Goal: Transaction & Acquisition: Purchase product/service

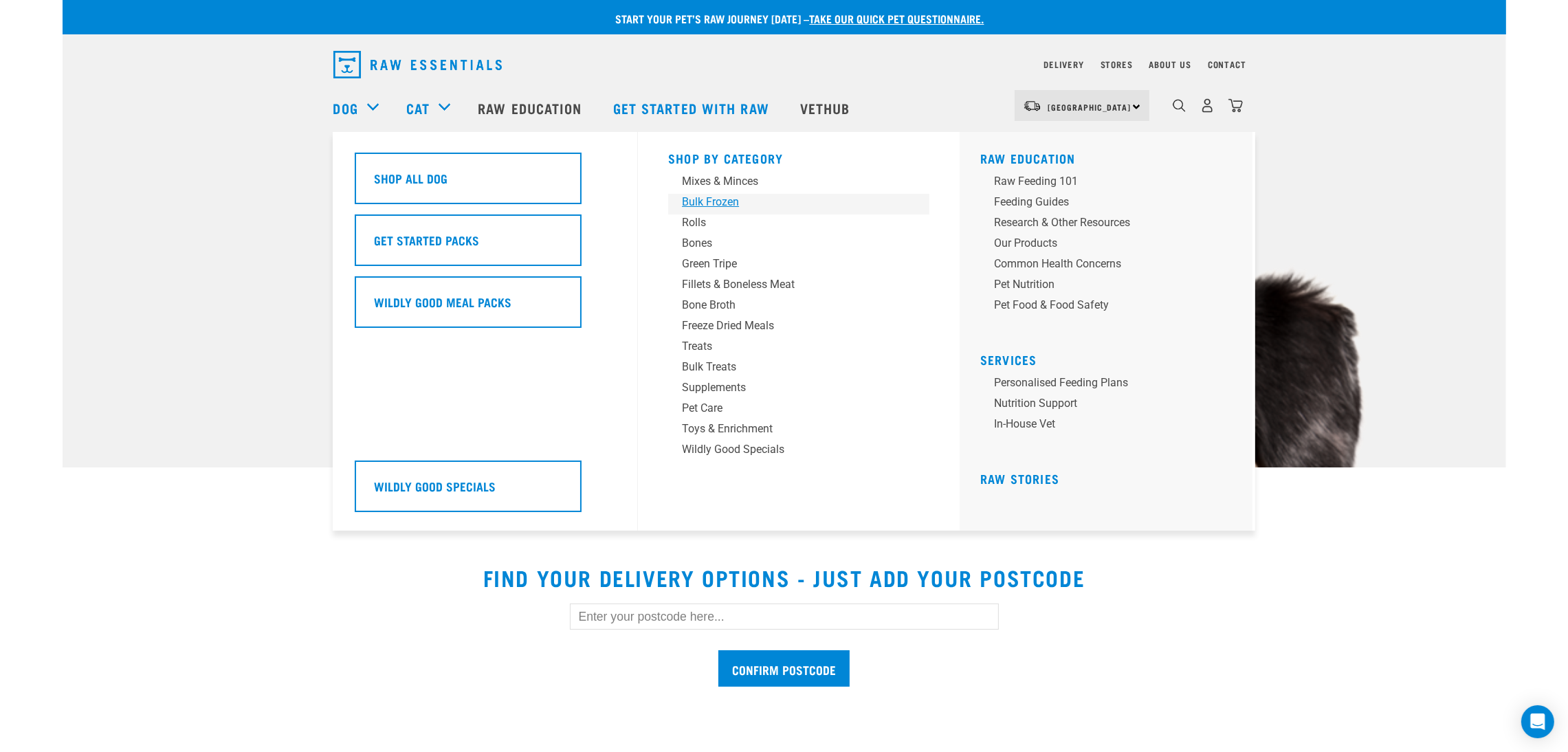
click at [707, 204] on div "Bulk Frozen" at bounding box center [789, 202] width 214 height 16
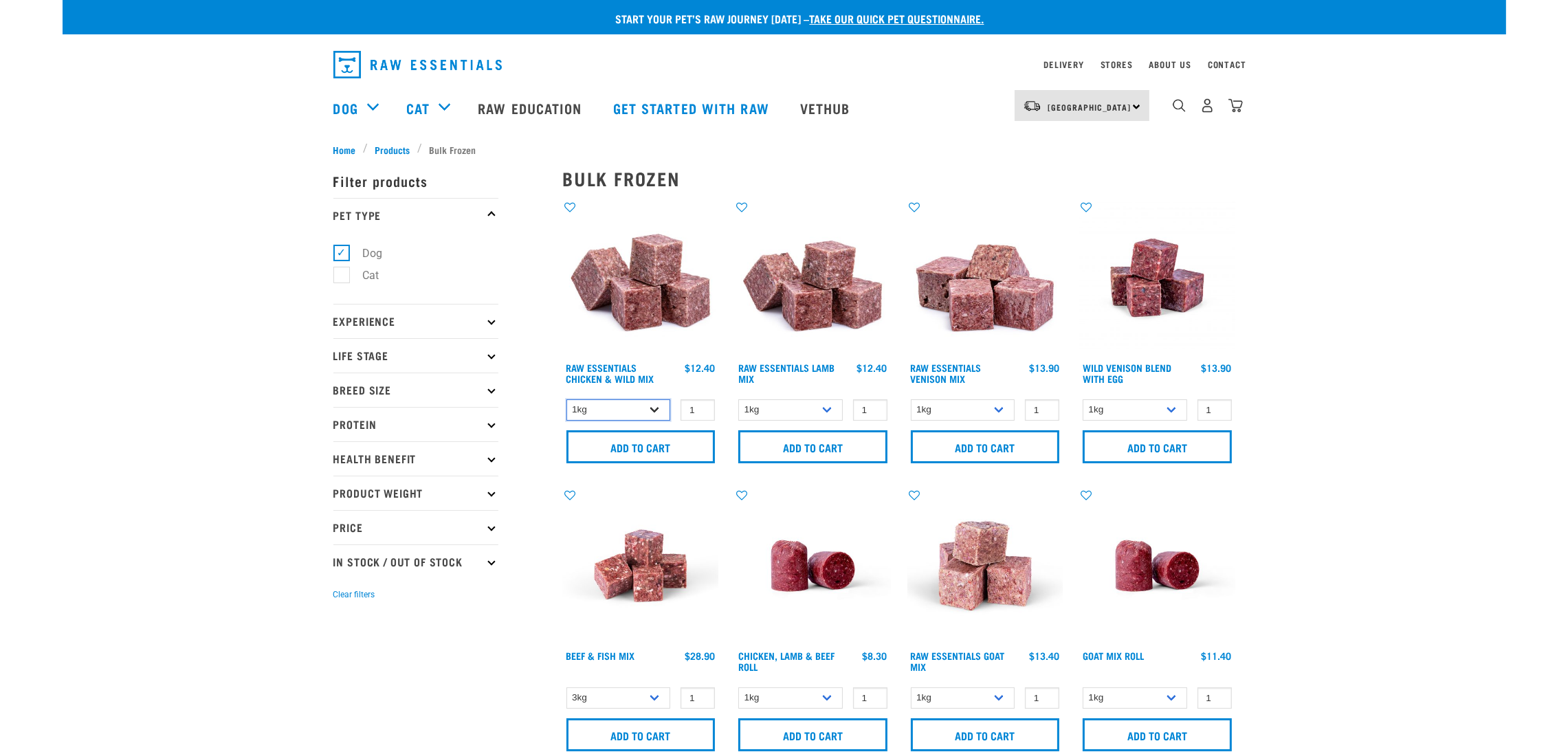
click at [634, 409] on select "1kg 3kg Bulk (10kg)" at bounding box center [618, 410] width 105 height 21
select select "731"
click at [566, 399] on select "1kg 3kg Bulk (10kg)" at bounding box center [618, 410] width 105 height 21
click at [653, 443] on input "Add to cart" at bounding box center [641, 447] width 149 height 33
click at [777, 413] on select "1kg 3kg Bulk (10kg)" at bounding box center [791, 410] width 105 height 21
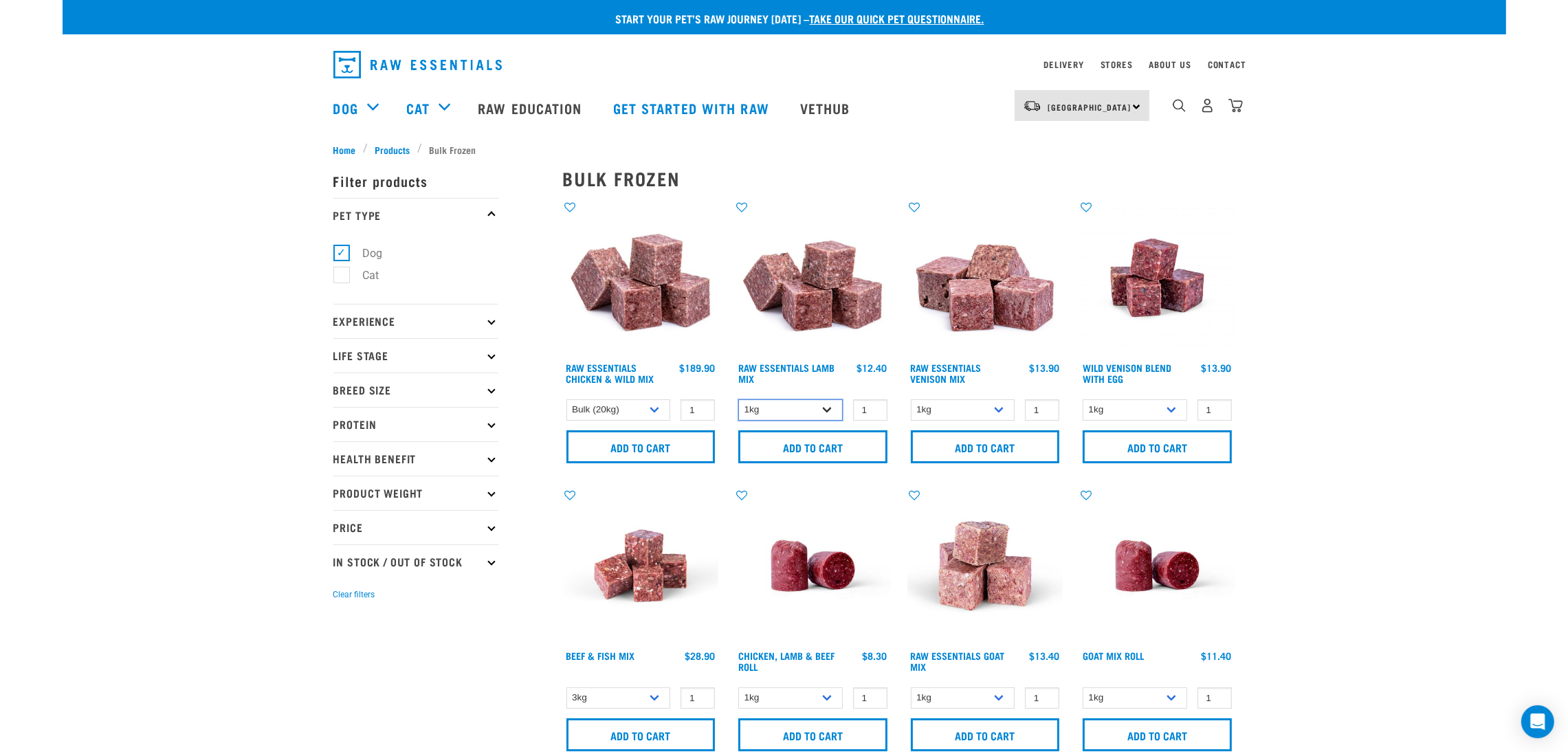
select select "758"
click at [738, 399] on select "1kg 3kg Bulk (10kg)" at bounding box center [791, 410] width 105 height 21
click at [796, 444] on input "Add to cart" at bounding box center [813, 447] width 149 height 33
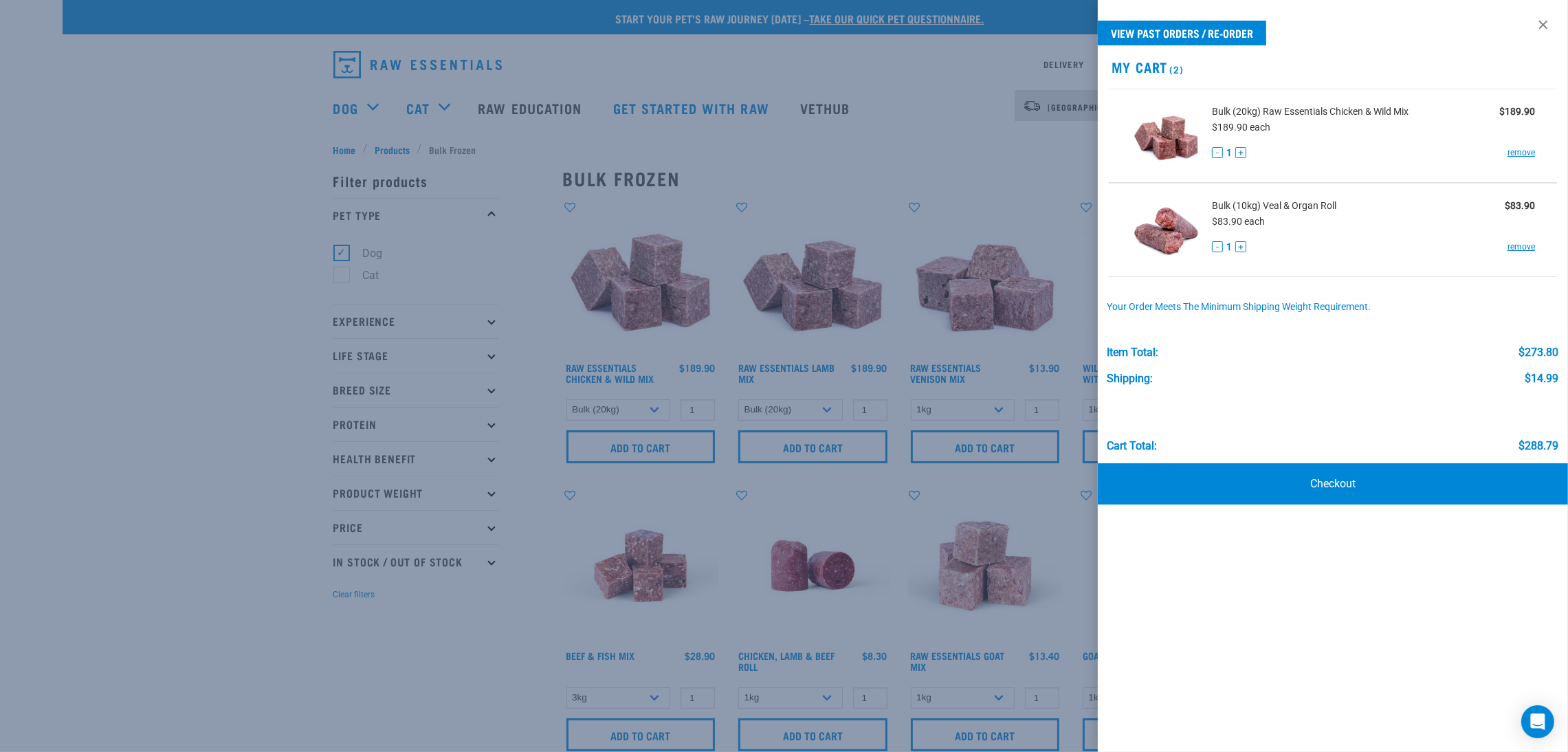
click at [800, 145] on div at bounding box center [784, 376] width 1568 height 752
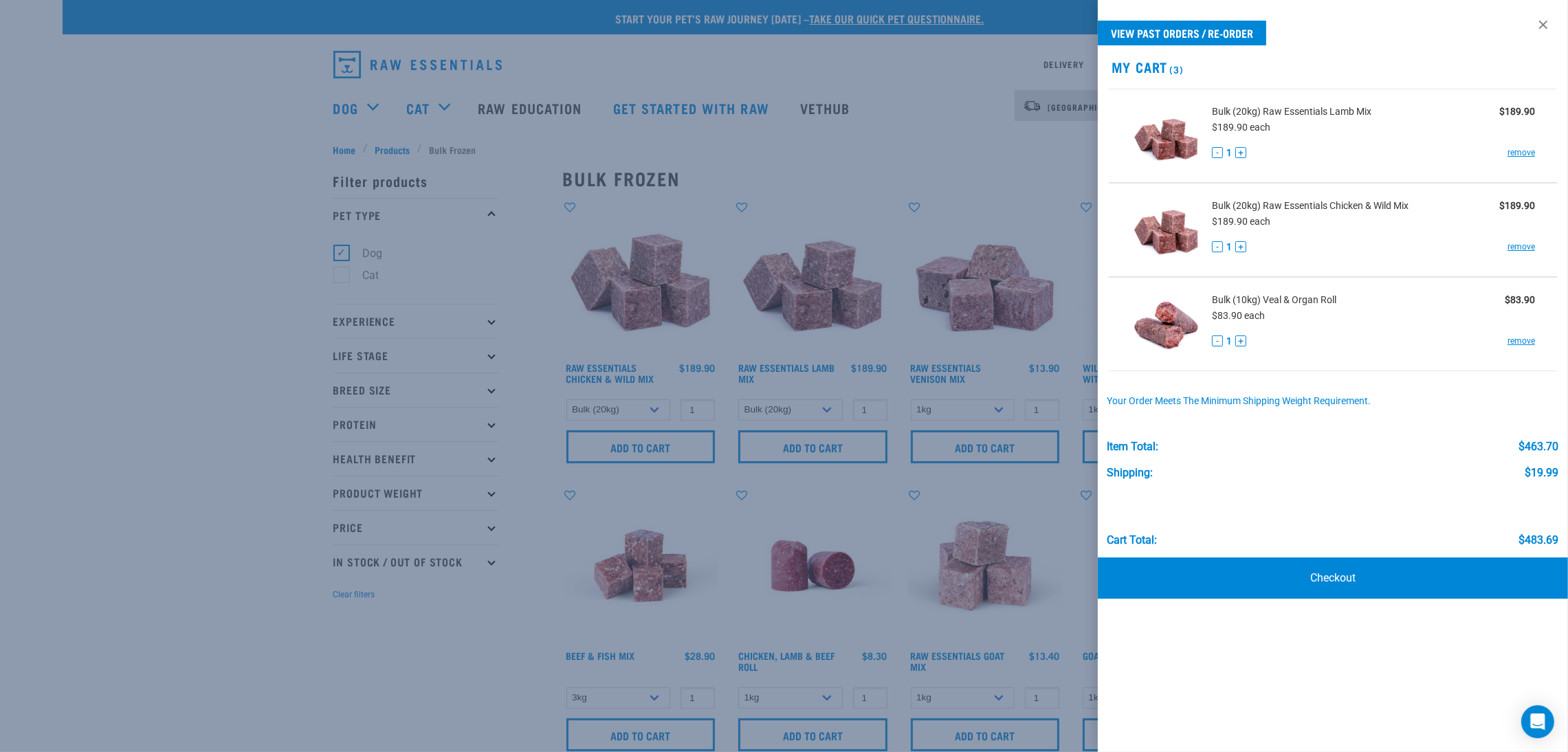
click at [259, 390] on div at bounding box center [784, 376] width 1568 height 752
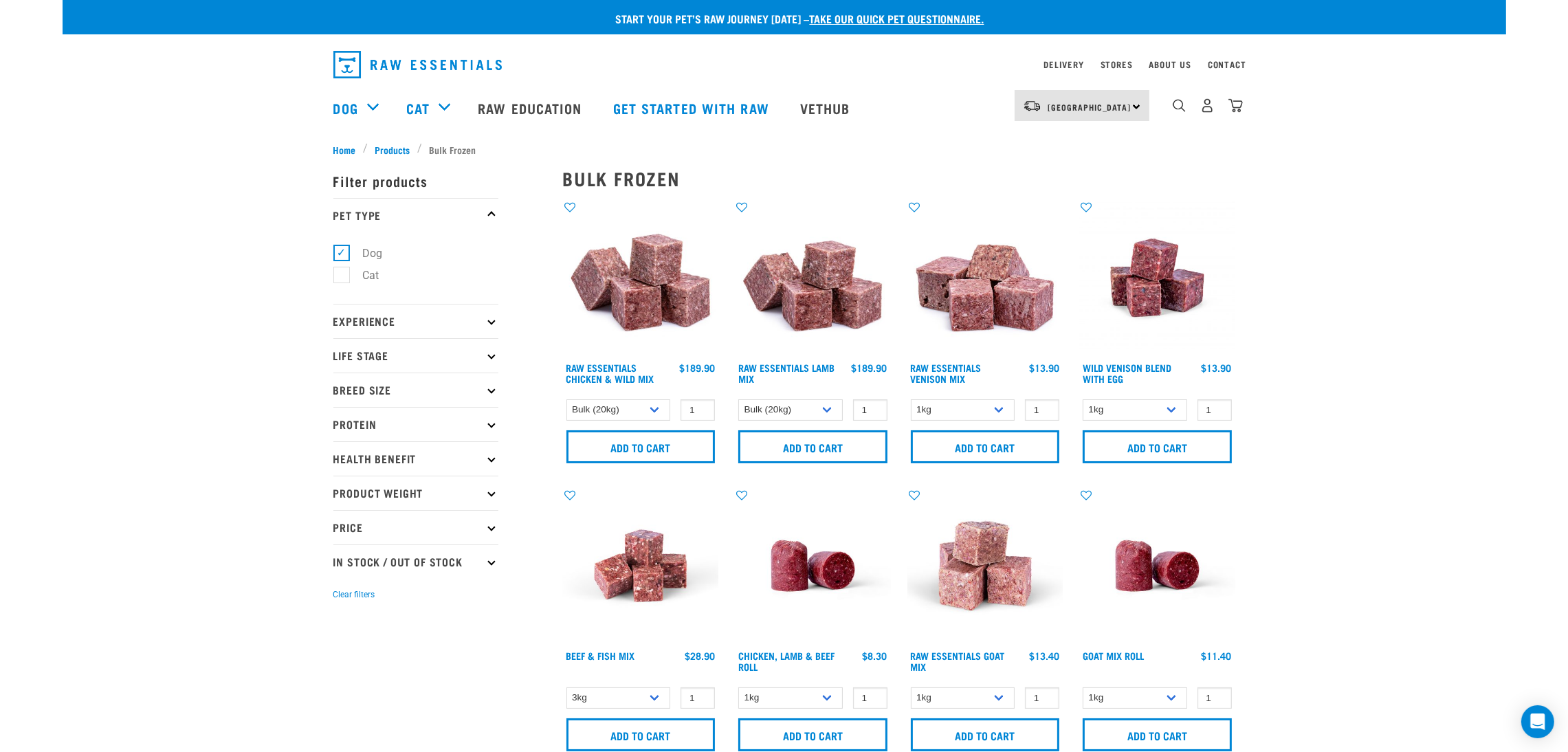
click at [385, 420] on p "Protein" at bounding box center [416, 423] width 165 height 34
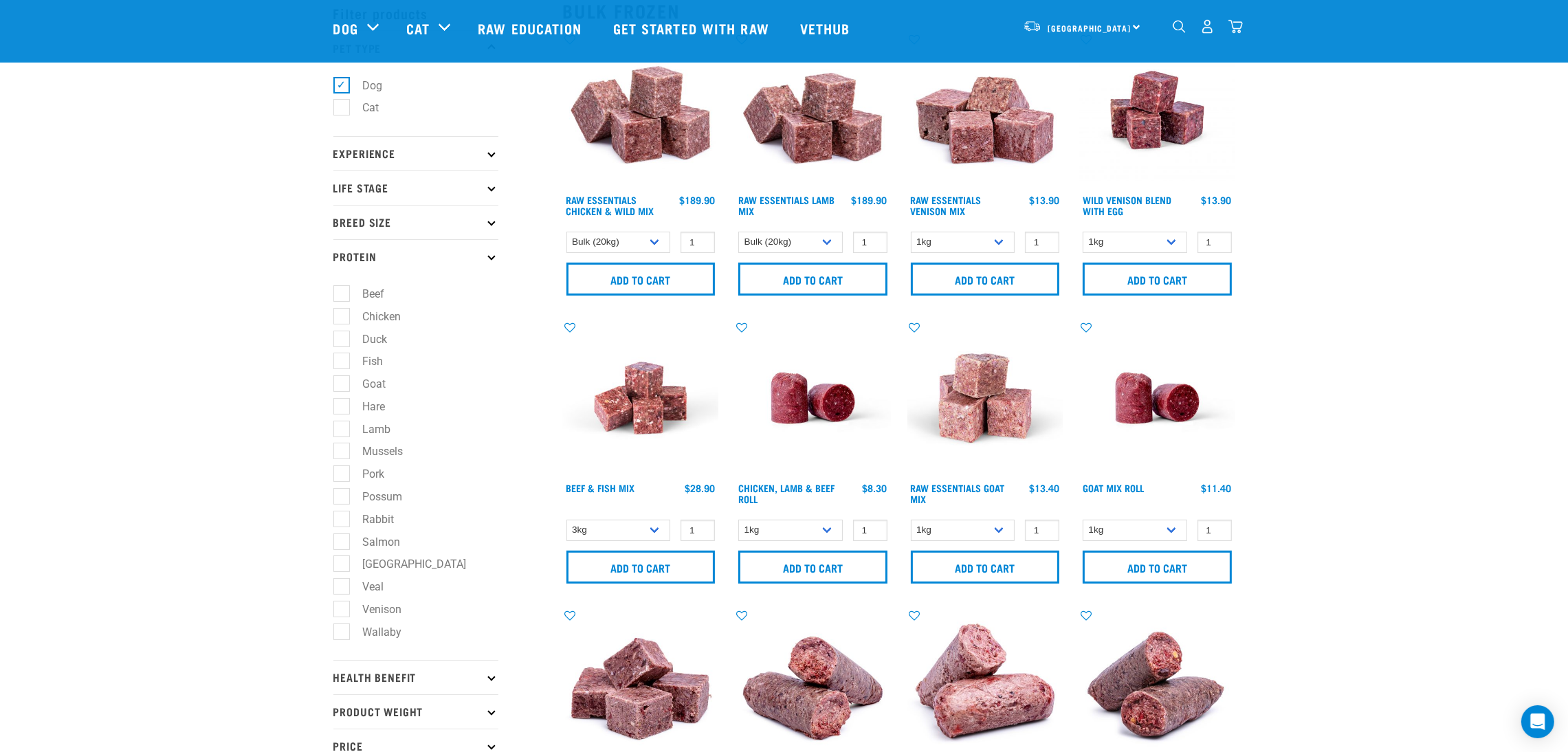
scroll to position [103, 0]
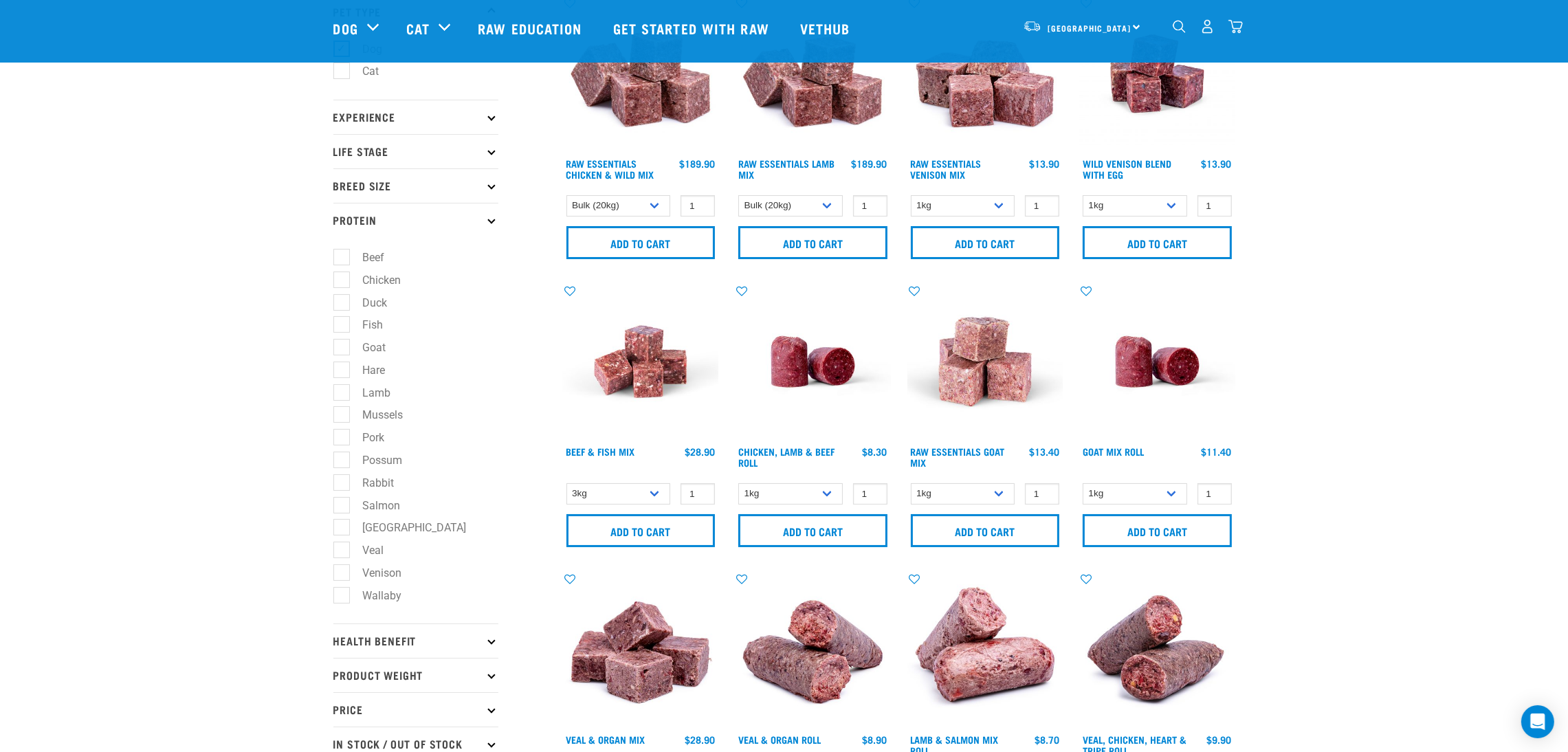
click at [342, 605] on label "Wallaby" at bounding box center [374, 596] width 67 height 17
click at [342, 597] on input "Wallaby" at bounding box center [337, 592] width 9 height 9
checkbox input "true"
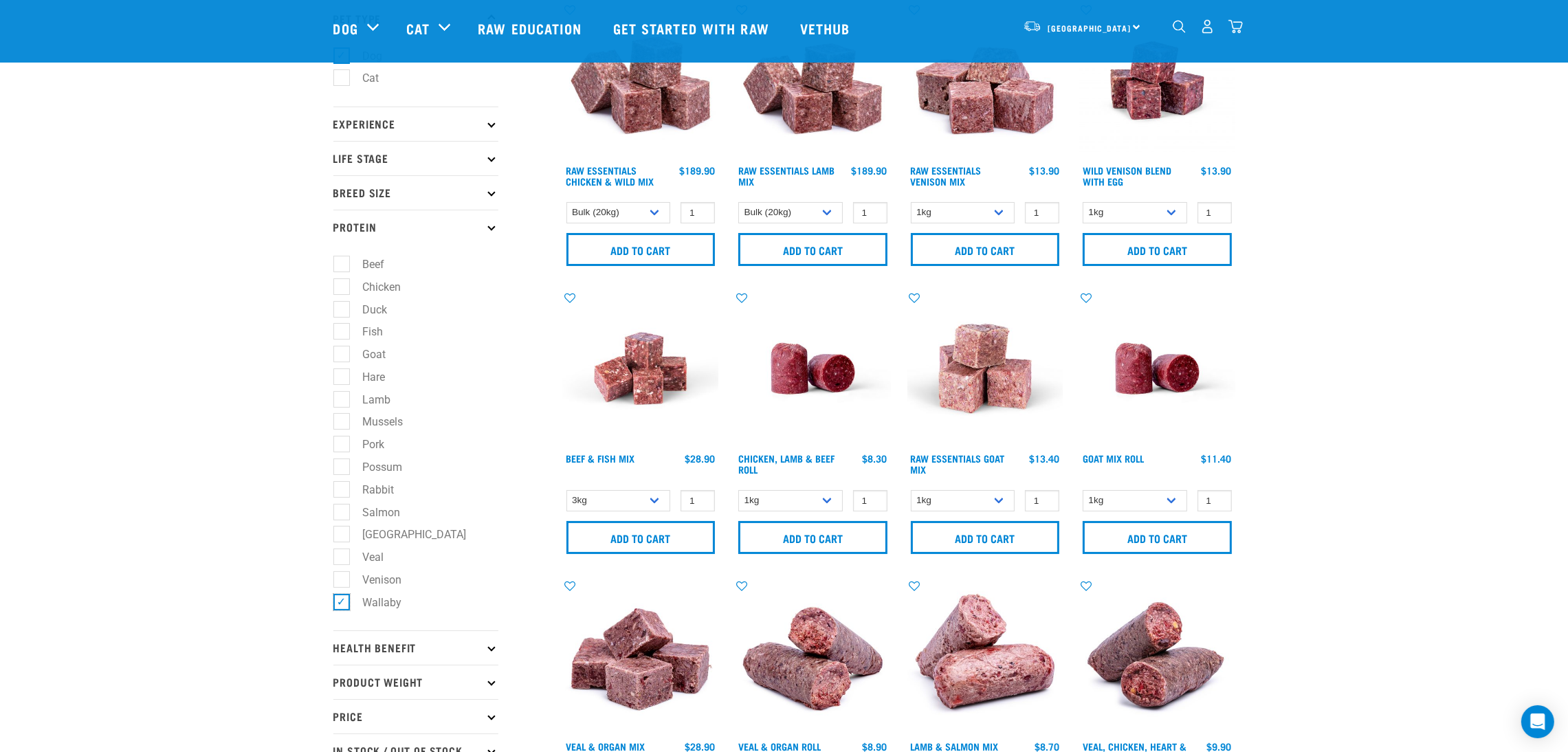
scroll to position [0, 0]
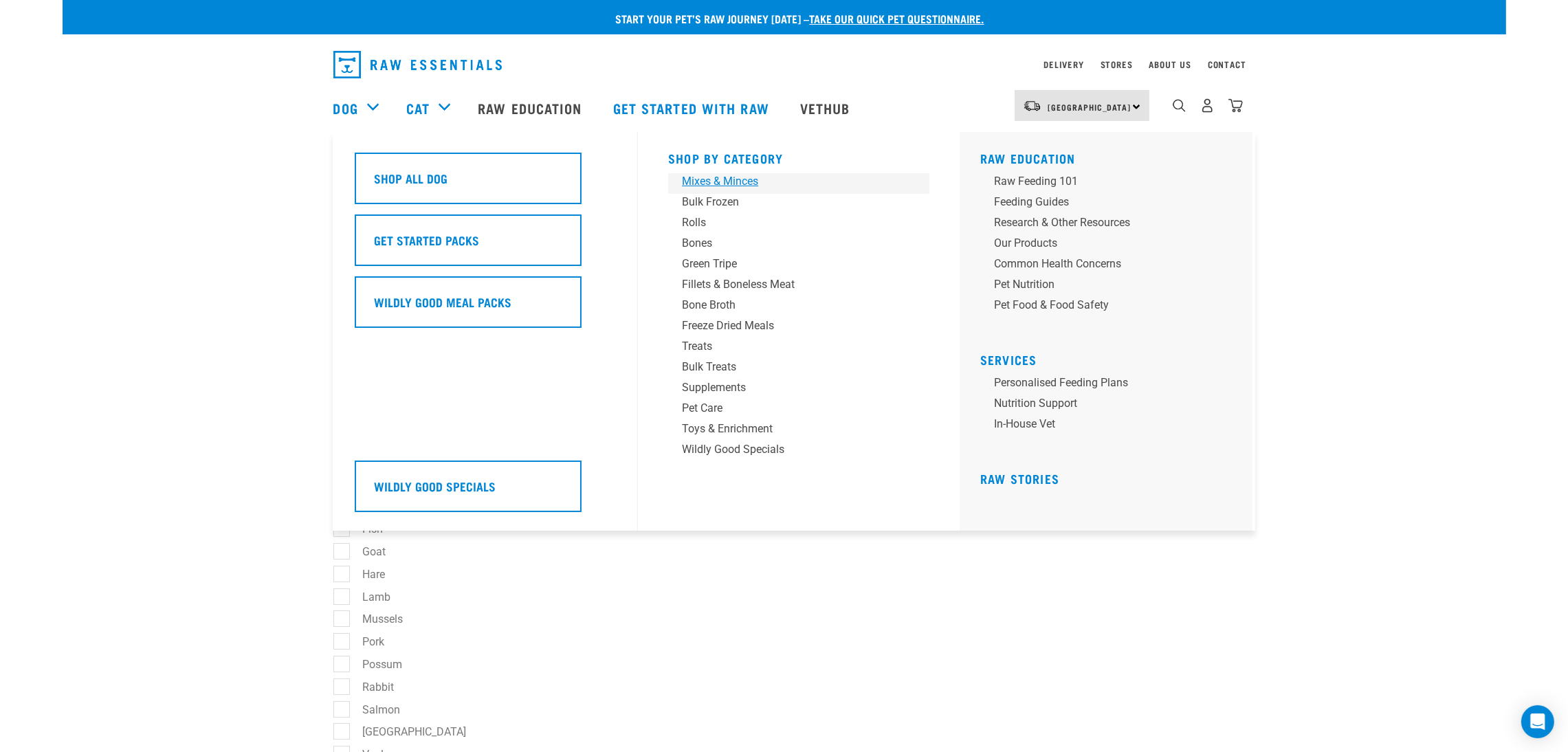
click at [704, 177] on div "Mixes & Minces" at bounding box center [789, 181] width 214 height 16
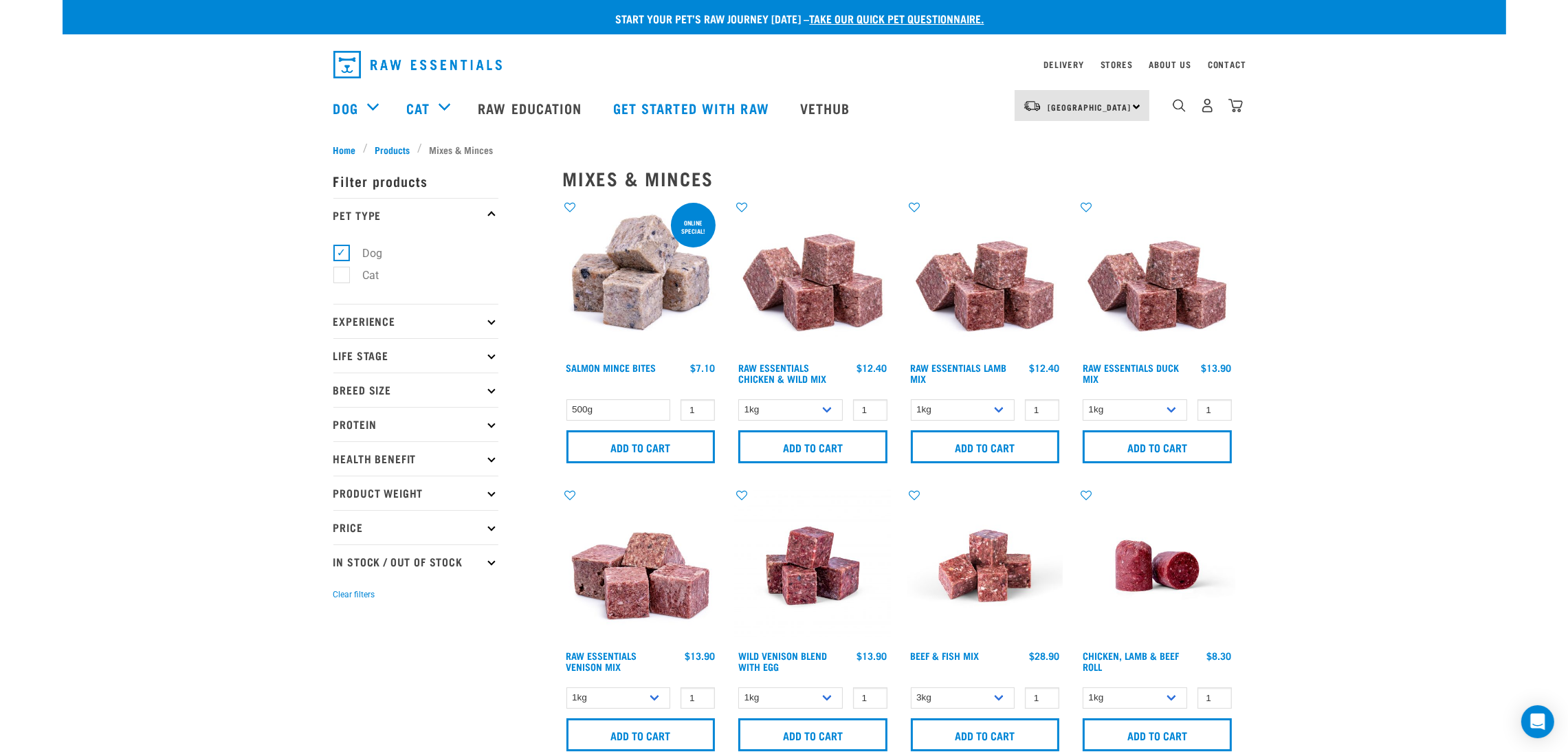
click at [377, 424] on p "Protein" at bounding box center [416, 423] width 165 height 34
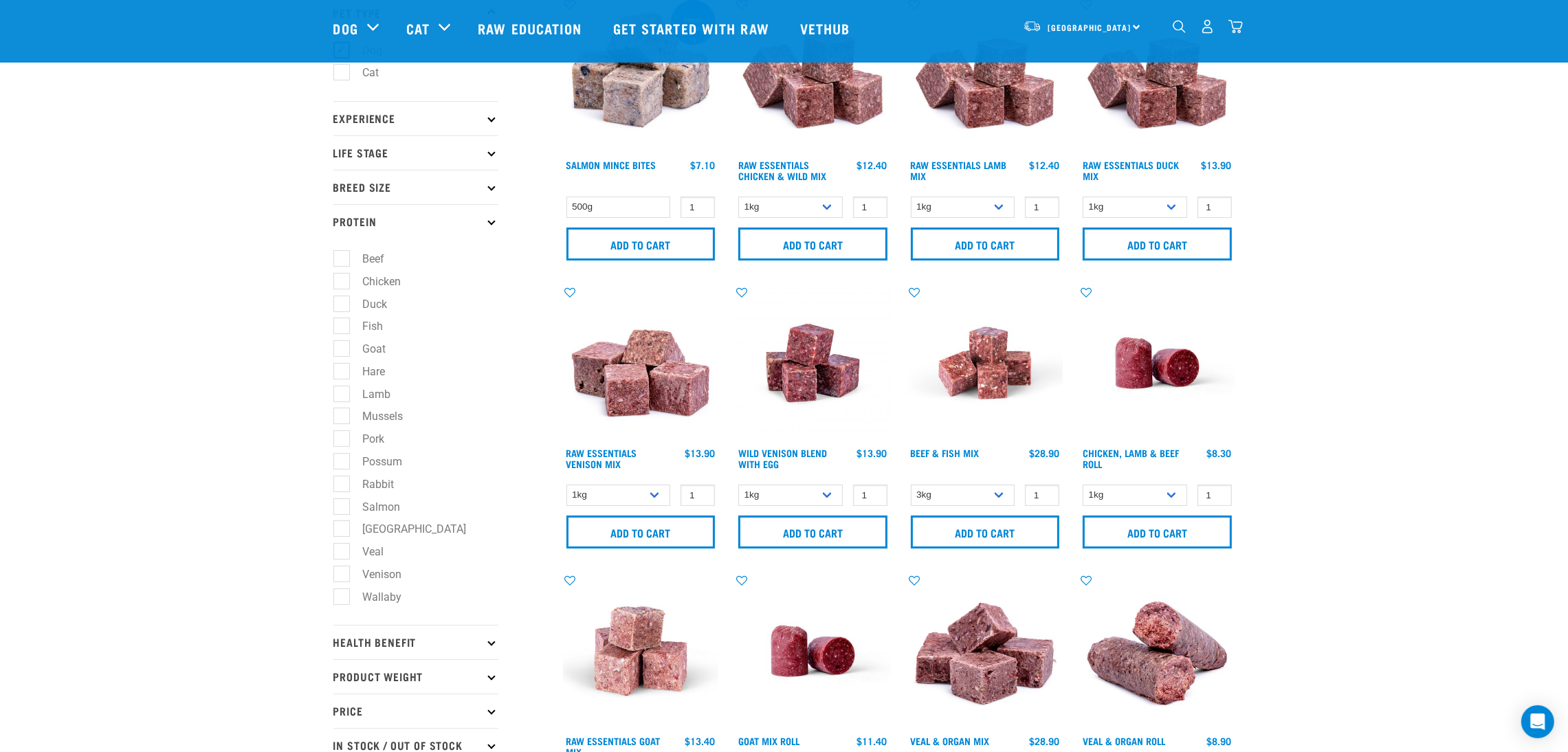
scroll to position [103, 0]
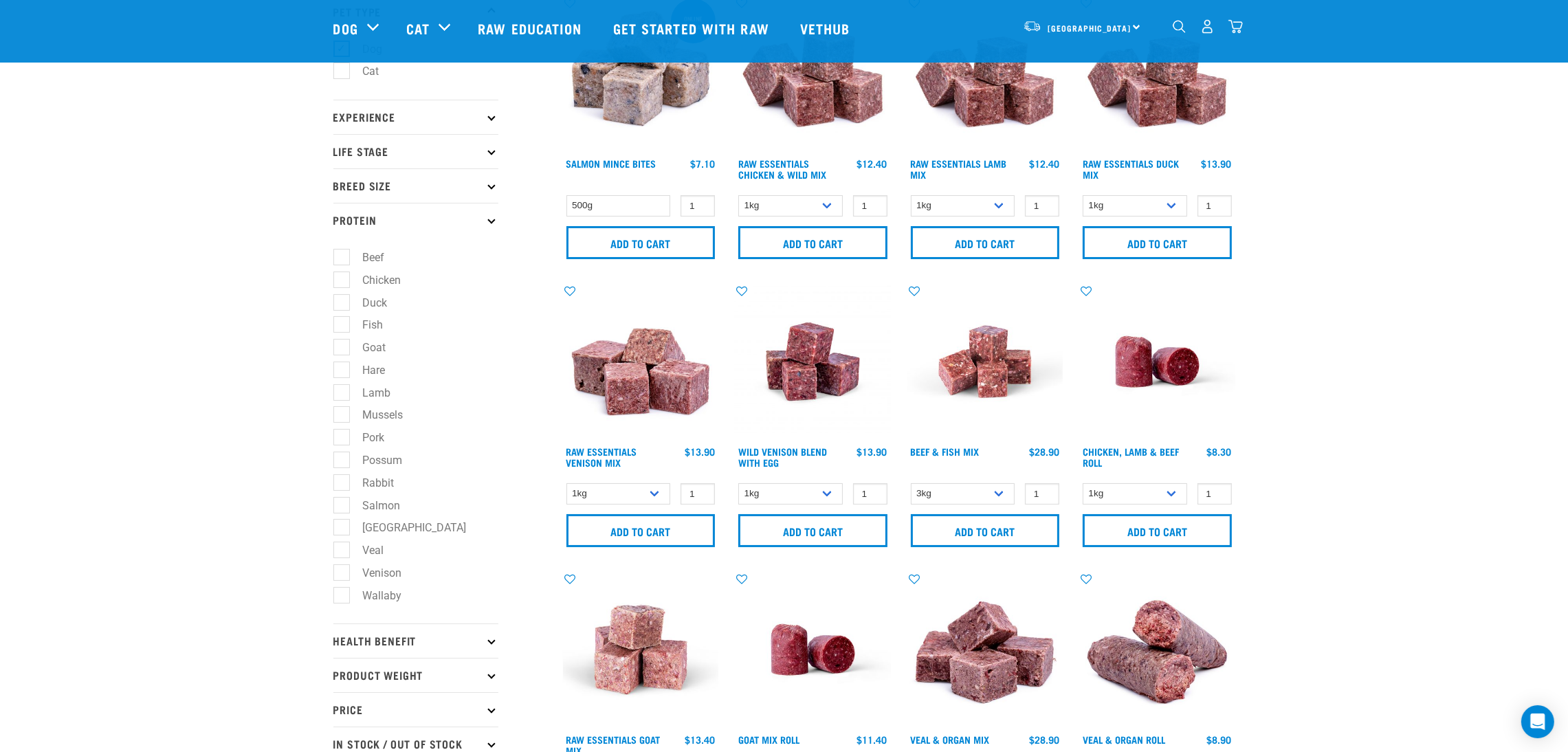
click at [341, 602] on label "Wallaby" at bounding box center [374, 596] width 67 height 17
click at [339, 597] on input "Wallaby" at bounding box center [337, 592] width 9 height 9
checkbox input "true"
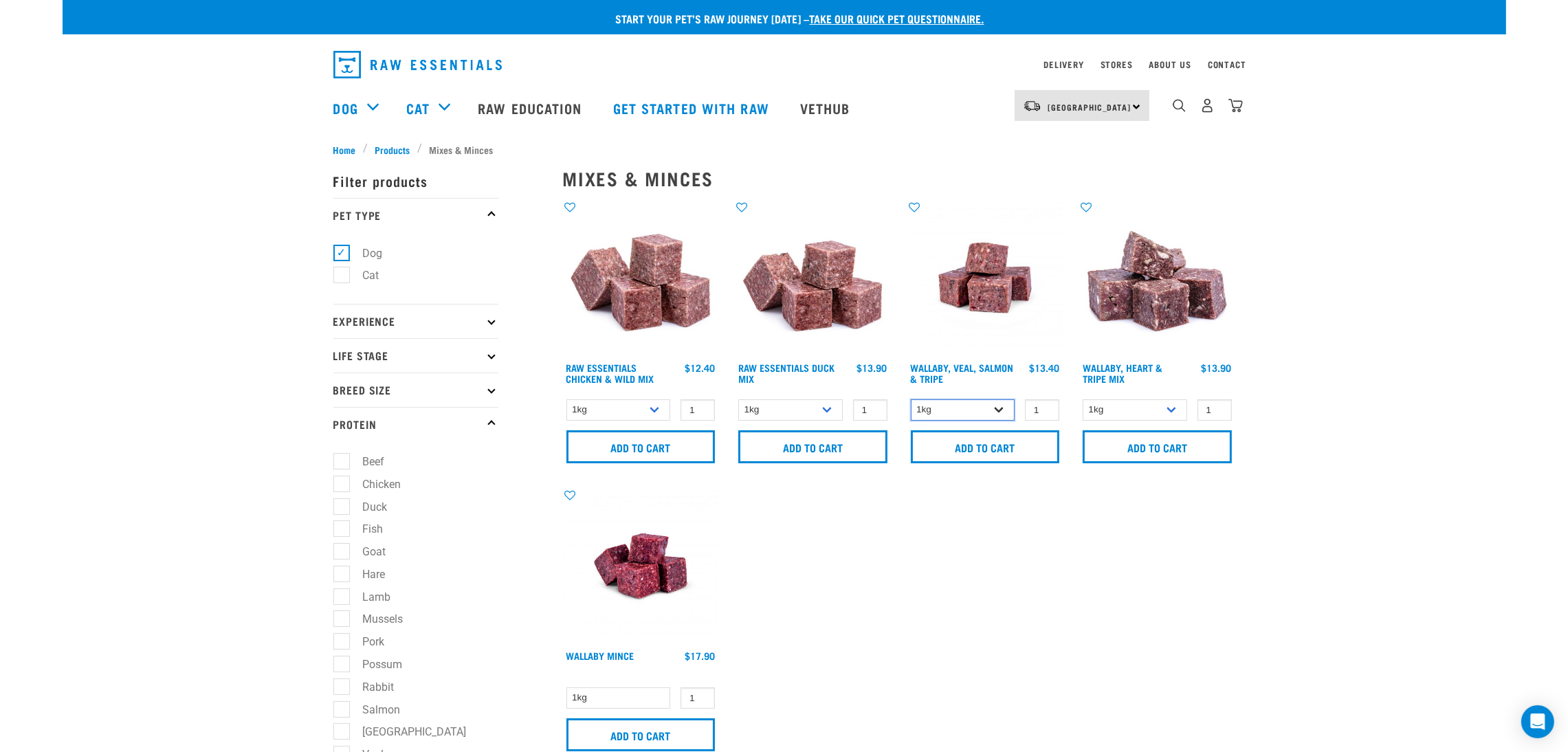
click at [988, 406] on select "1kg 3kg Bulk (18kg)" at bounding box center [963, 410] width 105 height 21
click at [1047, 408] on input "2" at bounding box center [1042, 410] width 34 height 21
click at [1047, 408] on input "3" at bounding box center [1042, 410] width 34 height 21
click at [1047, 408] on input "4" at bounding box center [1042, 410] width 34 height 21
click at [1047, 408] on input "5" at bounding box center [1042, 410] width 34 height 21
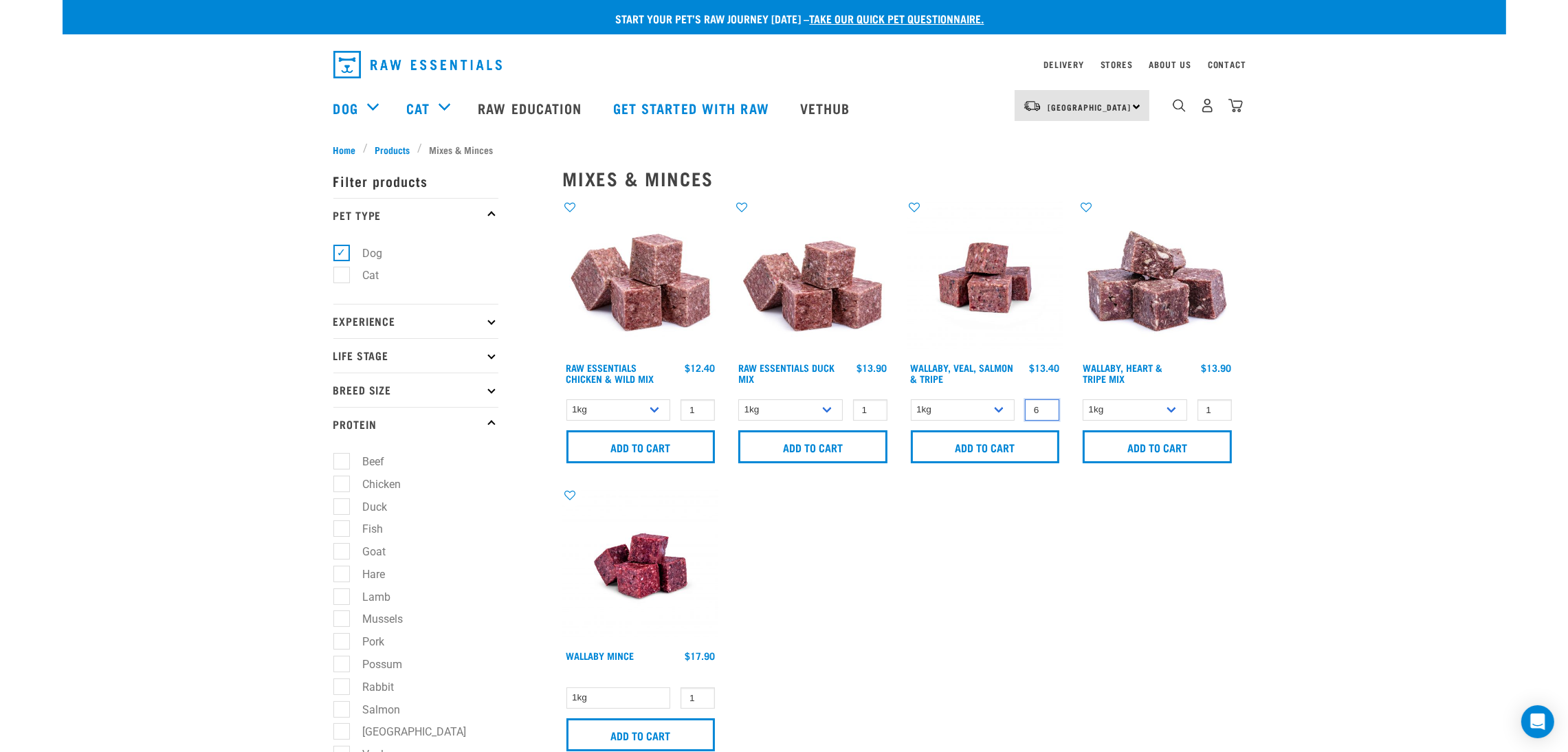
type input "6"
click at [1047, 408] on input "6" at bounding box center [1042, 410] width 34 height 21
click at [1013, 442] on input "Add to cart" at bounding box center [986, 447] width 149 height 33
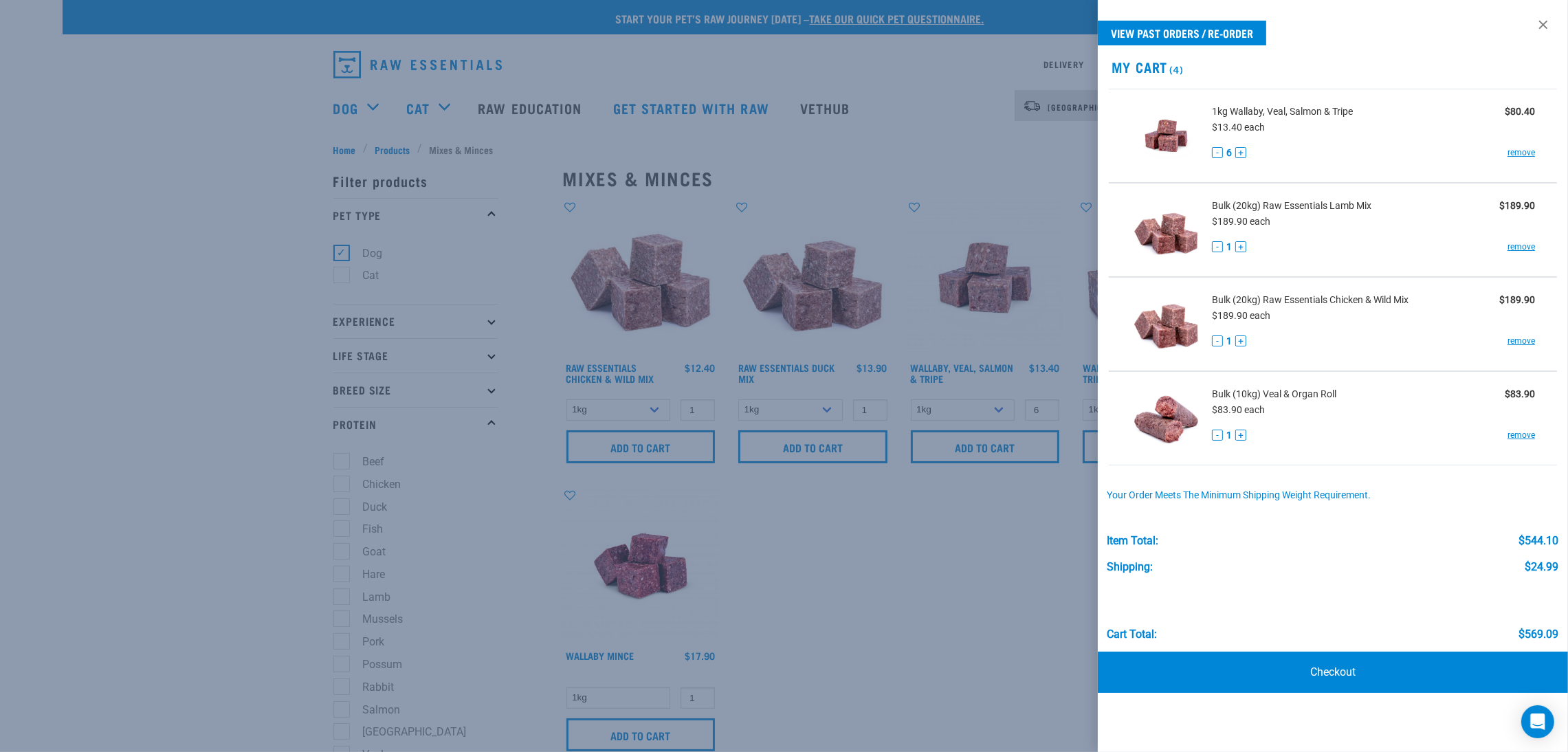
click at [216, 172] on div at bounding box center [784, 376] width 1568 height 752
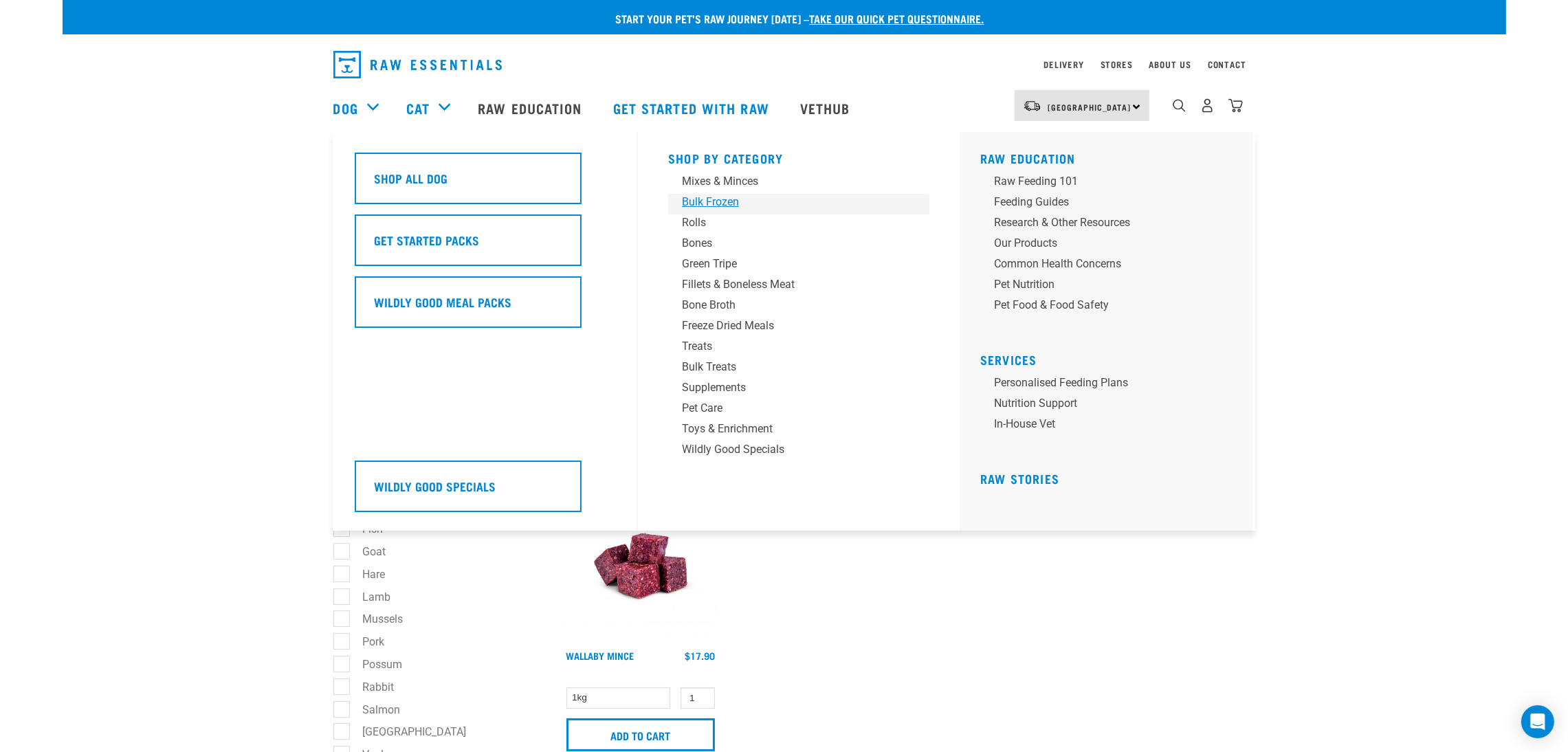
click at [711, 200] on div "Bulk Frozen" at bounding box center [789, 202] width 214 height 16
click at [710, 301] on div "Bone Broth" at bounding box center [789, 304] width 214 height 16
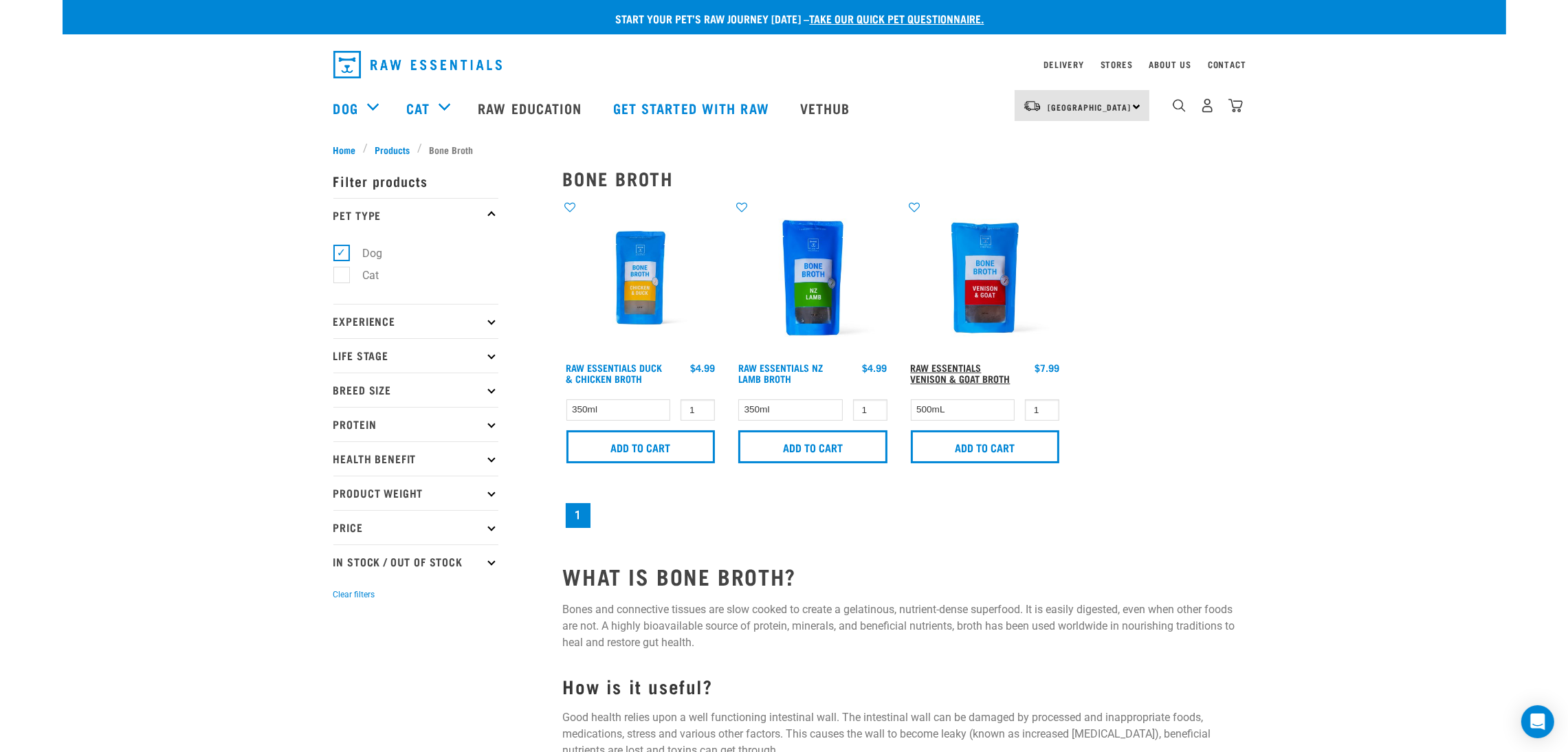
click at [935, 377] on link "Raw Essentials Venison & Goat Broth" at bounding box center [960, 373] width 100 height 16
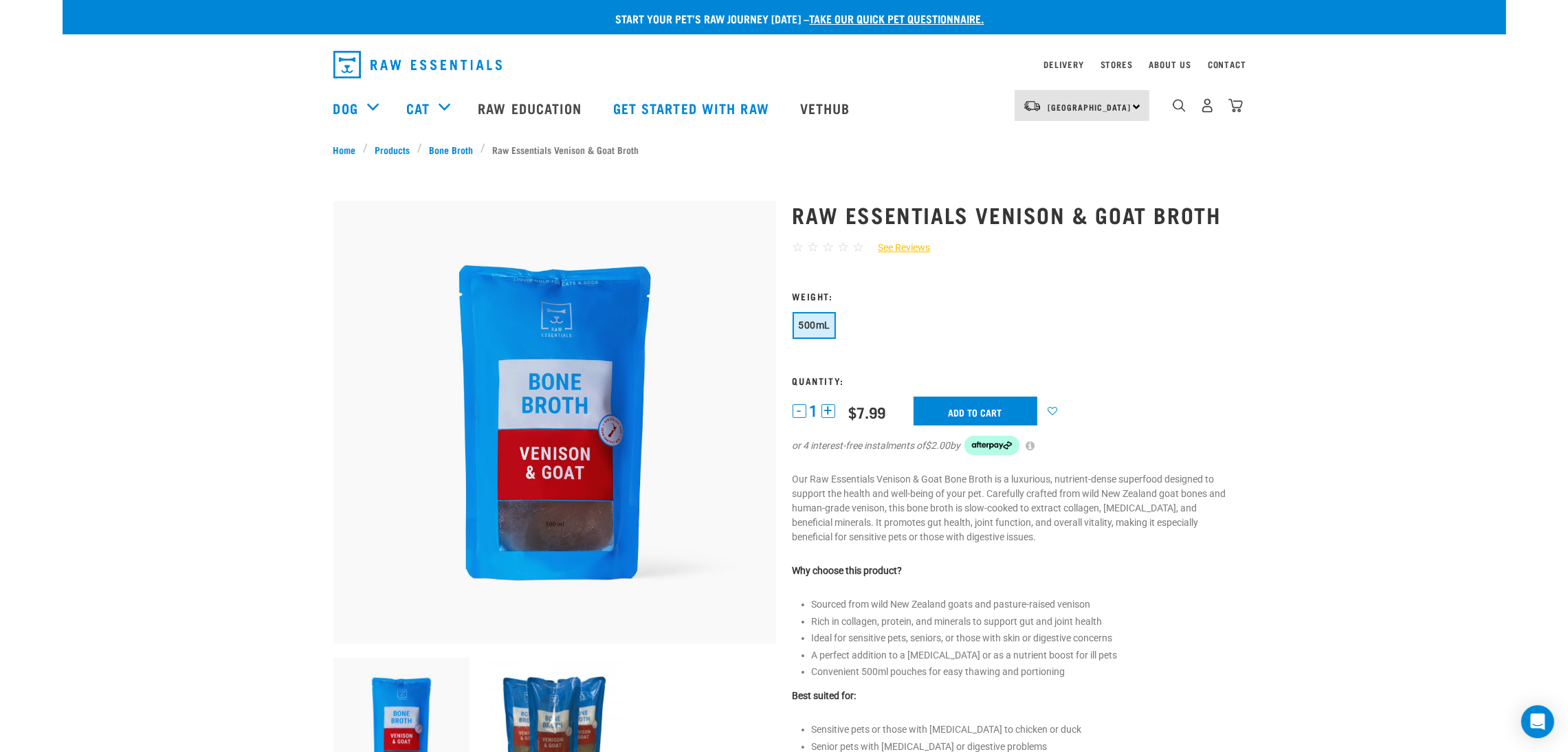
click at [829, 408] on button "+" at bounding box center [829, 411] width 14 height 14
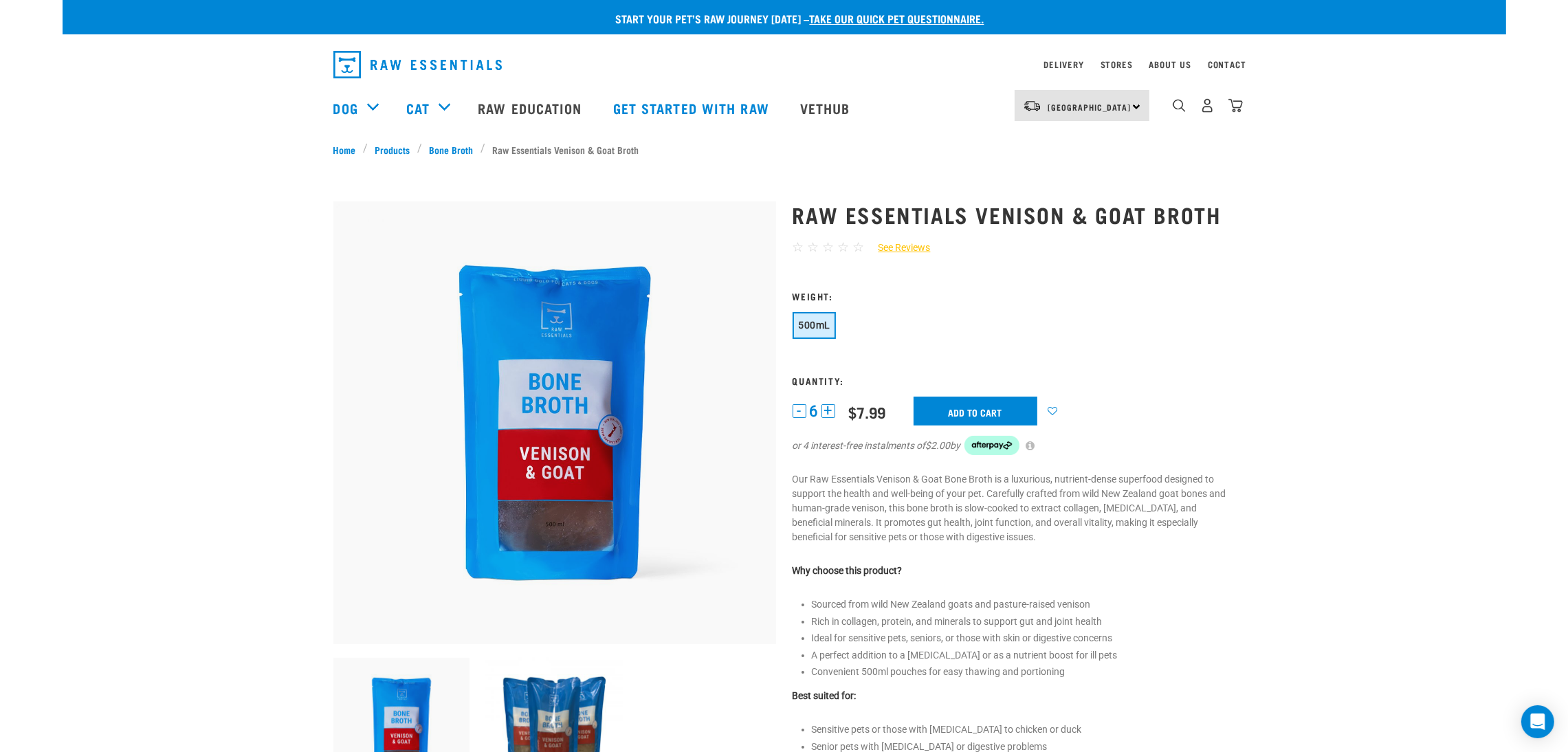
click at [829, 408] on button "+" at bounding box center [829, 411] width 14 height 14
click at [834, 412] on button "+" at bounding box center [836, 411] width 14 height 14
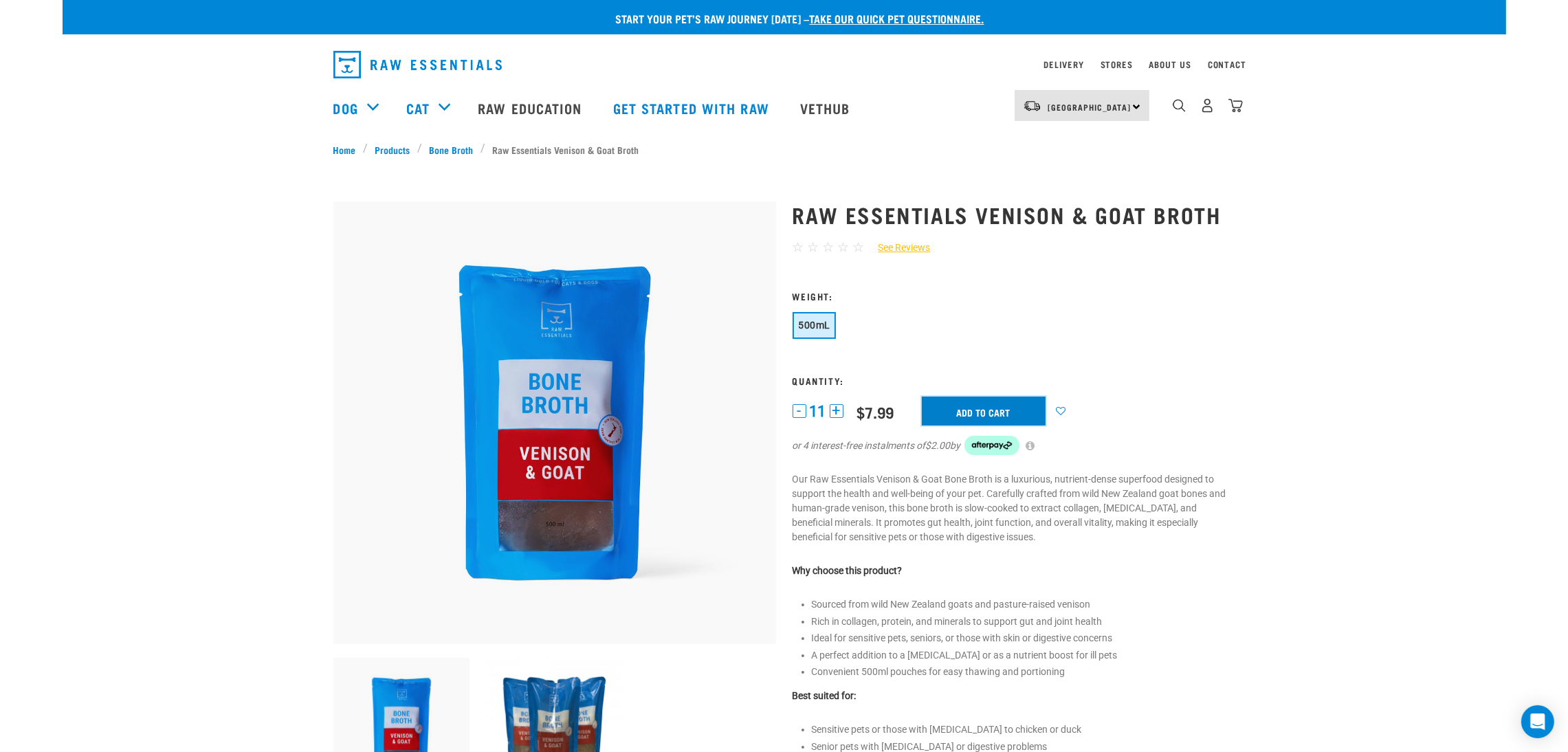
click at [947, 409] on input "Add to cart" at bounding box center [984, 411] width 124 height 29
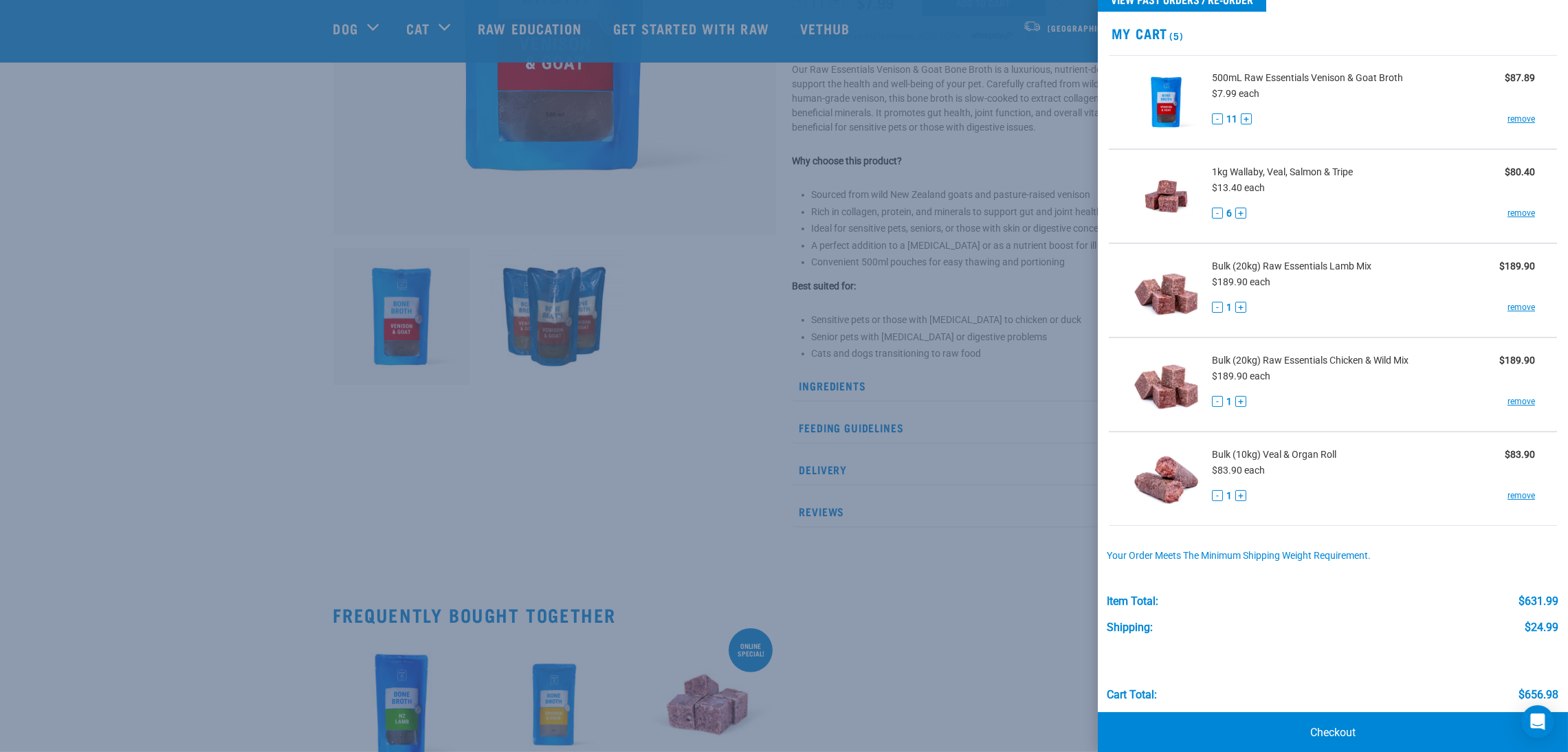
scroll to position [52, 0]
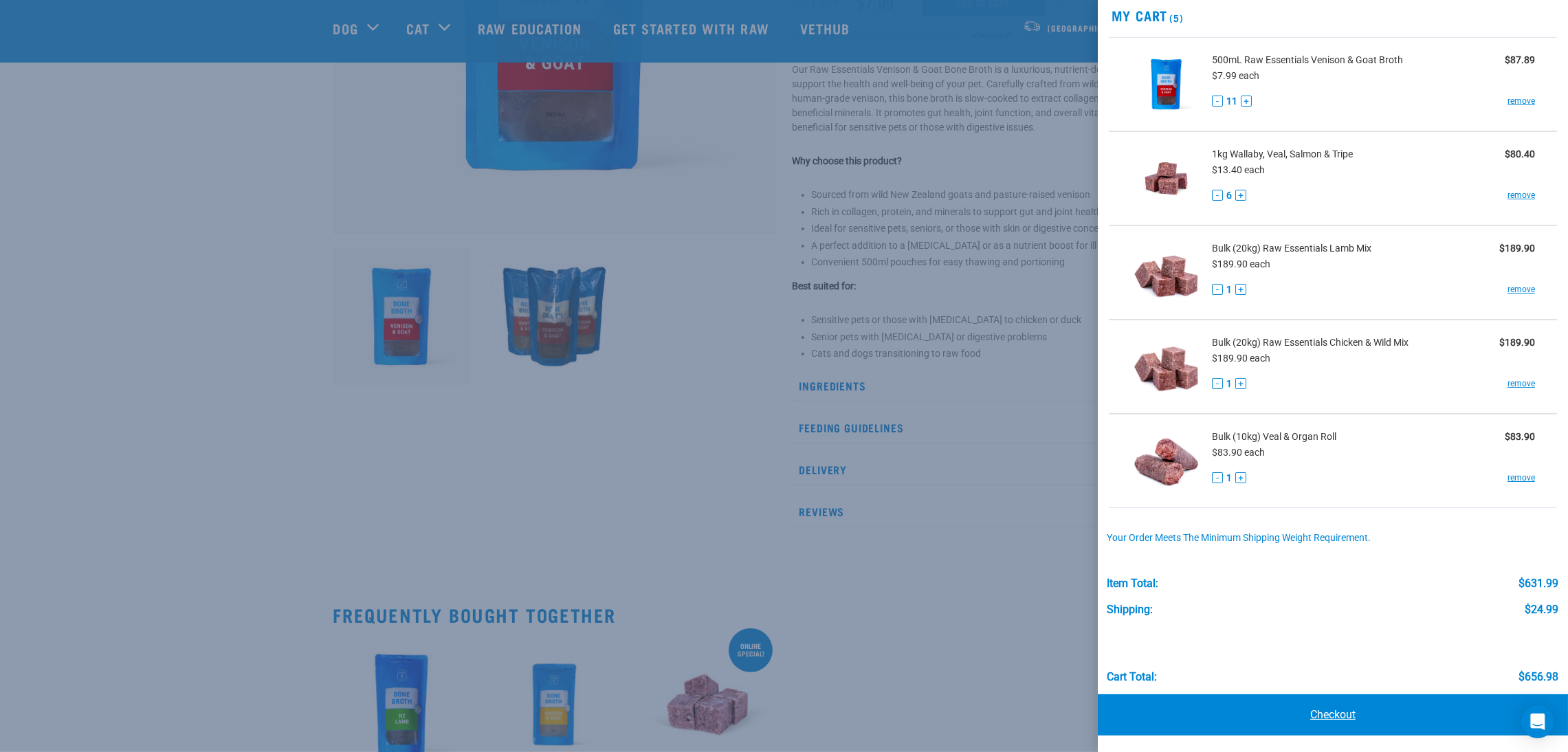
click at [1335, 713] on link "Checkout" at bounding box center [1333, 714] width 470 height 42
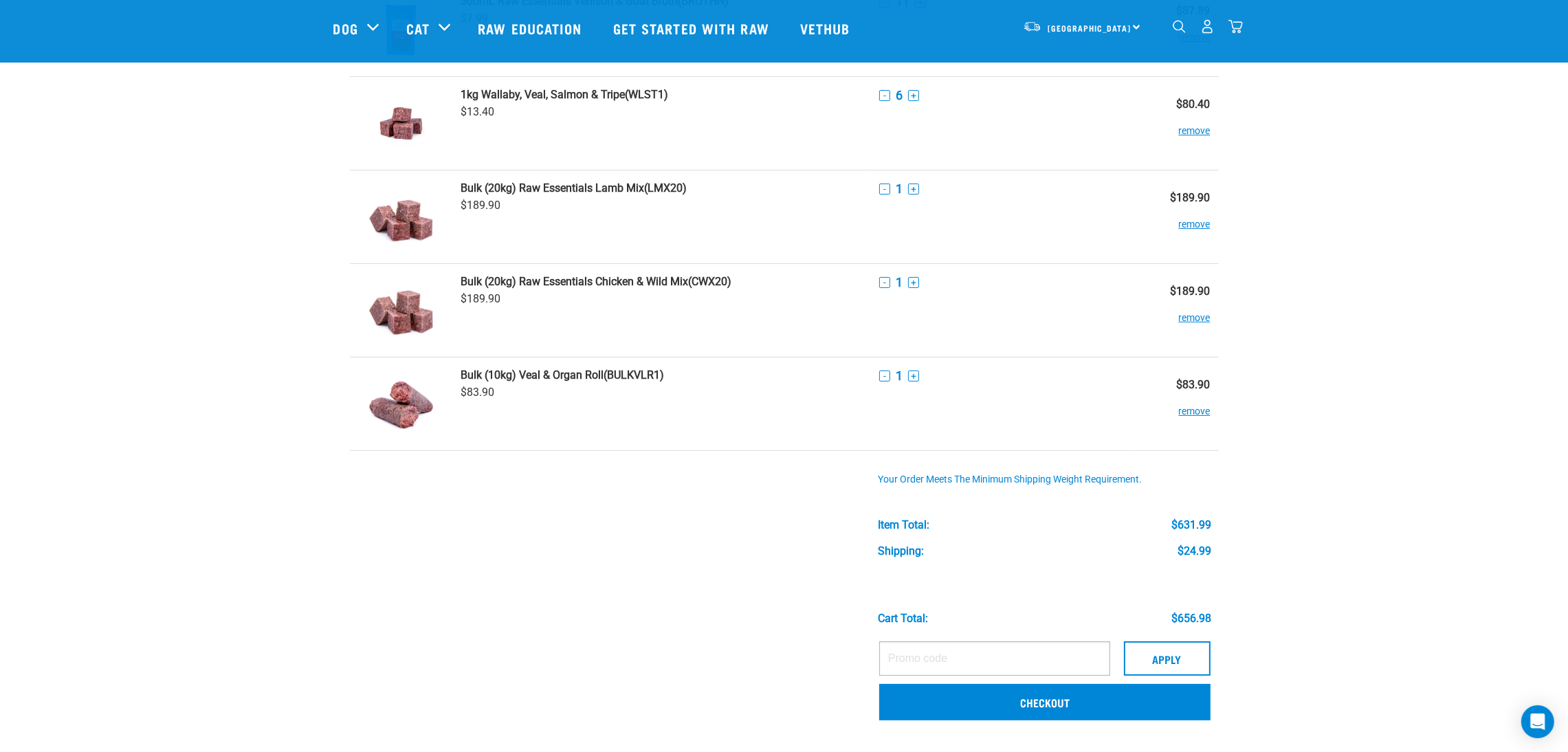
scroll to position [413, 0]
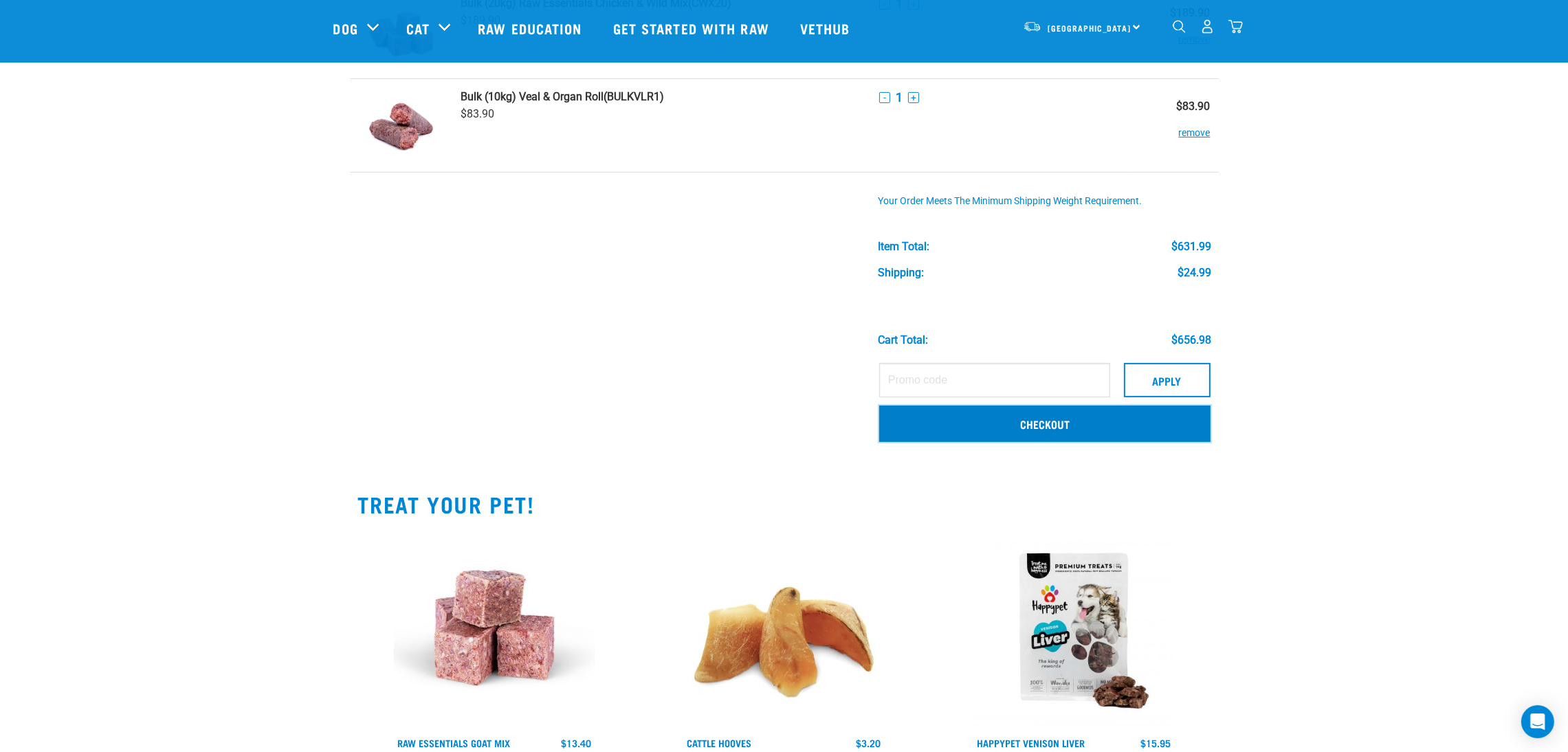
click at [1037, 422] on link "Checkout" at bounding box center [1045, 423] width 331 height 36
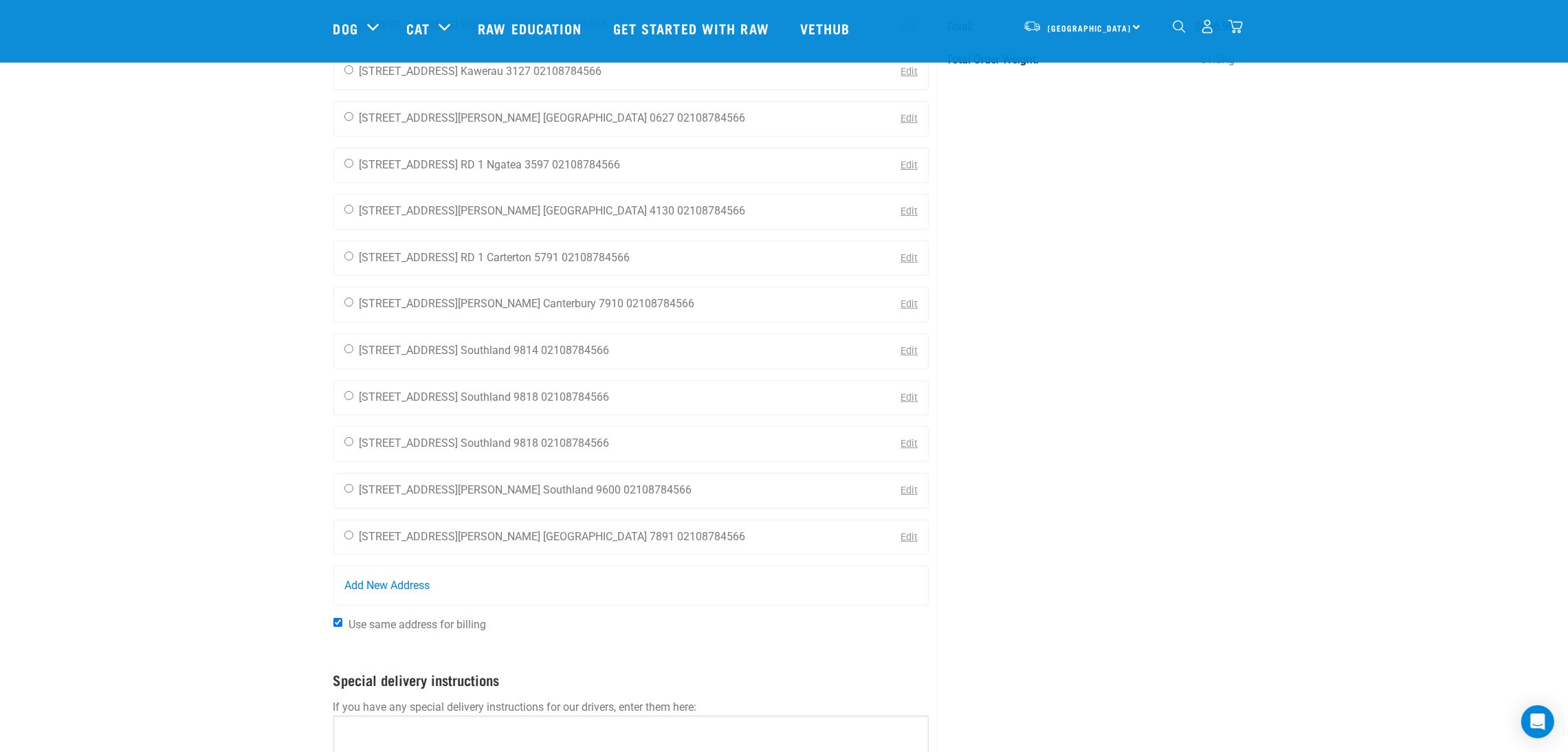
scroll to position [308, 0]
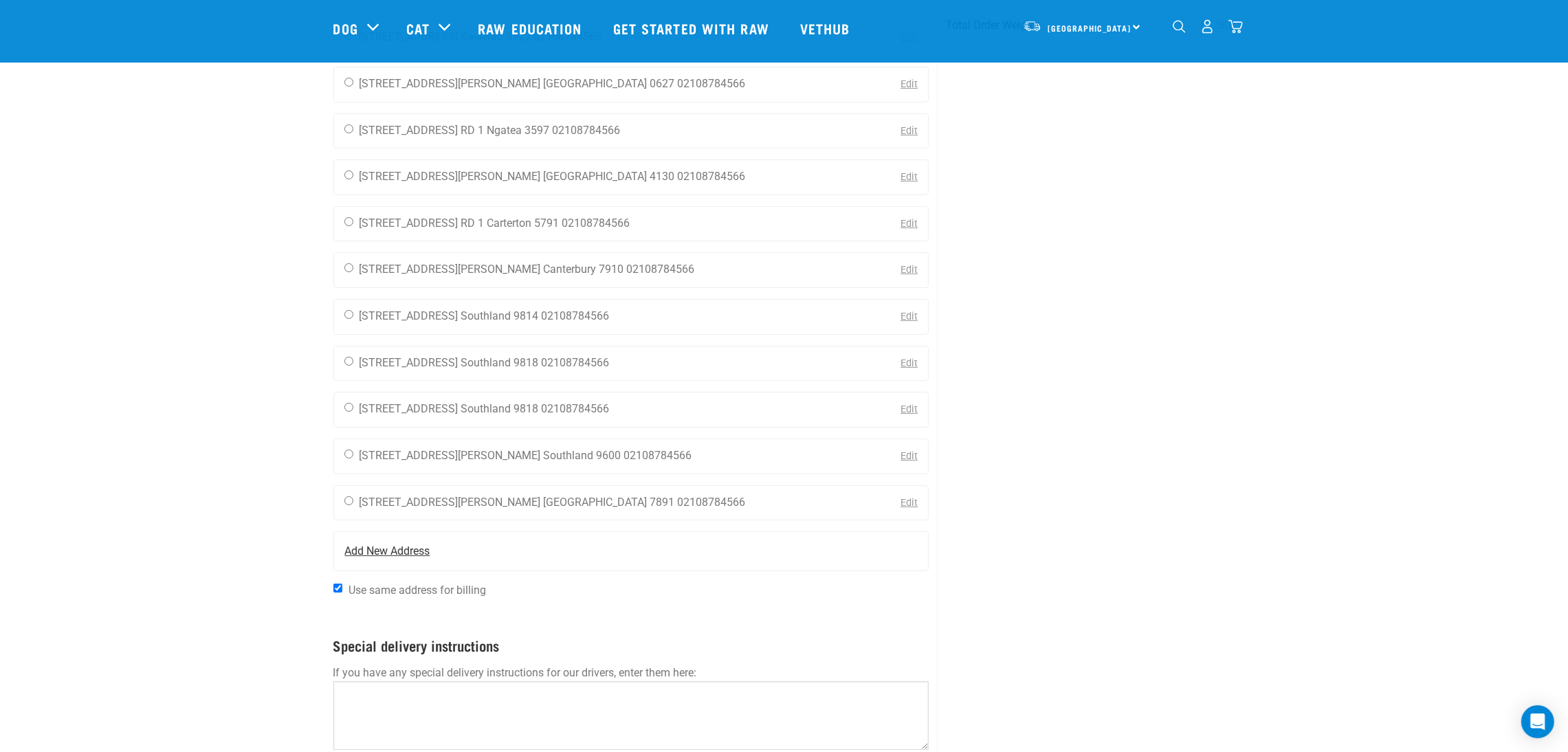
click at [397, 548] on span "Add New Address" at bounding box center [388, 550] width 85 height 16
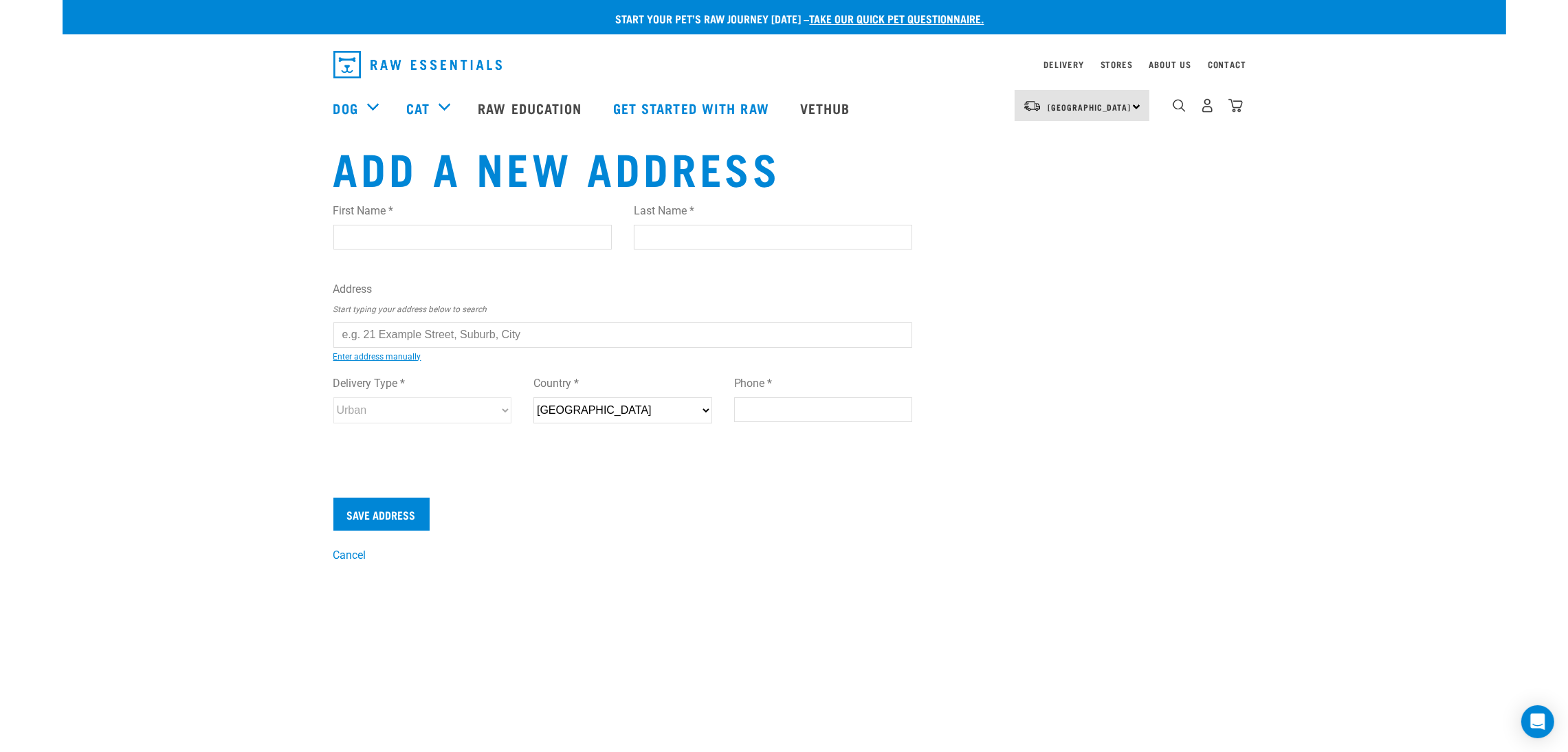
click at [455, 337] on input "text" at bounding box center [623, 335] width 580 height 25
drag, startPoint x: 418, startPoint y: 334, endPoint x: 269, endPoint y: 328, distance: 149.1
click at [269, 328] on div "Start your pet’s raw journey today – take our quick pet questionnaire. Delivery…" at bounding box center [785, 282] width 1444 height 564
type input "38A te hatepe"
paste input "38A Te Hātepe Avenue"
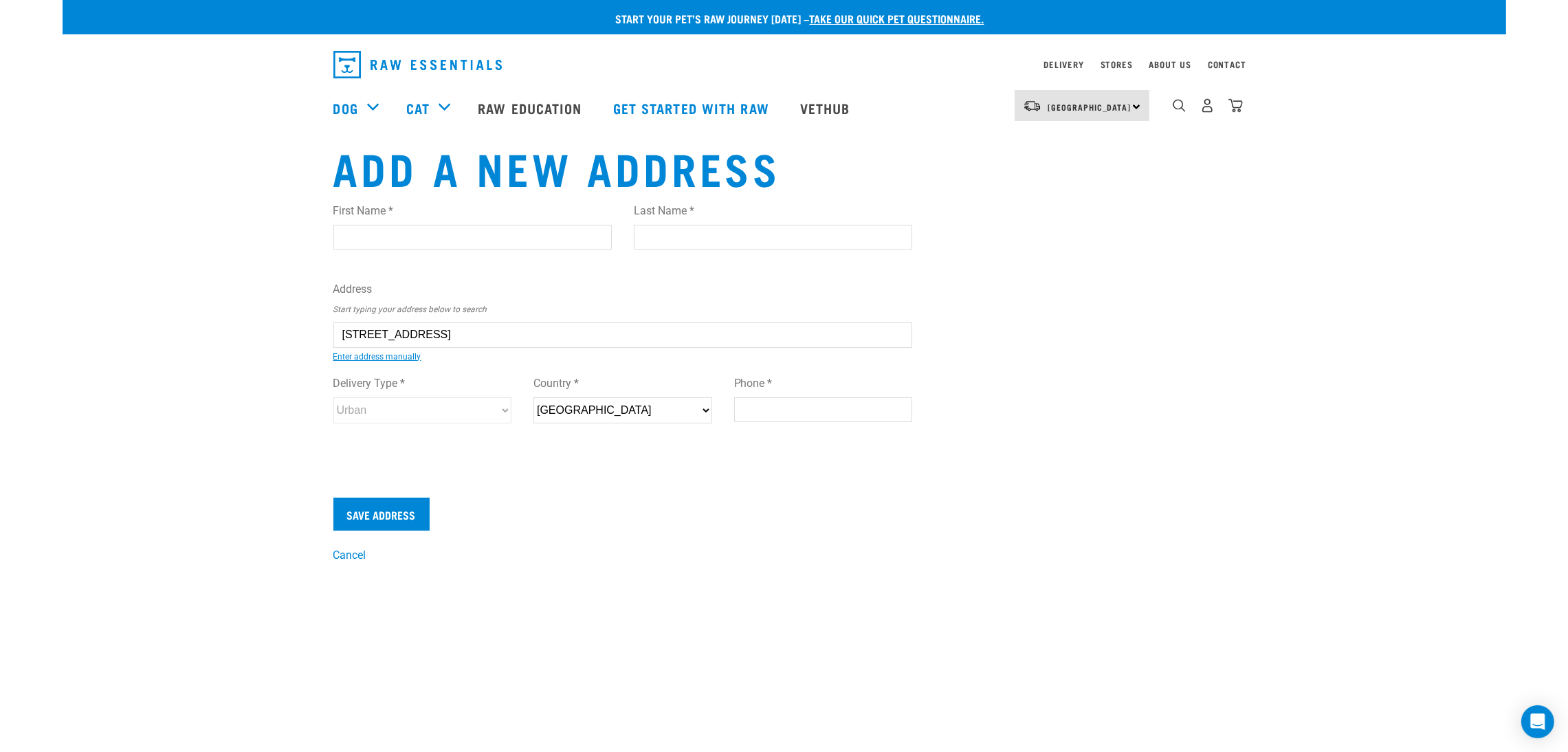
type input "38A Te Hātepe Avenue"
click at [811, 408] on input "Phone *" at bounding box center [824, 410] width 178 height 25
click at [462, 244] on input "First Name *" at bounding box center [472, 237] width 278 height 25
type input "Bert"
click at [663, 235] on input "Last Name *" at bounding box center [772, 237] width 278 height 25
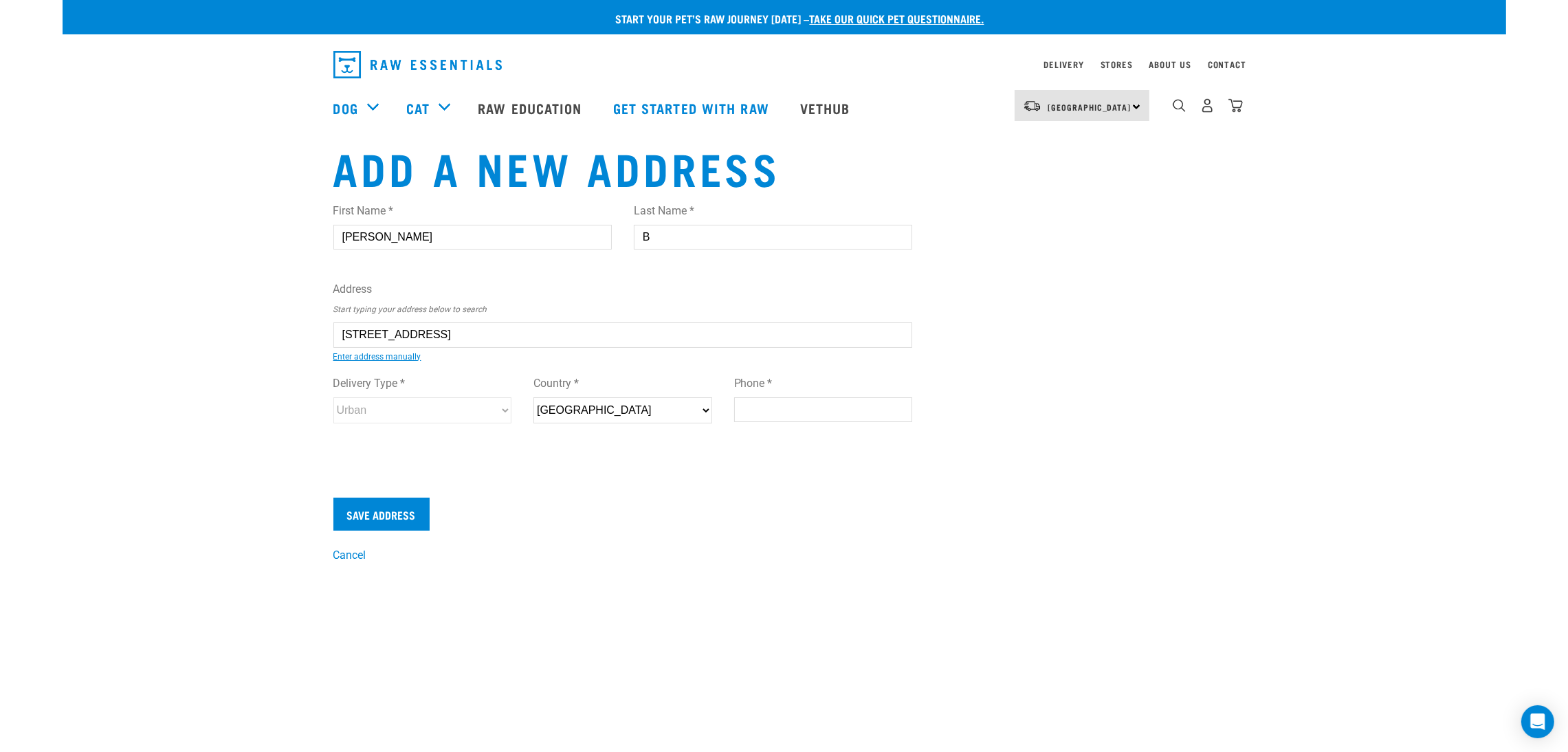
type input "B"
click at [800, 412] on input "Phone *" at bounding box center [824, 410] width 178 height 25
click at [802, 410] on input "Phone *" at bounding box center [824, 410] width 178 height 25
paste input "021 196 5114"
type input "021 196 5114"
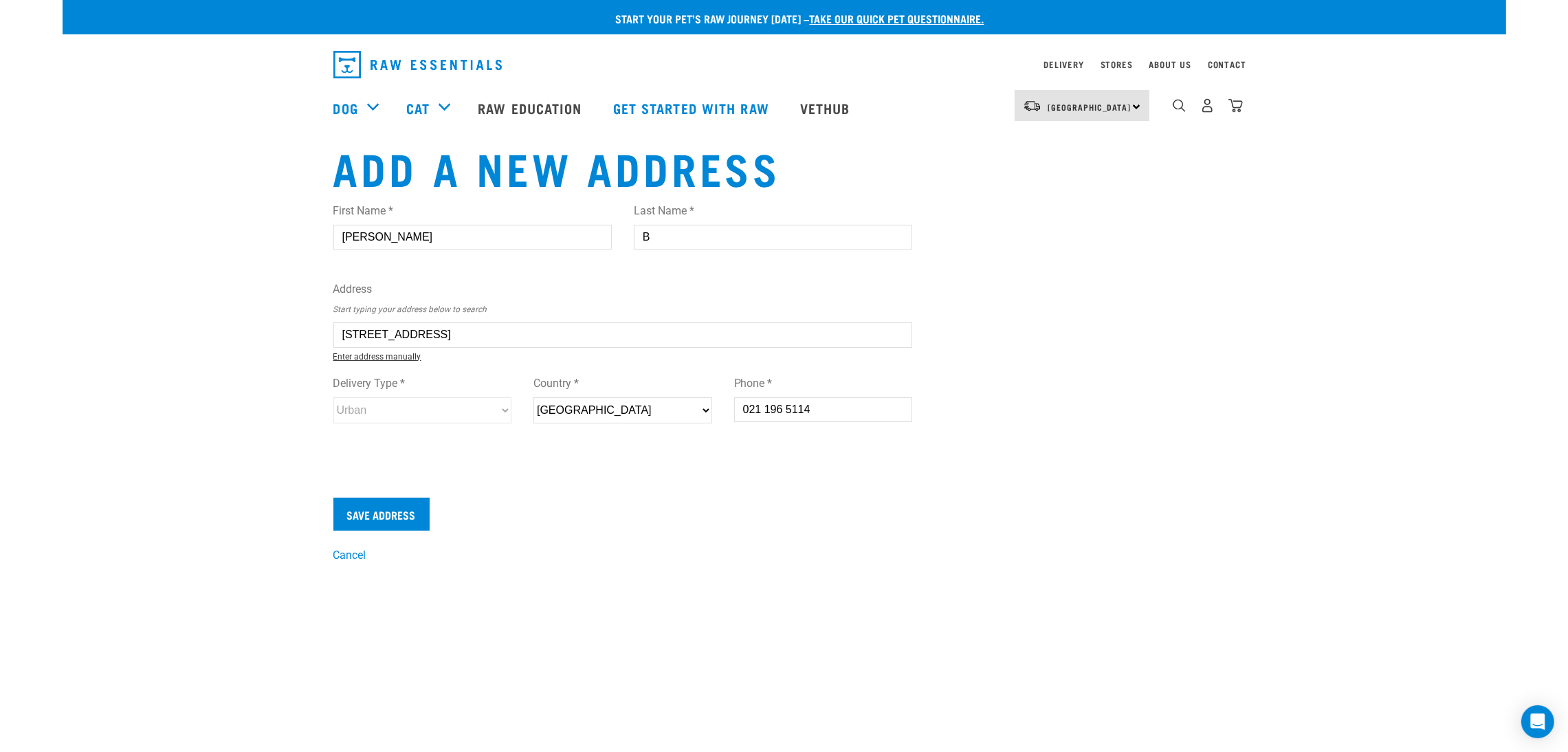
click at [383, 356] on link "Enter address manually" at bounding box center [377, 357] width 88 height 10
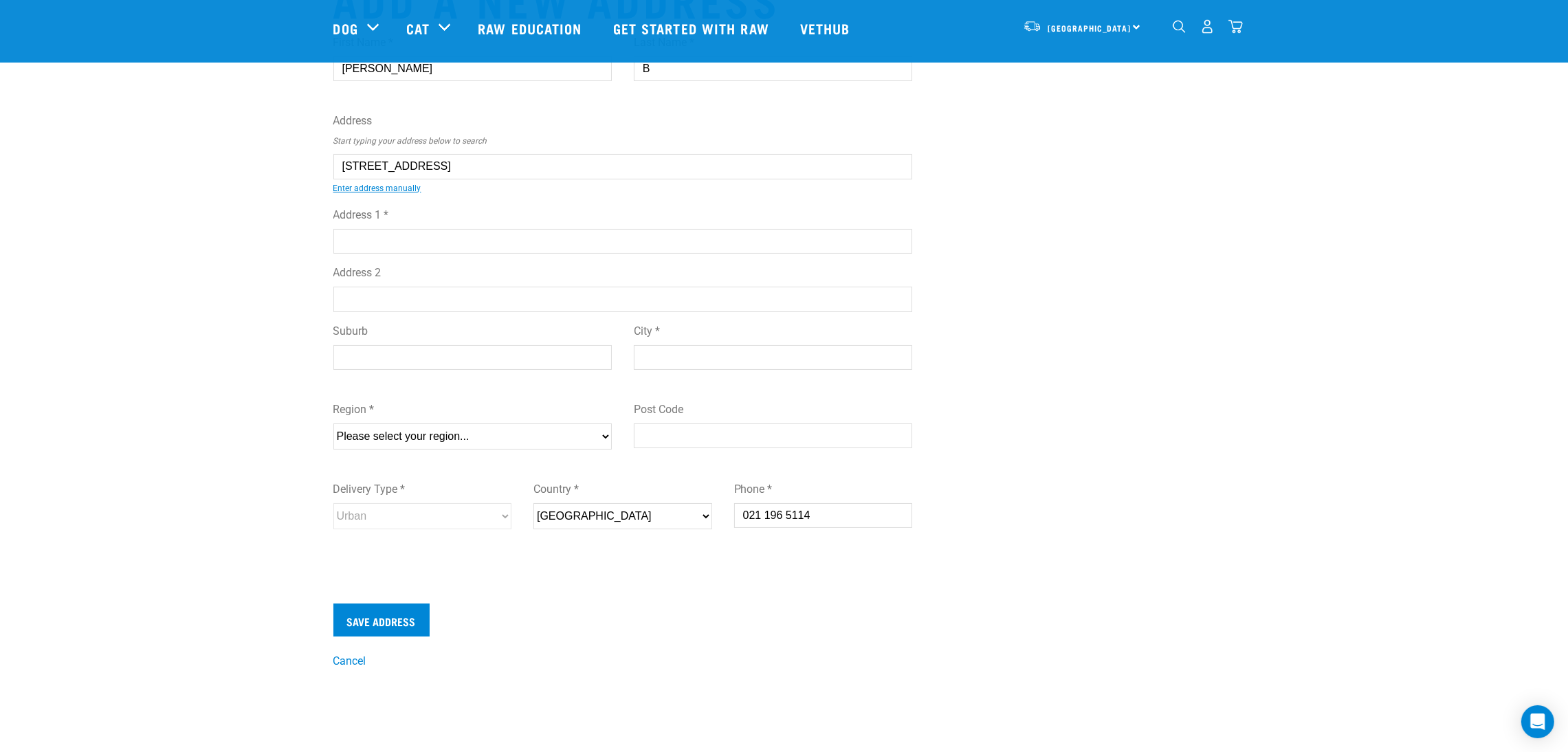
scroll to position [103, 0]
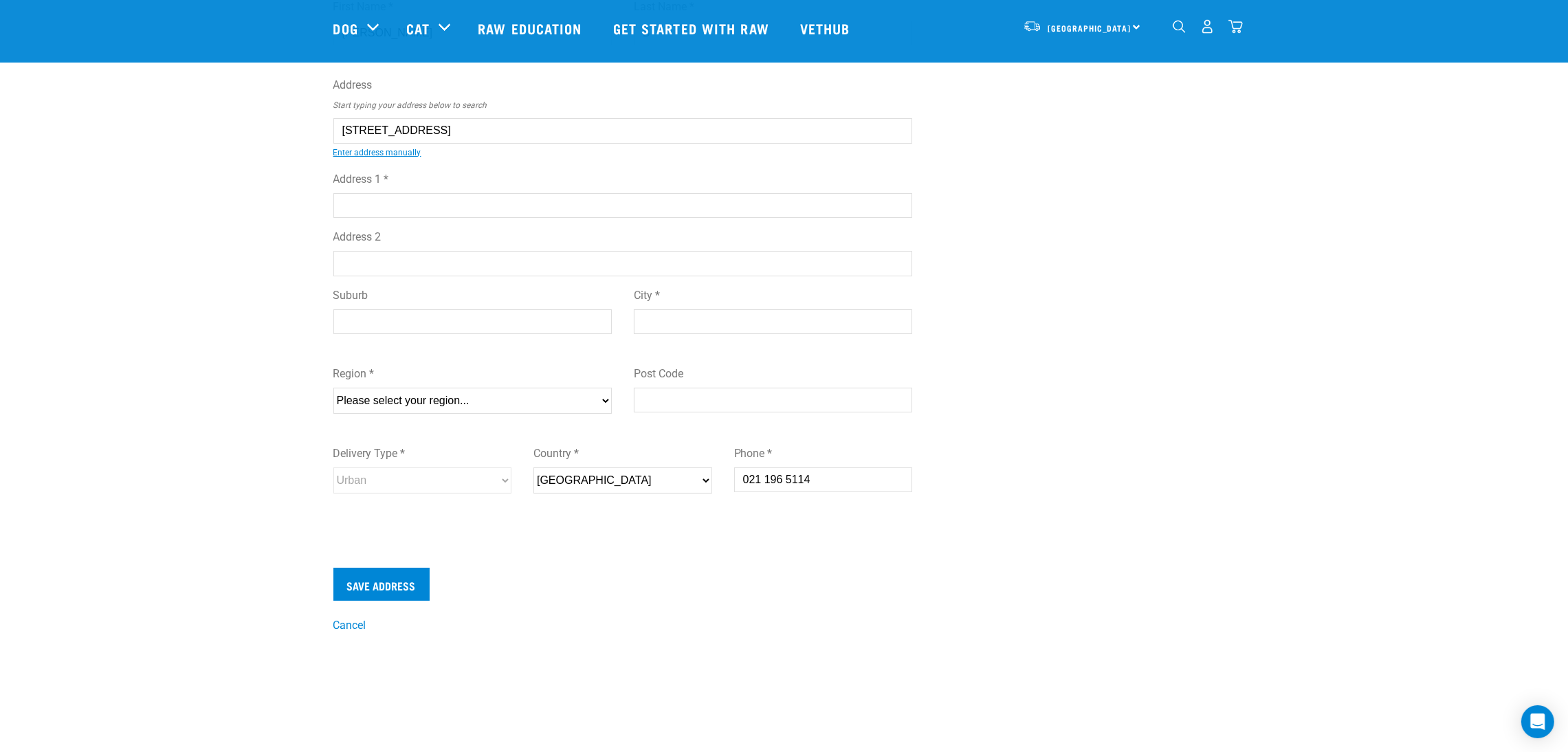
click at [410, 207] on input "Address 1 *" at bounding box center [623, 205] width 580 height 25
paste input "021 196 5114"
type input "021 196 5114"
click at [694, 326] on input "City *" at bounding box center [772, 322] width 278 height 25
type input "Taupo"
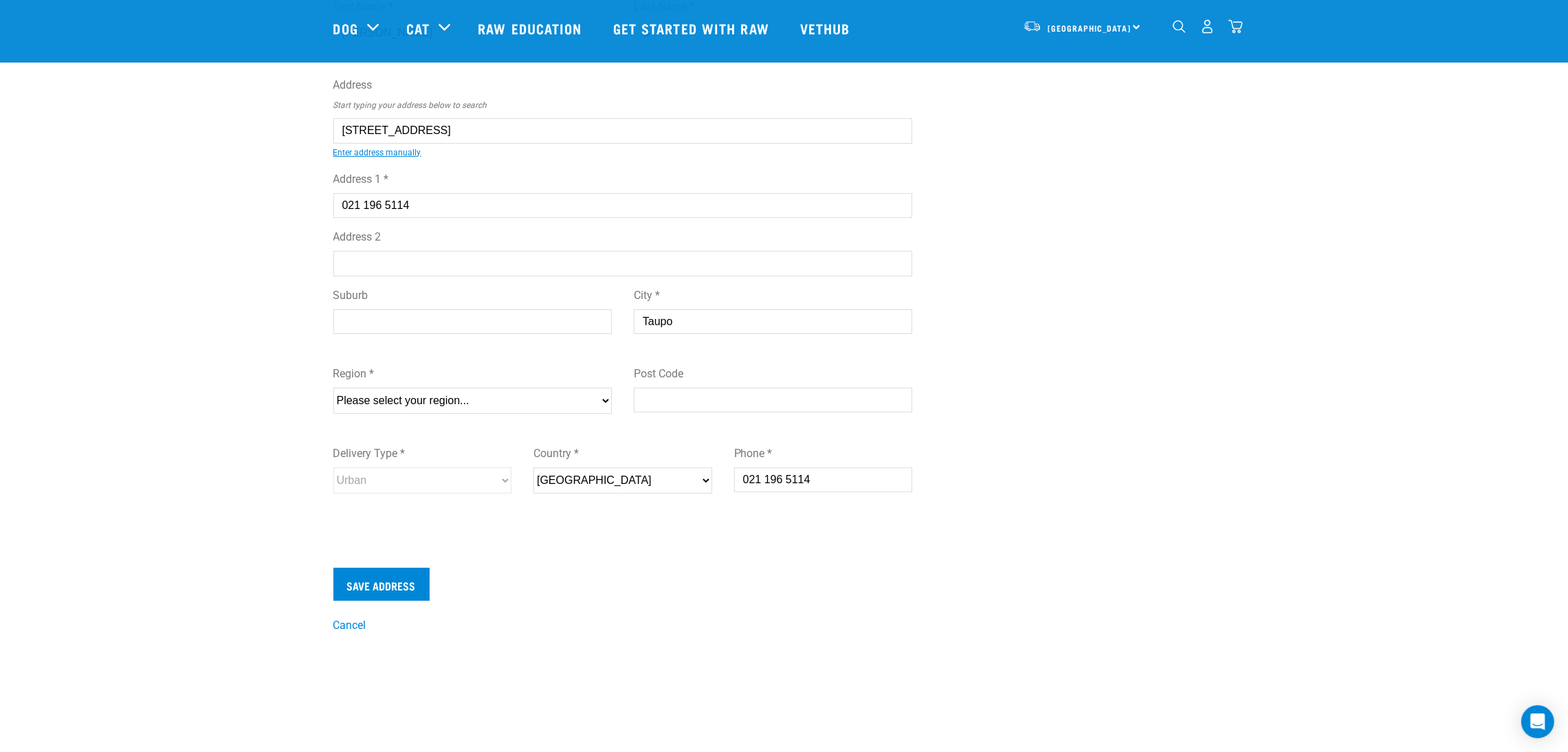
click at [521, 332] on input "Suburb" at bounding box center [472, 322] width 278 height 25
click at [494, 401] on select "Please select your region... Auckland Wellington Canterbury Marlborough Nelson …" at bounding box center [472, 400] width 278 height 26
select select "WKO"
click at [333, 389] on select "Please select your region... Auckland Wellington Canterbury Marlborough Nelson …" at bounding box center [472, 400] width 278 height 26
click at [695, 408] on input "Post Code" at bounding box center [772, 400] width 278 height 25
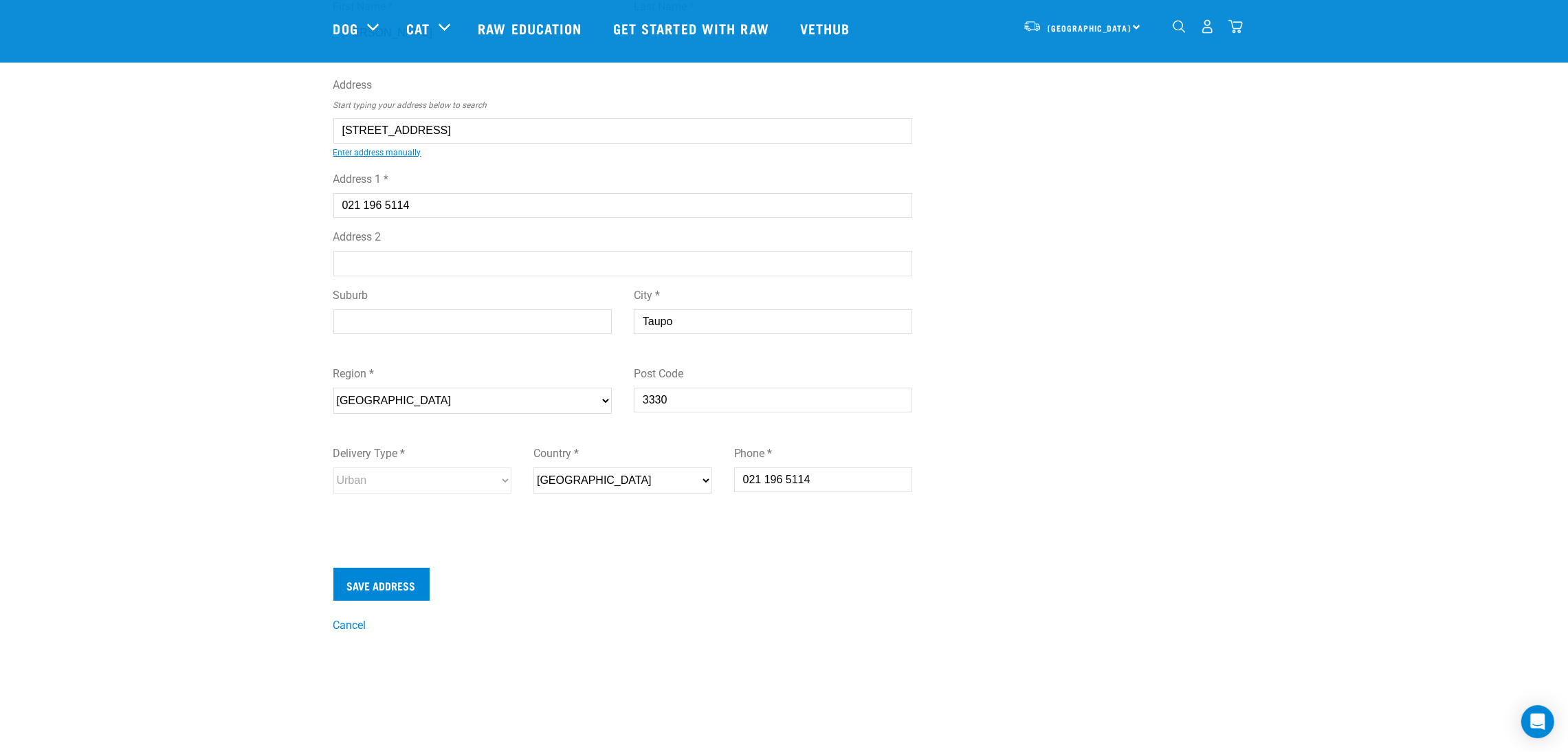
type input "3330"
click at [696, 488] on select "New Zealand" at bounding box center [622, 480] width 178 height 26
click at [396, 583] on input "Save Address" at bounding box center [381, 584] width 96 height 33
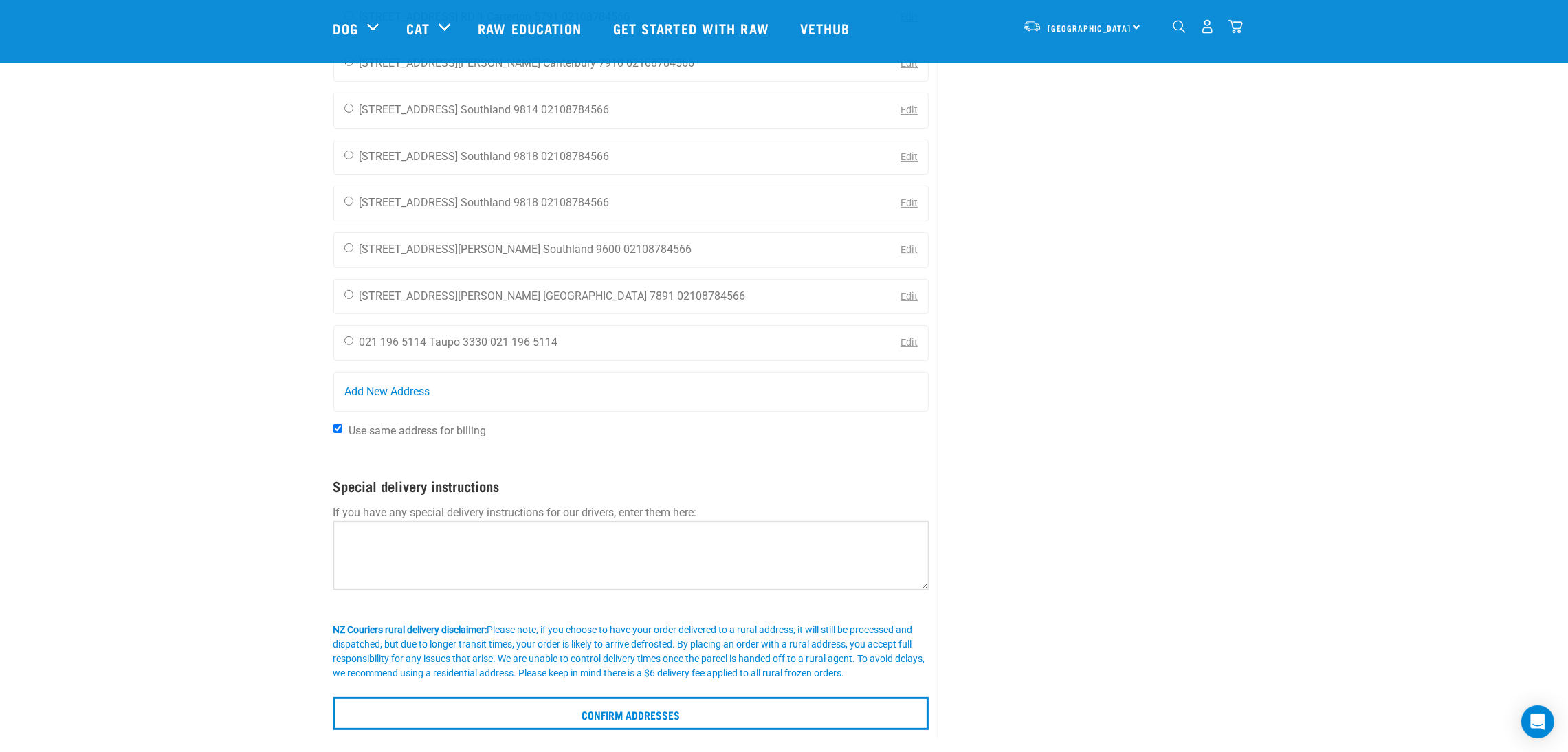
scroll to position [413, 0]
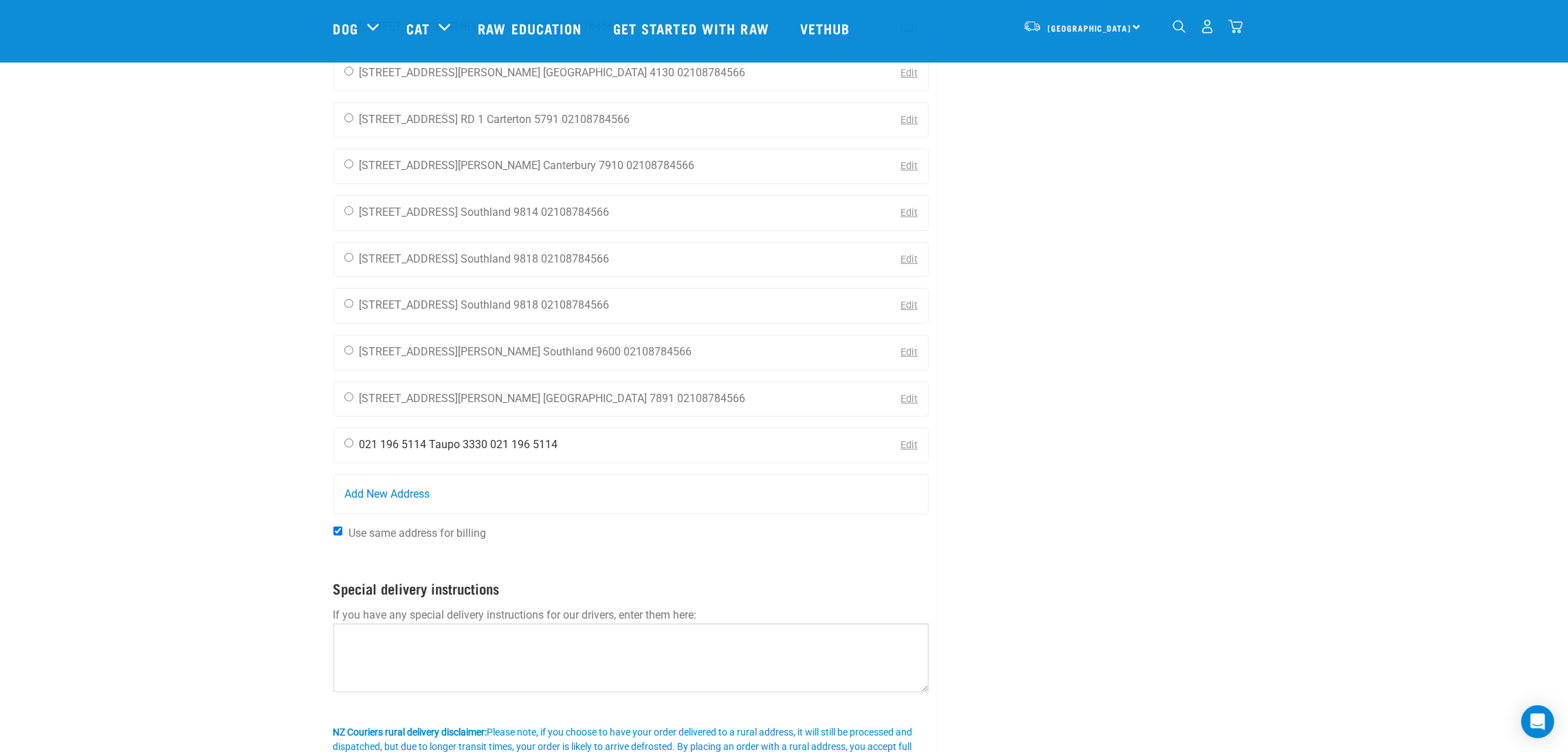
click at [345, 446] on input "radio" at bounding box center [348, 443] width 9 height 9
radio input "true"
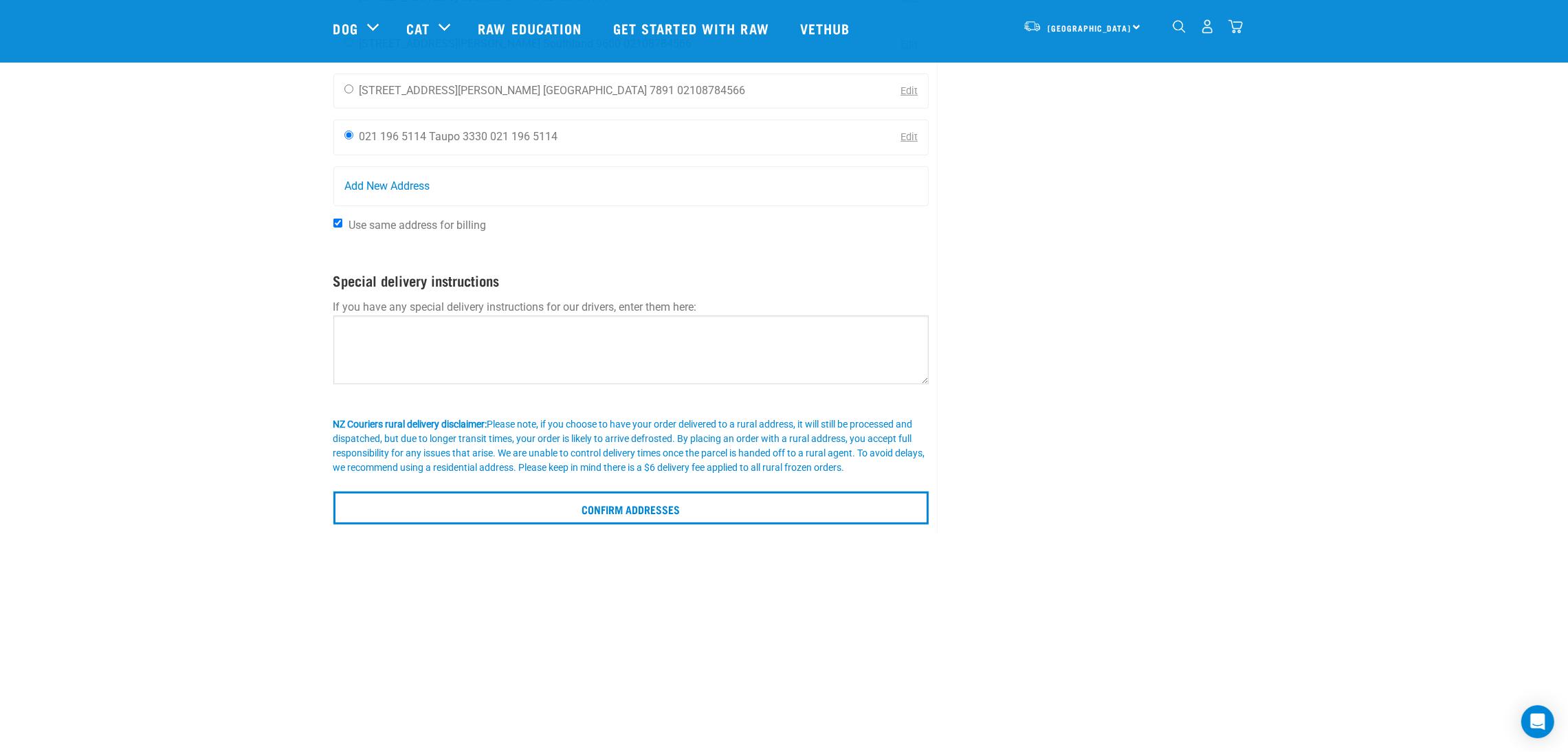
scroll to position [722, 0]
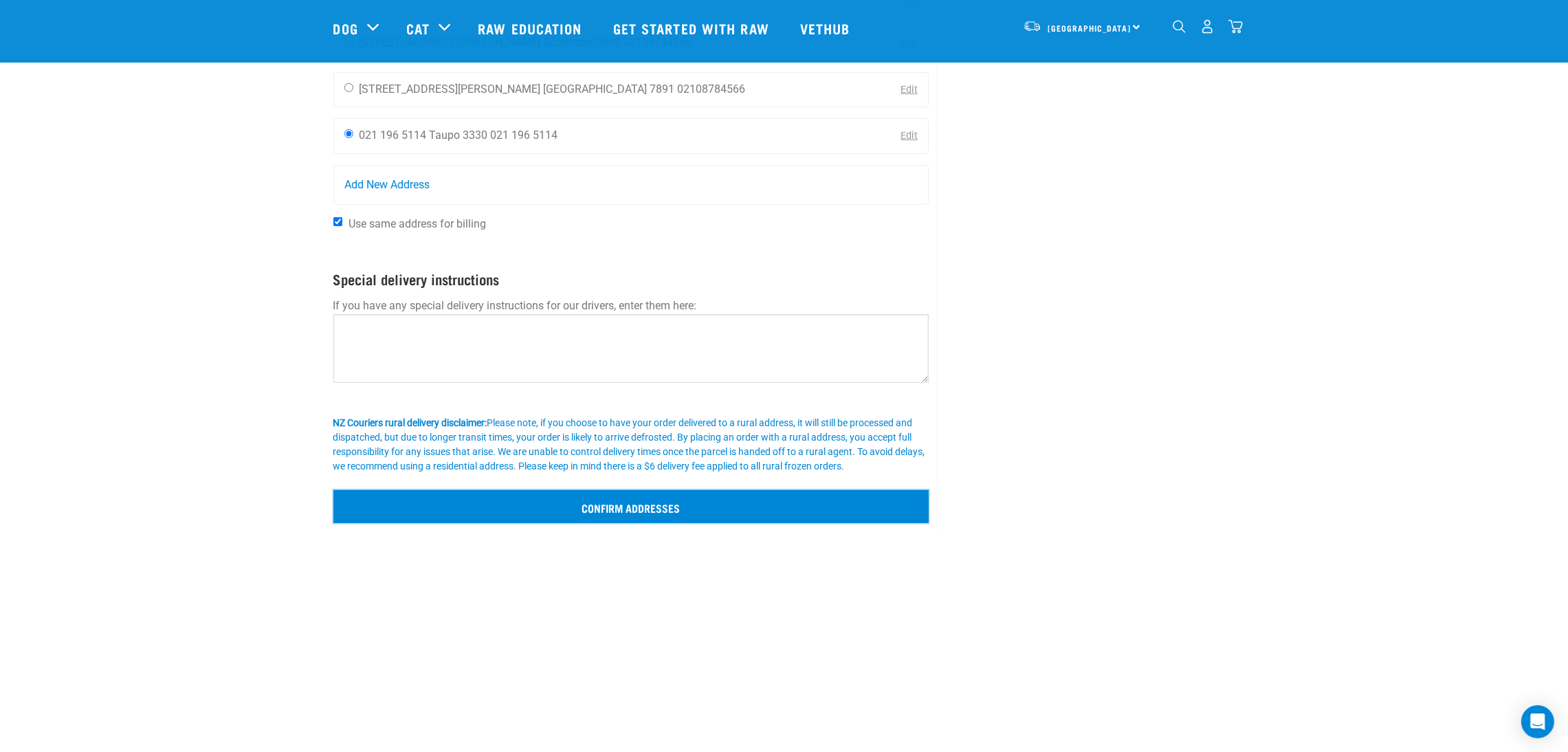
click at [640, 515] on input "Confirm addresses" at bounding box center [631, 507] width 596 height 33
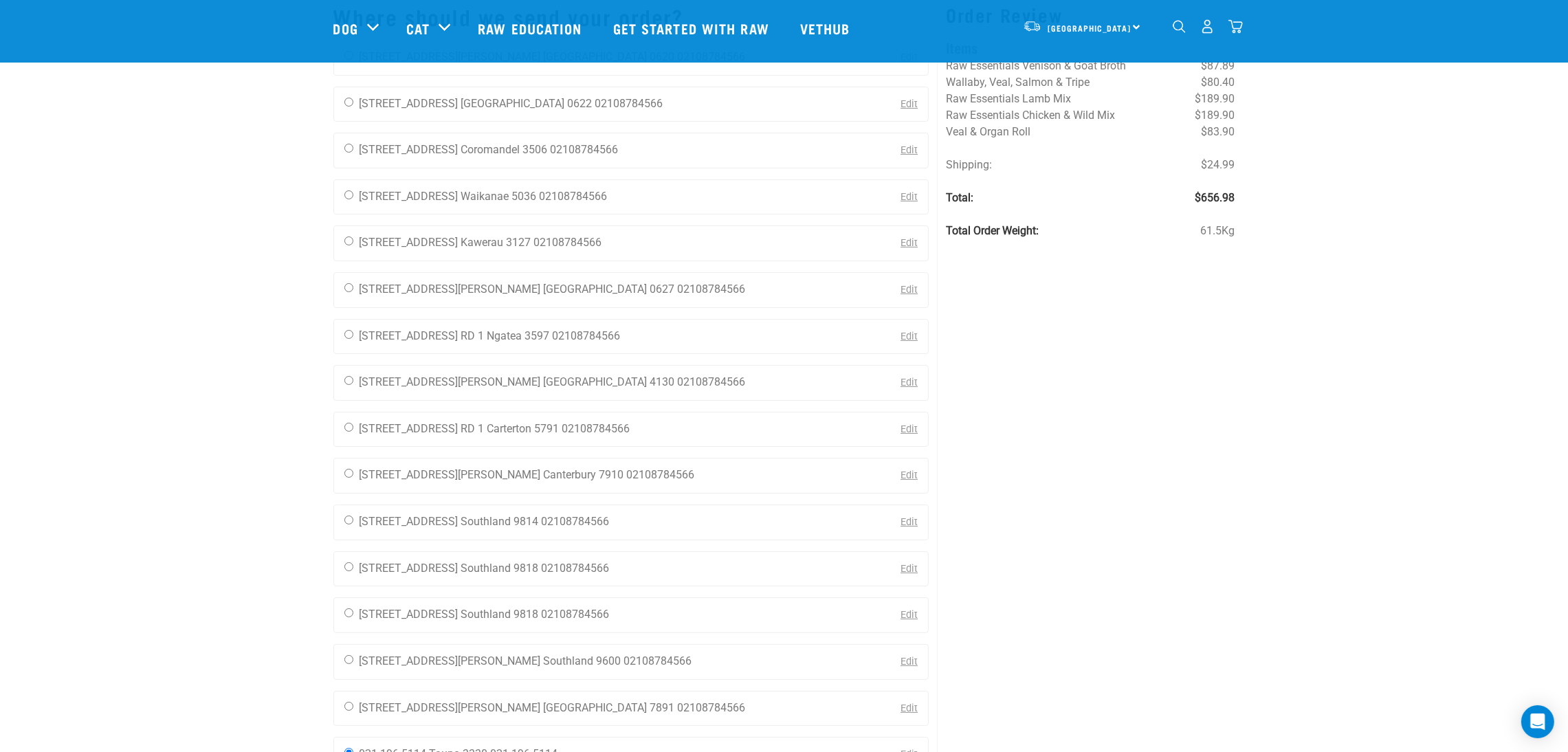
scroll to position [0, 0]
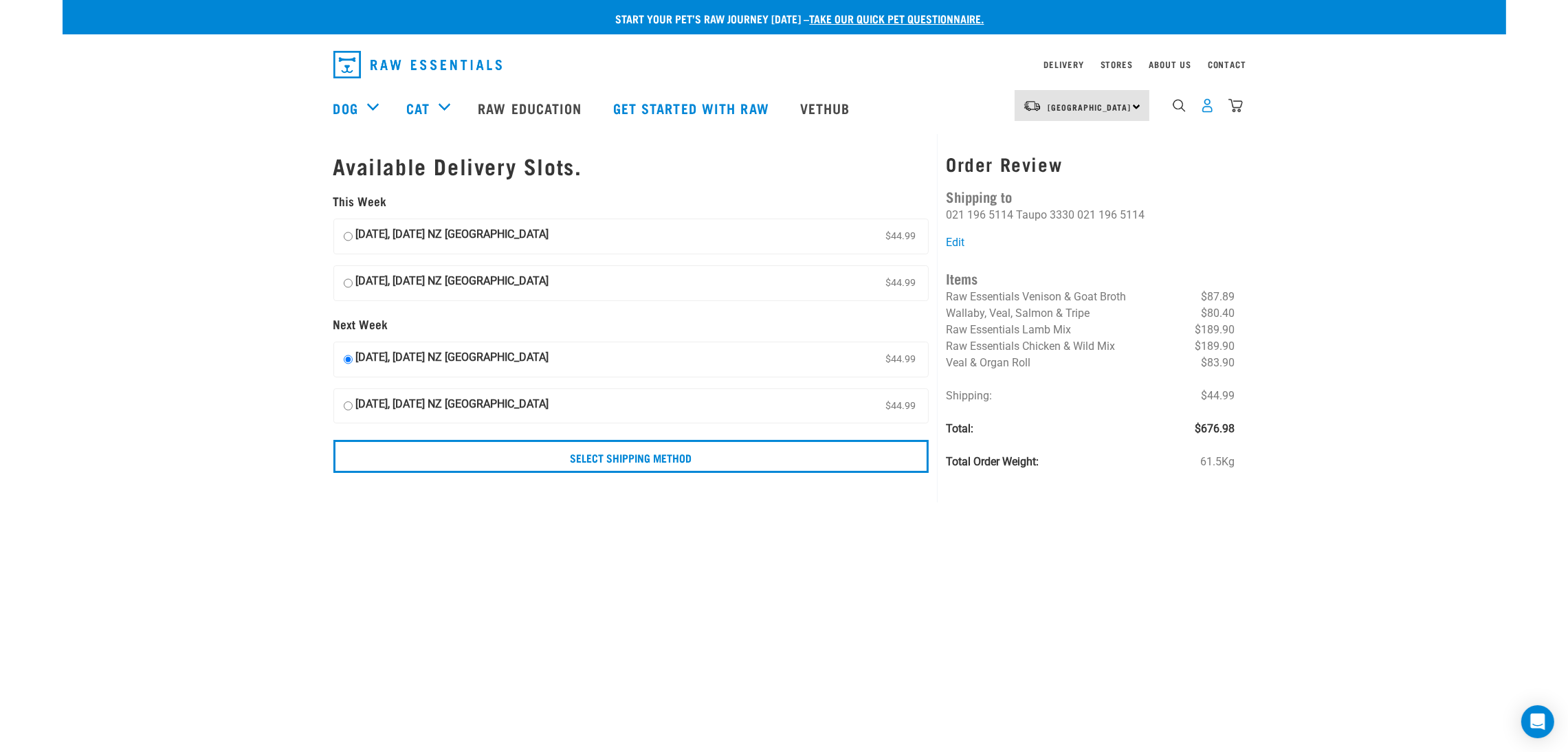
click at [1207, 110] on img "dropdown navigation" at bounding box center [1207, 105] width 15 height 15
click at [1204, 110] on img "dropdown navigation" at bounding box center [1207, 105] width 15 height 15
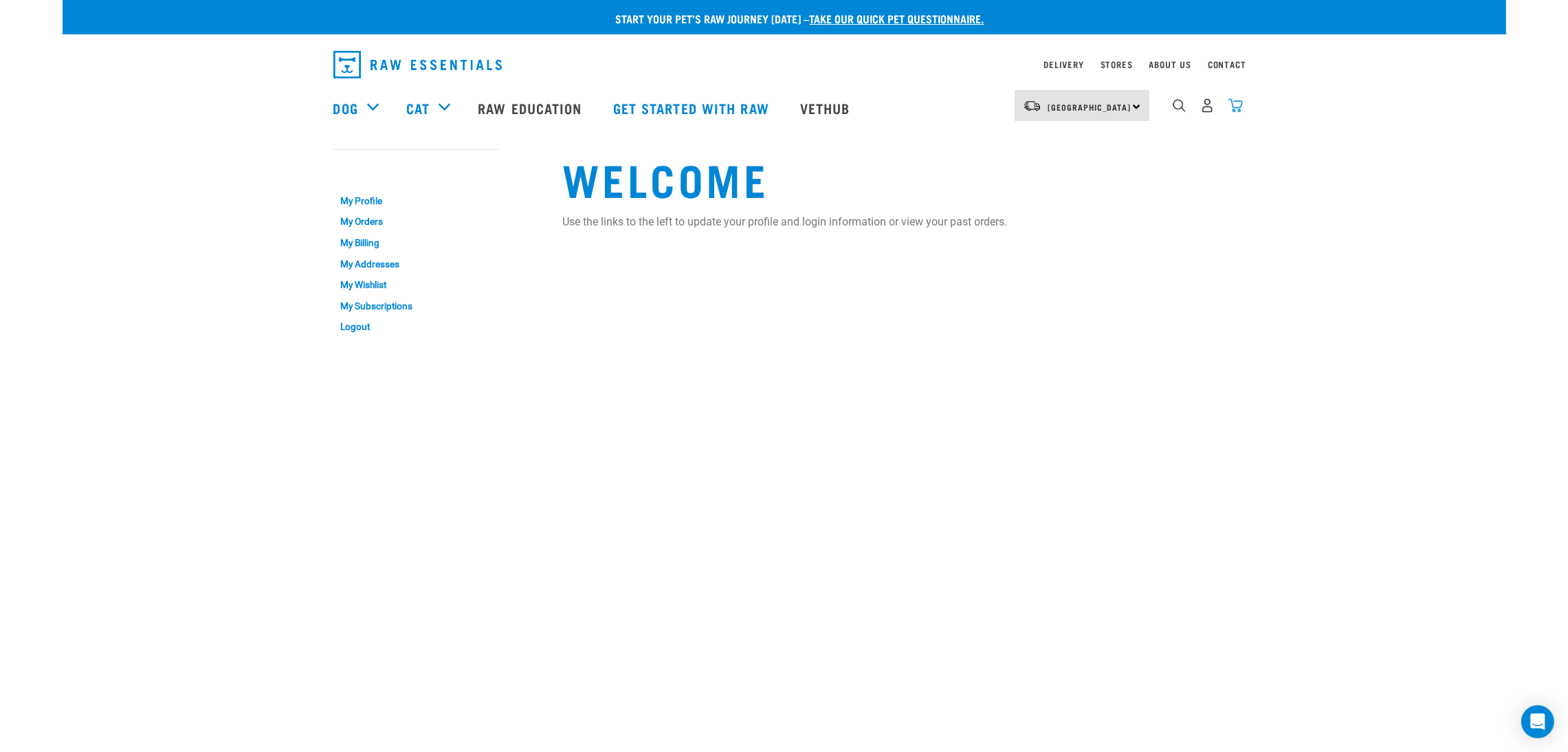
click at [1231, 110] on img "dropdown navigation" at bounding box center [1236, 105] width 15 height 15
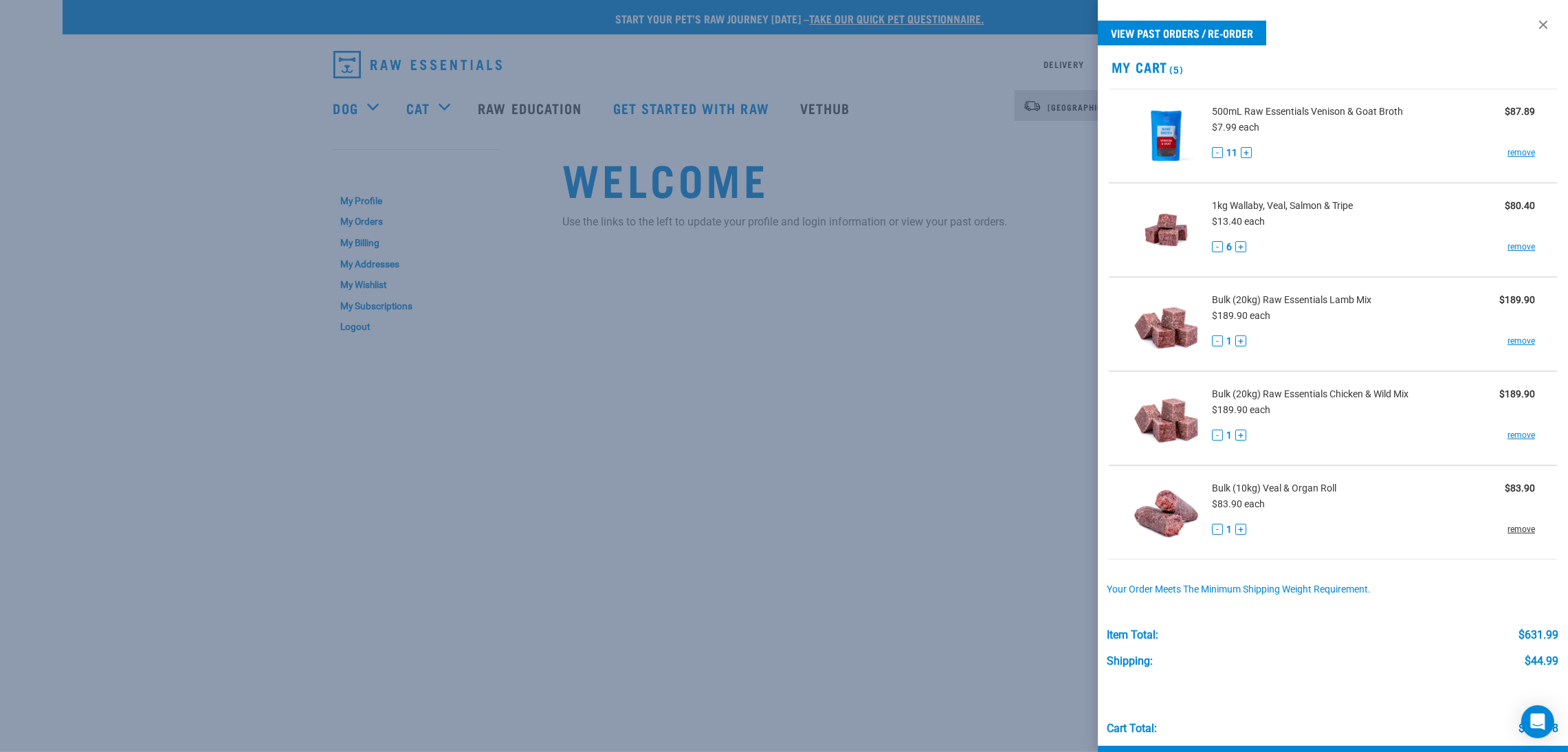
click at [1508, 531] on link "remove" at bounding box center [1521, 529] width 27 height 13
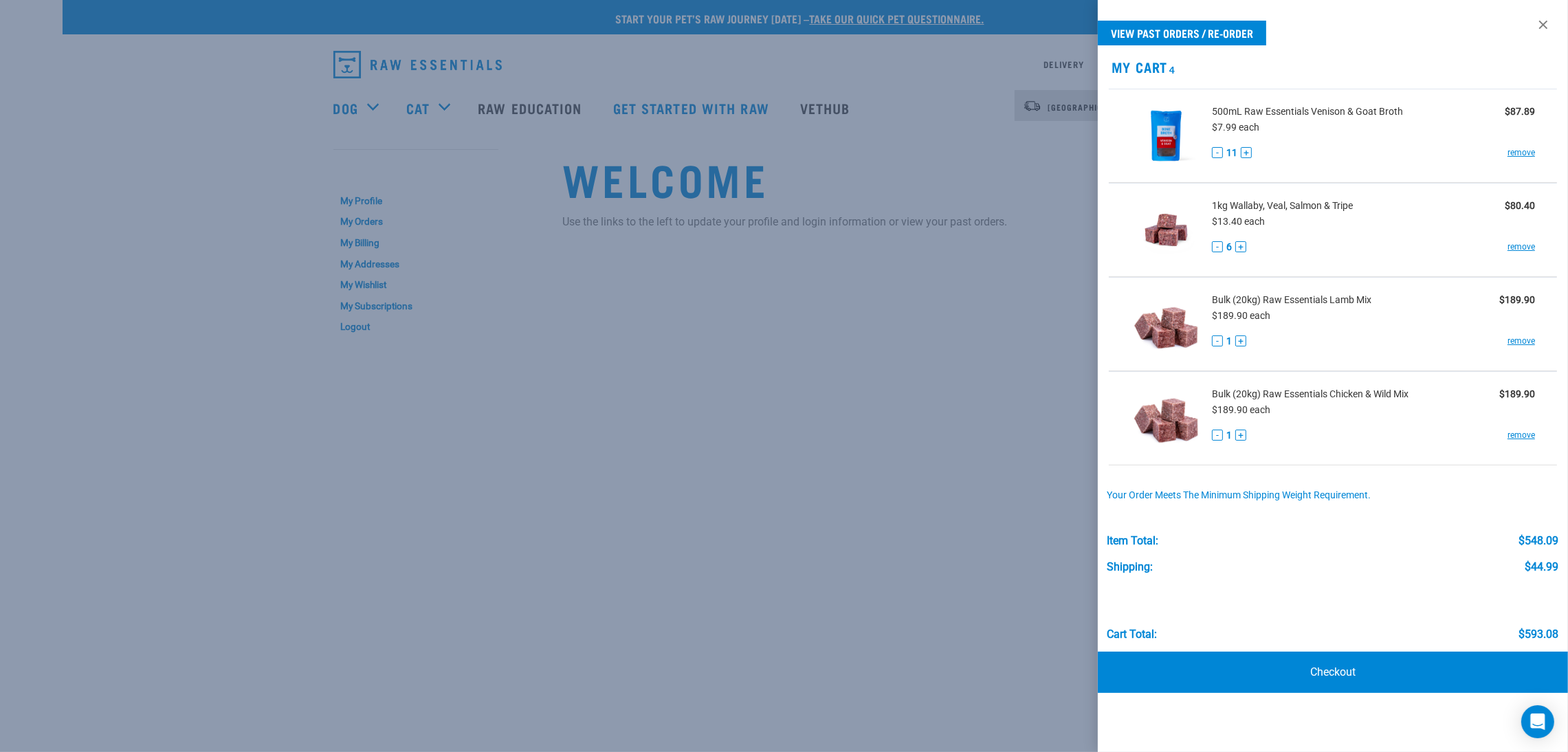
click at [966, 337] on div at bounding box center [784, 376] width 1568 height 752
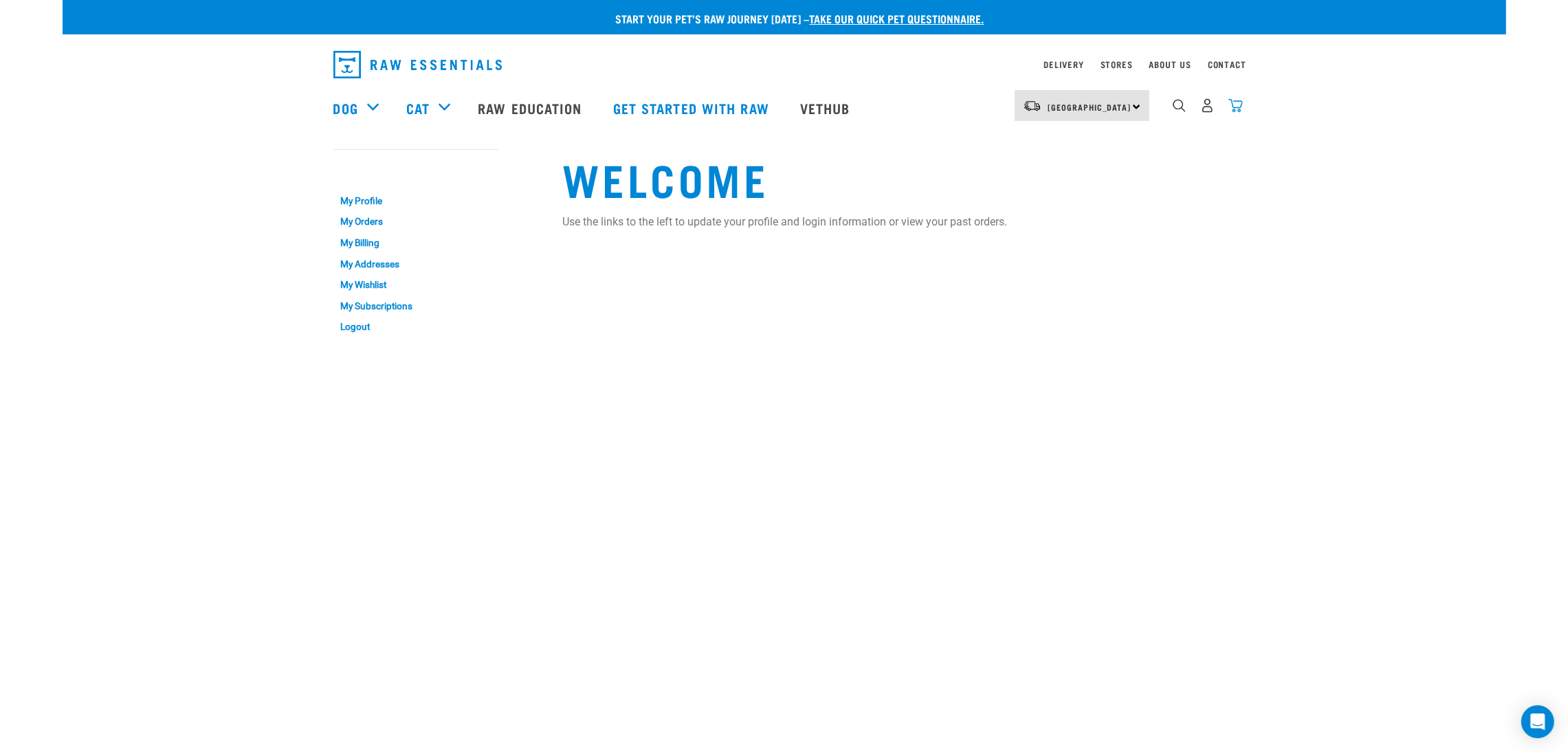
click at [1239, 109] on img "dropdown navigation" at bounding box center [1236, 105] width 15 height 15
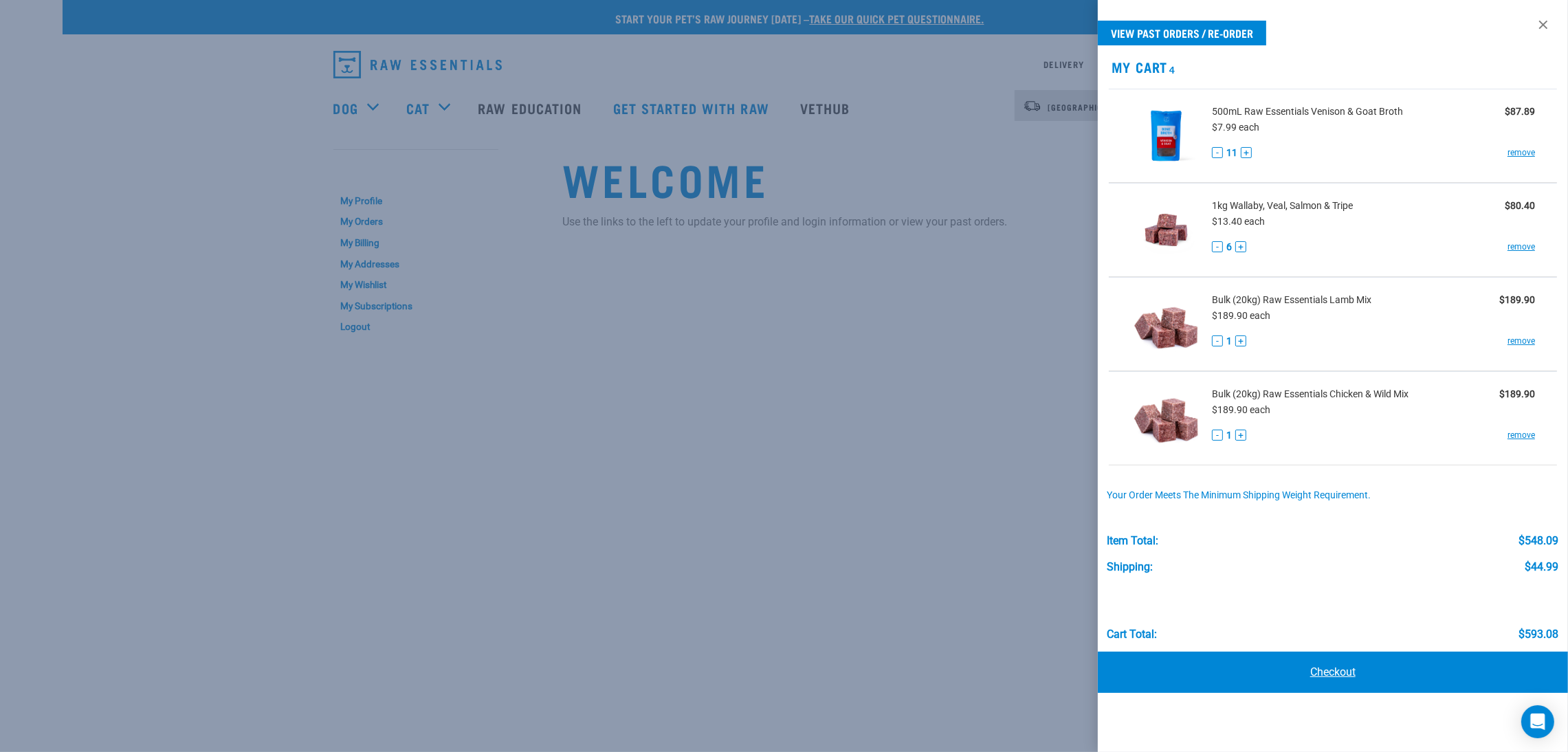
click at [1331, 675] on link "Checkout" at bounding box center [1333, 672] width 470 height 42
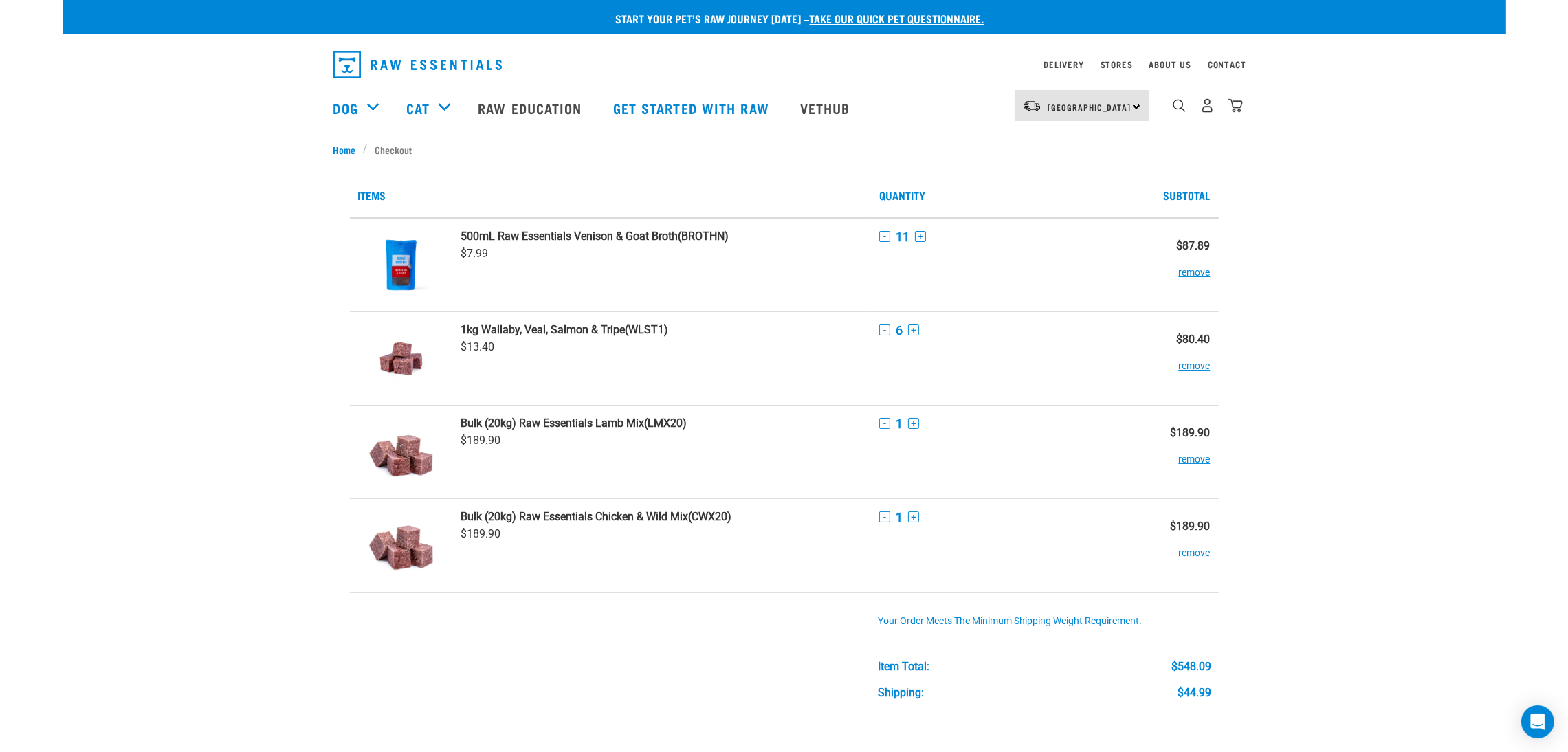
click at [114, 272] on div "Start your pet’s raw journey [DATE] – take our quick pet questionnaire. Deliver…" at bounding box center [785, 655] width 1444 height 1310
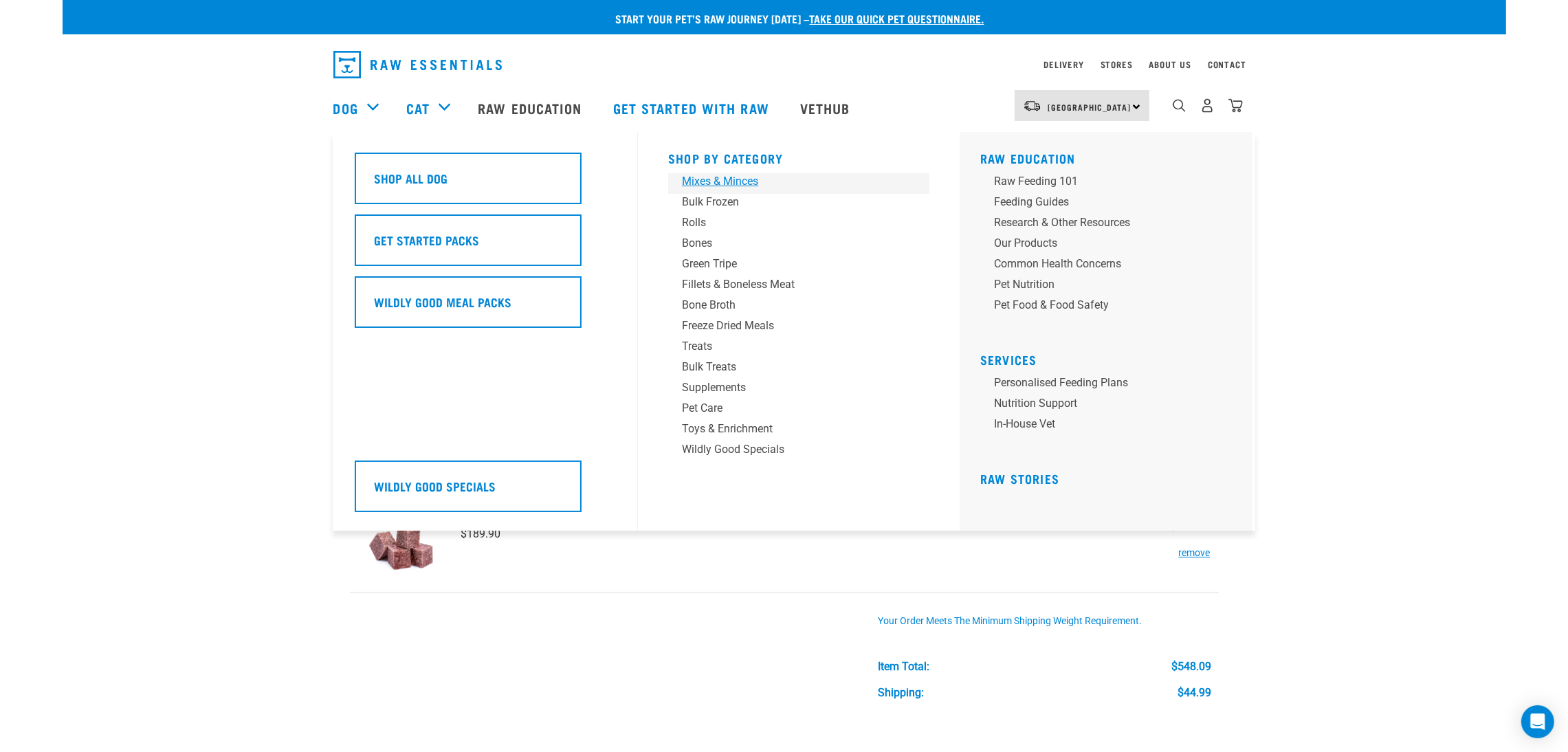
click at [720, 181] on div "Mixes & Minces" at bounding box center [789, 181] width 214 height 16
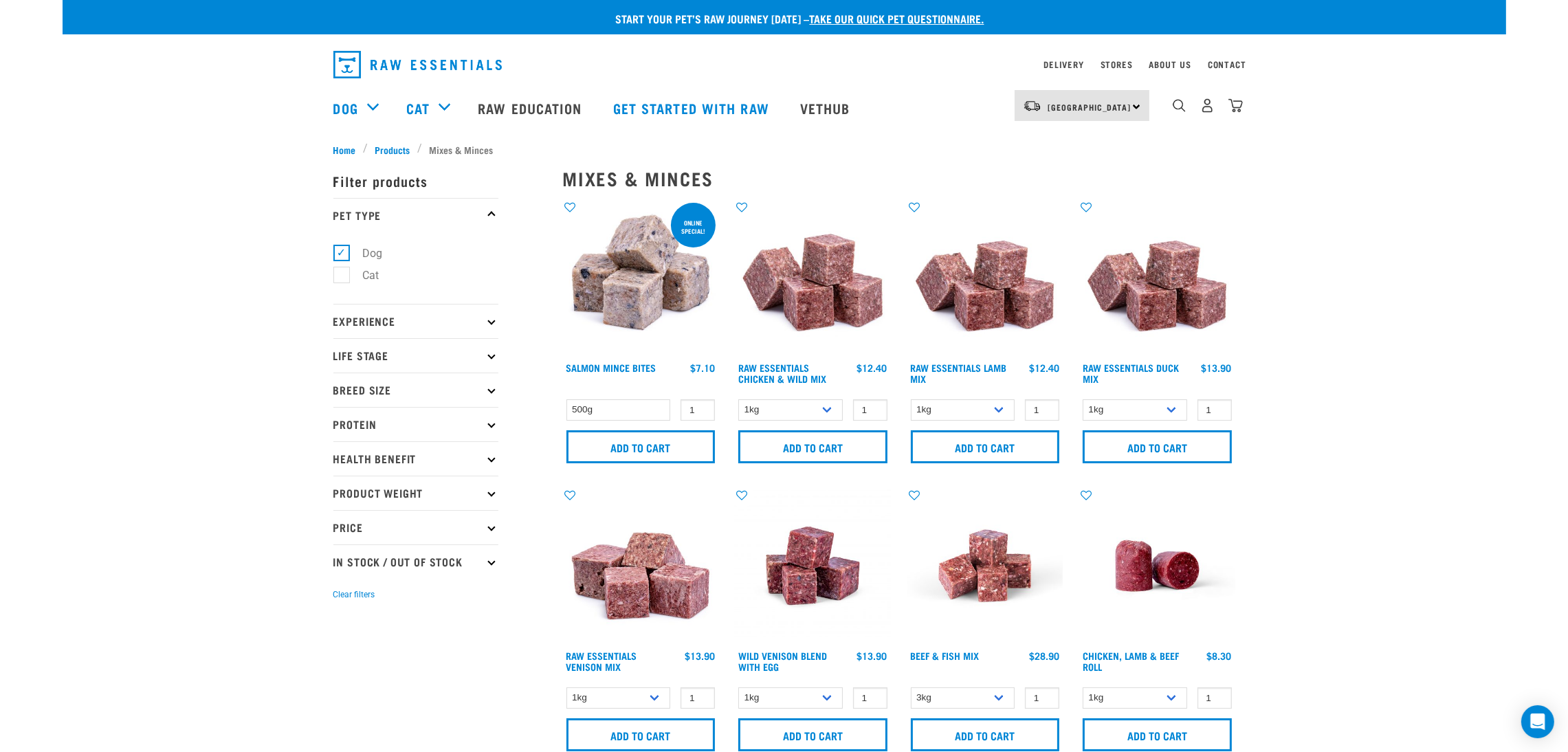
click at [401, 417] on p "Protein" at bounding box center [416, 423] width 165 height 34
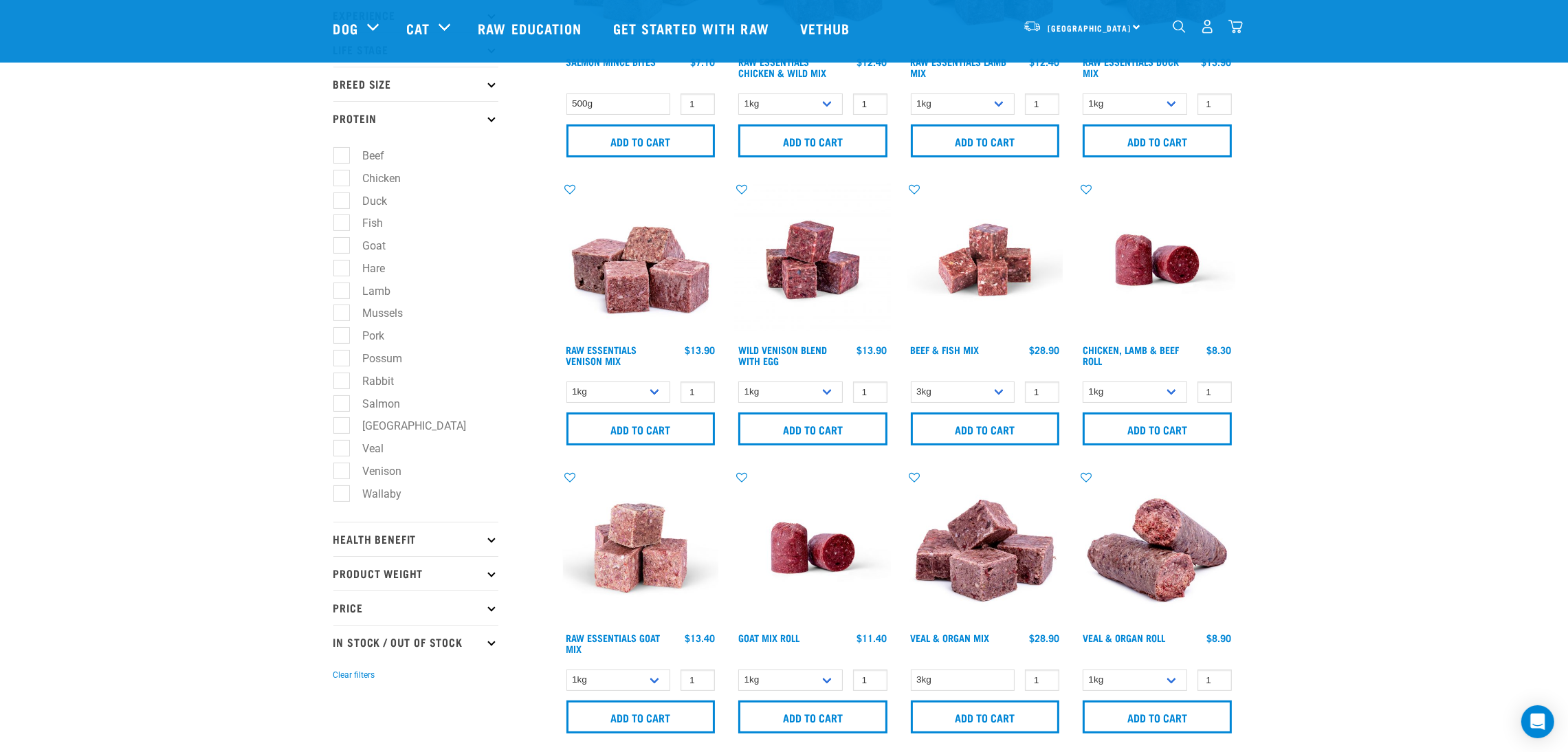
scroll to position [206, 0]
click at [341, 496] on label "Wallaby" at bounding box center [374, 492] width 67 height 17
click at [339, 494] on input "Wallaby" at bounding box center [337, 489] width 9 height 9
checkbox input "true"
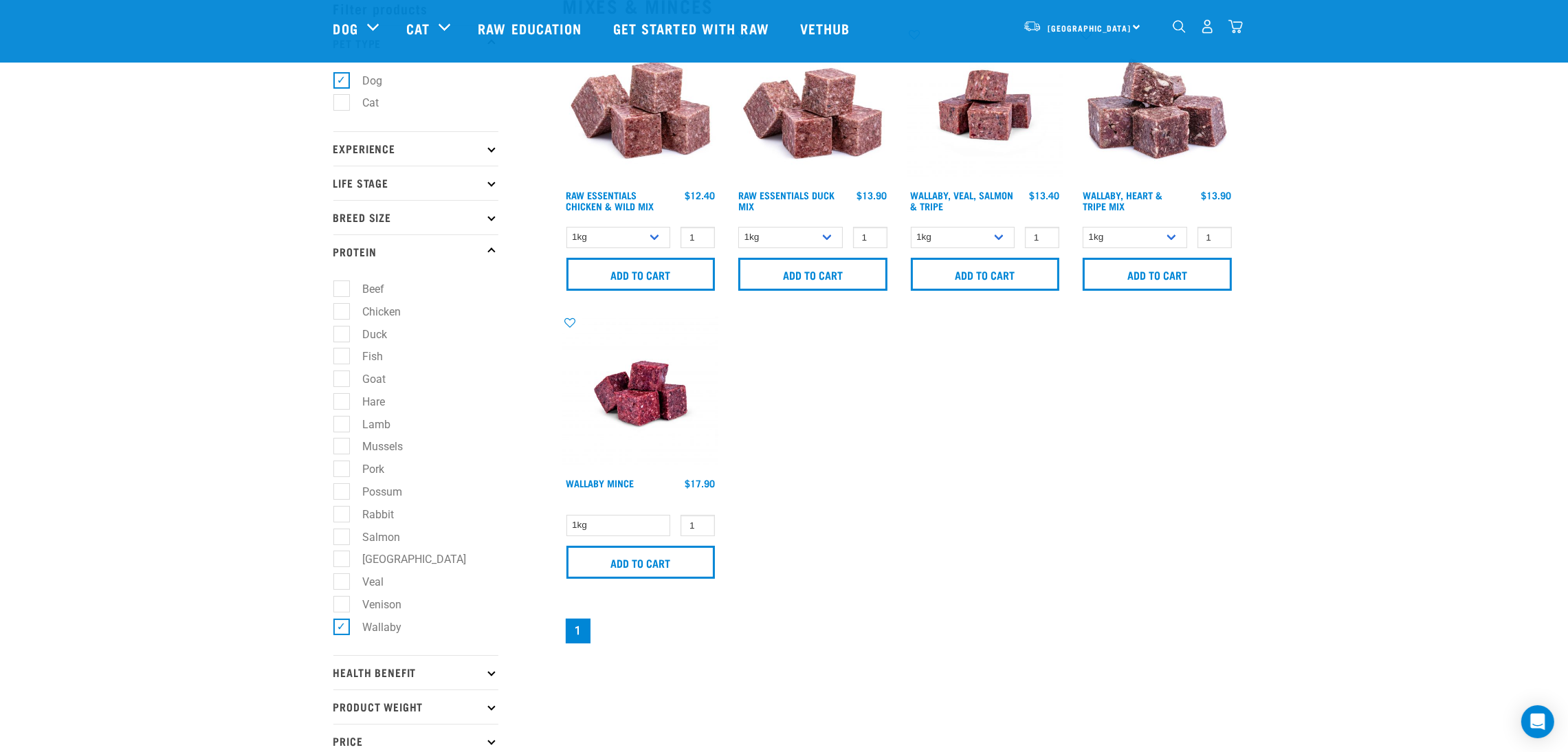
scroll to position [103, 0]
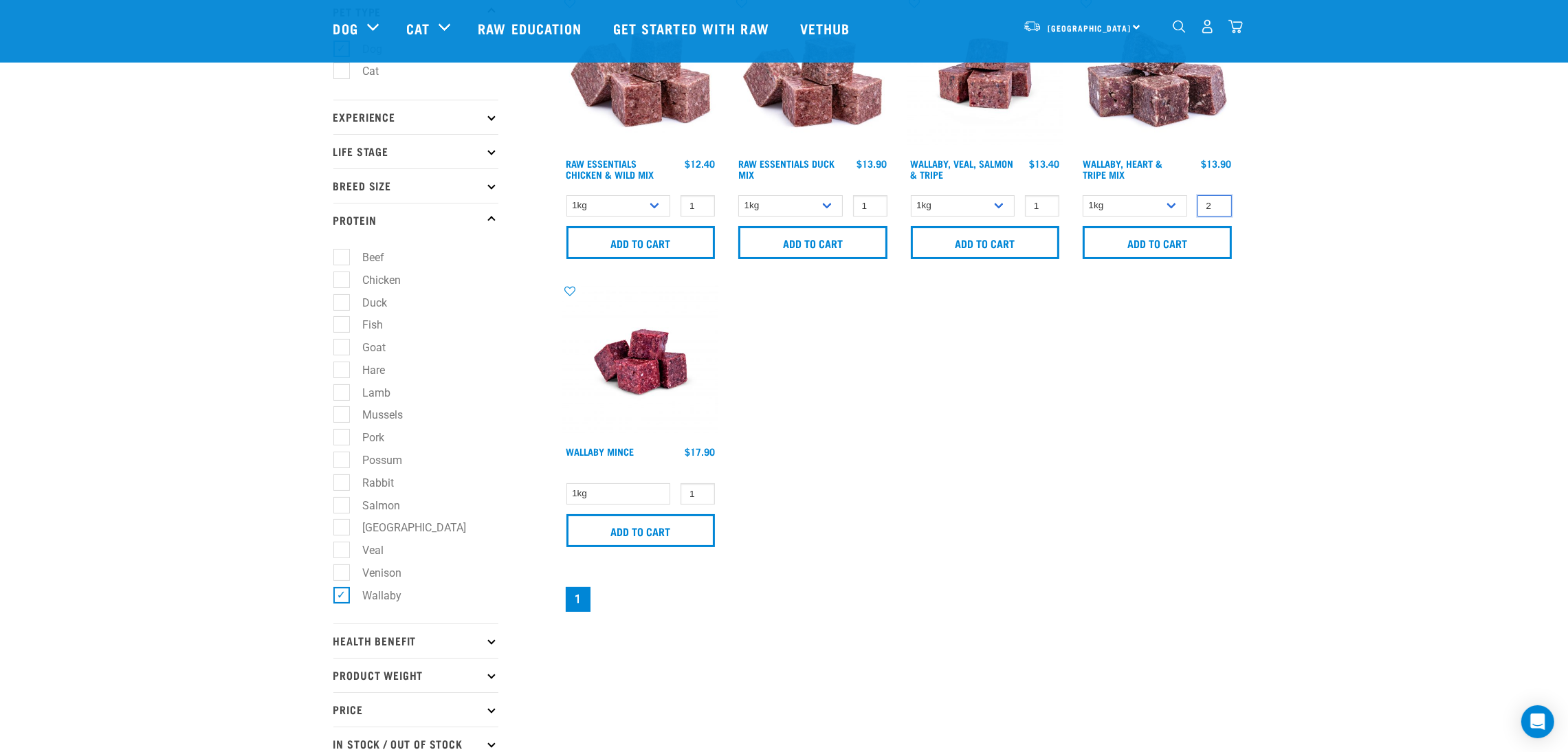
click at [1215, 204] on input "2" at bounding box center [1214, 205] width 34 height 21
click at [1215, 204] on input "3" at bounding box center [1214, 205] width 34 height 21
click at [1215, 204] on input "4" at bounding box center [1214, 205] width 34 height 21
click at [1215, 204] on input "5" at bounding box center [1214, 205] width 34 height 21
type input "6"
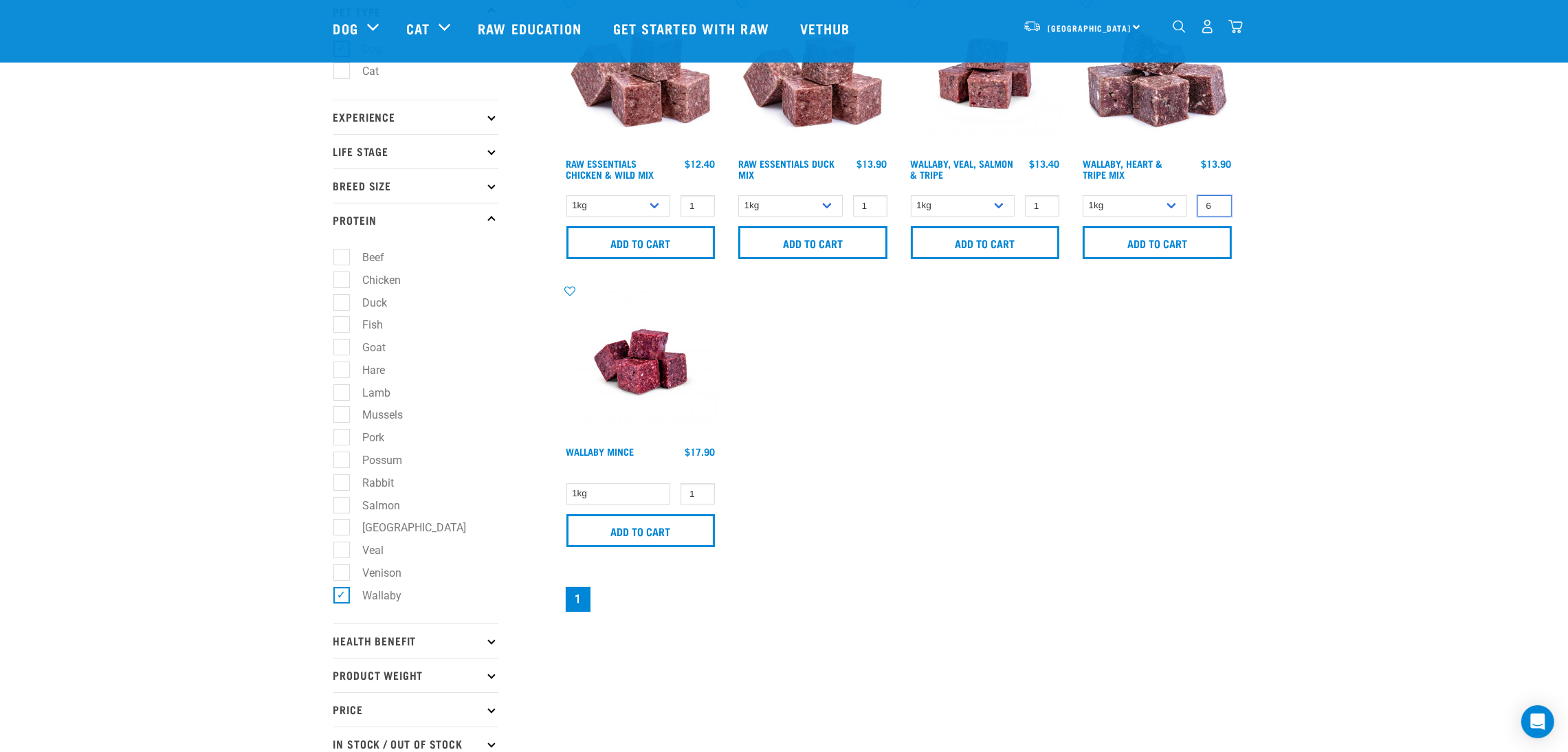
click at [1215, 204] on input "6" at bounding box center [1214, 205] width 34 height 21
click at [1194, 243] on input "Add to cart" at bounding box center [1157, 242] width 149 height 33
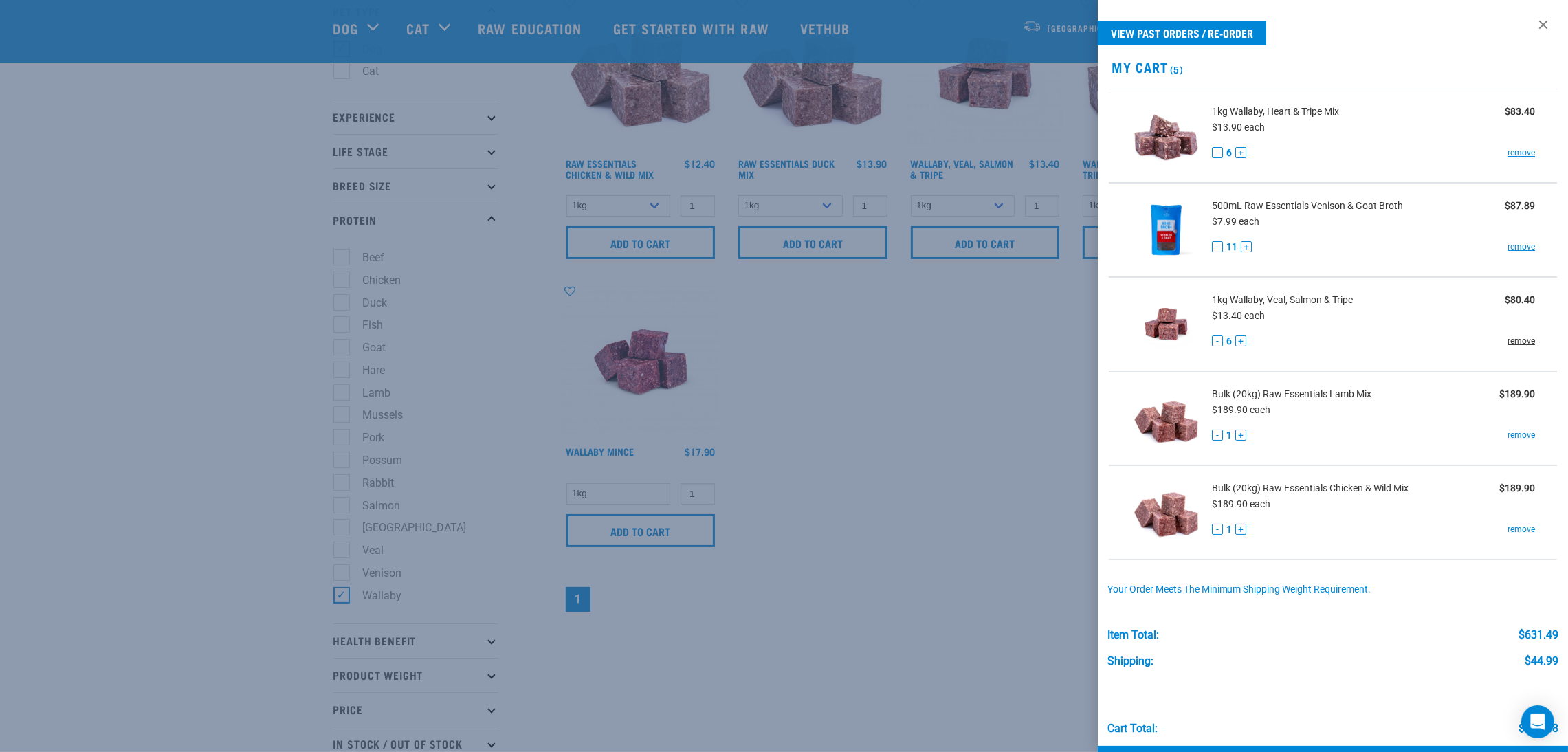
click at [1508, 339] on link "remove" at bounding box center [1521, 340] width 27 height 13
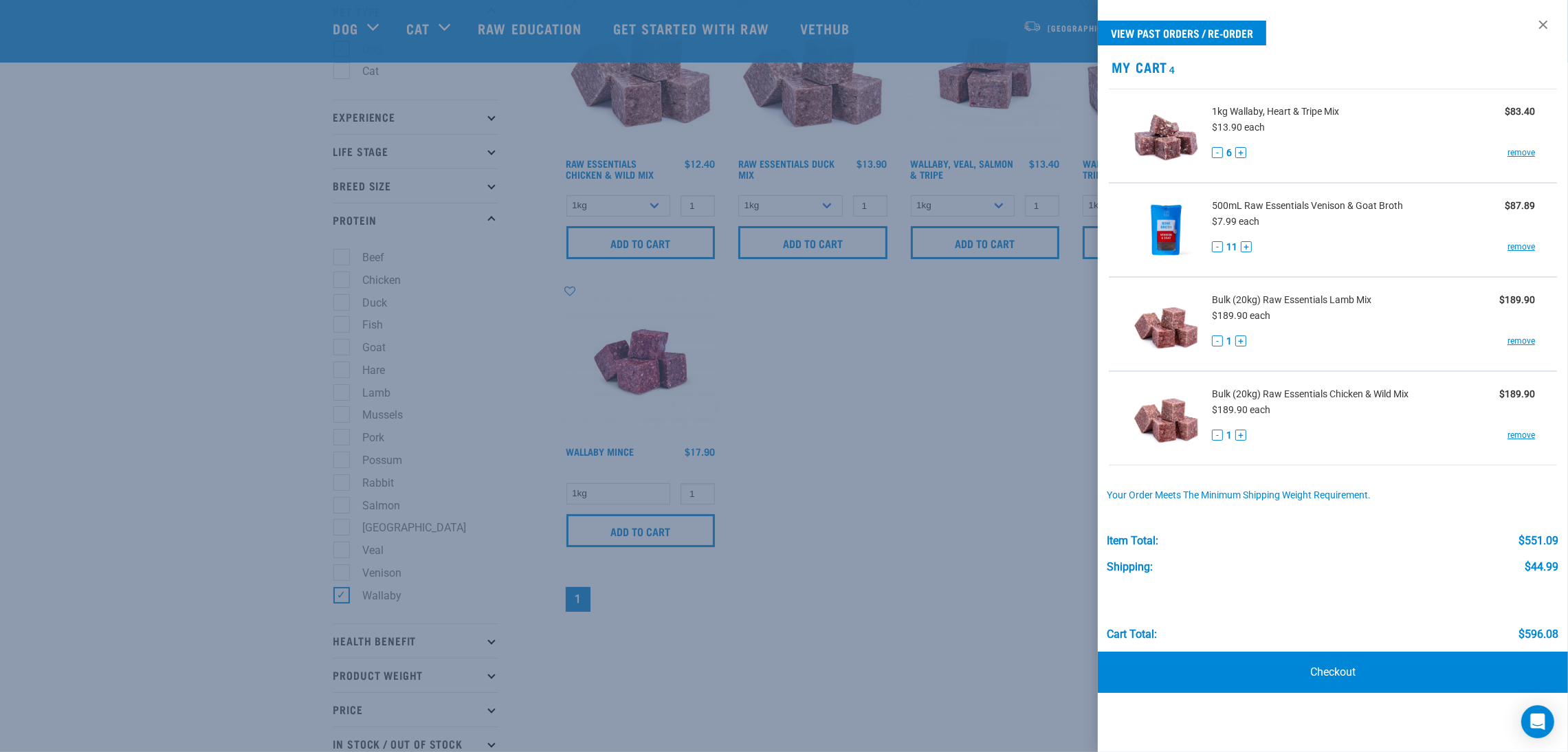
scroll to position [308, 0]
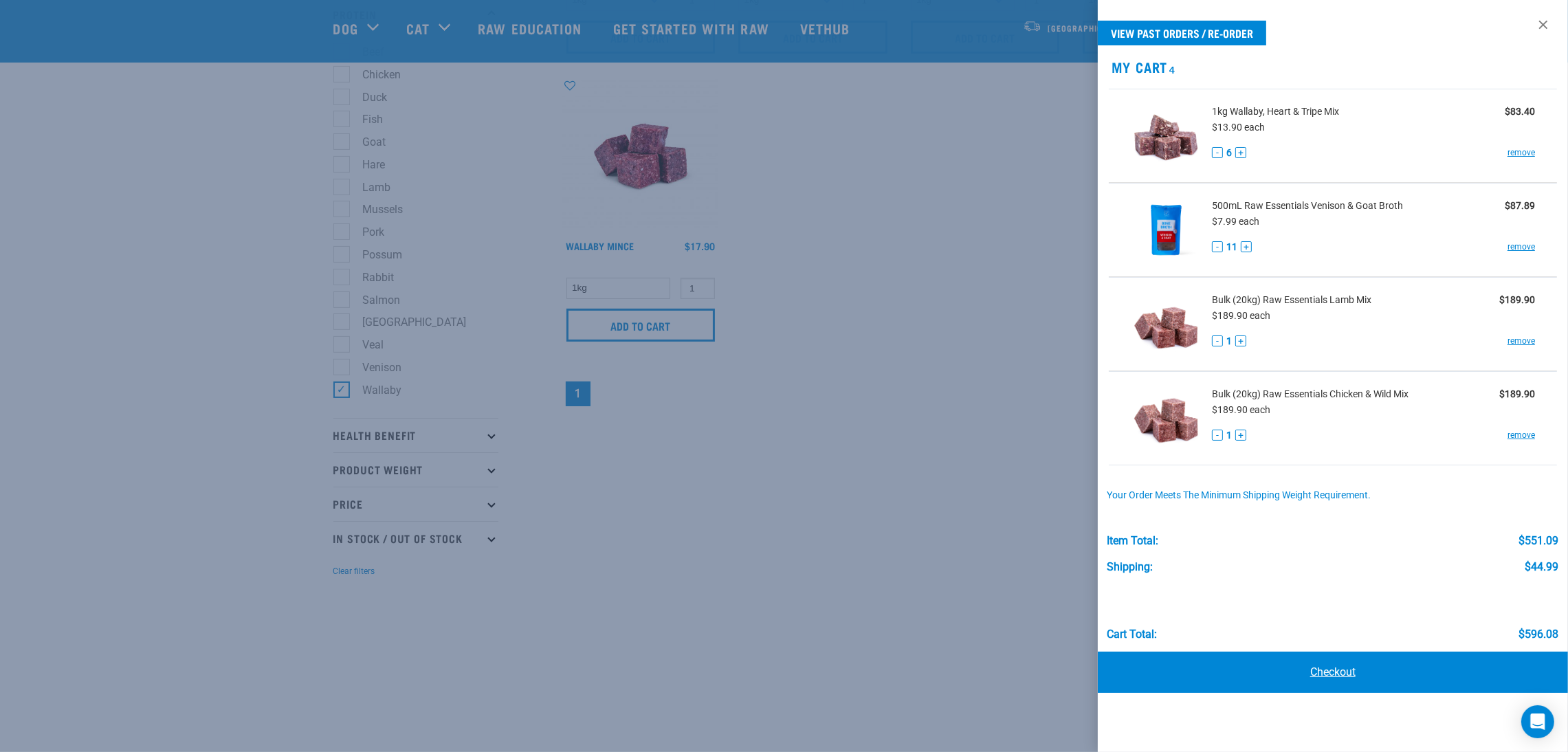
click at [1318, 664] on link "Checkout" at bounding box center [1333, 672] width 470 height 42
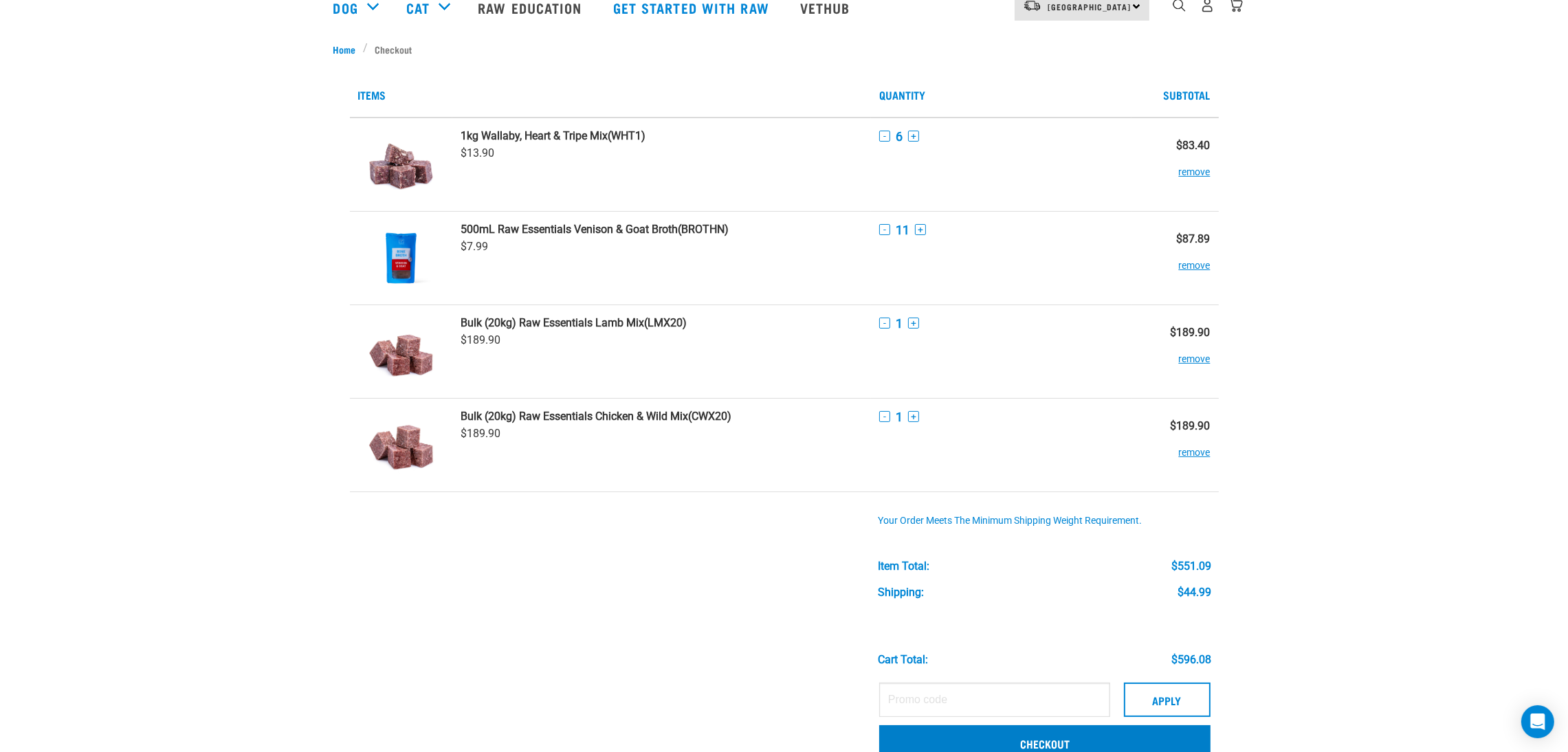
scroll to position [206, 0]
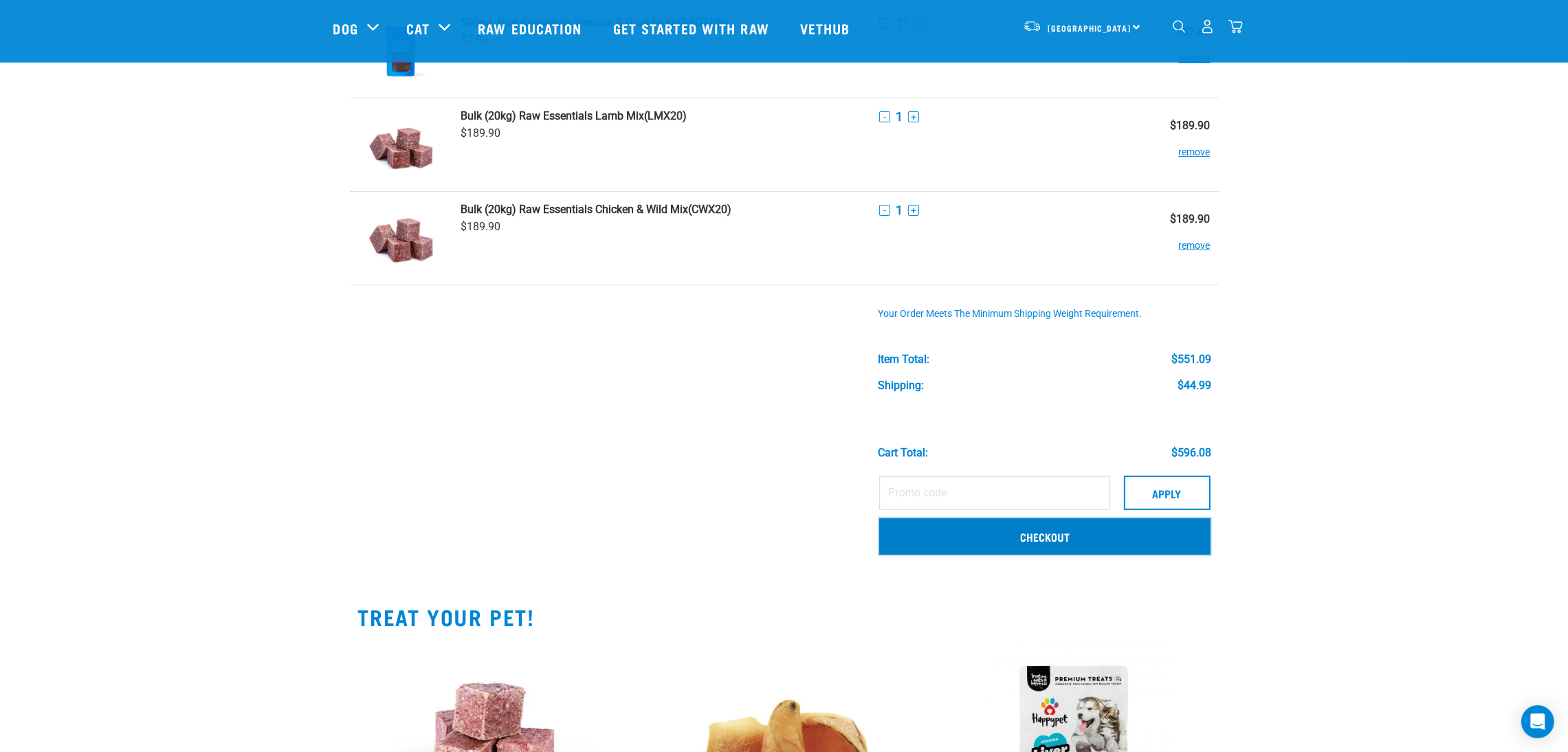
click at [994, 543] on link "Checkout" at bounding box center [1045, 536] width 331 height 36
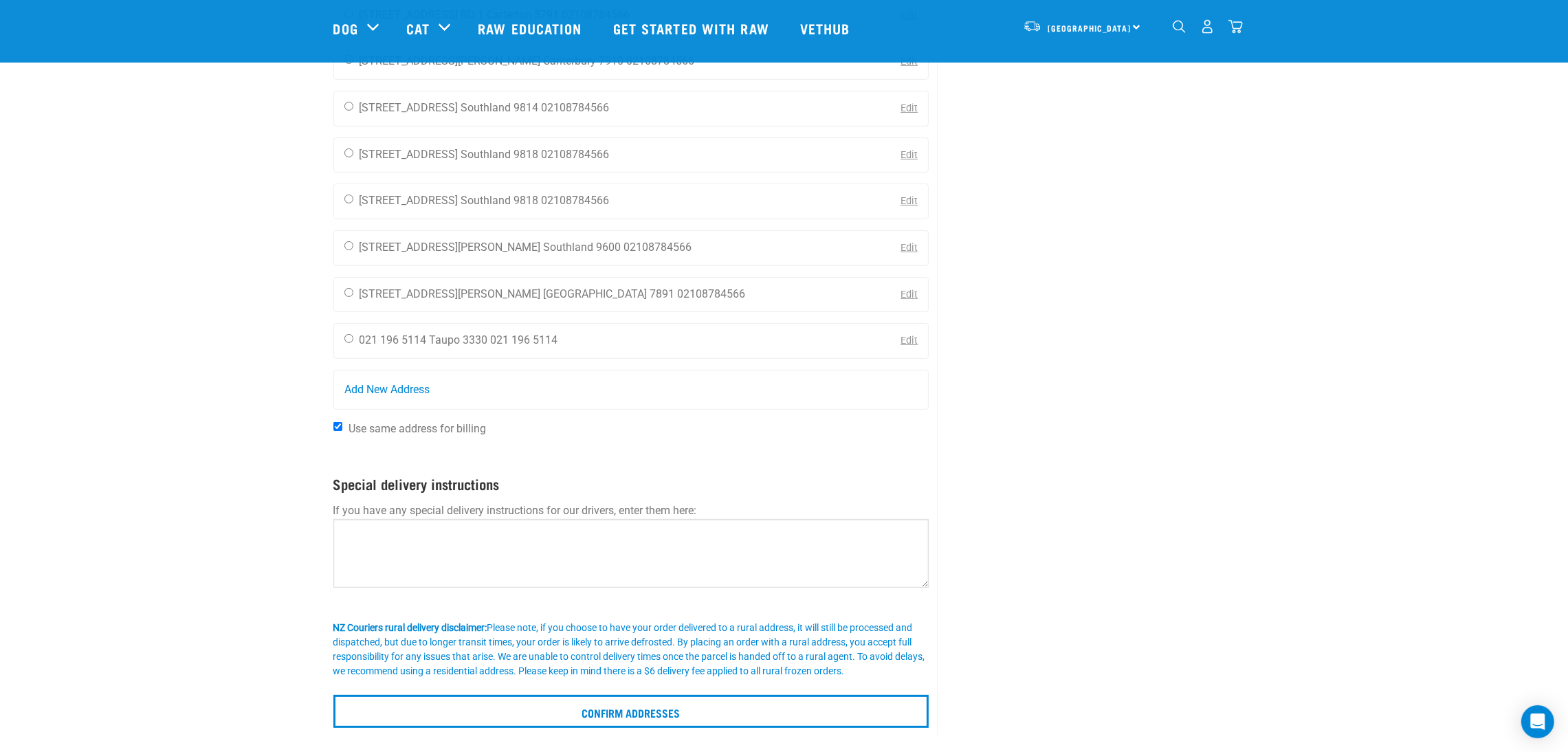
scroll to position [515, 0]
click at [343, 344] on div "Bert B 021 196 5114 Taupo 3330 021 196 5114" at bounding box center [452, 342] width 235 height 34
click at [345, 344] on input "radio" at bounding box center [348, 340] width 9 height 9
radio input "true"
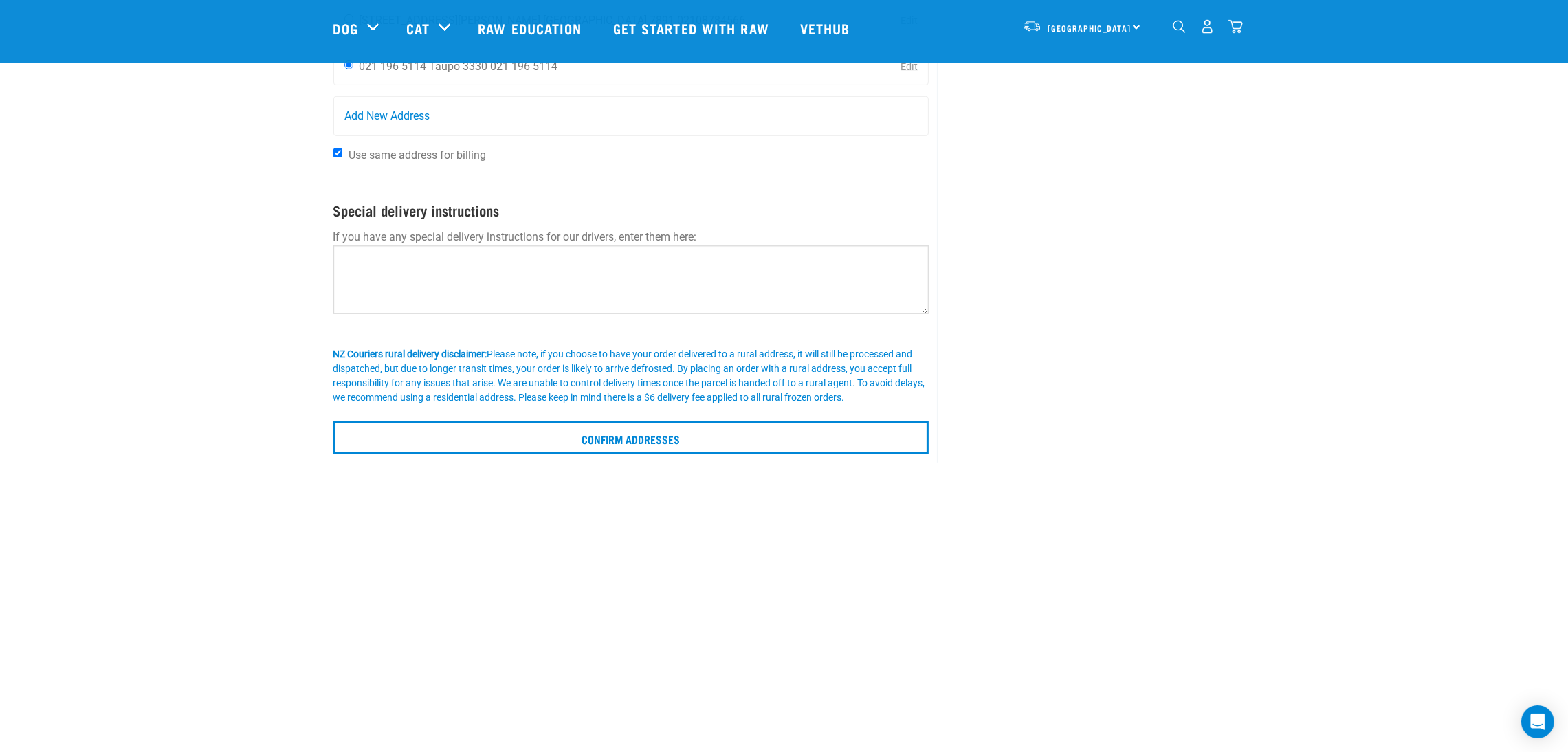
scroll to position [927, 0]
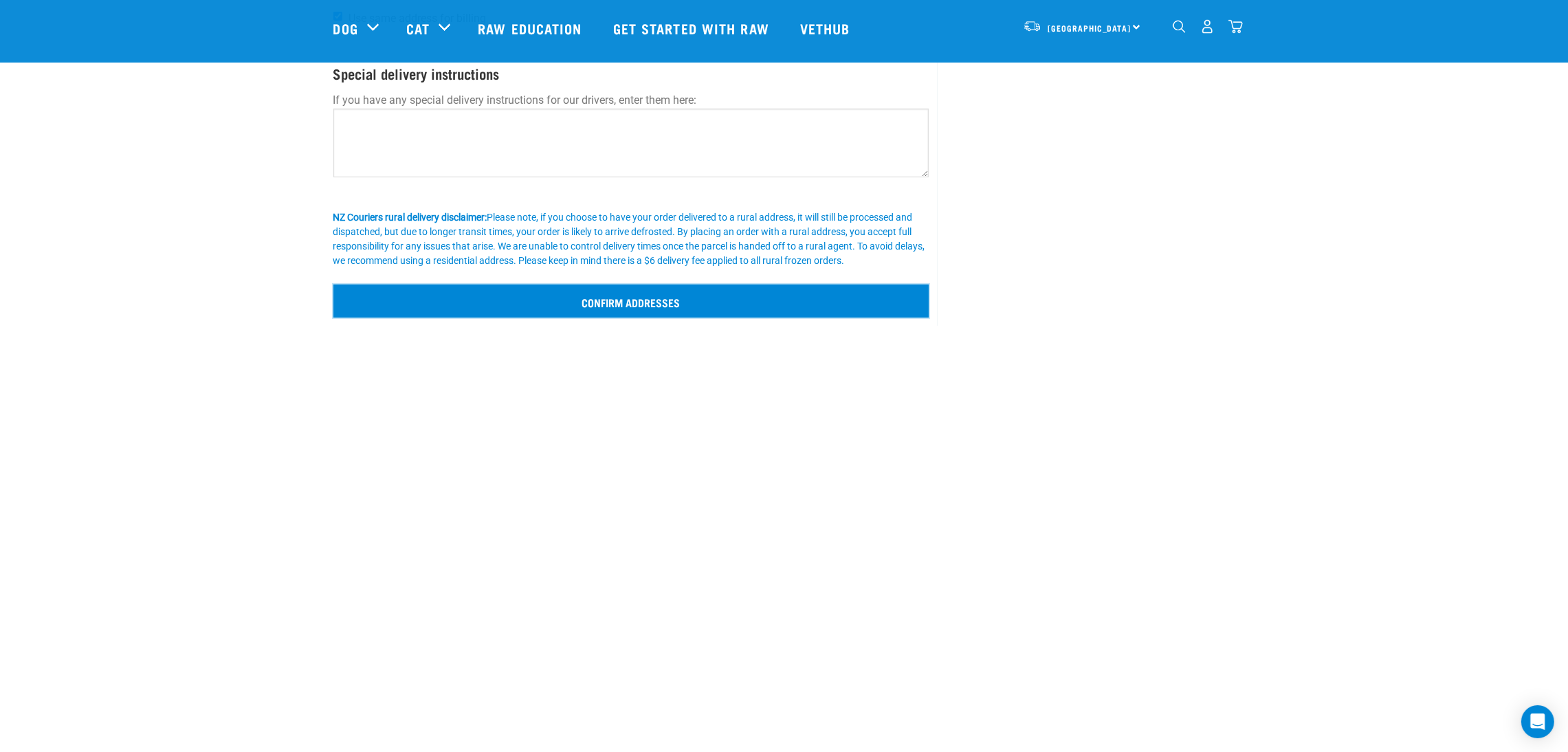
click at [659, 307] on input "Confirm addresses" at bounding box center [631, 301] width 596 height 33
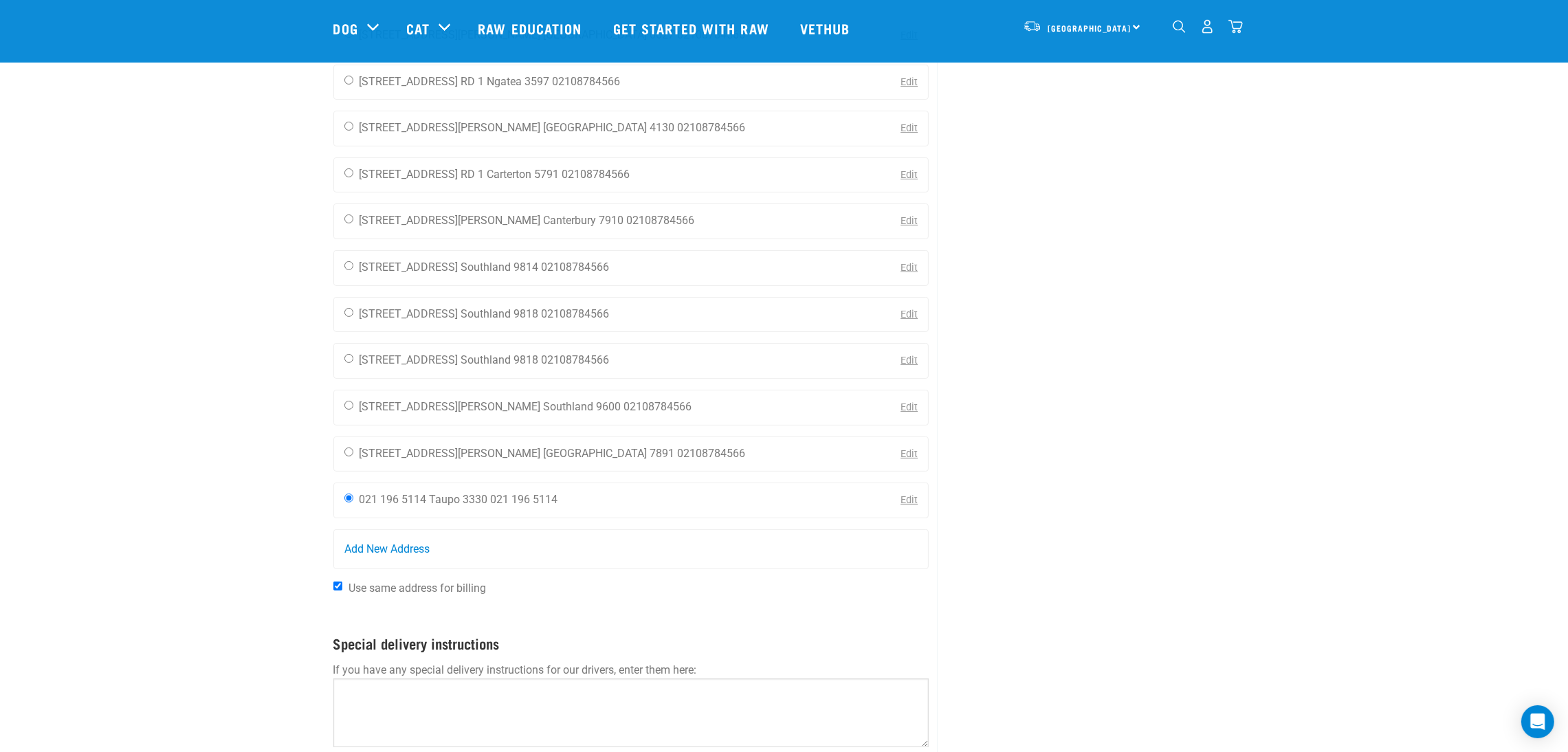
scroll to position [0, 0]
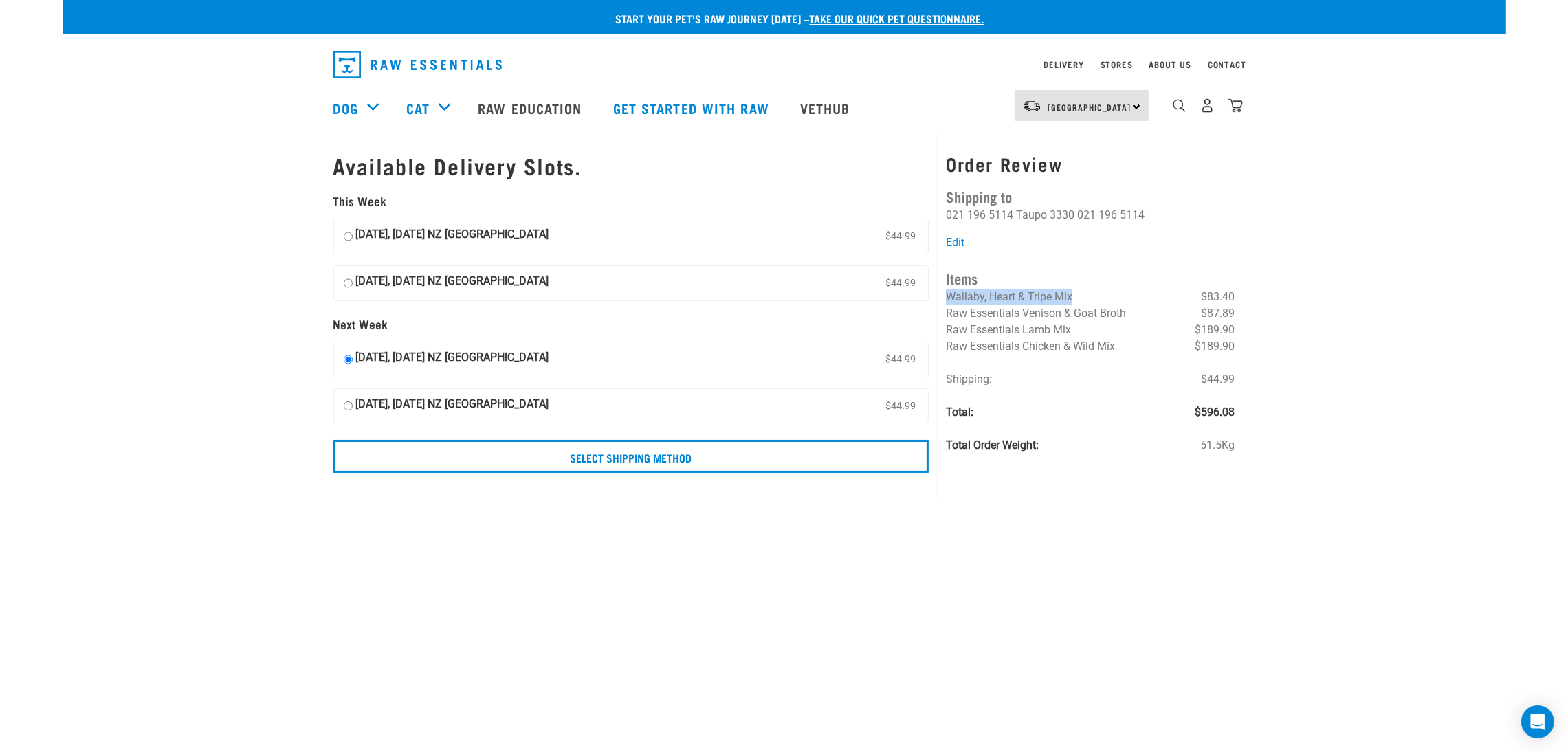
drag, startPoint x: 945, startPoint y: 294, endPoint x: 1106, endPoint y: 299, distance: 161.1
click at [1105, 299] on div "Order Review Shipping to Bert B 021 196 5114 Taupo 3330 021 196 5114 Edit Items…" at bounding box center [1090, 315] width 306 height 363
drag, startPoint x: 976, startPoint y: 331, endPoint x: 1118, endPoint y: 330, distance: 142.0
click at [1118, 330] on li "Raw Essentials Lamb Mix $189.90" at bounding box center [1090, 329] width 289 height 16
click at [958, 339] on span "Raw Essentials Chicken & Wild Mix" at bounding box center [1030, 345] width 169 height 13
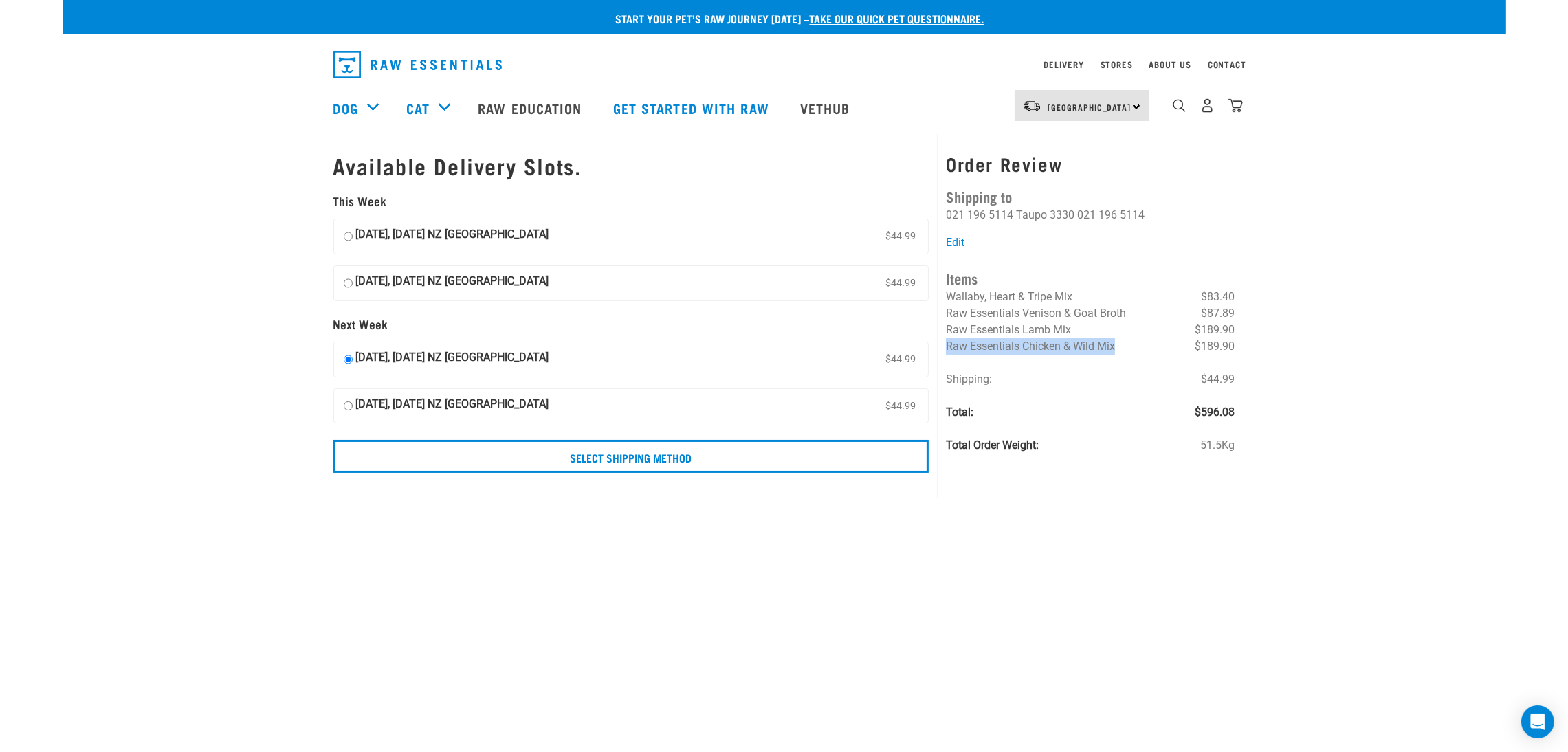
drag, startPoint x: 947, startPoint y: 346, endPoint x: 1129, endPoint y: 350, distance: 182.0
click at [1129, 350] on li "Raw Essentials Chicken & Wild Mix $189.90" at bounding box center [1090, 346] width 289 height 16
drag, startPoint x: 947, startPoint y: 294, endPoint x: 1082, endPoint y: 300, distance: 135.1
click at [1082, 300] on li "Wallaby, Heart & Tripe Mix $83.40" at bounding box center [1090, 297] width 289 height 16
drag, startPoint x: 1203, startPoint y: 381, endPoint x: 1242, endPoint y: 380, distance: 39.0
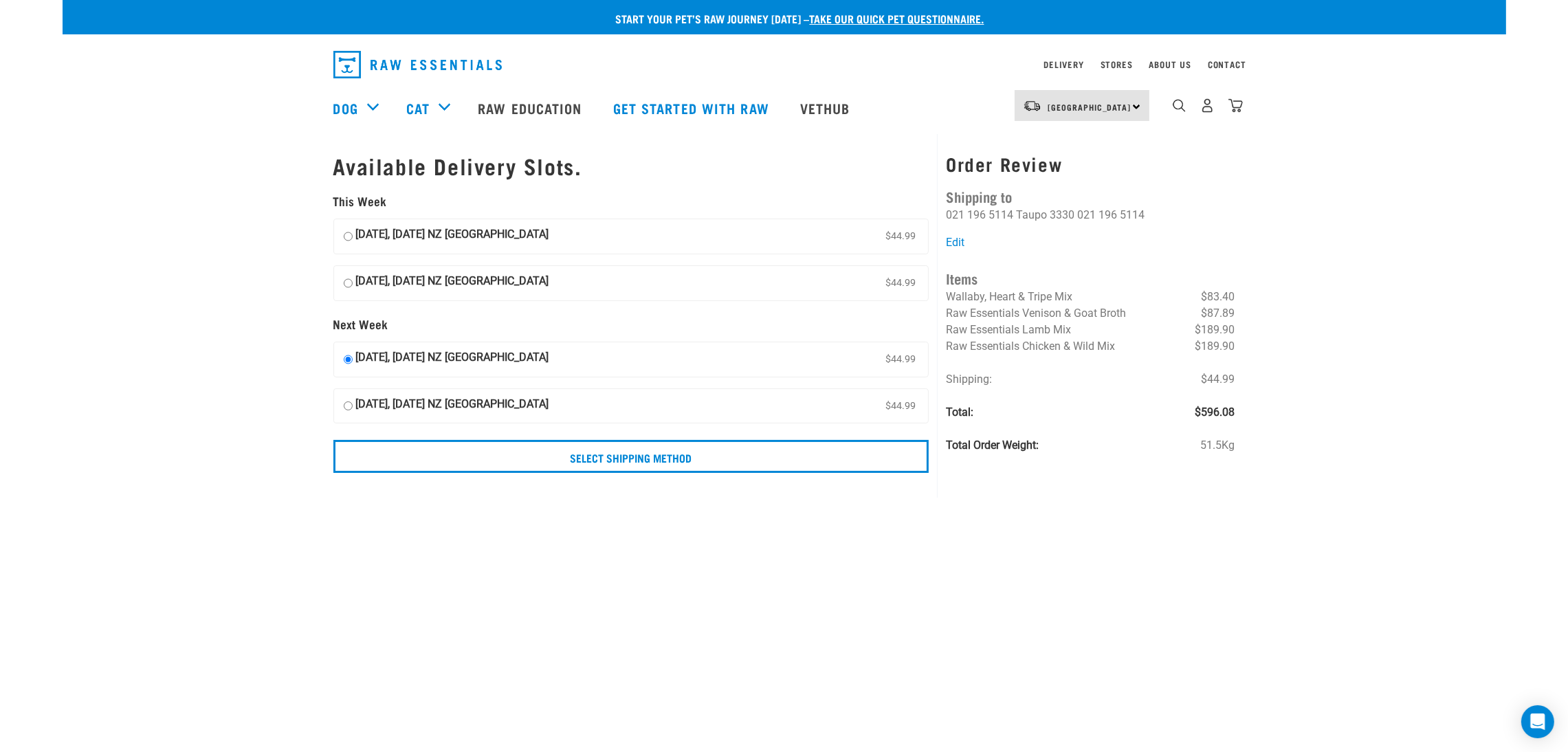
click at [1242, 380] on div "Order Review Shipping to Bert B 021 196 5114 Taupo 3330 021 196 5114 Edit Items…" at bounding box center [1090, 315] width 306 height 363
drag, startPoint x: 172, startPoint y: 232, endPoint x: 211, endPoint y: 258, distance: 46.9
click at [173, 232] on div "Start your pet’s raw journey today – take our quick pet questionnaire. Delivery…" at bounding box center [785, 244] width 1444 height 489
drag, startPoint x: 945, startPoint y: 300, endPoint x: 1154, endPoint y: 297, distance: 209.0
click at [1154, 297] on div "Order Review Shipping to Bert B 021 196 5114 Taupo 3330 021 196 5114 Edit Items…" at bounding box center [1090, 315] width 306 height 363
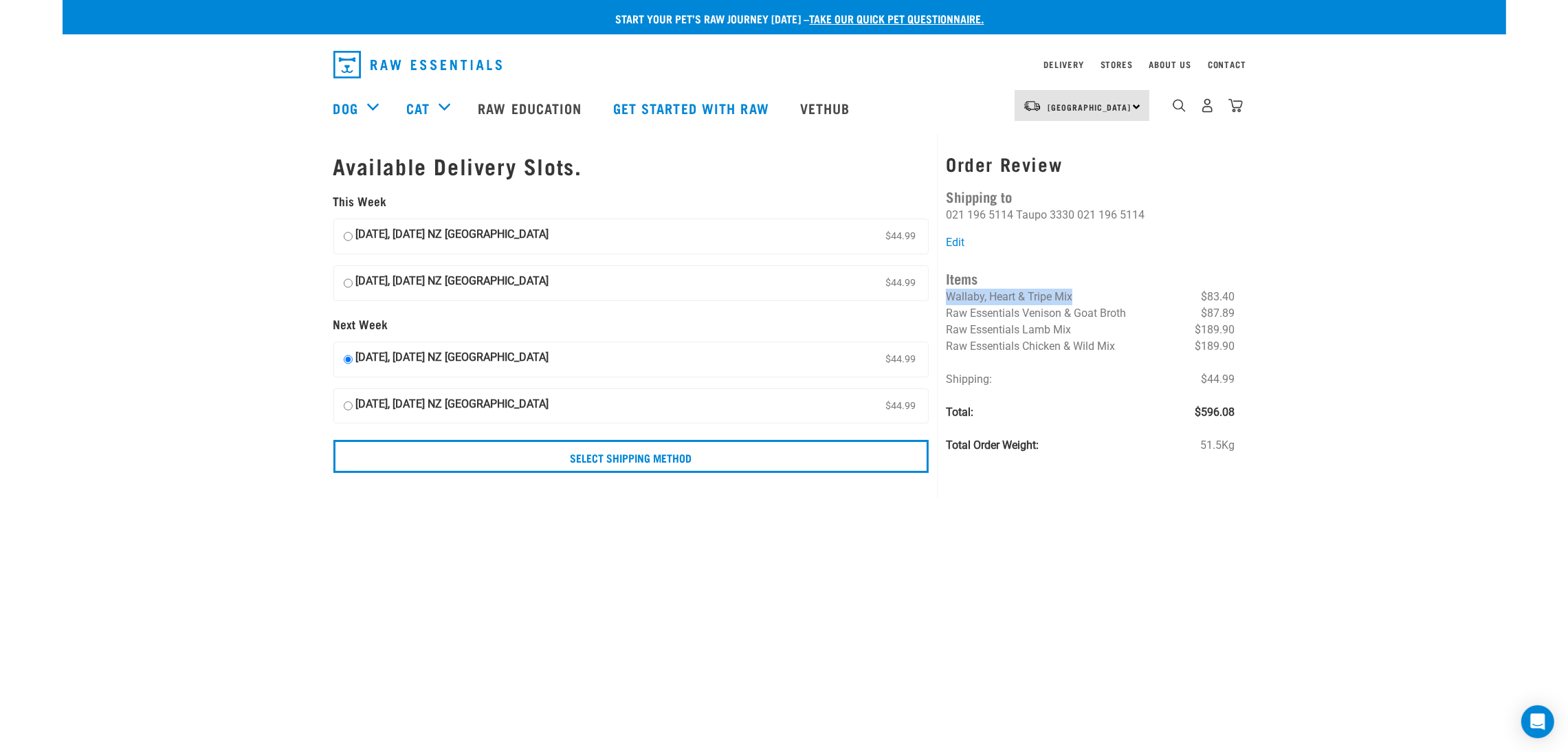
drag, startPoint x: 1236, startPoint y: 290, endPoint x: 1209, endPoint y: 306, distance: 31.4
click at [1236, 291] on div "Order Review Shipping to Bert B 021 196 5114 Taupo 3330 021 196 5114 Edit Items…" at bounding box center [1090, 315] width 306 height 363
drag, startPoint x: 1203, startPoint y: 301, endPoint x: 1252, endPoint y: 298, distance: 49.1
click at [1252, 298] on div "Start your pet’s raw journey today – take our quick pet questionnaire. Delivery…" at bounding box center [785, 244] width 1444 height 489
drag, startPoint x: 1199, startPoint y: 445, endPoint x: 1263, endPoint y: 444, distance: 64.0
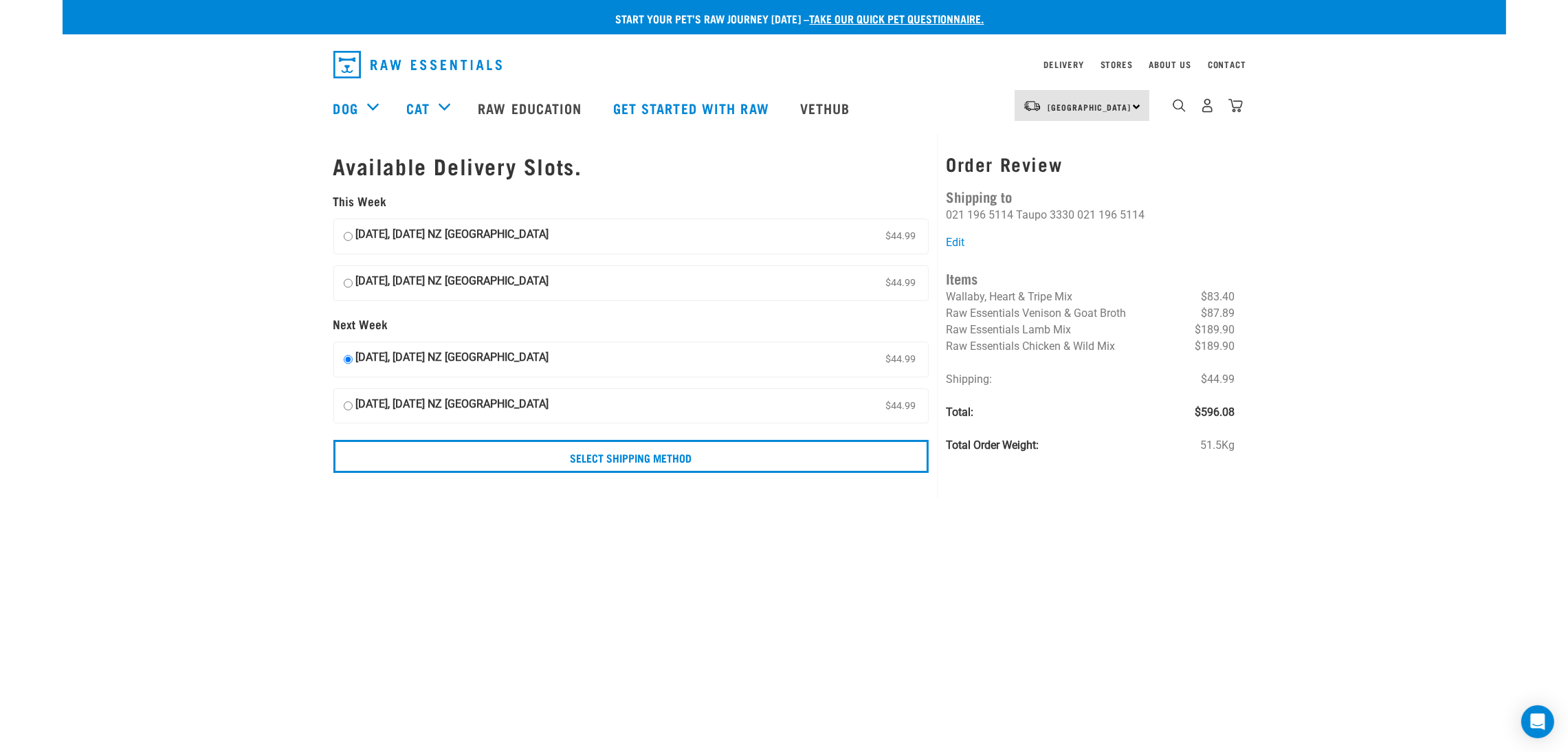
click at [1263, 444] on div "Start your pet’s raw journey today – take our quick pet questionnaire. Delivery…" at bounding box center [785, 244] width 1444 height 489
drag, startPoint x: 1198, startPoint y: 443, endPoint x: 1248, endPoint y: 446, distance: 50.1
click at [1248, 446] on div "Start your pet’s raw journey today – take our quick pet questionnaire. Delivery…" at bounding box center [785, 244] width 1444 height 489
click at [347, 235] on input "[DATE], [DATE] NZ [GEOGRAPHIC_DATA] $44.99" at bounding box center [348, 235] width 9 height 20
radio input "true"
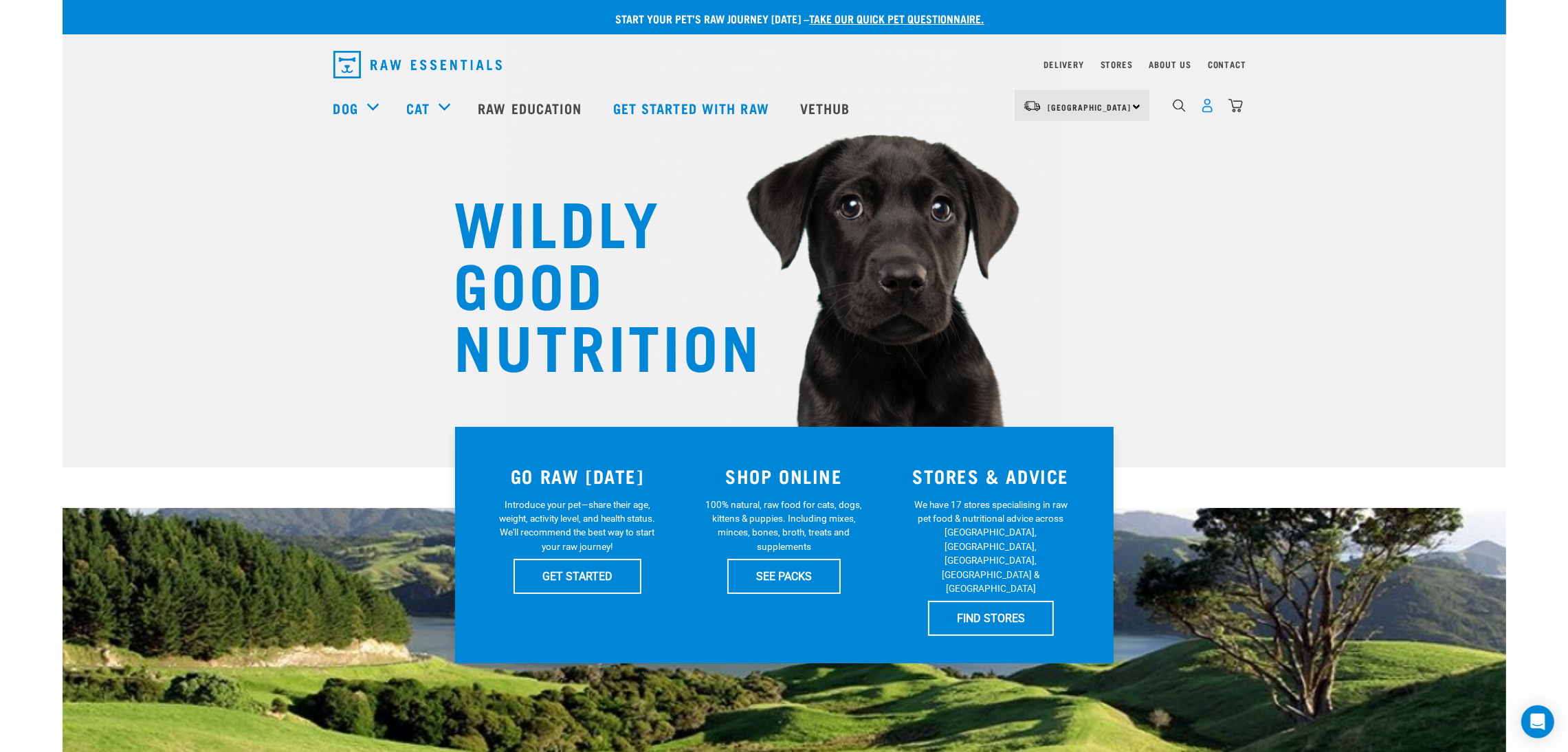
click at [1203, 108] on img "dropdown navigation" at bounding box center [1207, 105] width 15 height 15
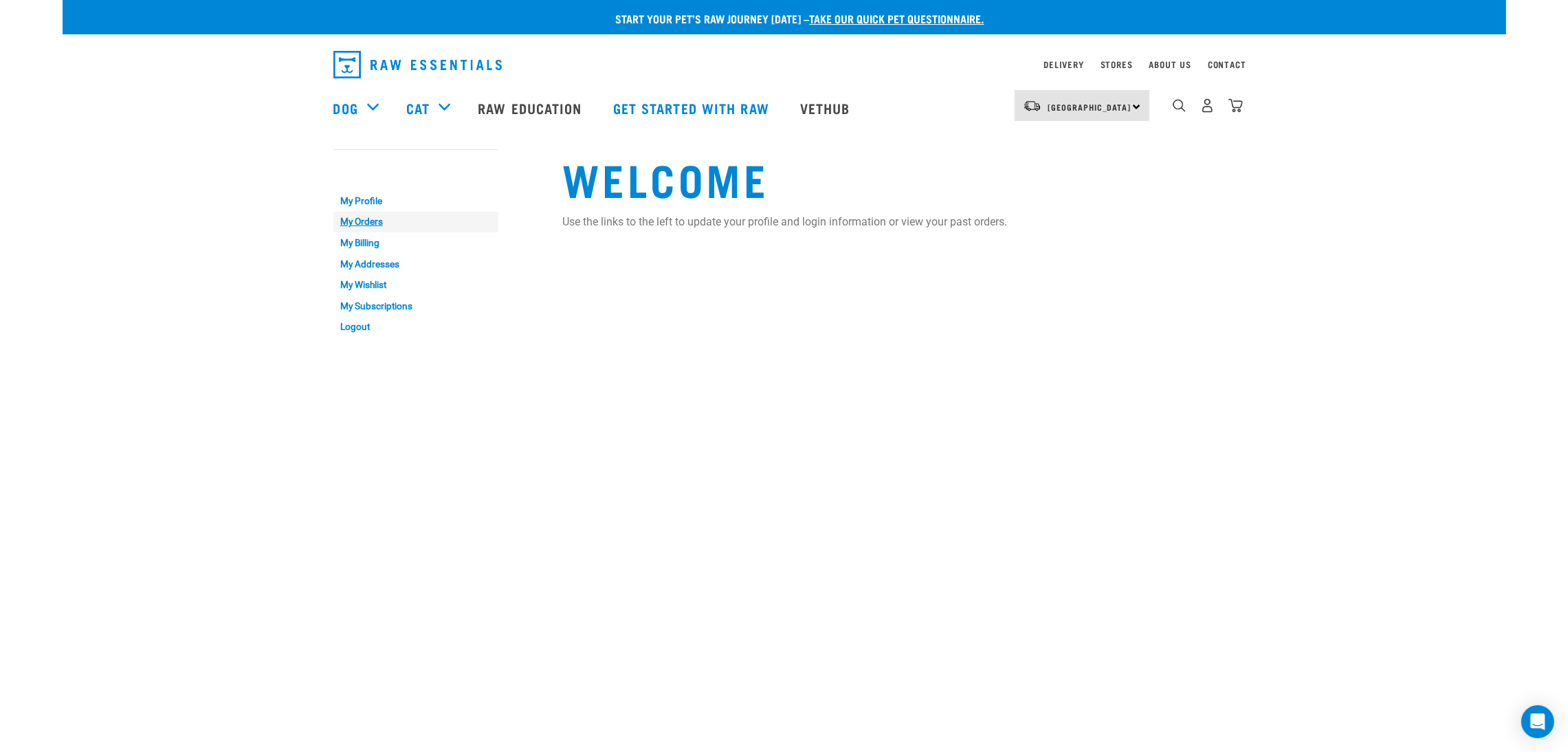
click at [359, 220] on link "My Orders" at bounding box center [416, 222] width 165 height 21
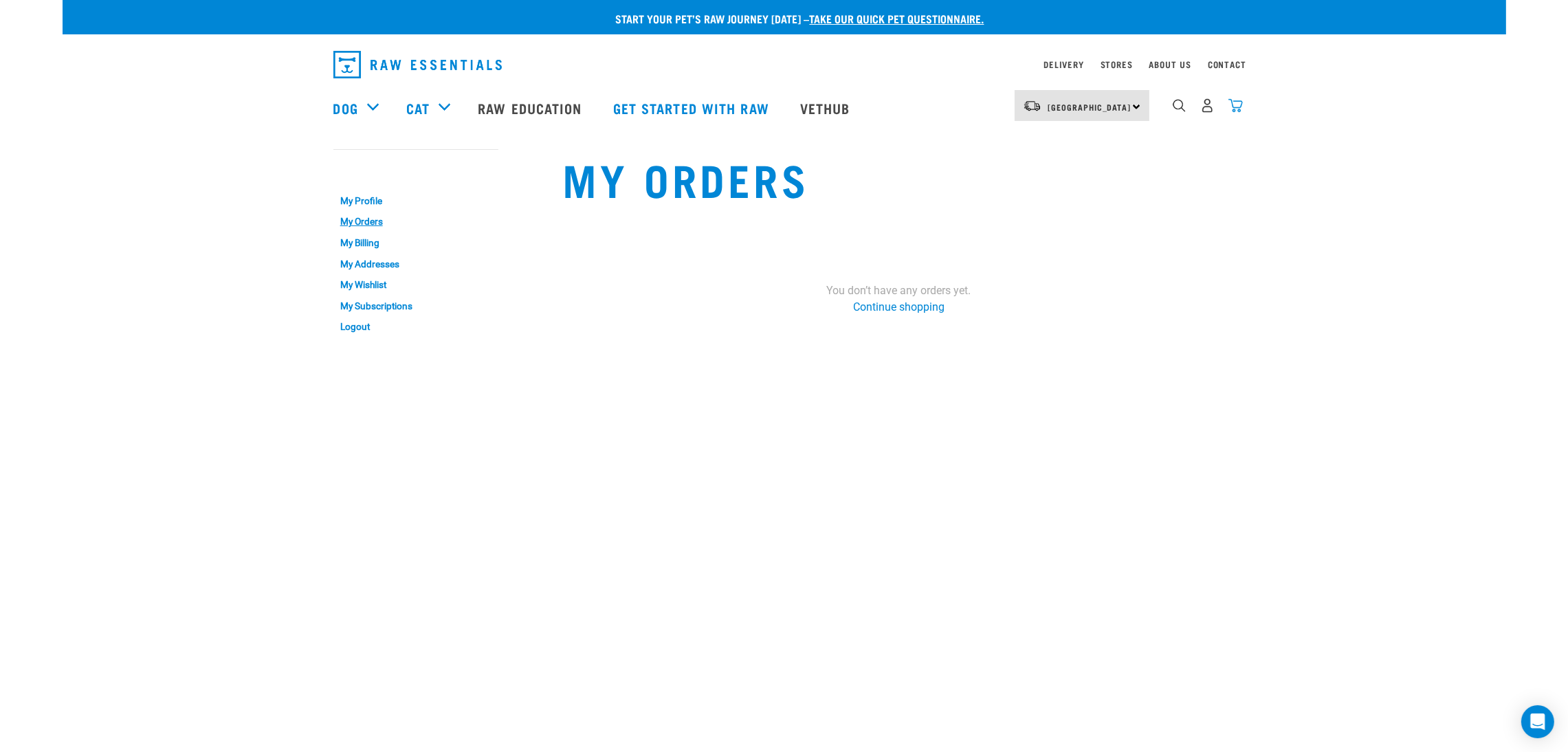
click at [1239, 110] on img "dropdown navigation" at bounding box center [1236, 105] width 15 height 15
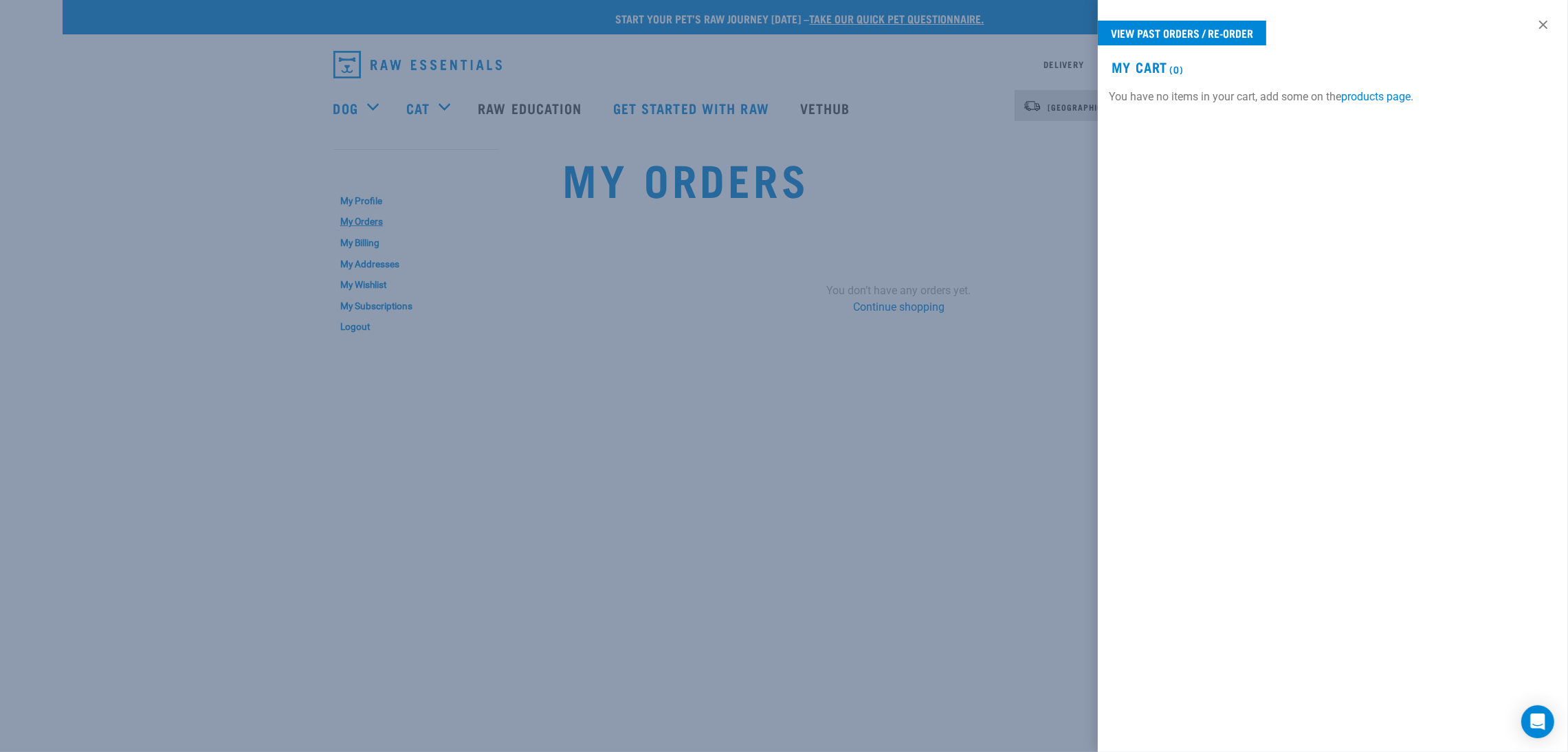
click at [988, 205] on div at bounding box center [784, 376] width 1568 height 752
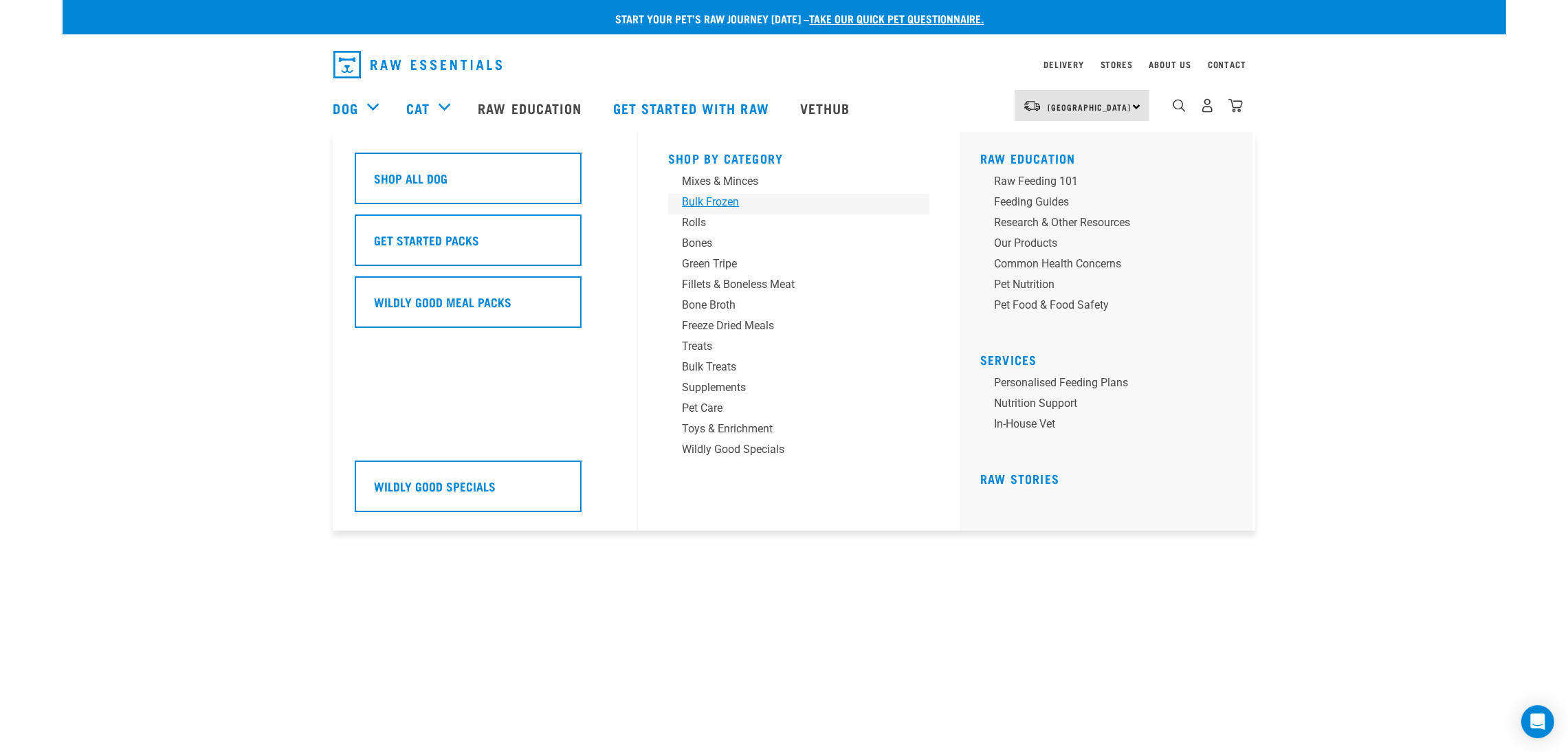
click at [732, 203] on div "Bulk Frozen" at bounding box center [789, 202] width 214 height 16
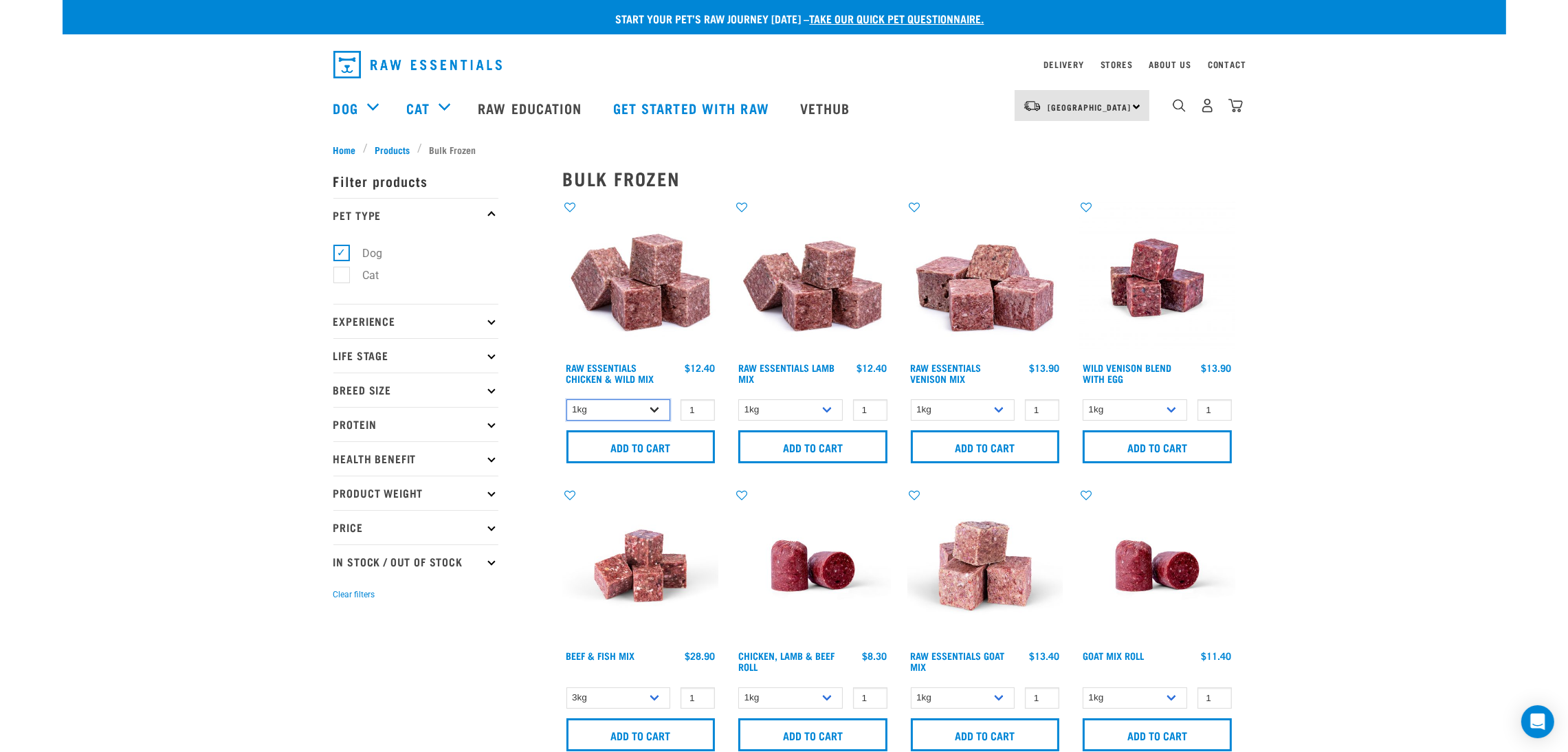
click at [610, 414] on select "1kg 3kg Bulk (10kg)" at bounding box center [618, 410] width 105 height 21
select select "731"
click at [566, 399] on select "1kg 3kg Bulk (10kg)" at bounding box center [618, 410] width 105 height 21
click at [644, 445] on input "Add to cart" at bounding box center [641, 447] width 149 height 33
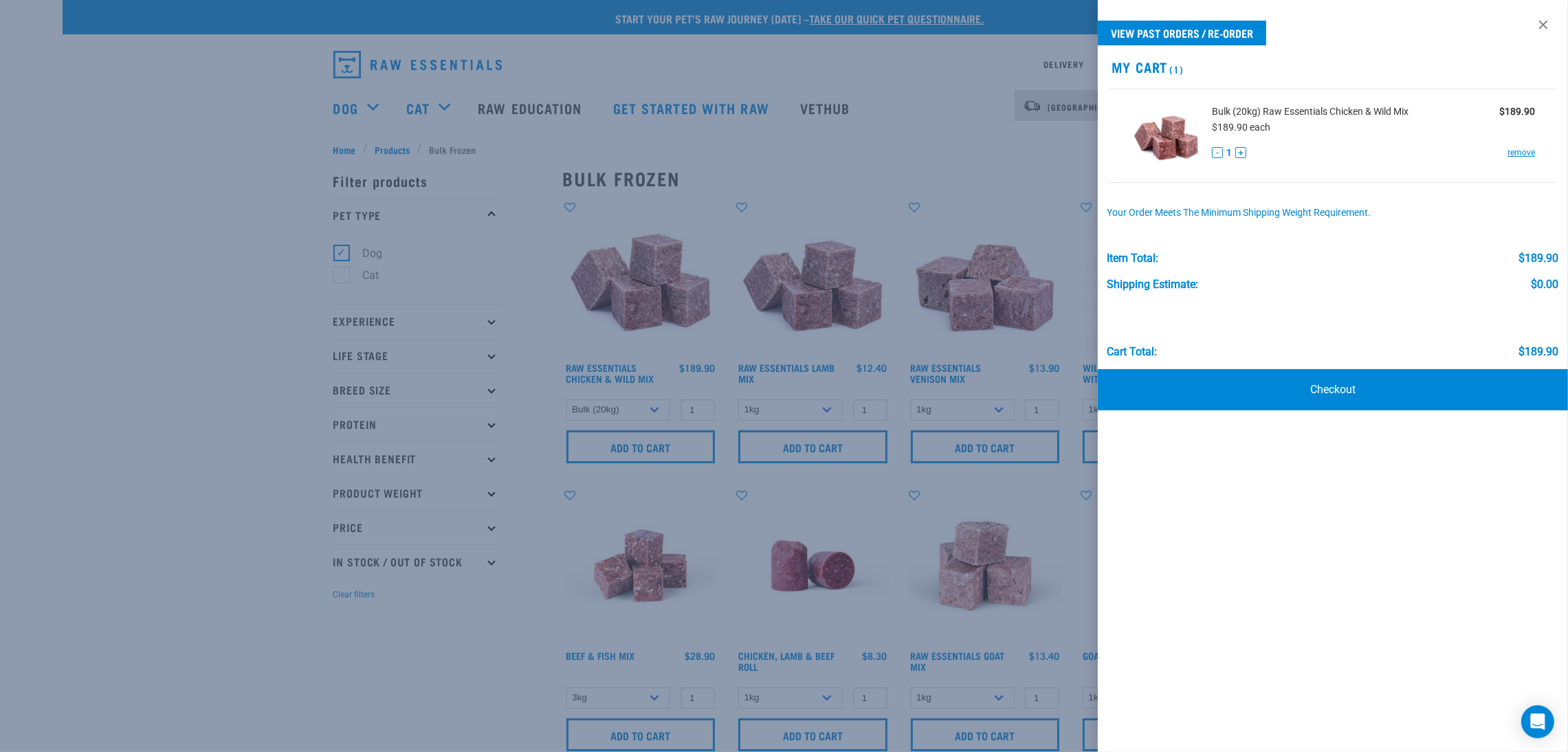
click at [507, 295] on div at bounding box center [784, 376] width 1568 height 752
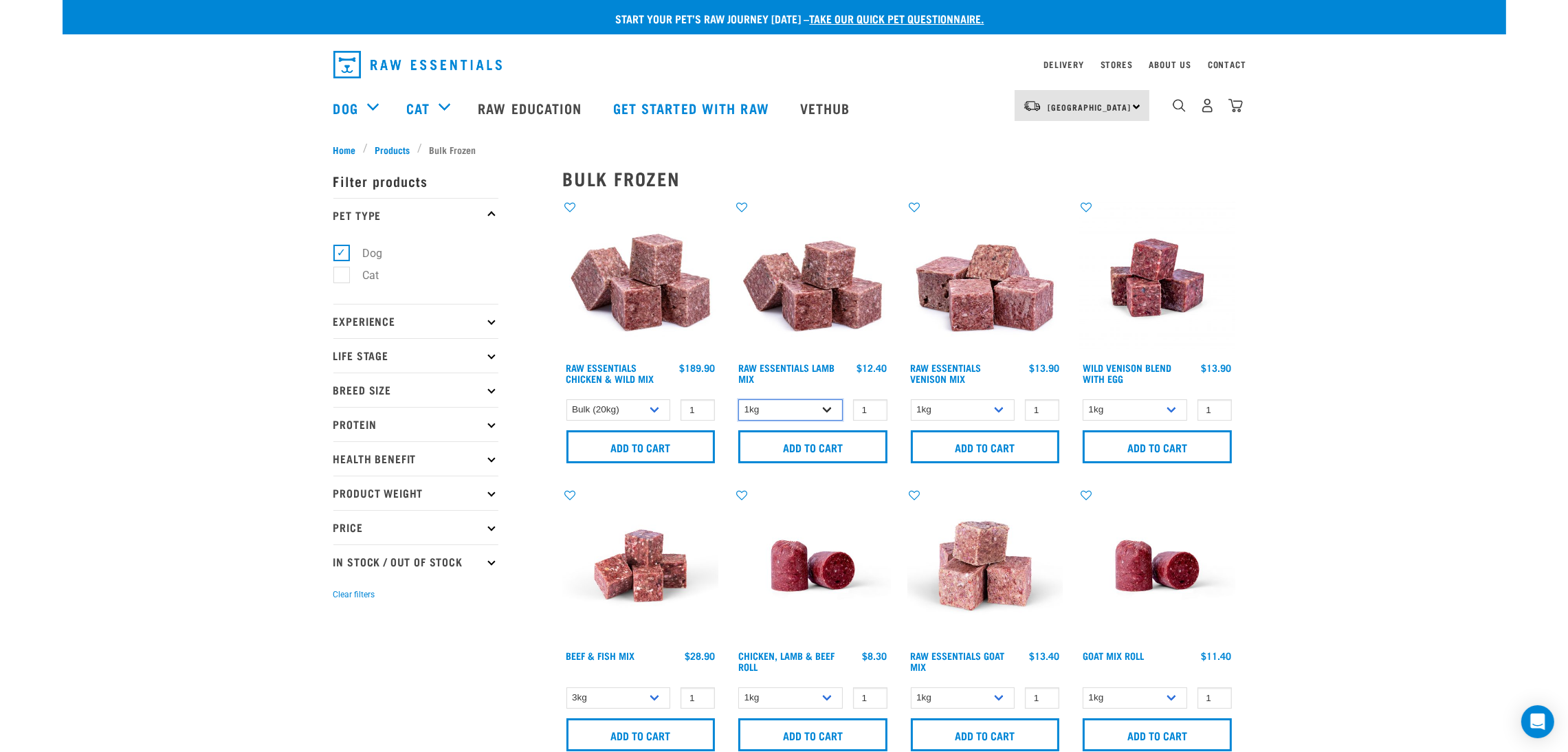
click at [786, 406] on select "1kg 3kg Bulk (10kg)" at bounding box center [791, 410] width 105 height 21
select select "758"
click at [738, 399] on select "1kg 3kg Bulk (10kg)" at bounding box center [791, 410] width 105 height 21
click at [802, 447] on input "Add to cart" at bounding box center [813, 447] width 149 height 33
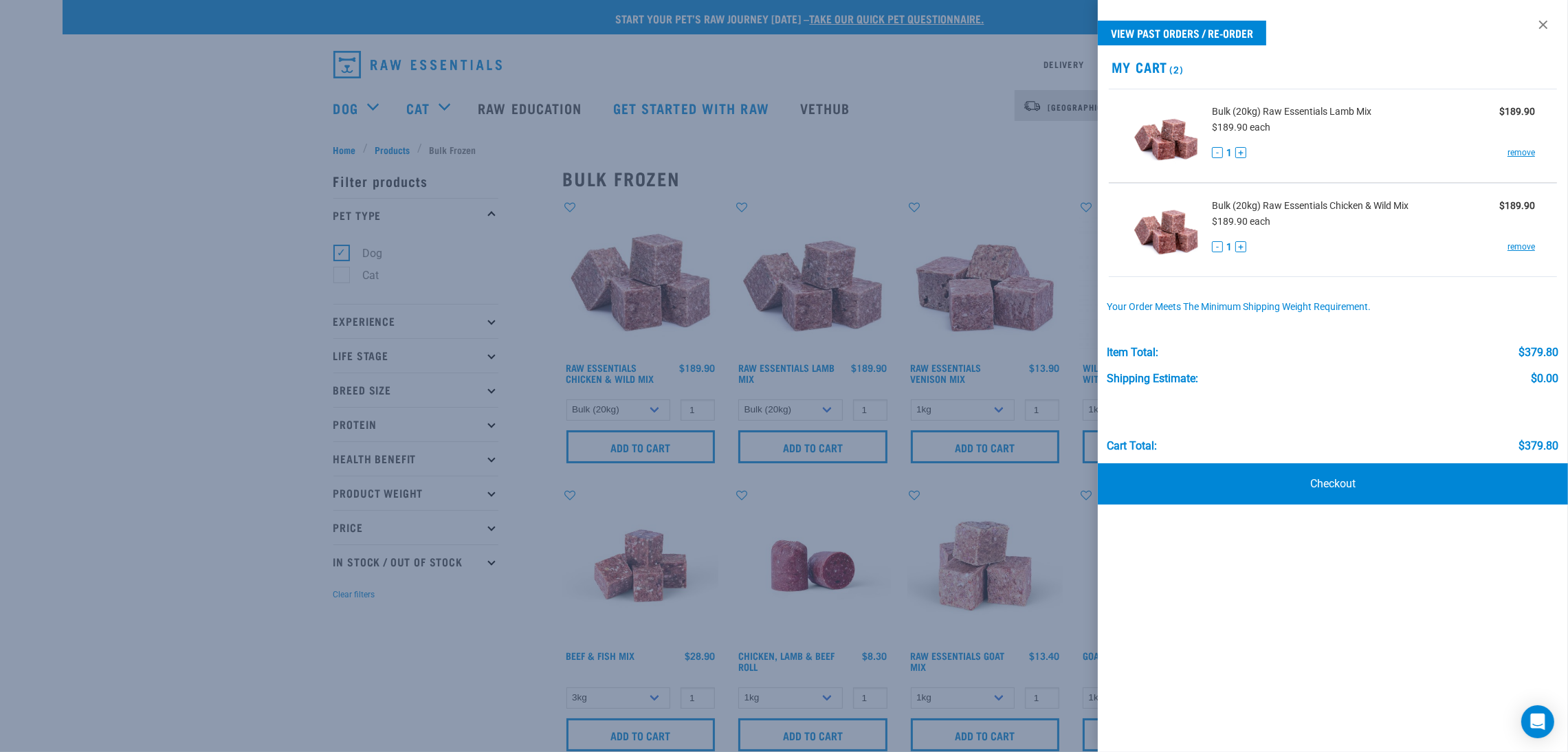
click at [901, 138] on div at bounding box center [784, 376] width 1568 height 752
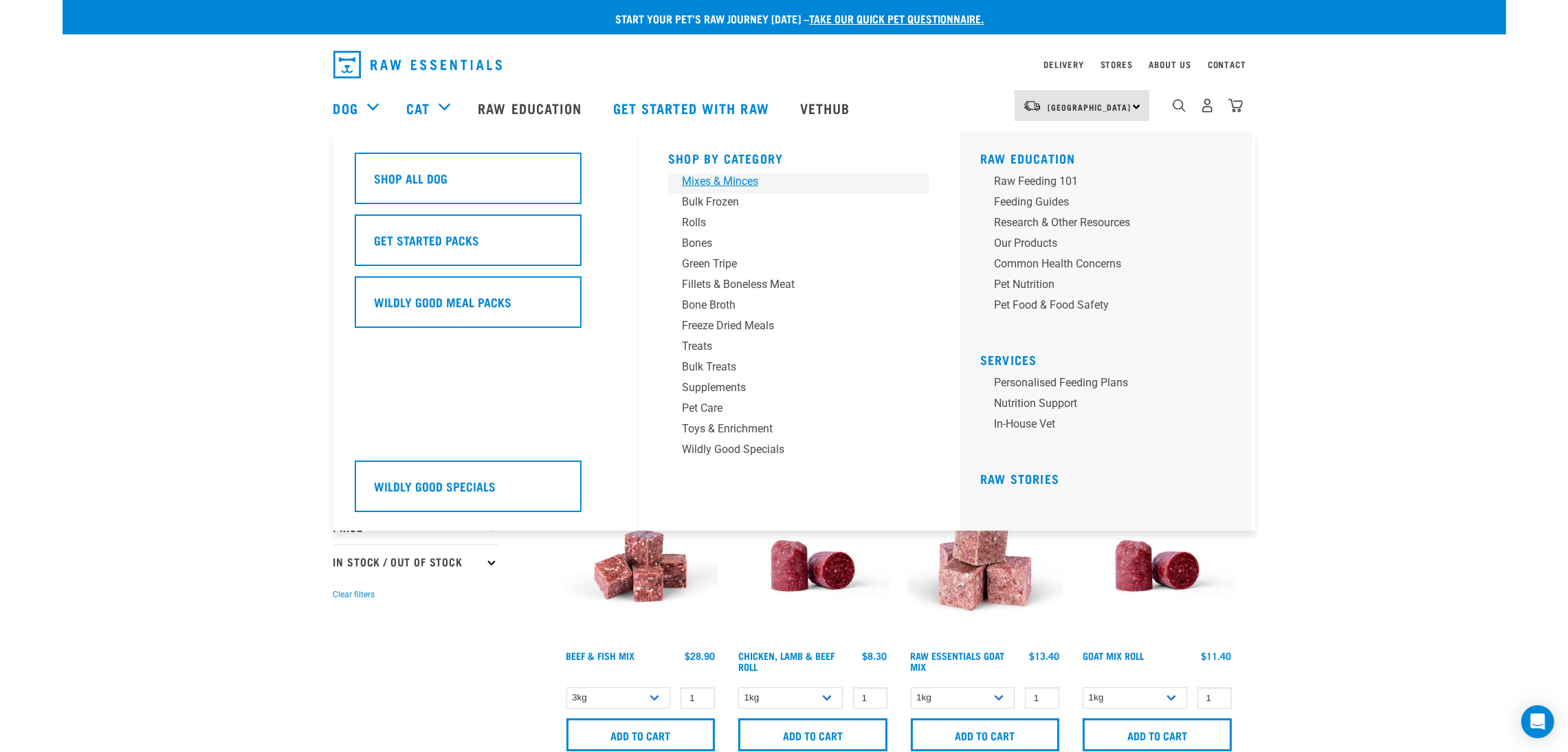
click at [736, 183] on div "Mixes & Minces" at bounding box center [789, 181] width 214 height 16
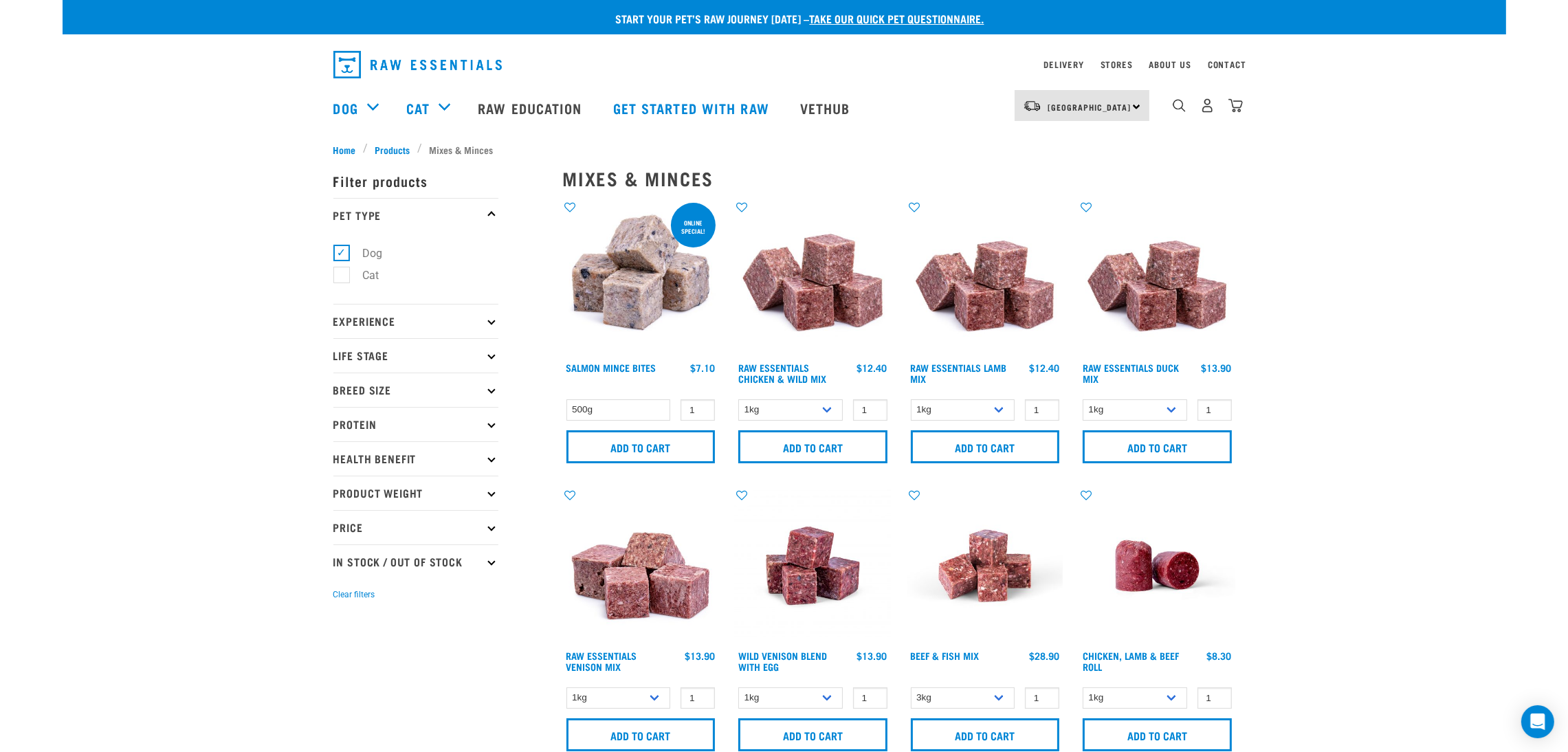
click at [402, 414] on p "Protein" at bounding box center [416, 423] width 165 height 34
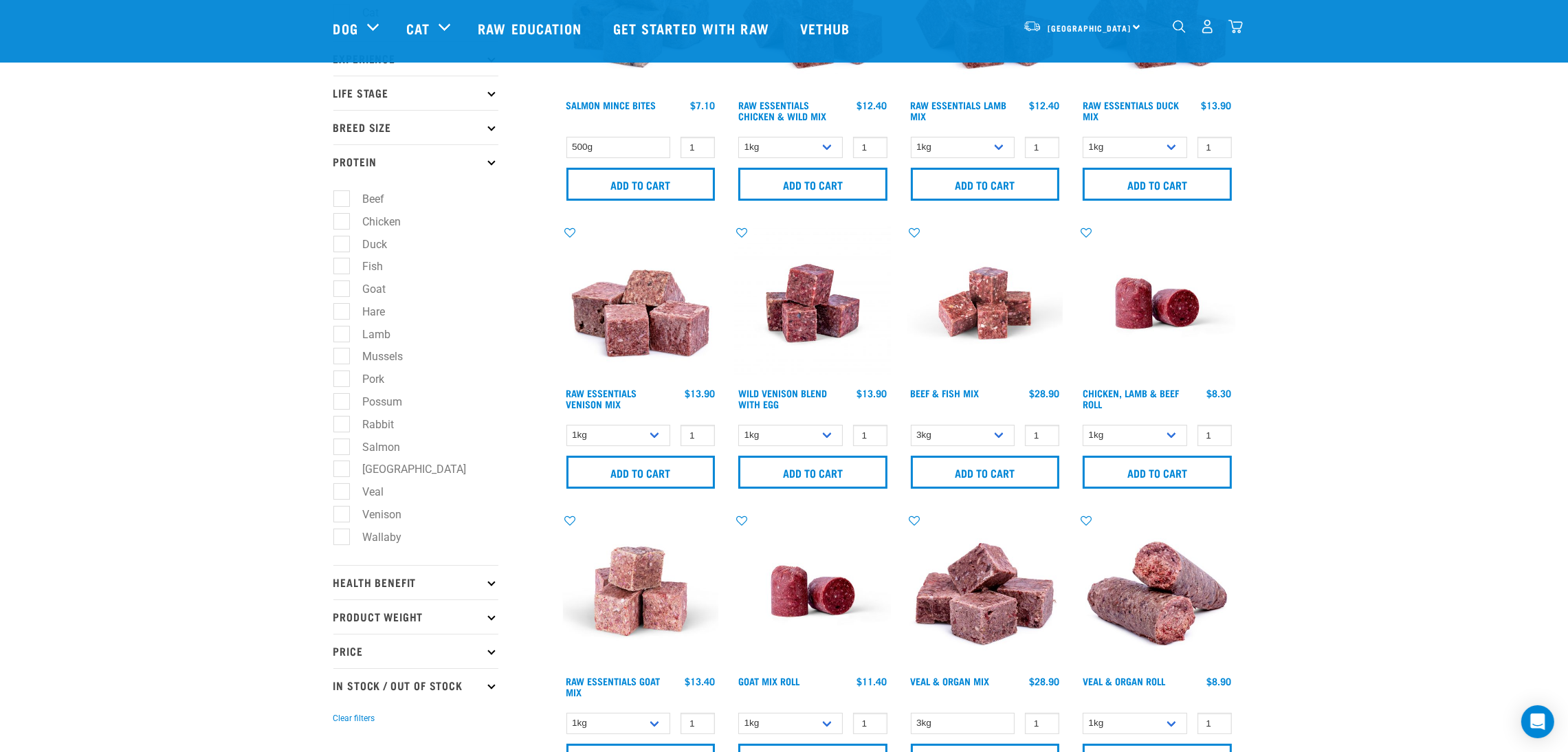
scroll to position [206, 0]
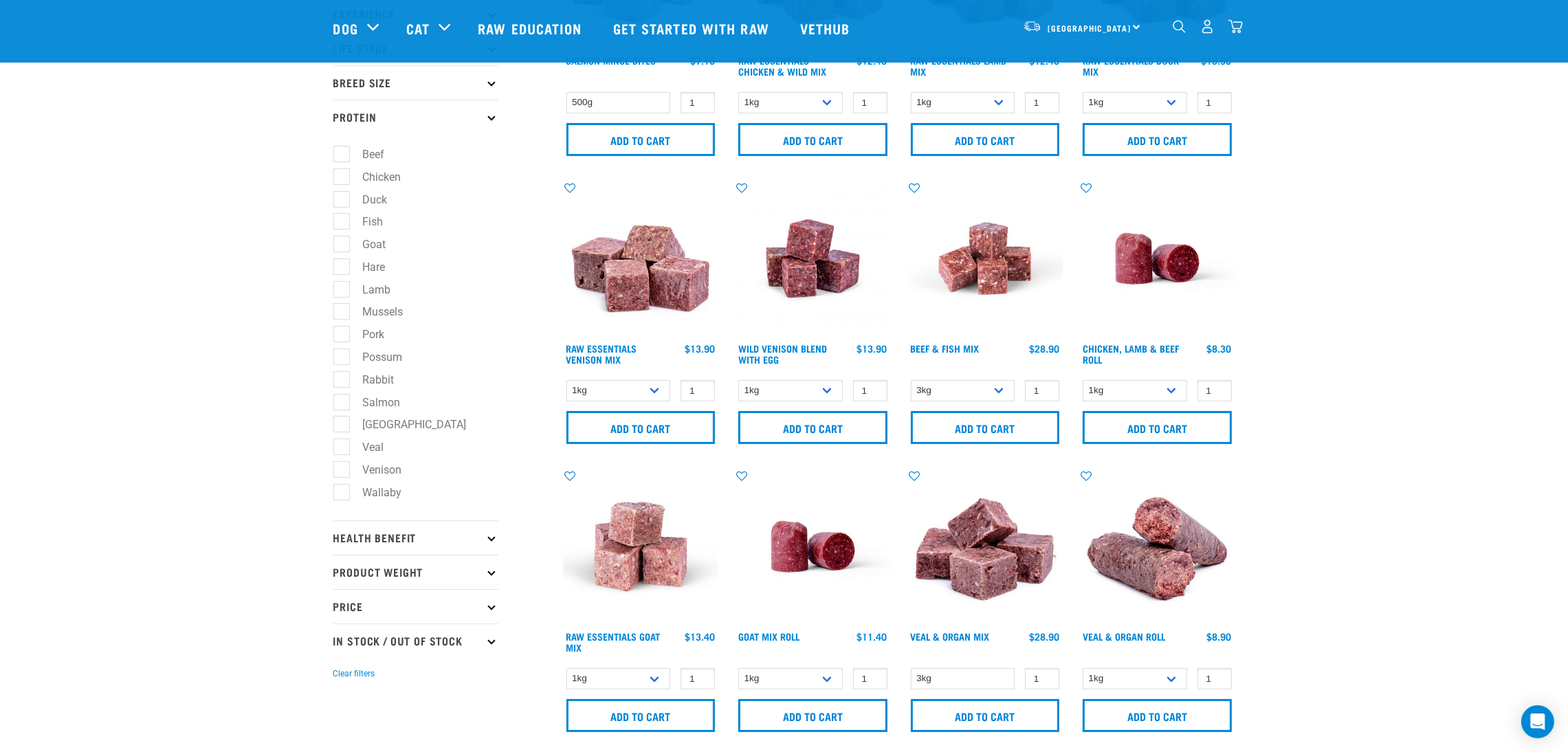
click at [345, 499] on label "Wallaby" at bounding box center [374, 492] width 67 height 17
click at [342, 494] on input "Wallaby" at bounding box center [337, 489] width 9 height 9
checkbox input "true"
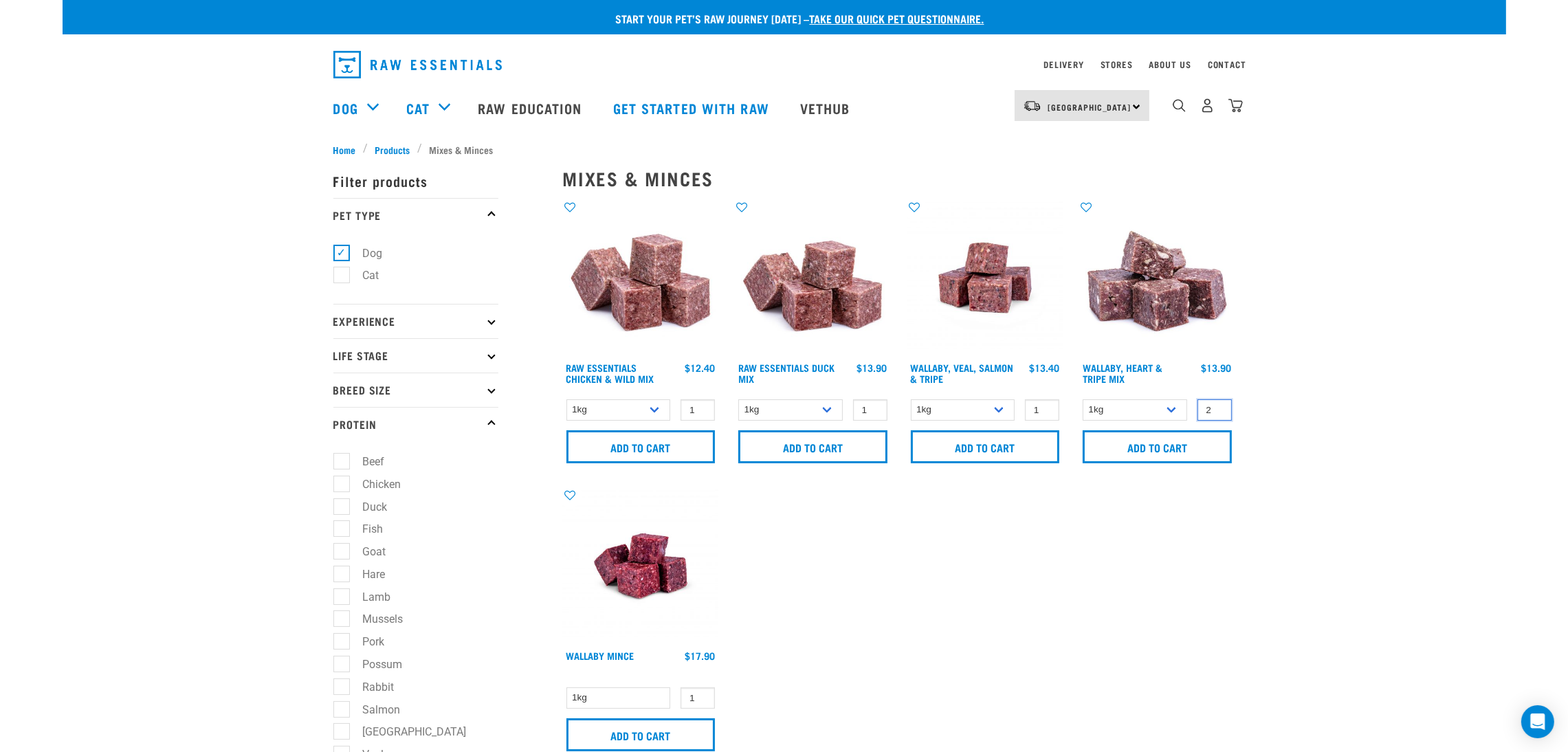
click at [1214, 405] on input "2" at bounding box center [1214, 410] width 34 height 21
click at [1214, 405] on input "3" at bounding box center [1214, 410] width 34 height 21
click at [1214, 405] on input "4" at bounding box center [1214, 410] width 34 height 21
click at [1214, 405] on input "5" at bounding box center [1214, 410] width 34 height 21
type input "6"
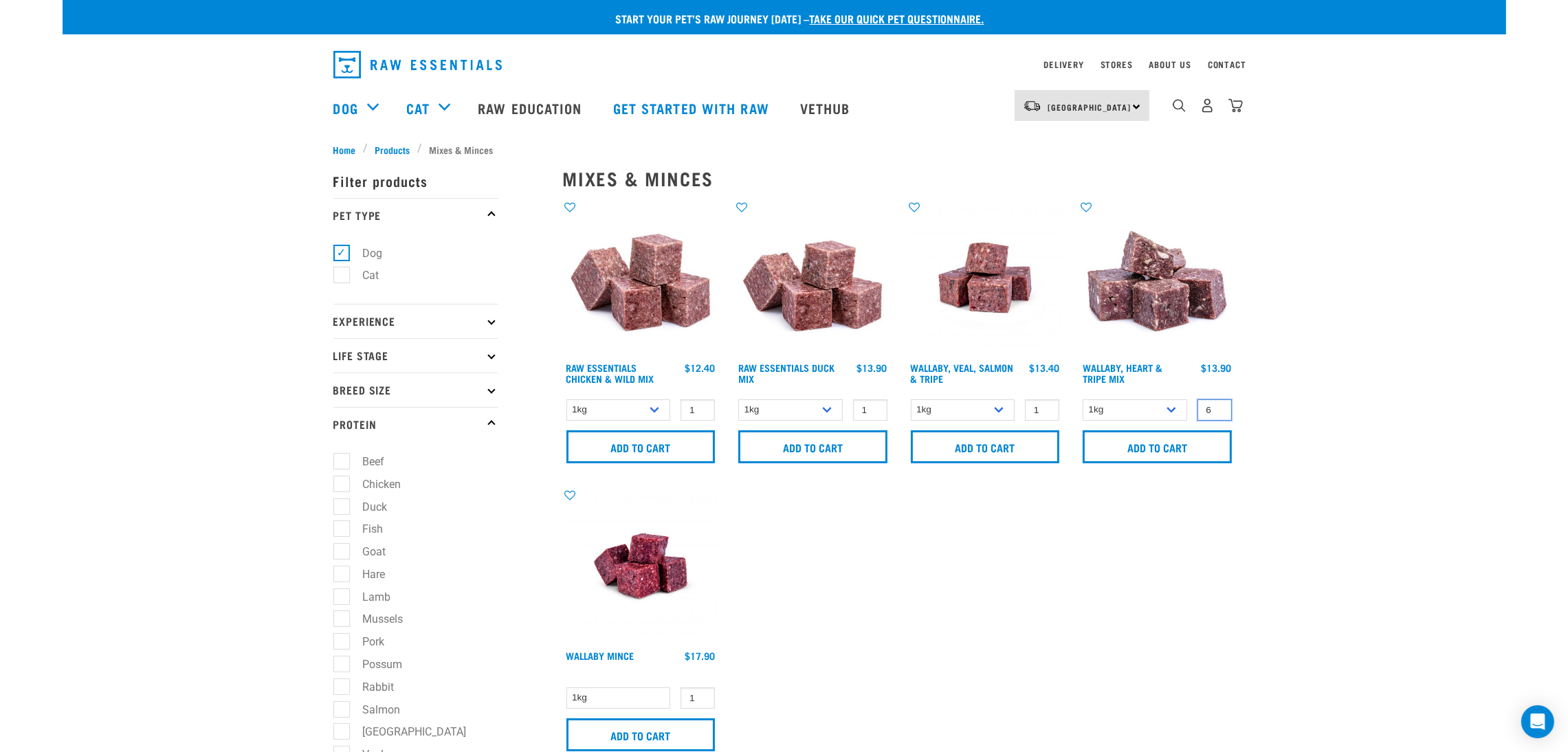
click at [1214, 405] on input "6" at bounding box center [1214, 410] width 34 height 21
click at [1191, 446] on input "Add to cart" at bounding box center [1157, 447] width 149 height 33
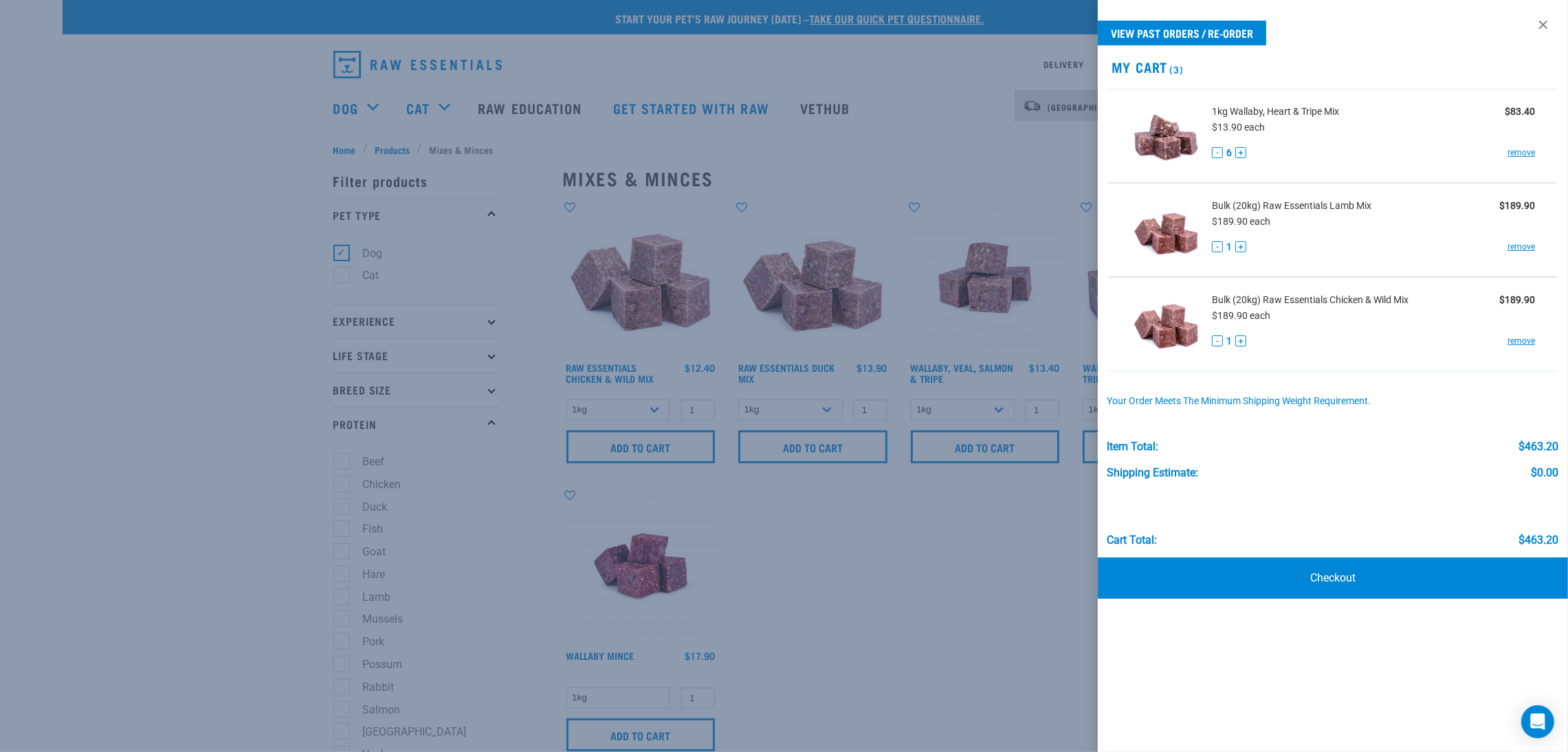
click at [151, 252] on div at bounding box center [784, 376] width 1568 height 752
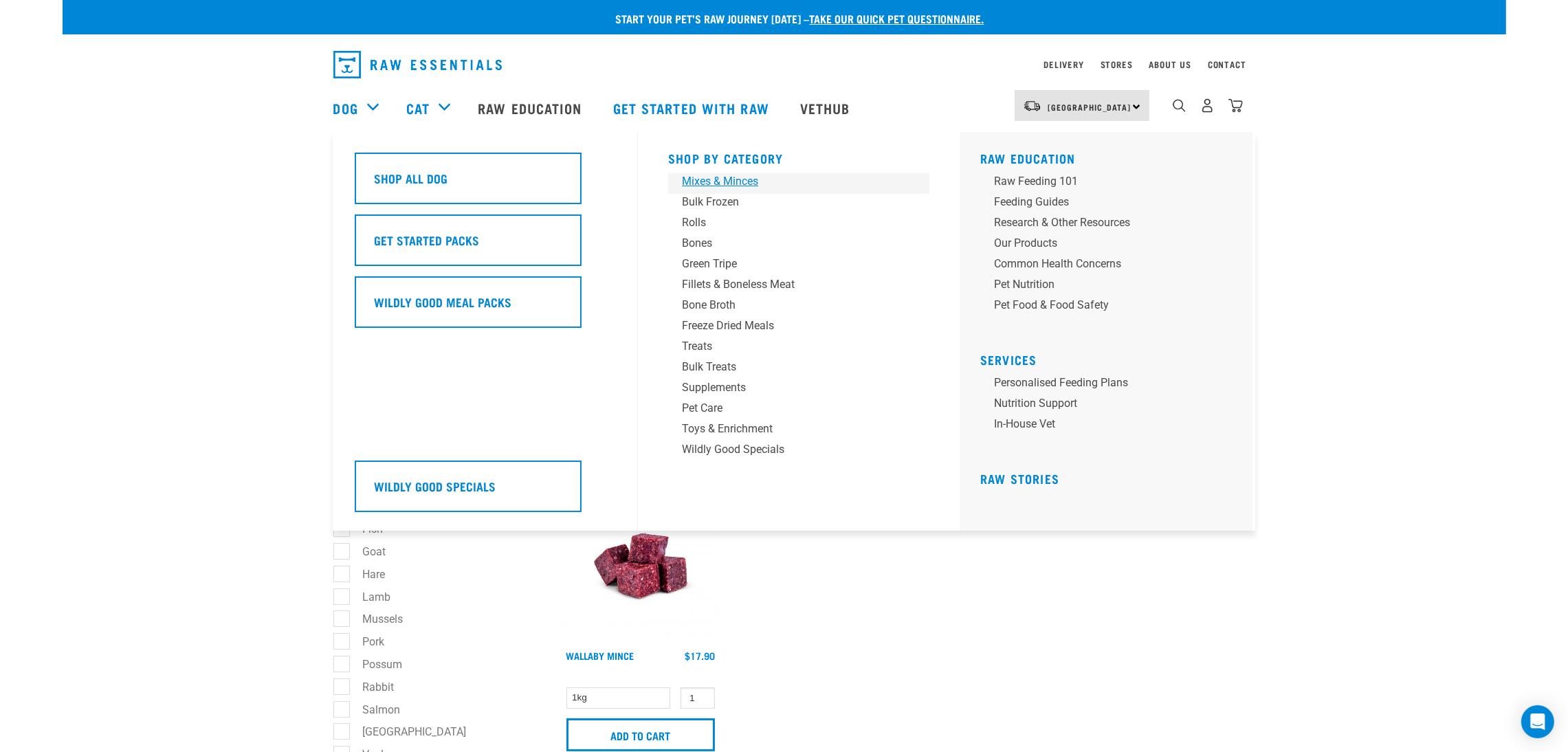
click at [732, 179] on div "Mixes & Minces" at bounding box center [789, 181] width 214 height 16
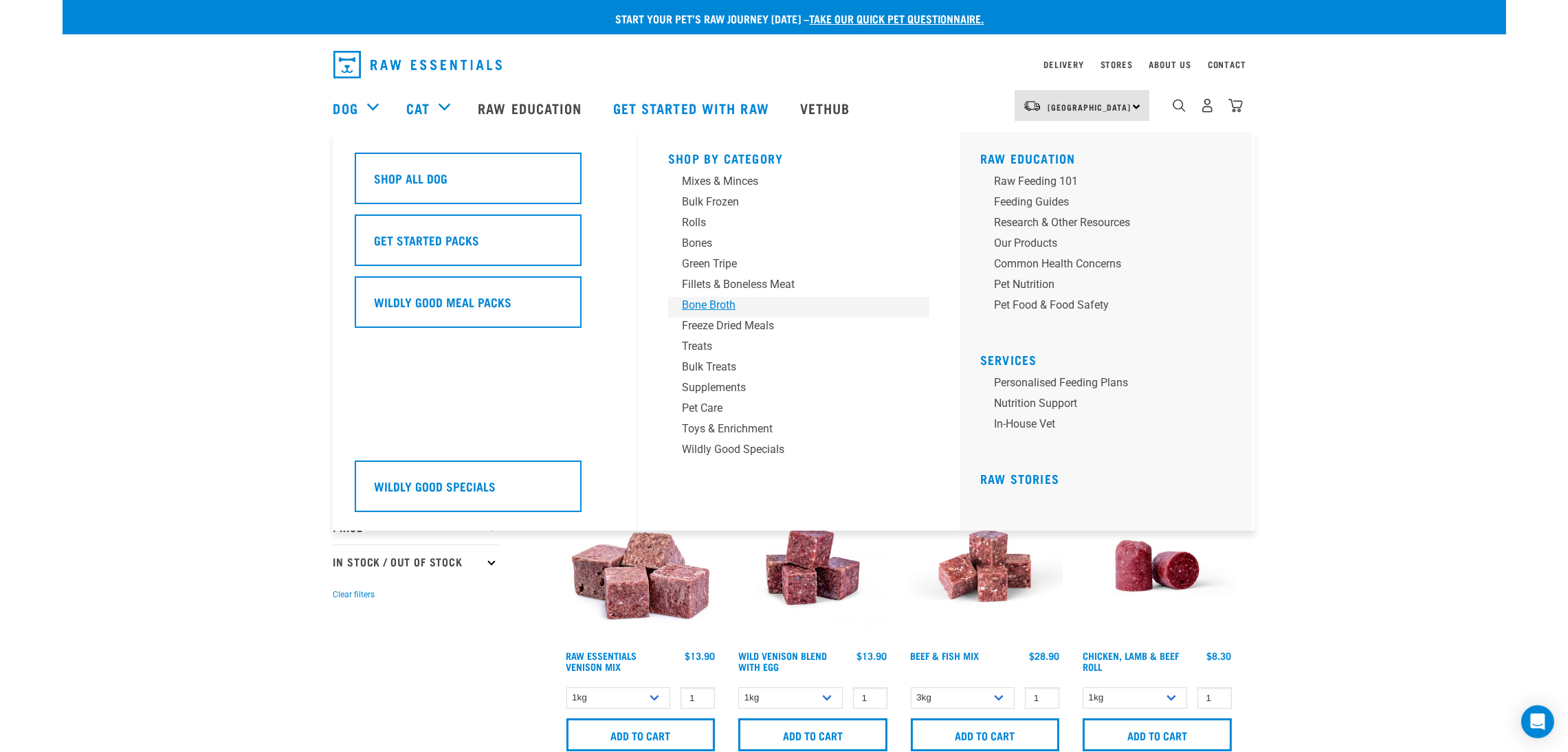
click at [733, 303] on div "Bone Broth" at bounding box center [789, 304] width 214 height 16
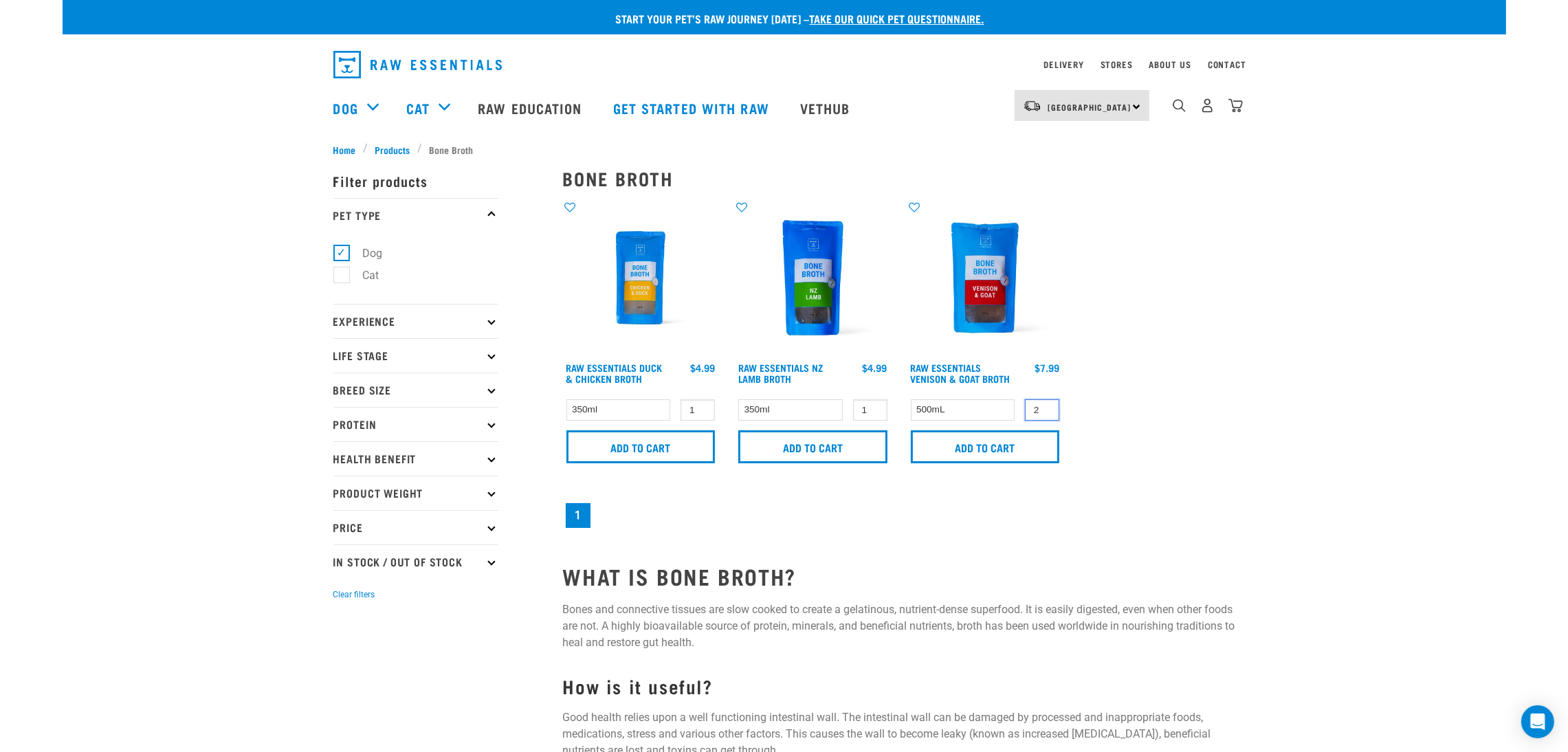
click at [1044, 405] on input "2" at bounding box center [1042, 410] width 34 height 21
click at [1044, 405] on input "3" at bounding box center [1042, 410] width 34 height 21
click at [1044, 405] on input "4" at bounding box center [1042, 410] width 34 height 21
click at [1044, 405] on input "5" at bounding box center [1042, 410] width 34 height 21
click at [1044, 405] on input "6" at bounding box center [1042, 410] width 34 height 21
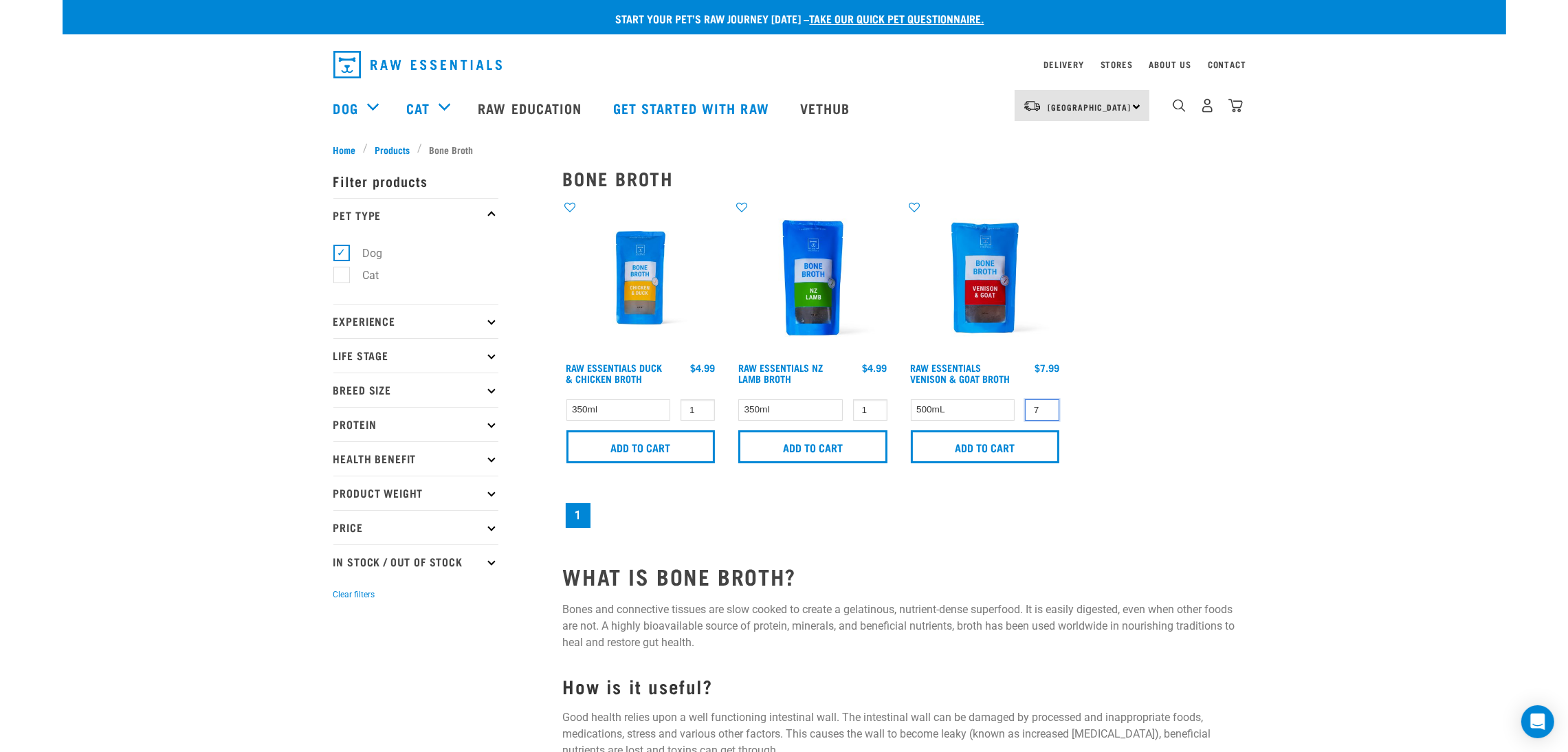
click at [1047, 406] on input "7" at bounding box center [1042, 410] width 34 height 21
click at [1047, 406] on input "8" at bounding box center [1042, 410] width 34 height 21
click at [1047, 406] on input "9" at bounding box center [1042, 410] width 34 height 21
click at [1047, 406] on input "10" at bounding box center [1042, 410] width 34 height 21
type input "11"
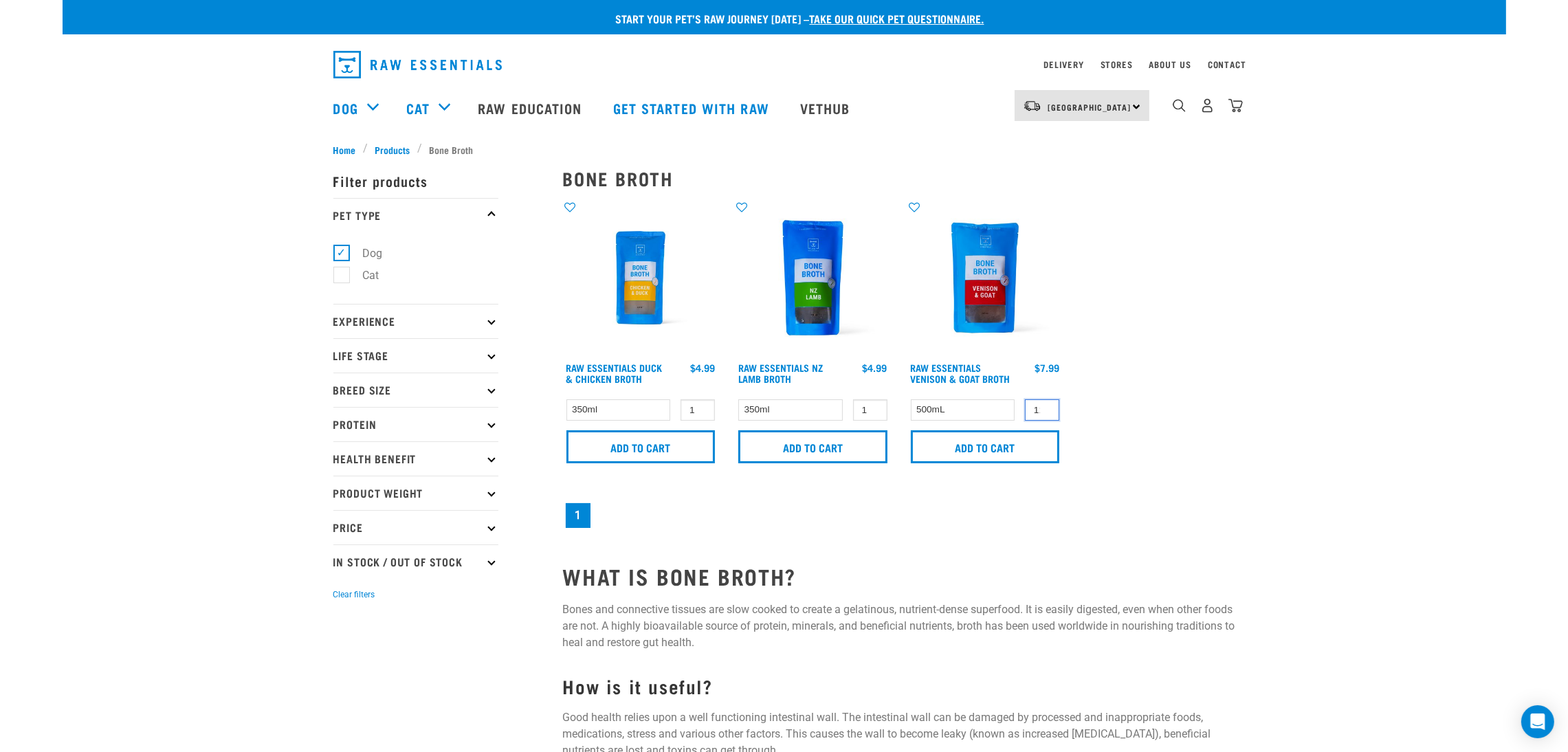
click at [1047, 406] on input "11" at bounding box center [1042, 410] width 34 height 21
click at [1013, 446] on input "Add to cart" at bounding box center [986, 447] width 149 height 33
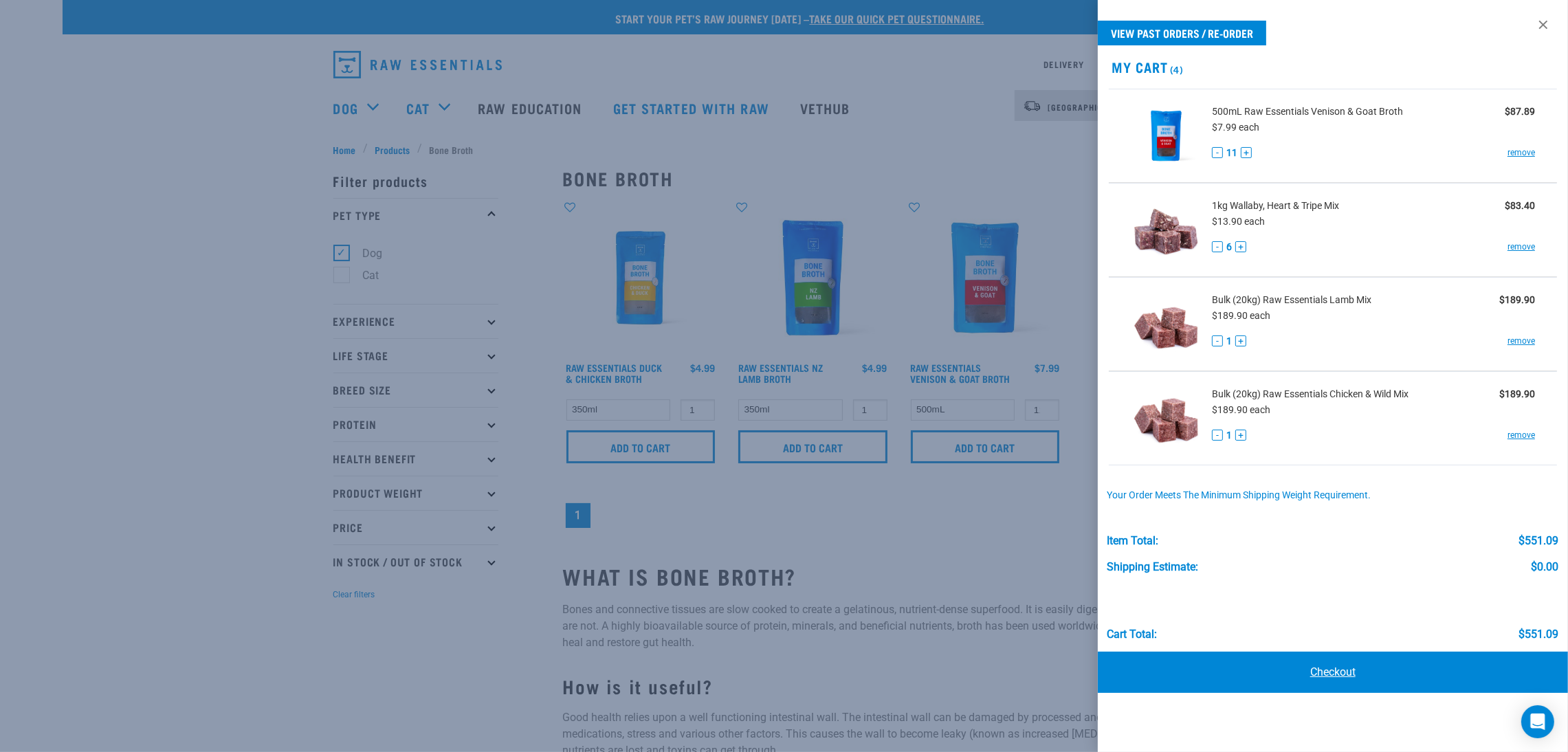
click at [1317, 668] on link "Checkout" at bounding box center [1333, 672] width 470 height 42
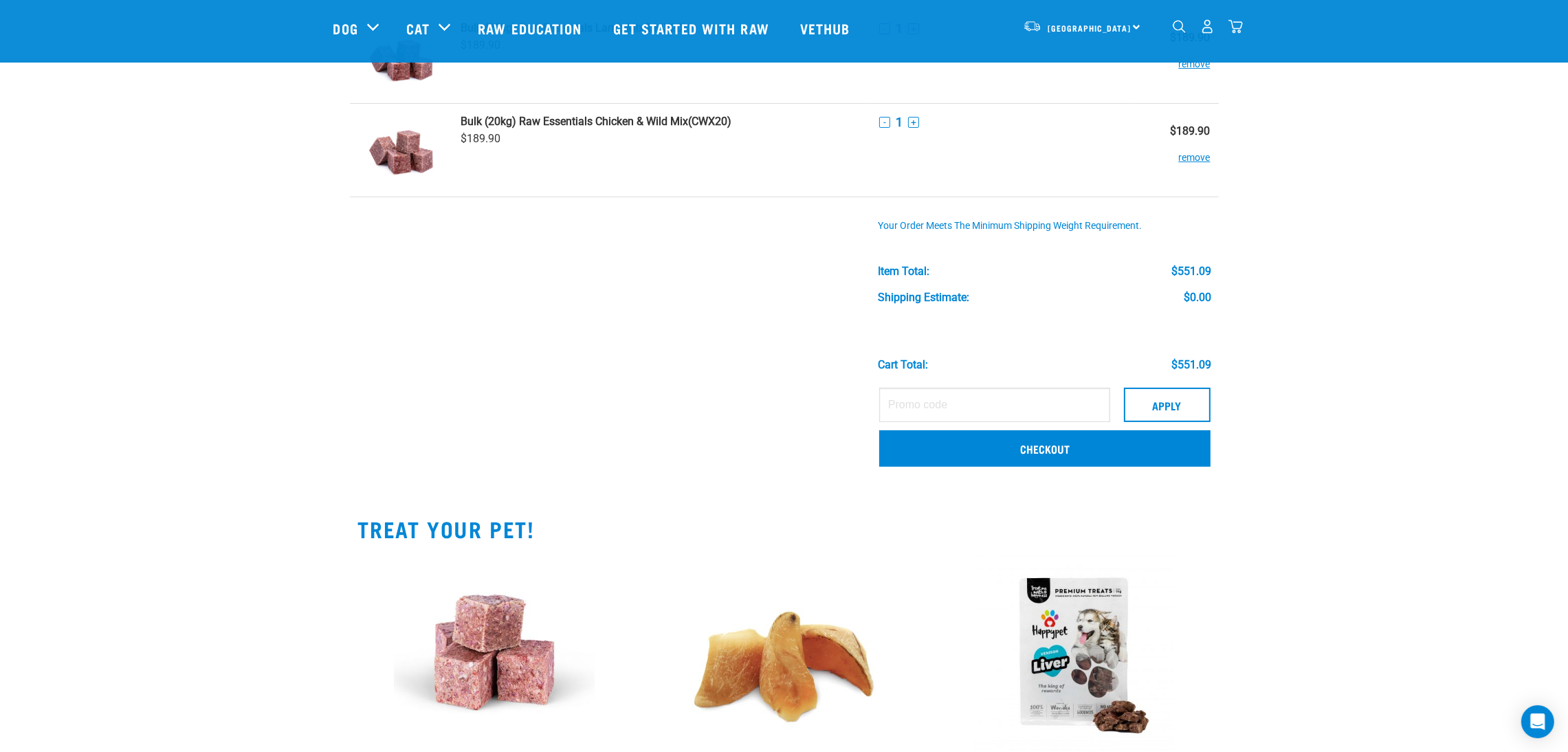
scroll to position [206, 0]
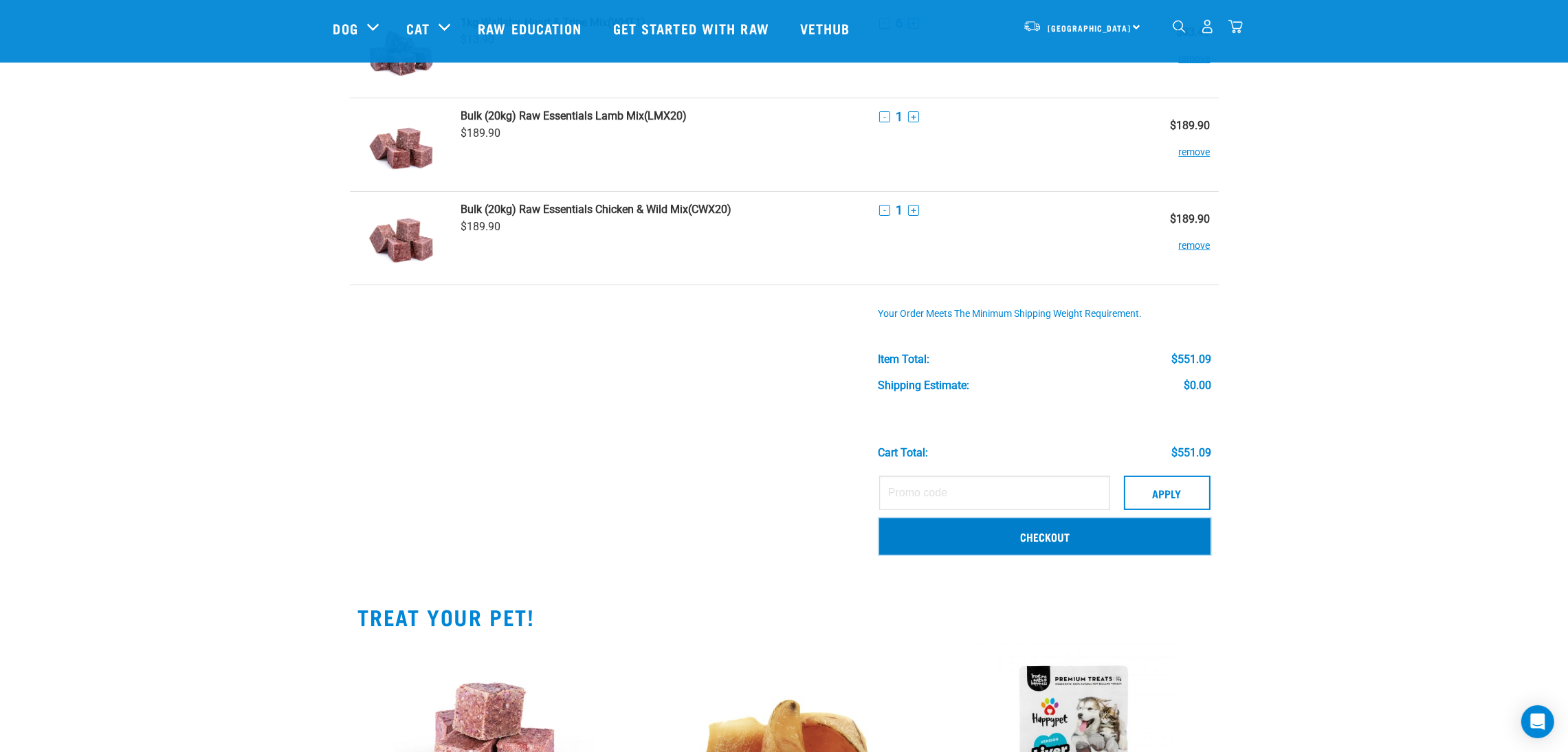
click at [1071, 529] on link "Checkout" at bounding box center [1045, 536] width 331 height 36
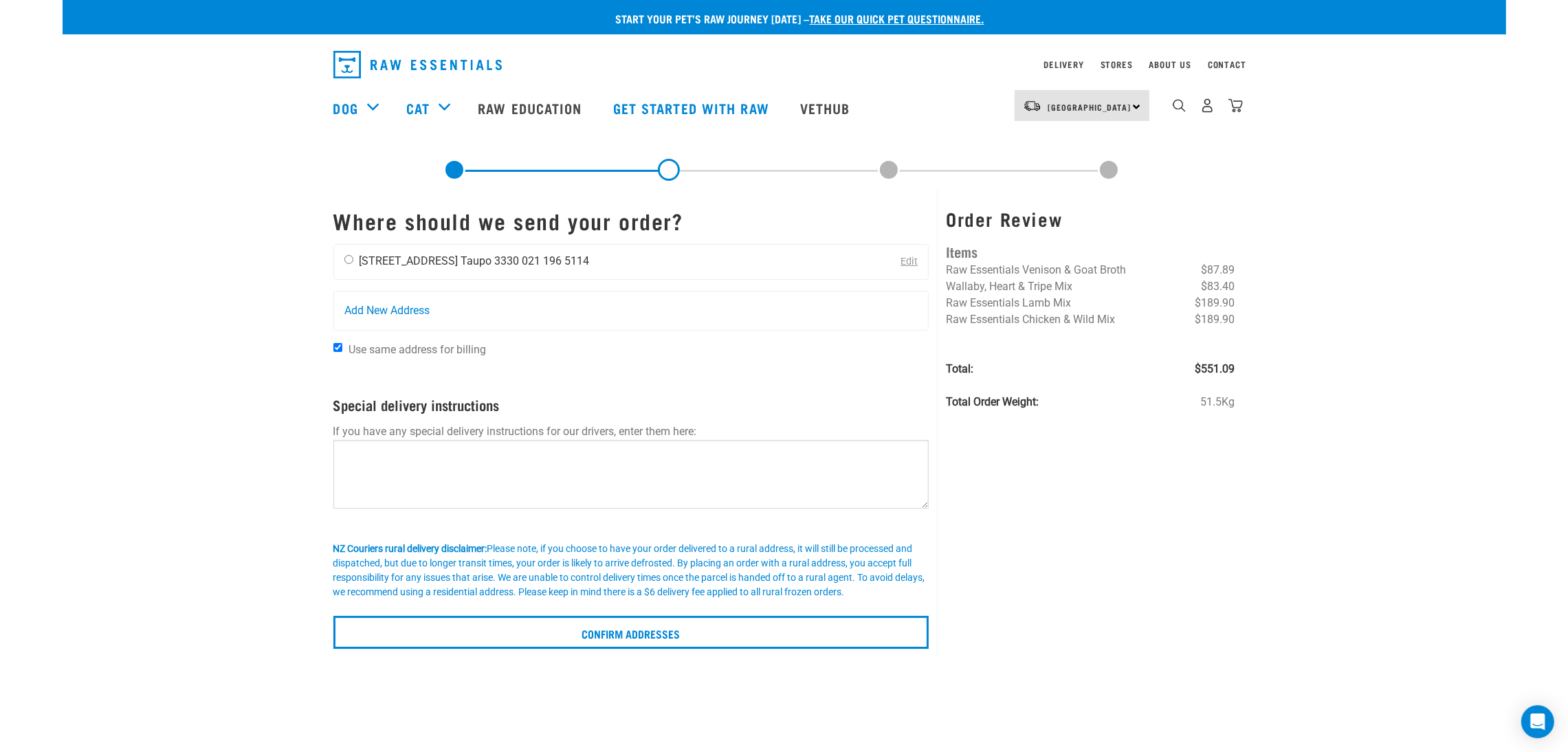
click at [346, 257] on input "radio" at bounding box center [348, 259] width 9 height 9
radio input "true"
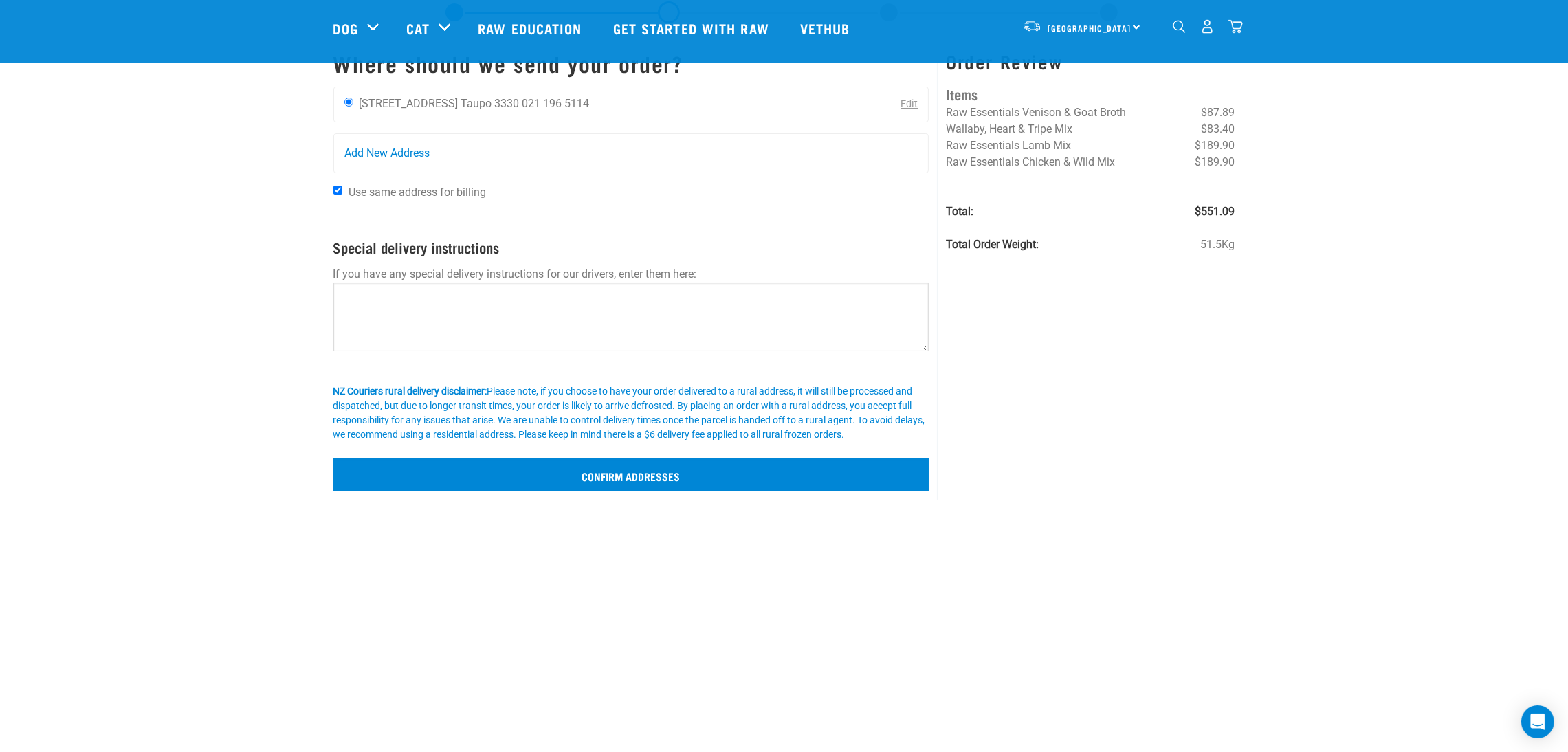
scroll to position [103, 0]
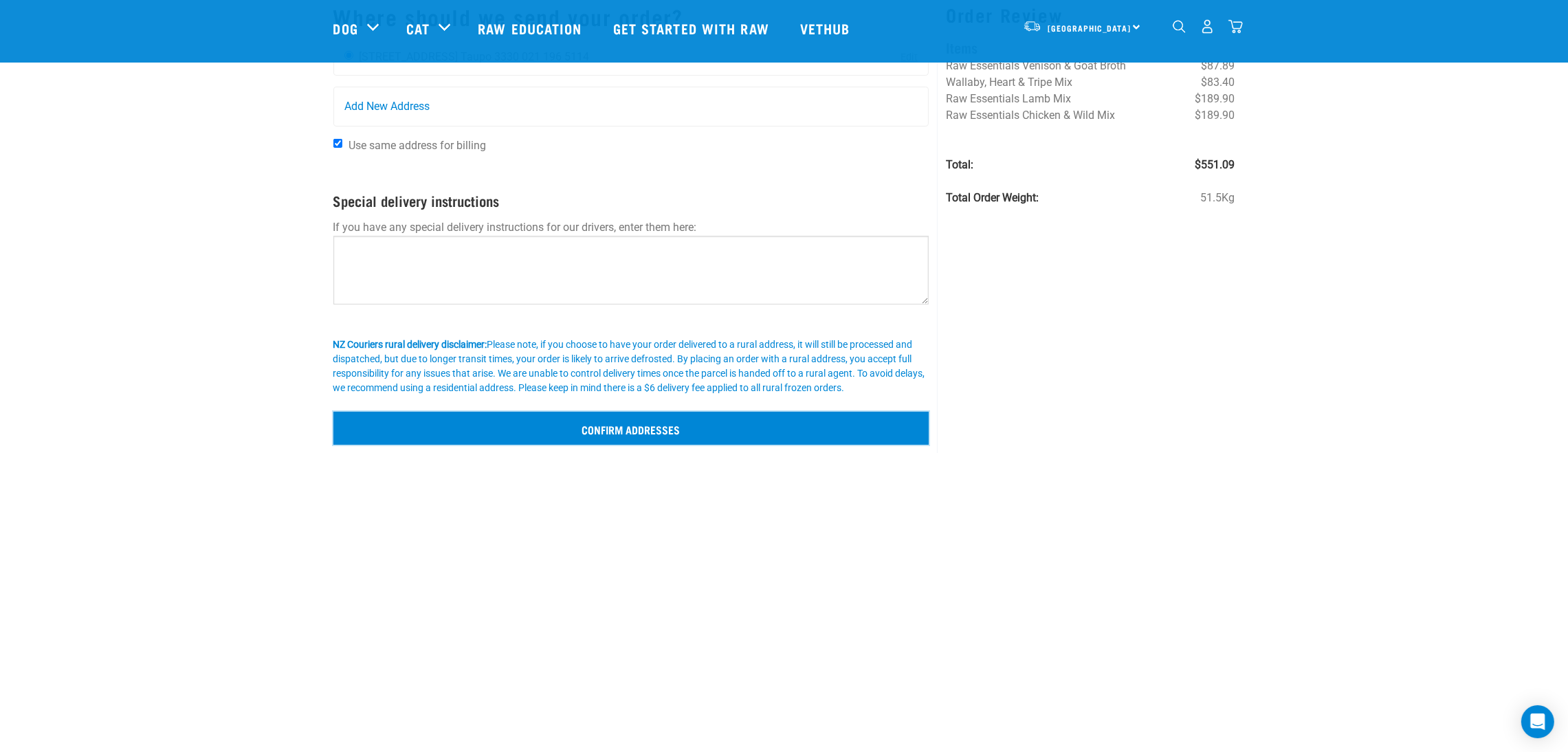
click at [754, 421] on input "Confirm addresses" at bounding box center [631, 428] width 596 height 33
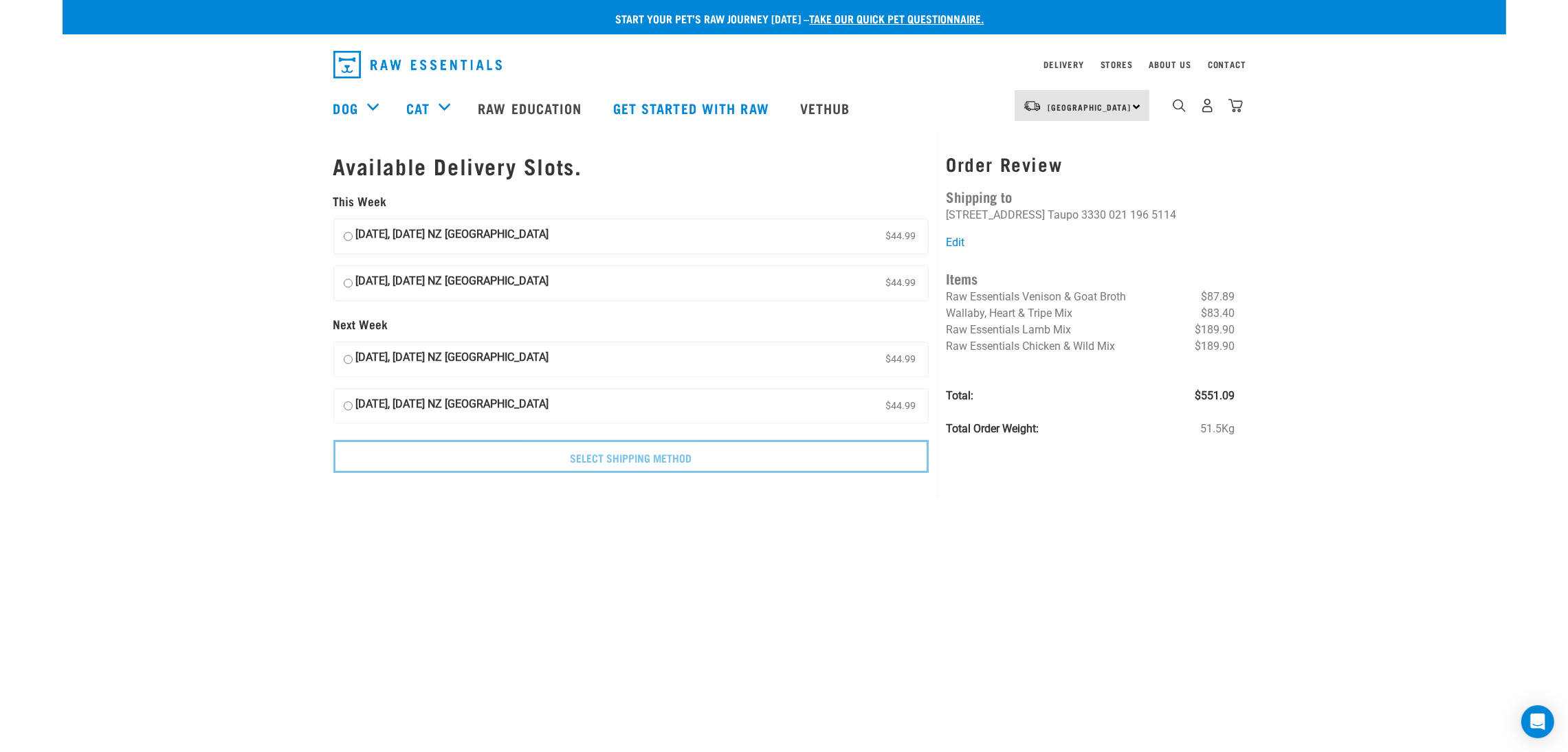
click at [349, 237] on input "[DATE], [DATE] NZ [GEOGRAPHIC_DATA] $44.99" at bounding box center [348, 235] width 9 height 20
radio input "true"
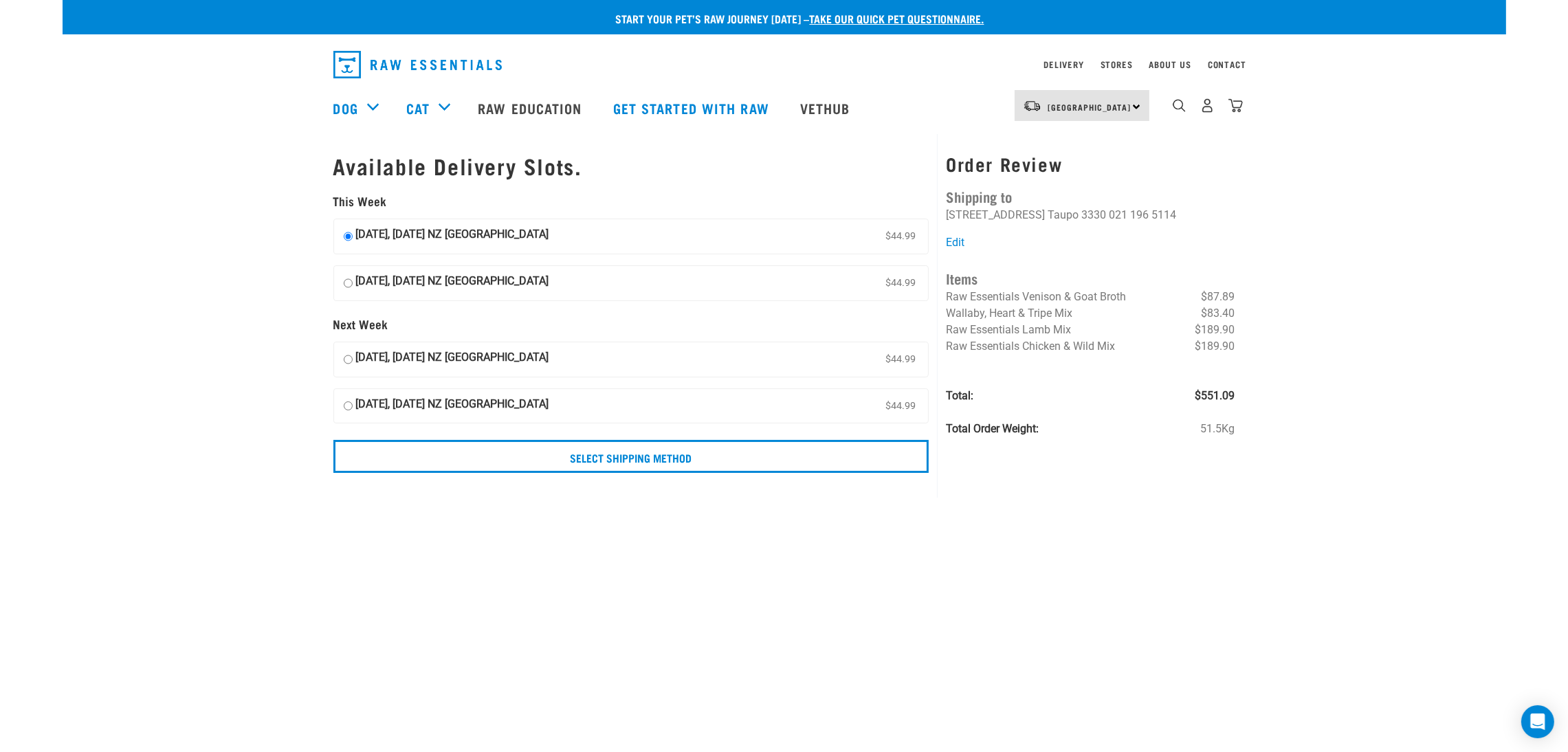
click at [1396, 208] on div "Start your pet’s raw journey today – take our quick pet questionnaire. Delivery…" at bounding box center [785, 244] width 1444 height 489
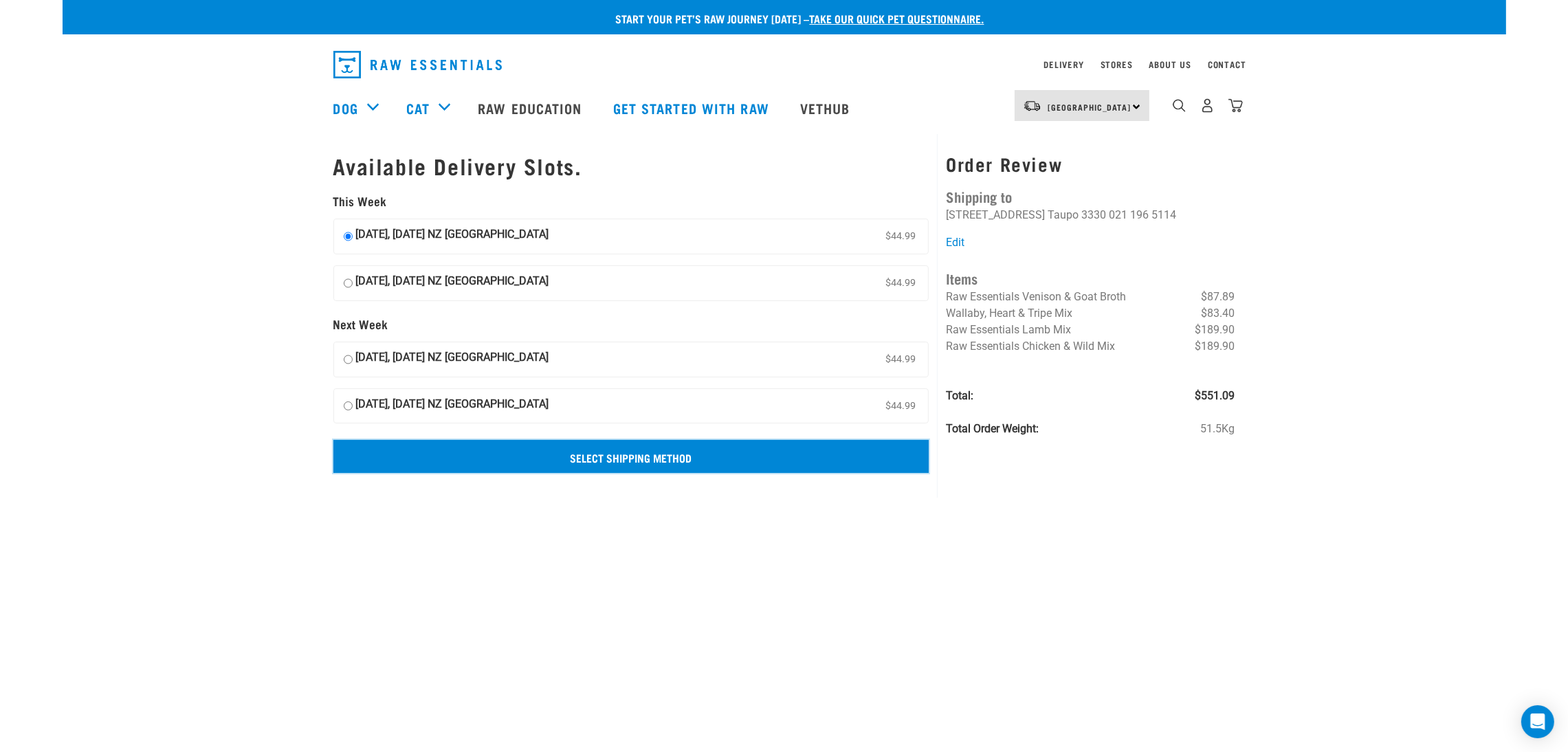
click at [502, 455] on input "Select Shipping Method" at bounding box center [631, 456] width 596 height 33
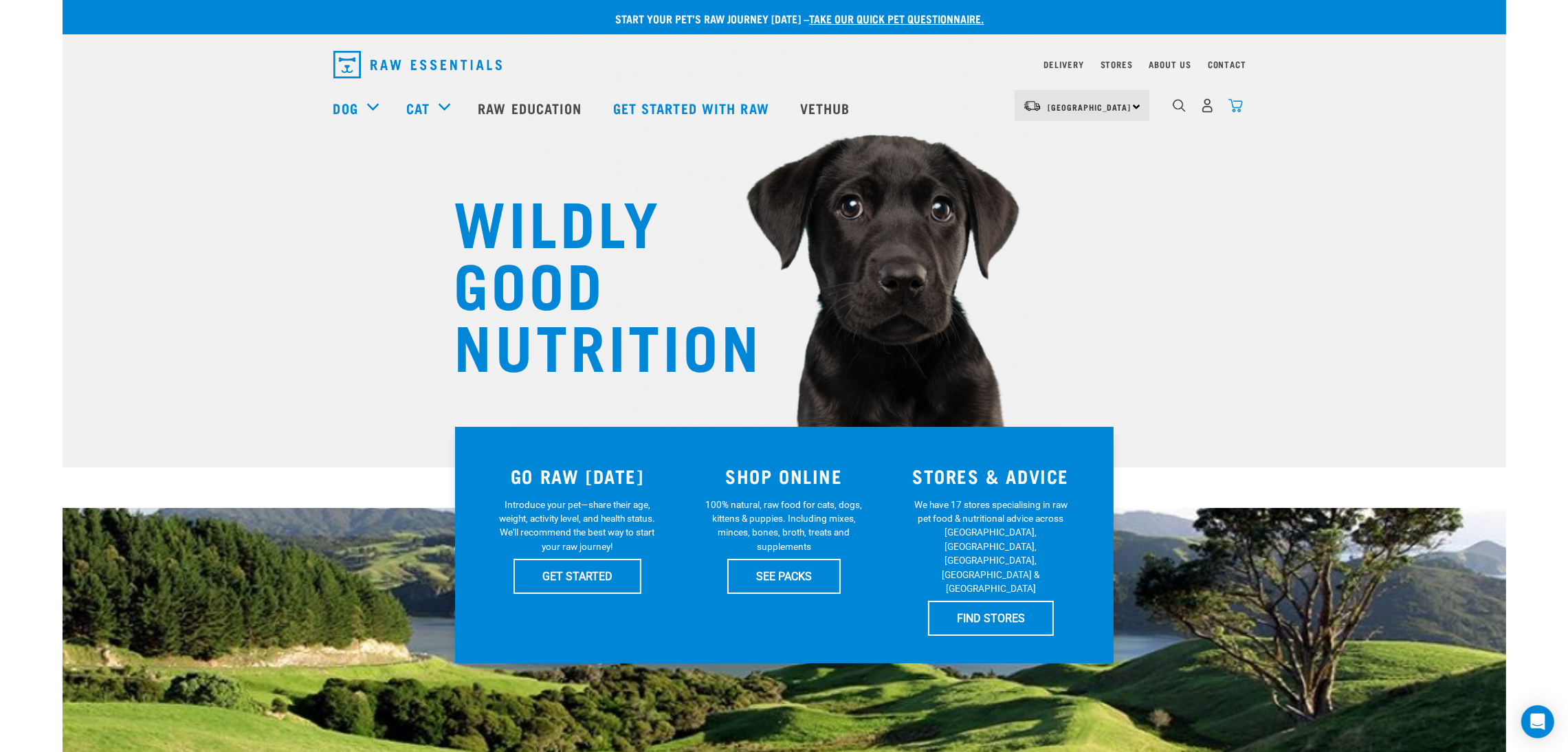
click at [1234, 109] on img "dropdown navigation" at bounding box center [1236, 105] width 15 height 15
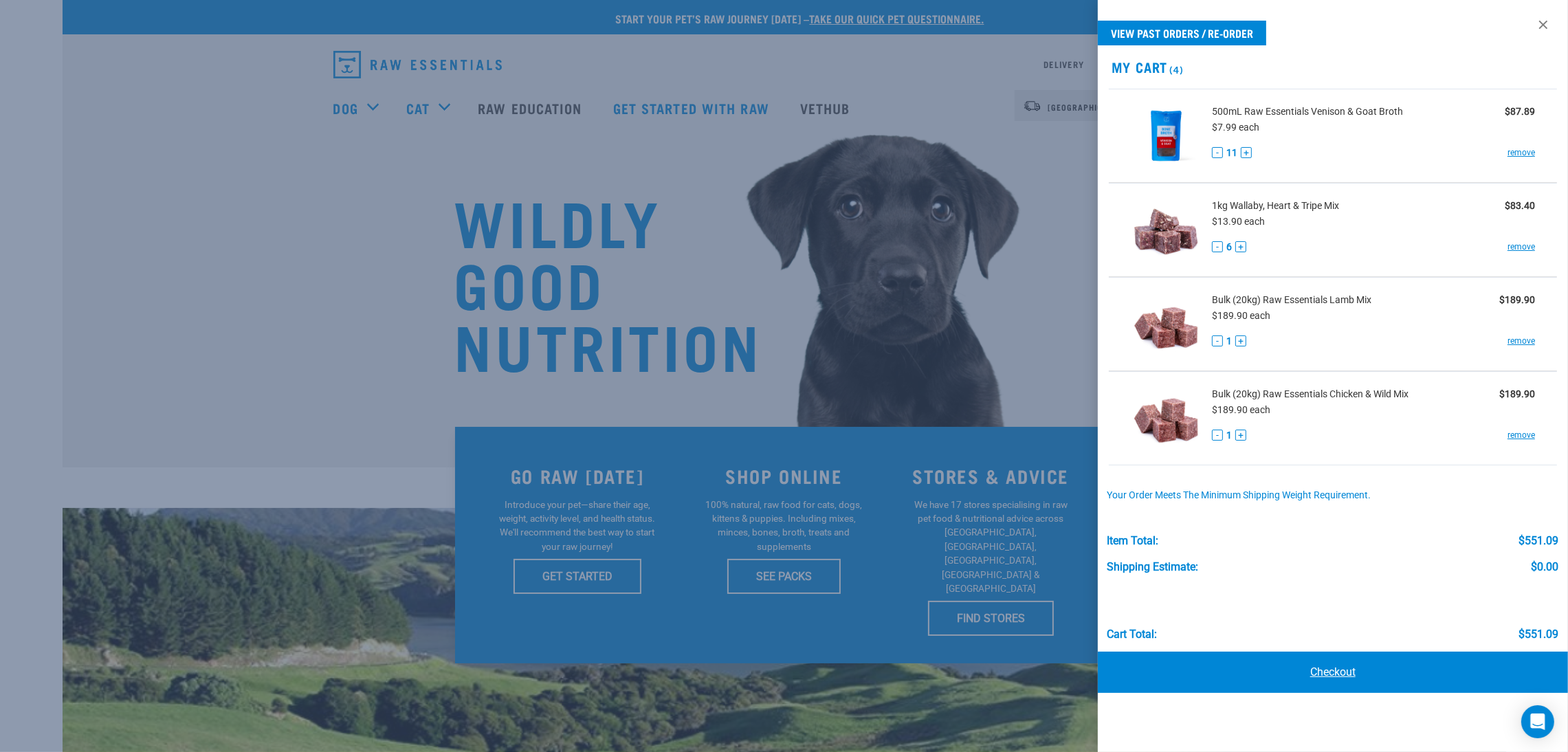
click at [1339, 666] on link "Checkout" at bounding box center [1333, 672] width 470 height 42
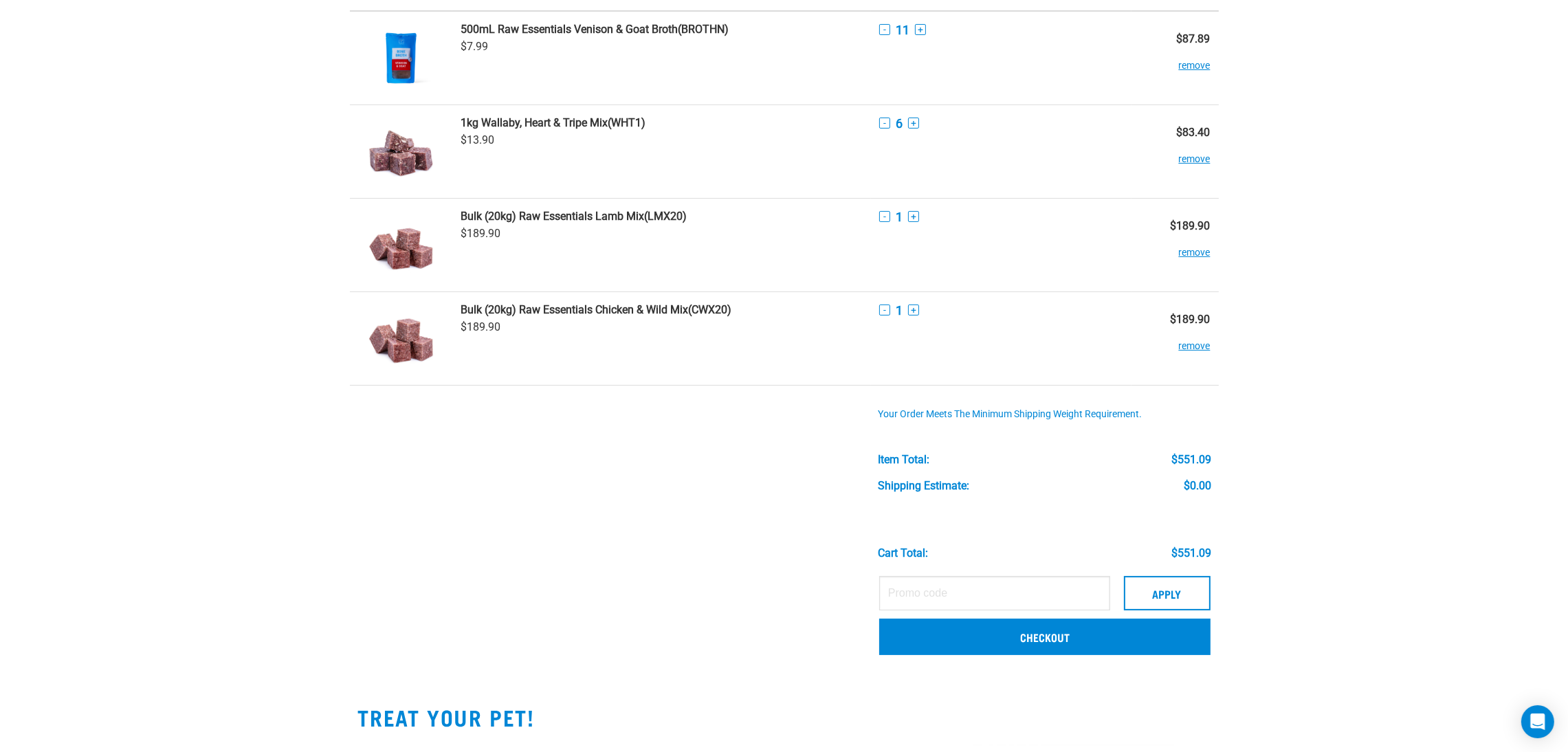
scroll to position [515, 0]
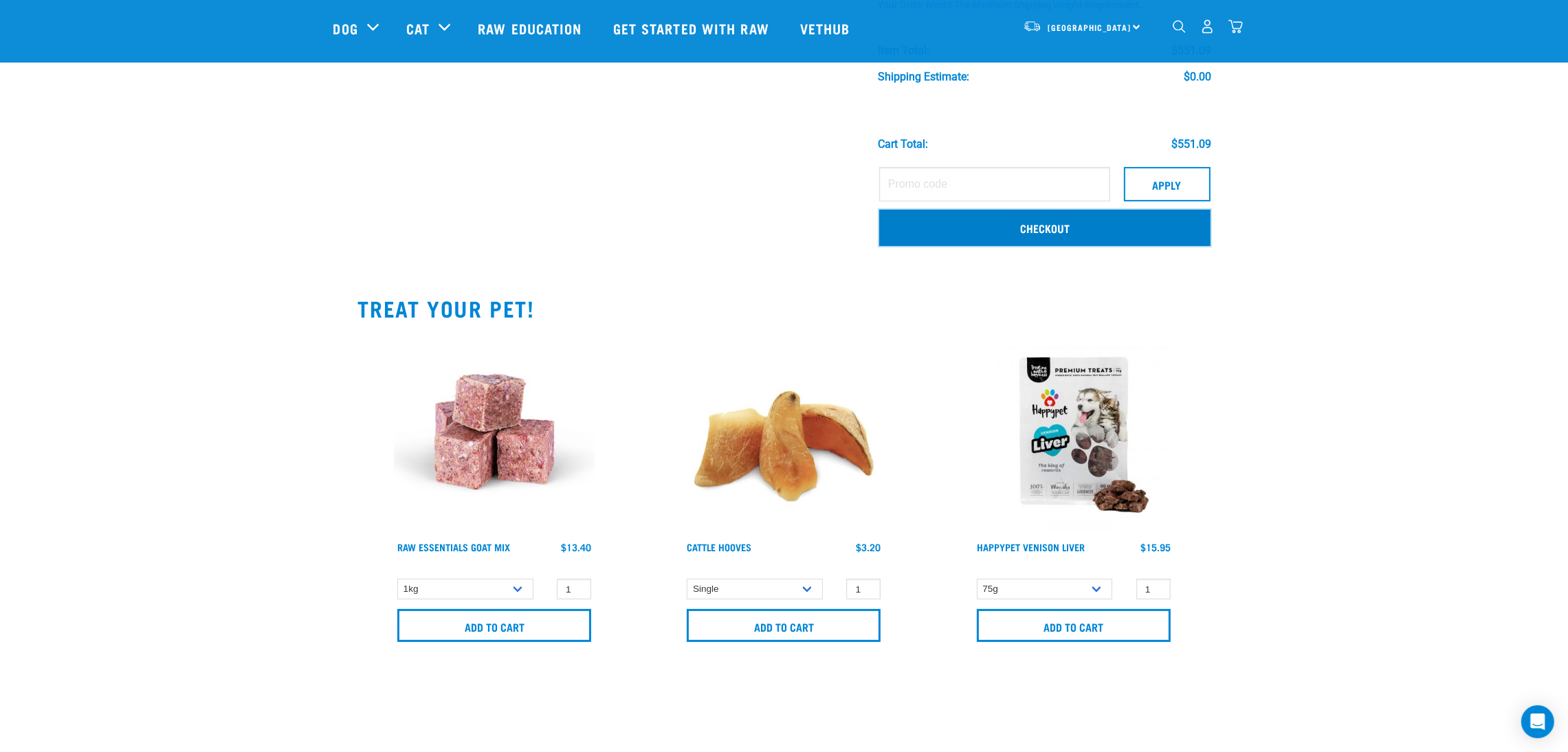
click at [1053, 224] on link "Checkout" at bounding box center [1045, 227] width 331 height 36
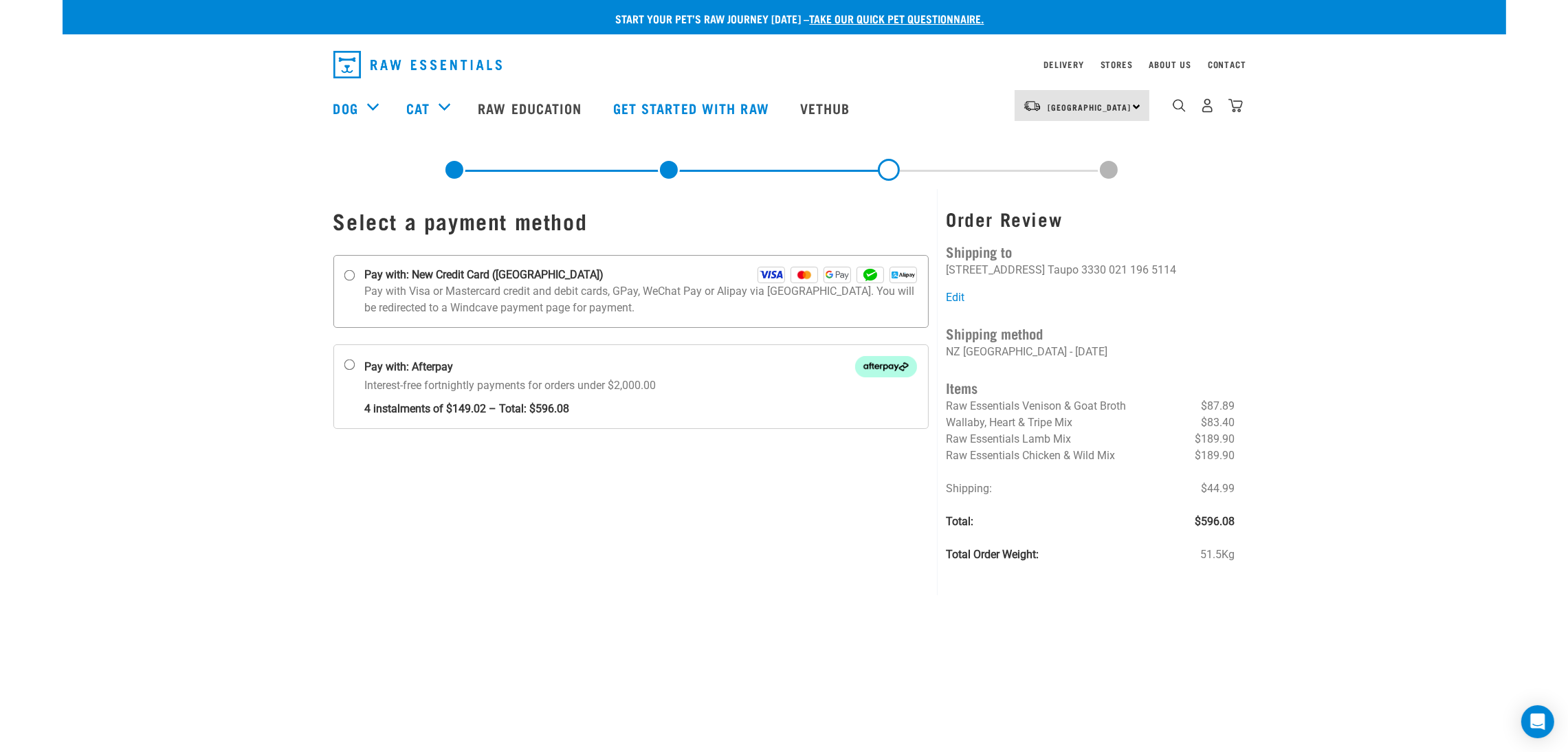
click at [347, 275] on input "Pay with: New Credit Card (Windcave)" at bounding box center [349, 275] width 11 height 11
radio input "true"
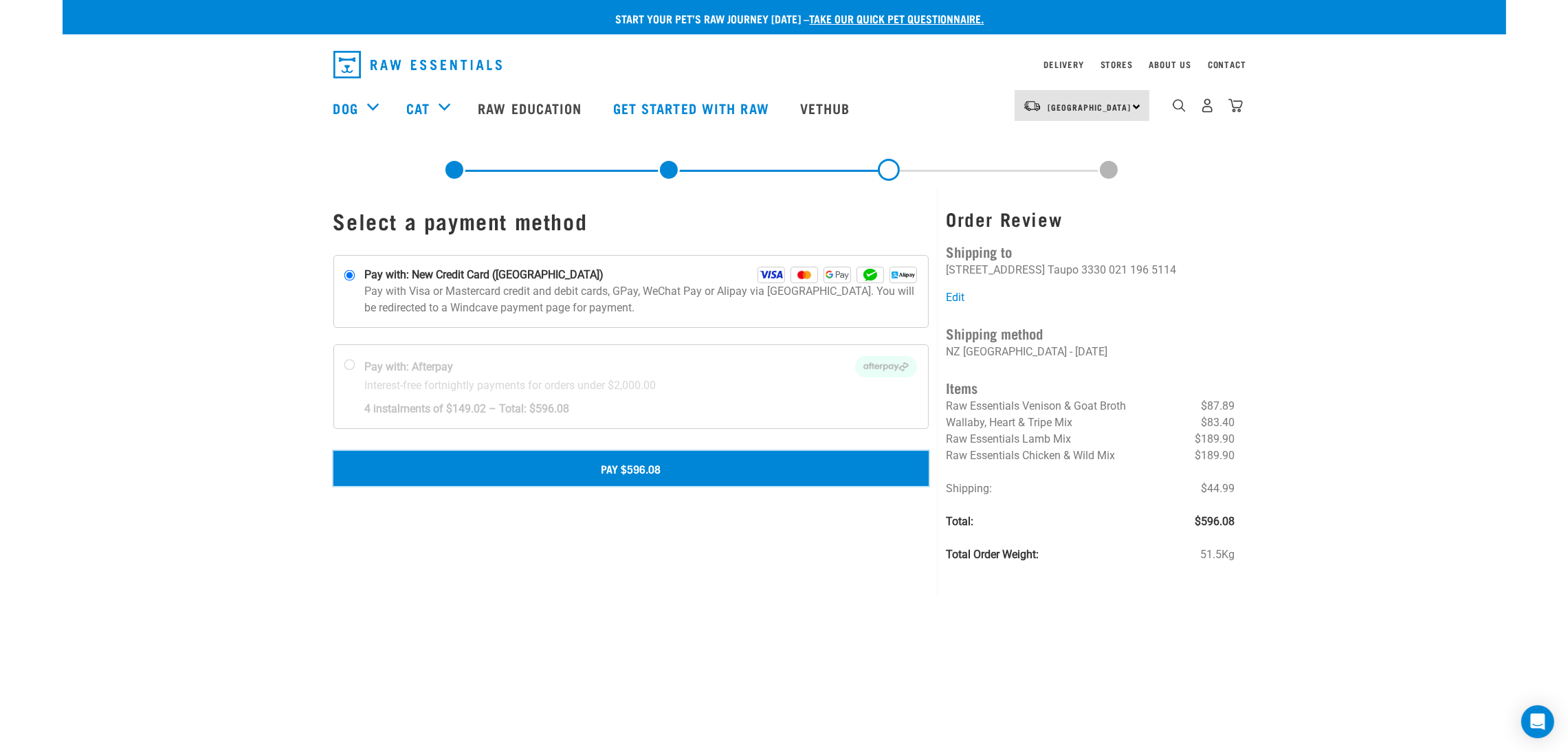
click at [641, 468] on button "Pay $596.08" at bounding box center [631, 467] width 596 height 34
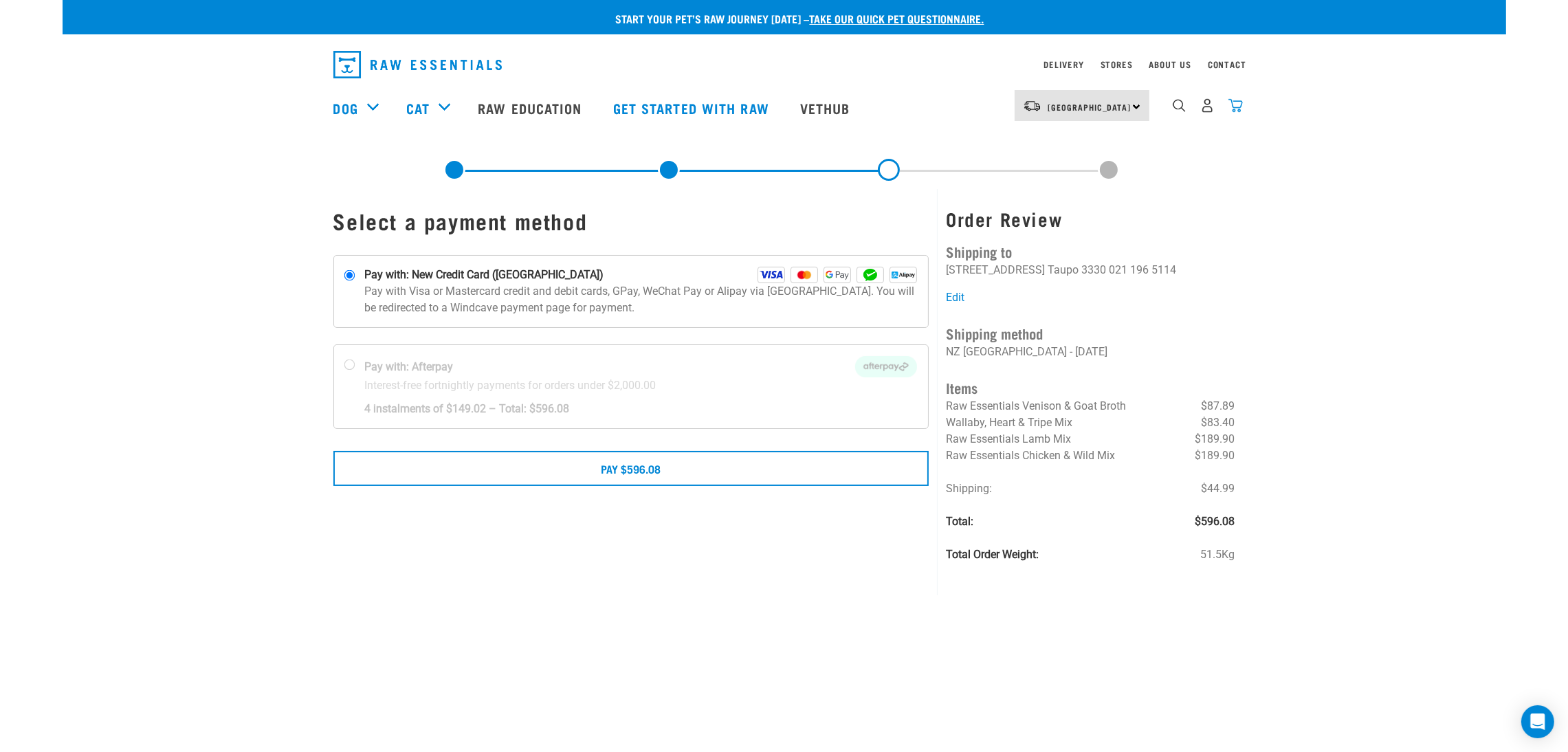
click at [1239, 110] on img "dropdown navigation" at bounding box center [1236, 105] width 15 height 15
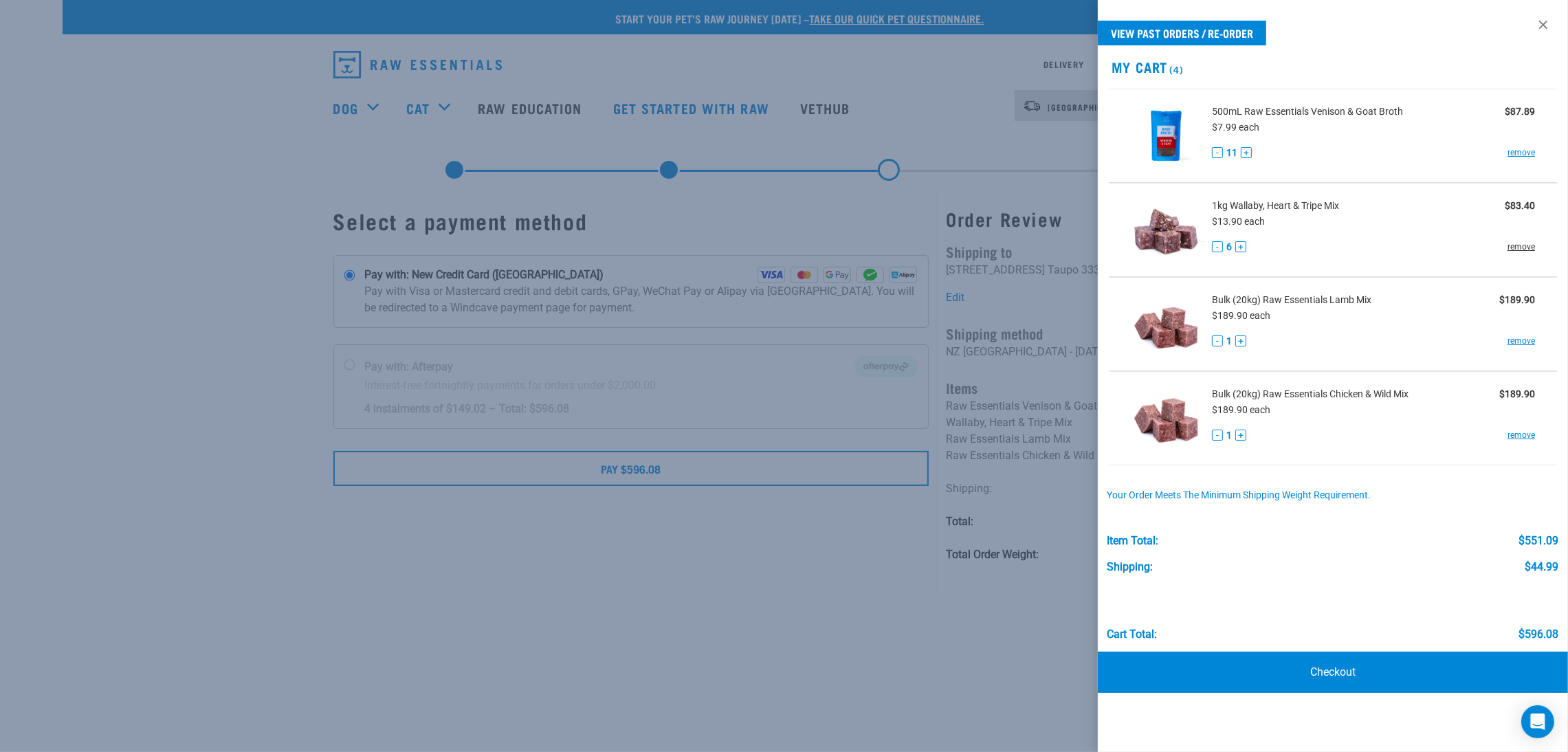
click at [1513, 245] on link "remove" at bounding box center [1521, 246] width 27 height 13
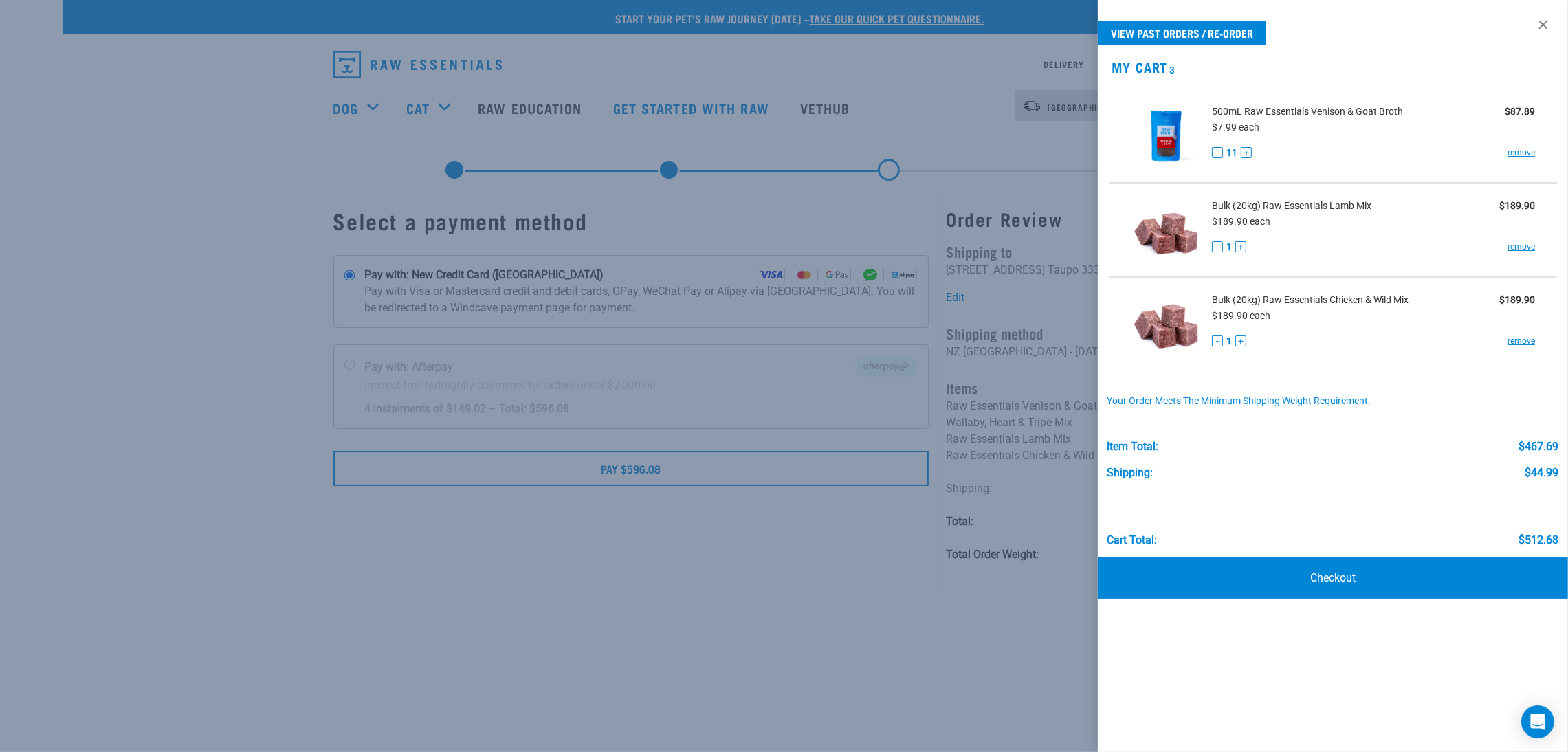
click at [257, 138] on div at bounding box center [784, 376] width 1568 height 752
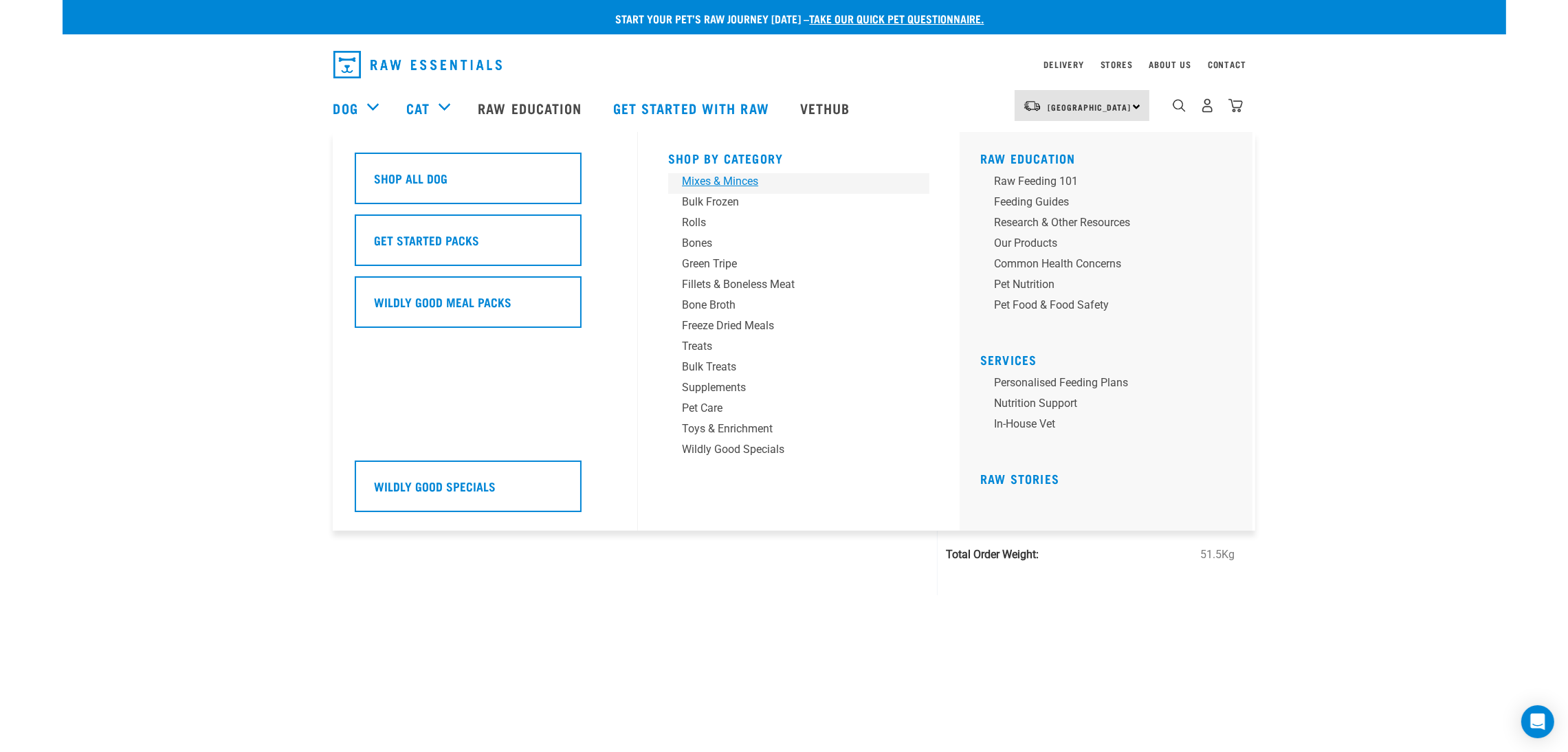
click at [710, 181] on div "Mixes & Minces" at bounding box center [789, 181] width 214 height 16
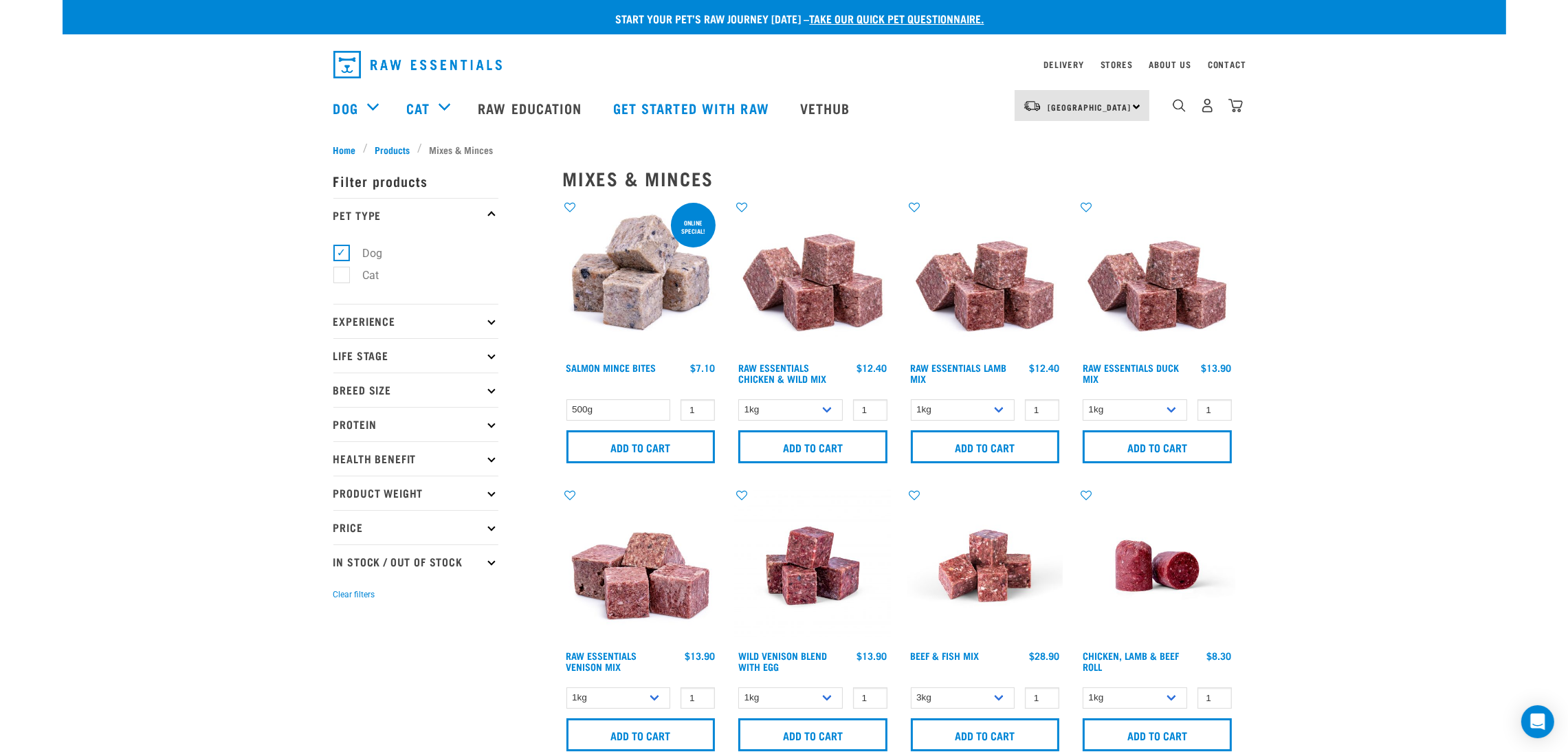
click at [394, 422] on p "Protein" at bounding box center [416, 423] width 165 height 34
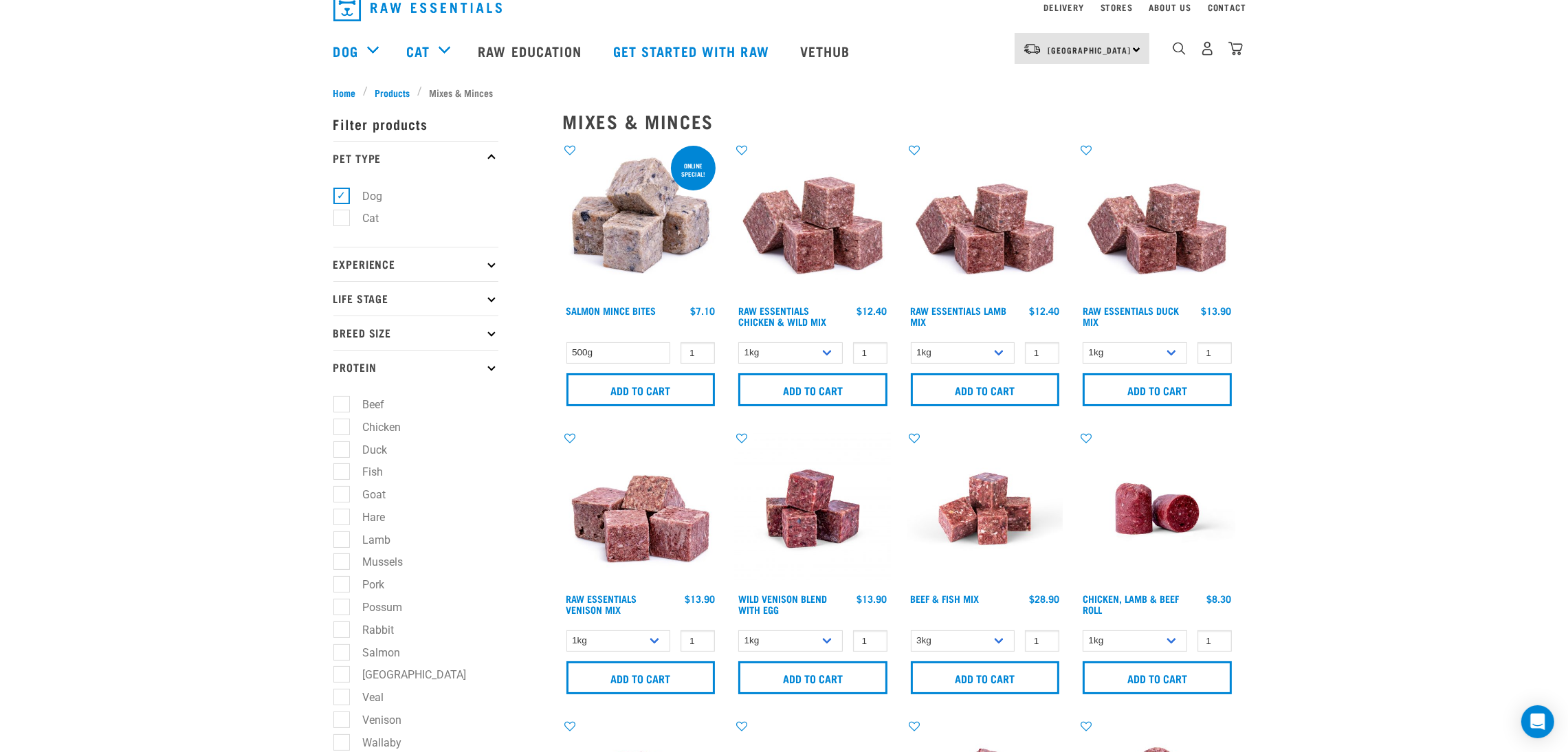
scroll to position [103, 0]
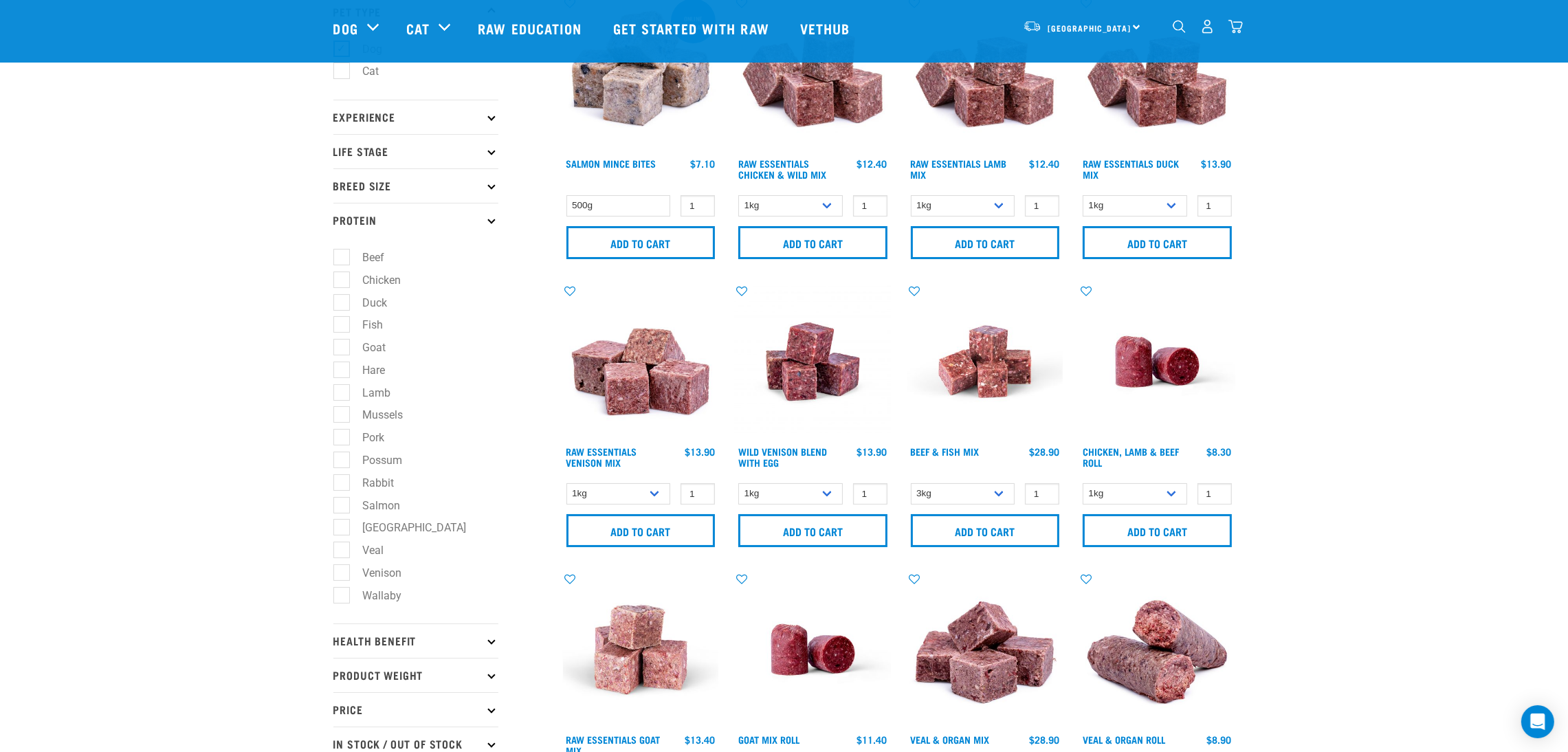
click at [345, 604] on label "Wallaby" at bounding box center [374, 596] width 67 height 17
click at [342, 597] on input "Wallaby" at bounding box center [337, 592] width 9 height 9
checkbox input "true"
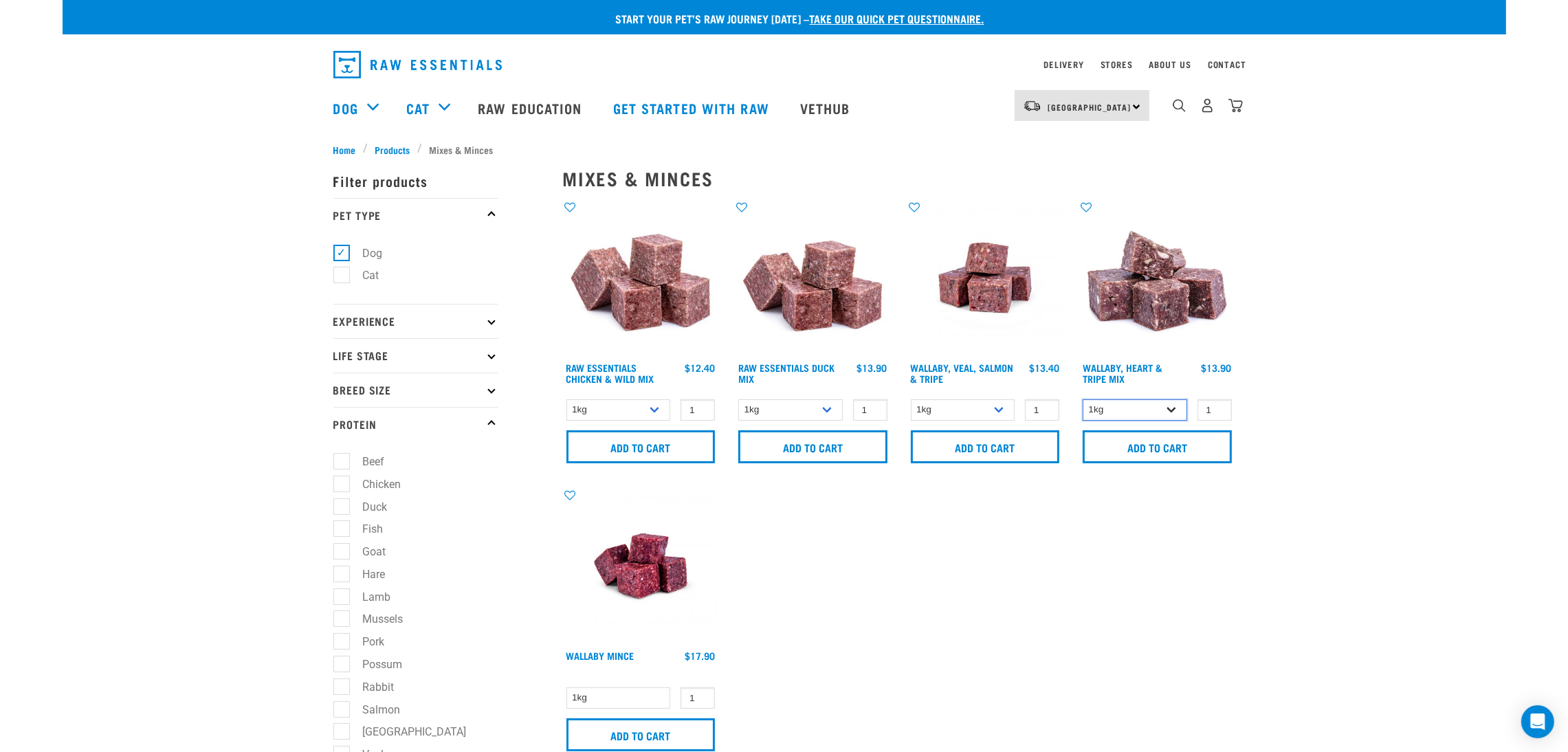
click at [1147, 409] on select "1kg 3kg" at bounding box center [1135, 410] width 105 height 21
select select "776"
click at [1082, 399] on select "1kg 3kg" at bounding box center [1135, 410] width 105 height 21
click at [1219, 405] on input "2" at bounding box center [1214, 410] width 34 height 21
click at [1219, 405] on input "3" at bounding box center [1214, 410] width 34 height 21
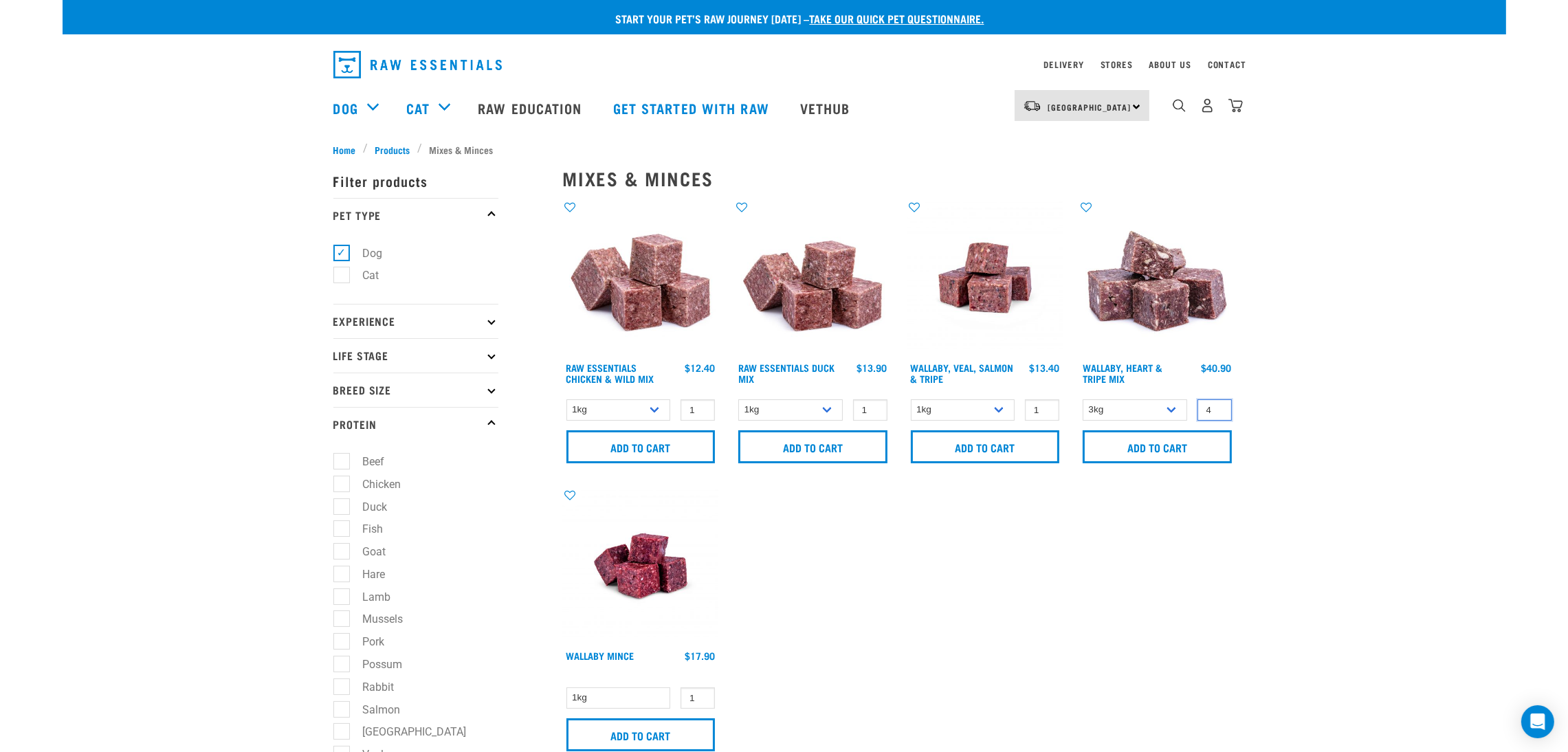
click at [1219, 405] on input "4" at bounding box center [1214, 410] width 34 height 21
click at [1219, 405] on input "5" at bounding box center [1214, 410] width 34 height 21
type input "6"
click at [1219, 405] on input "6" at bounding box center [1214, 410] width 34 height 21
click at [1200, 439] on input "Add to cart" at bounding box center [1157, 447] width 149 height 33
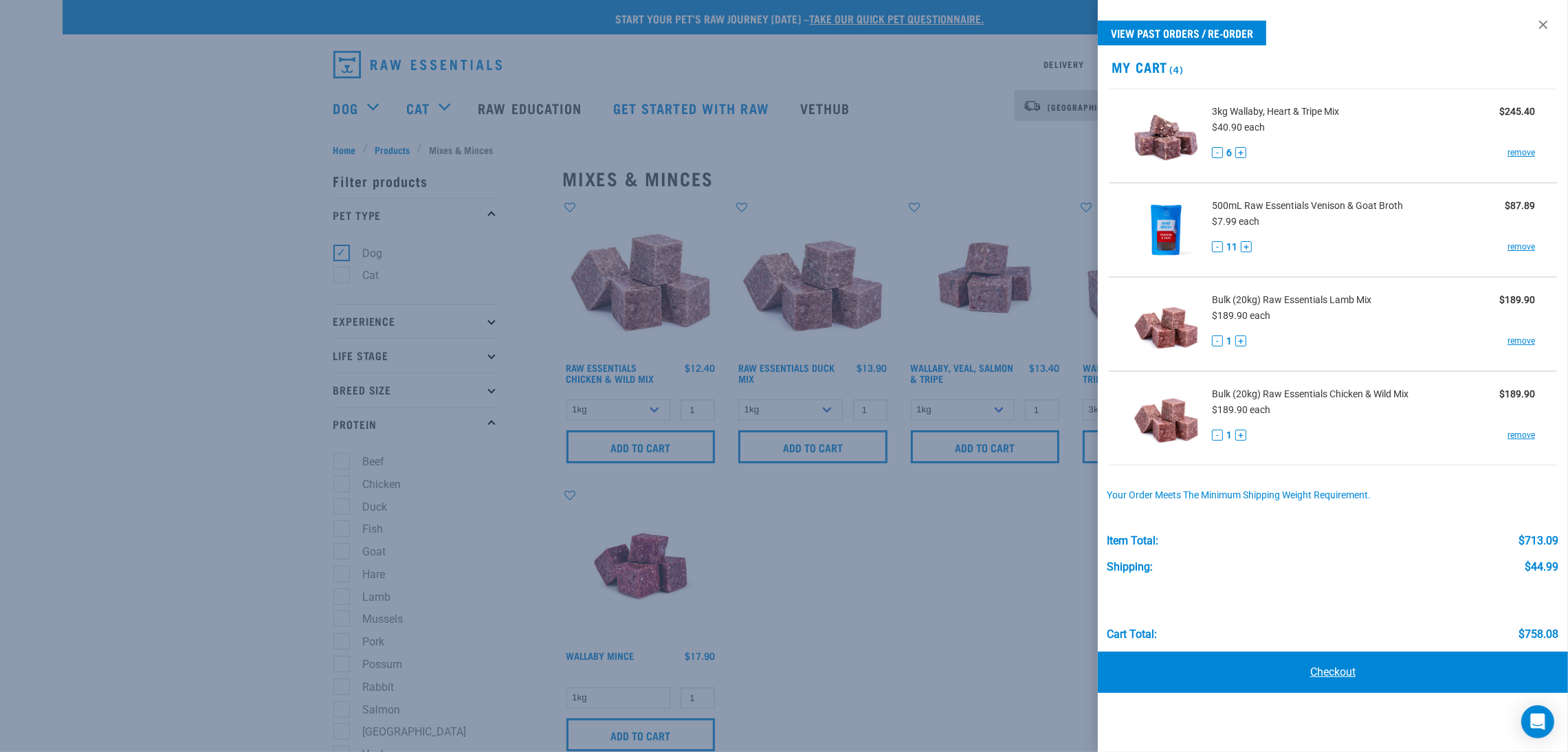
click at [1326, 677] on link "Checkout" at bounding box center [1333, 672] width 470 height 42
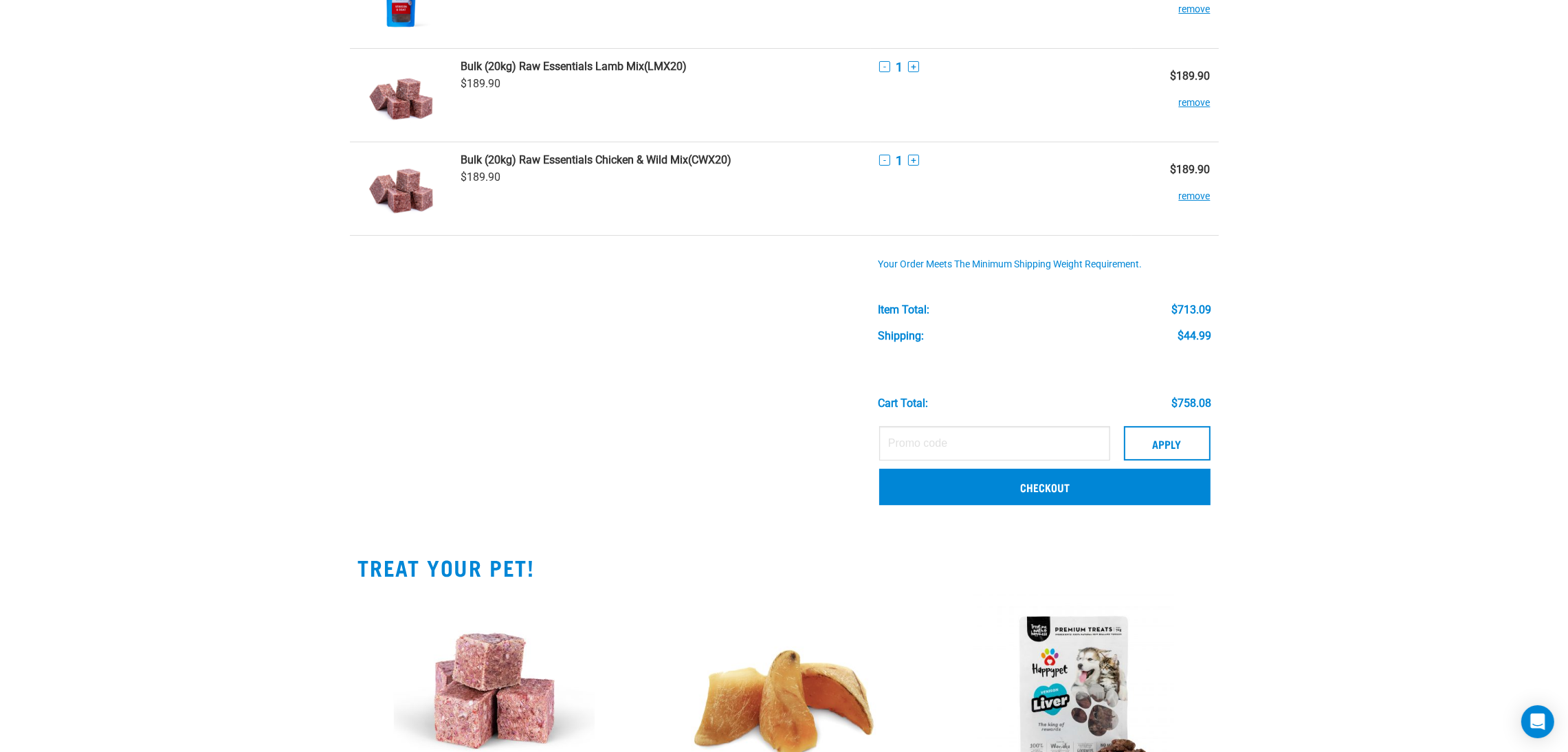
scroll to position [515, 0]
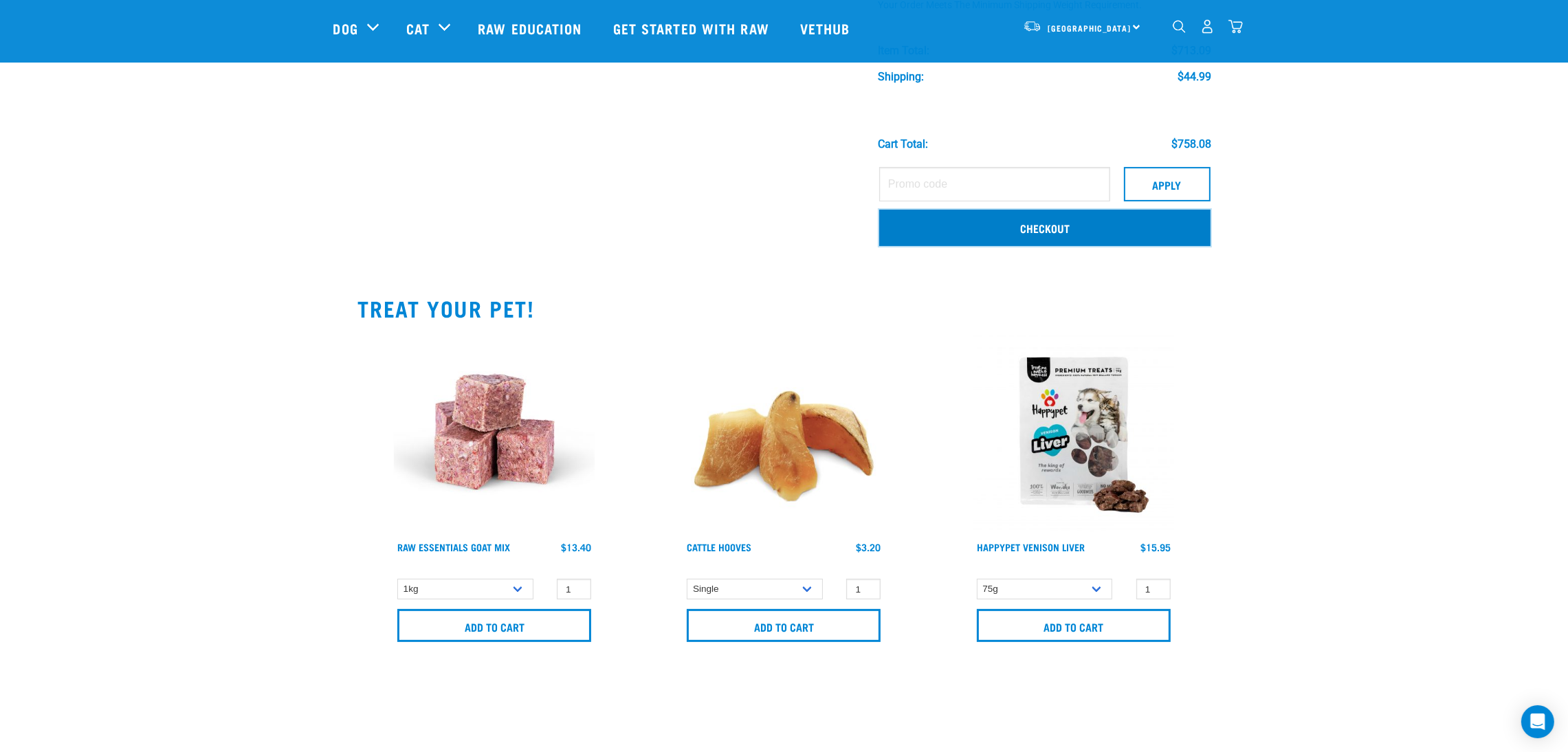
click at [944, 226] on link "Checkout" at bounding box center [1045, 227] width 331 height 36
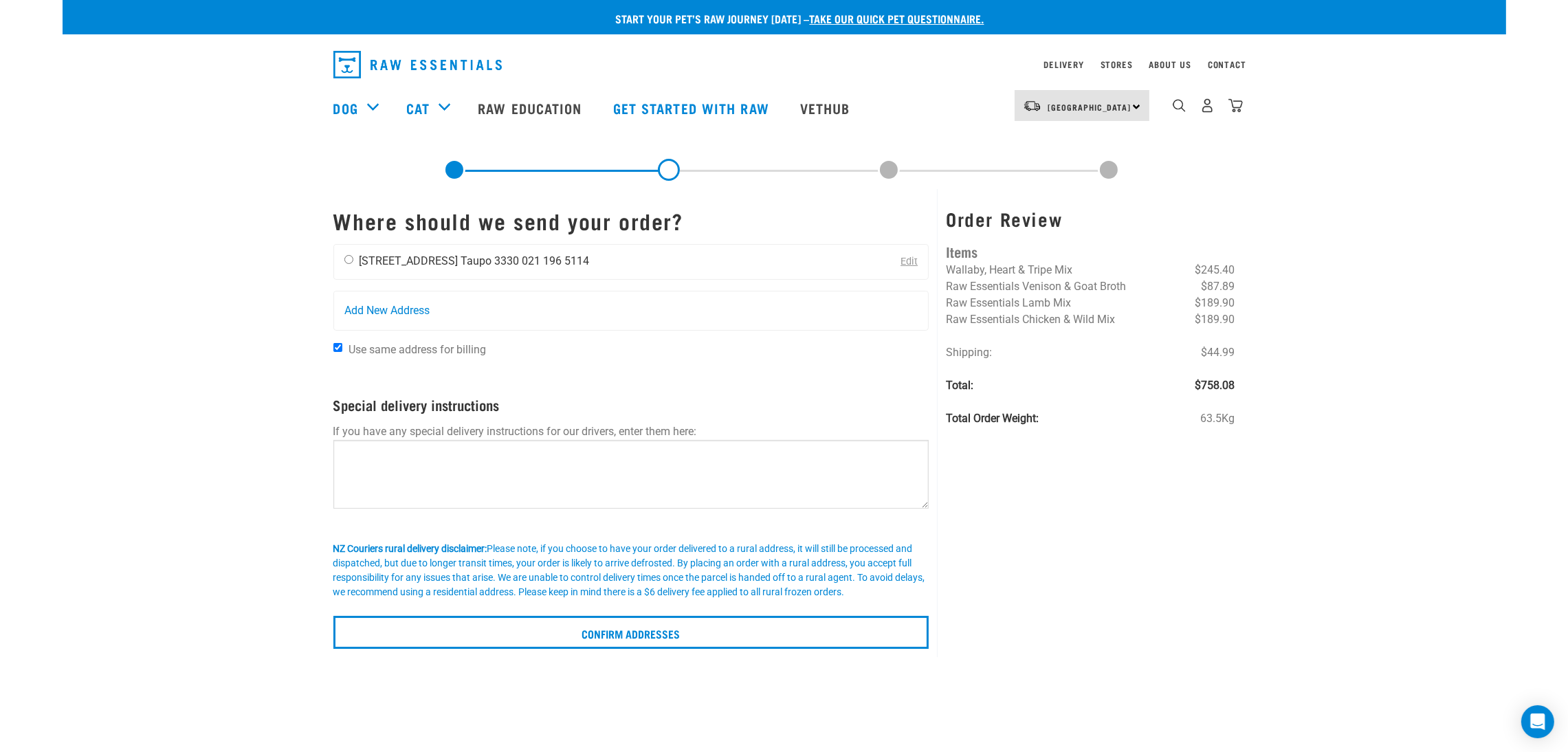
click at [349, 259] on input "radio" at bounding box center [348, 259] width 9 height 9
radio input "true"
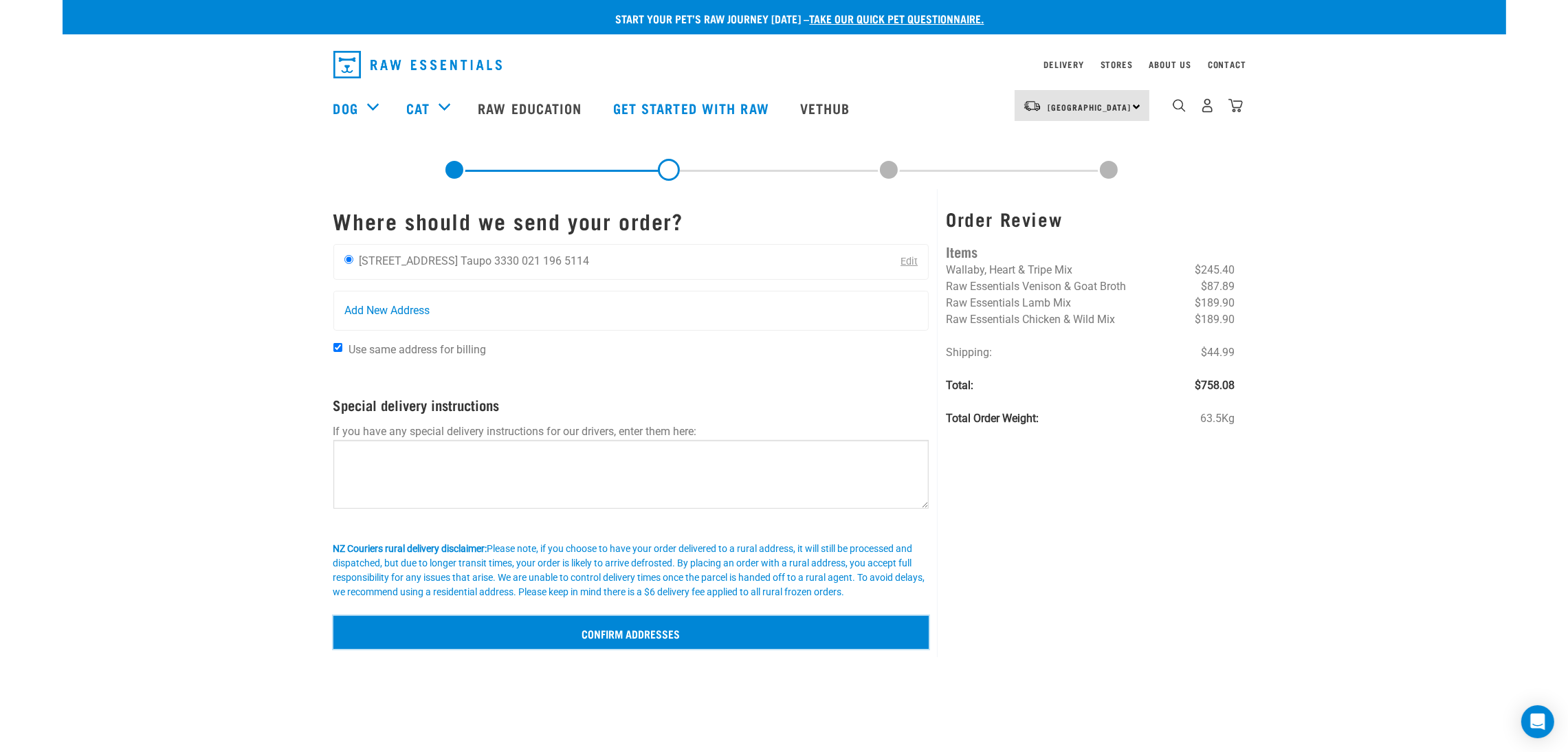
click at [694, 637] on input "Confirm addresses" at bounding box center [631, 633] width 596 height 33
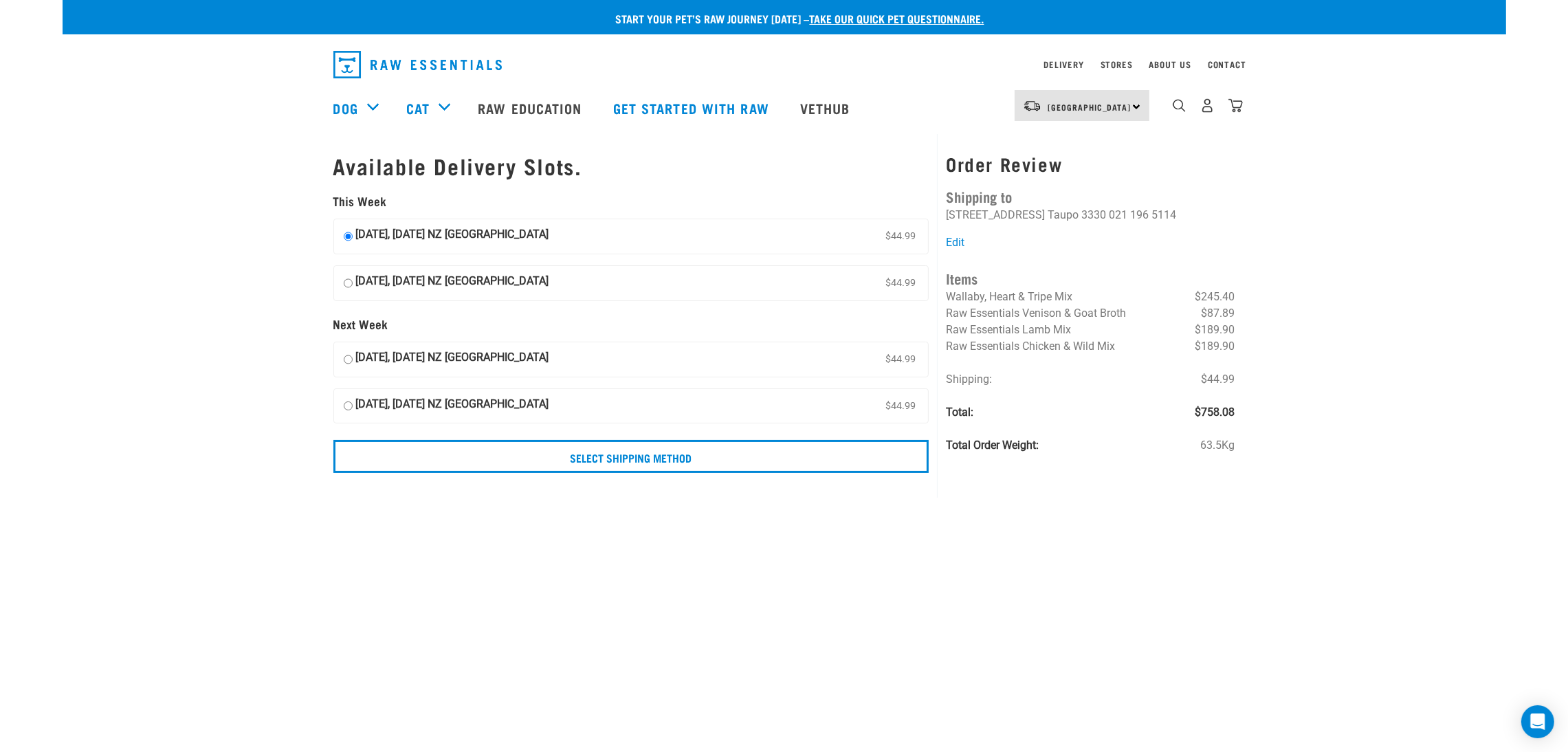
drag, startPoint x: 1191, startPoint y: 413, endPoint x: 1242, endPoint y: 413, distance: 51.0
click at [1242, 413] on div "Order Review Shipping to [PERSON_NAME] [STREET_ADDRESS] [GEOGRAPHIC_DATA] 3330 …" at bounding box center [1090, 315] width 306 height 363
click at [1243, 410] on div "Available Delivery Slots. This Week [DATE], [DATE] NZ [GEOGRAPHIC_DATA] $44.99 …" at bounding box center [784, 315] width 924 height 363
drag, startPoint x: 1401, startPoint y: 253, endPoint x: 1376, endPoint y: 248, distance: 25.5
click at [1401, 253] on div "Start your pet’s raw journey today – take our quick pet questionnaire. Delivery…" at bounding box center [785, 244] width 1444 height 489
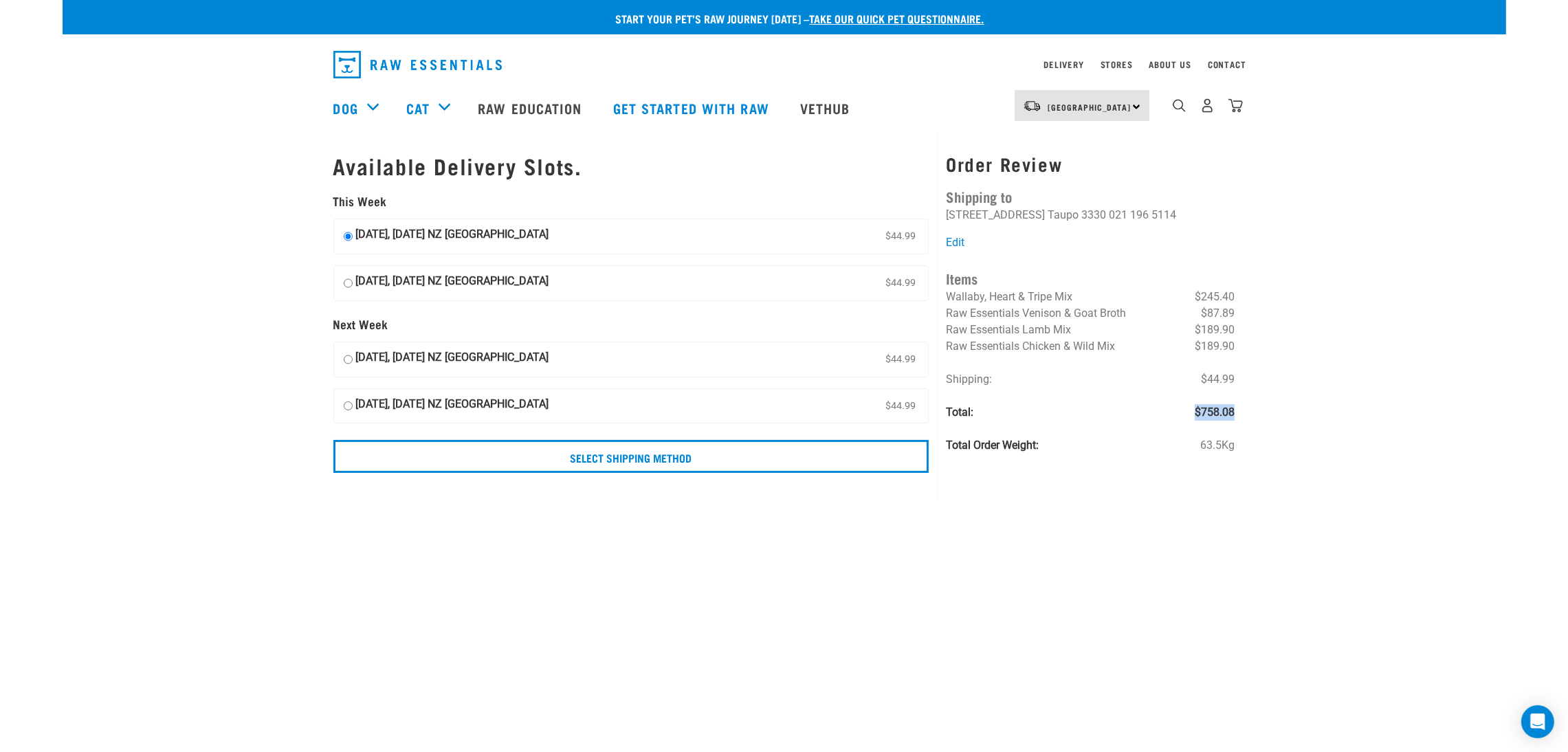
drag, startPoint x: 1194, startPoint y: 413, endPoint x: 1234, endPoint y: 412, distance: 40.0
click at [1234, 412] on span "$758.08" at bounding box center [1214, 412] width 40 height 16
copy span "$758.08"
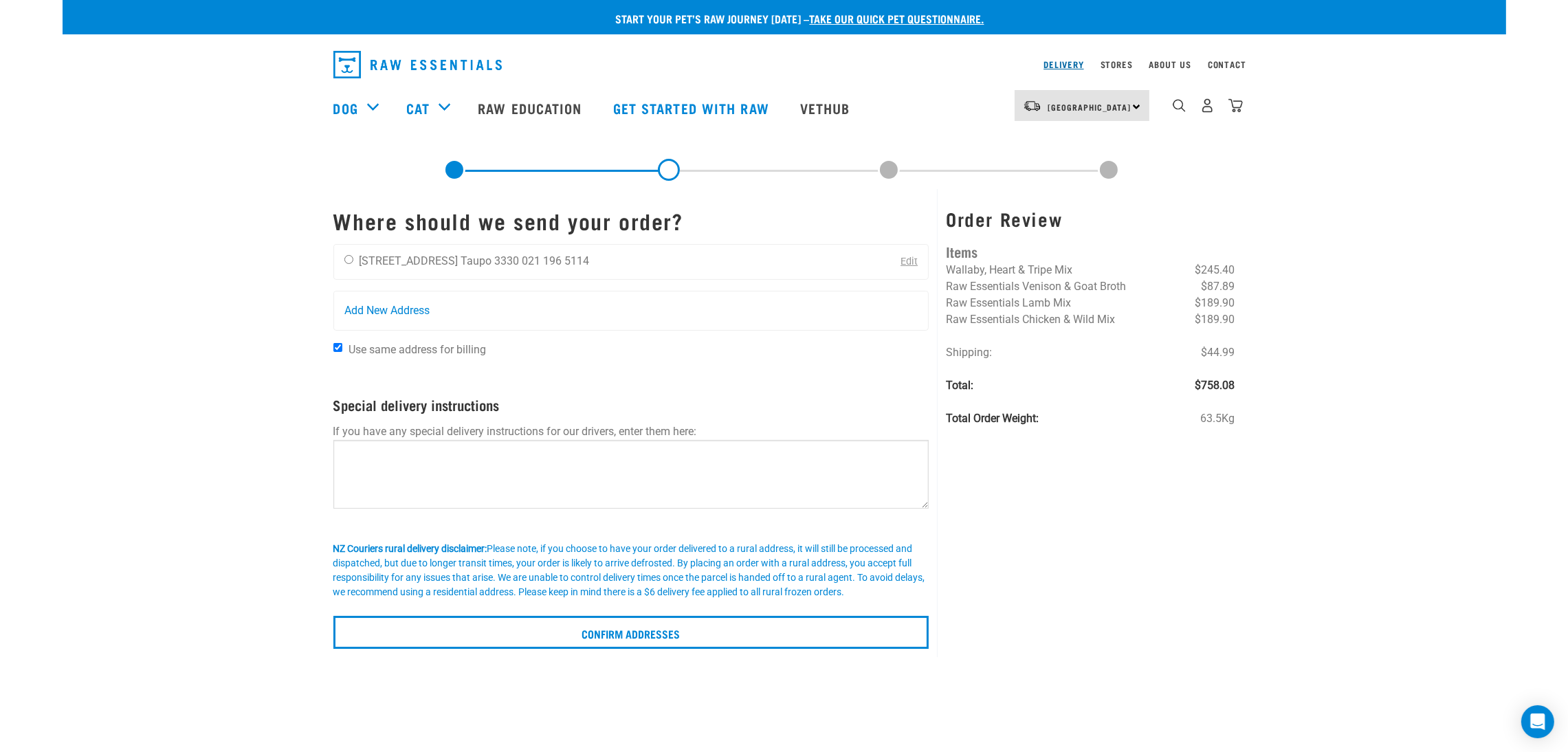
click at [1051, 67] on link "Delivery" at bounding box center [1063, 64] width 40 height 5
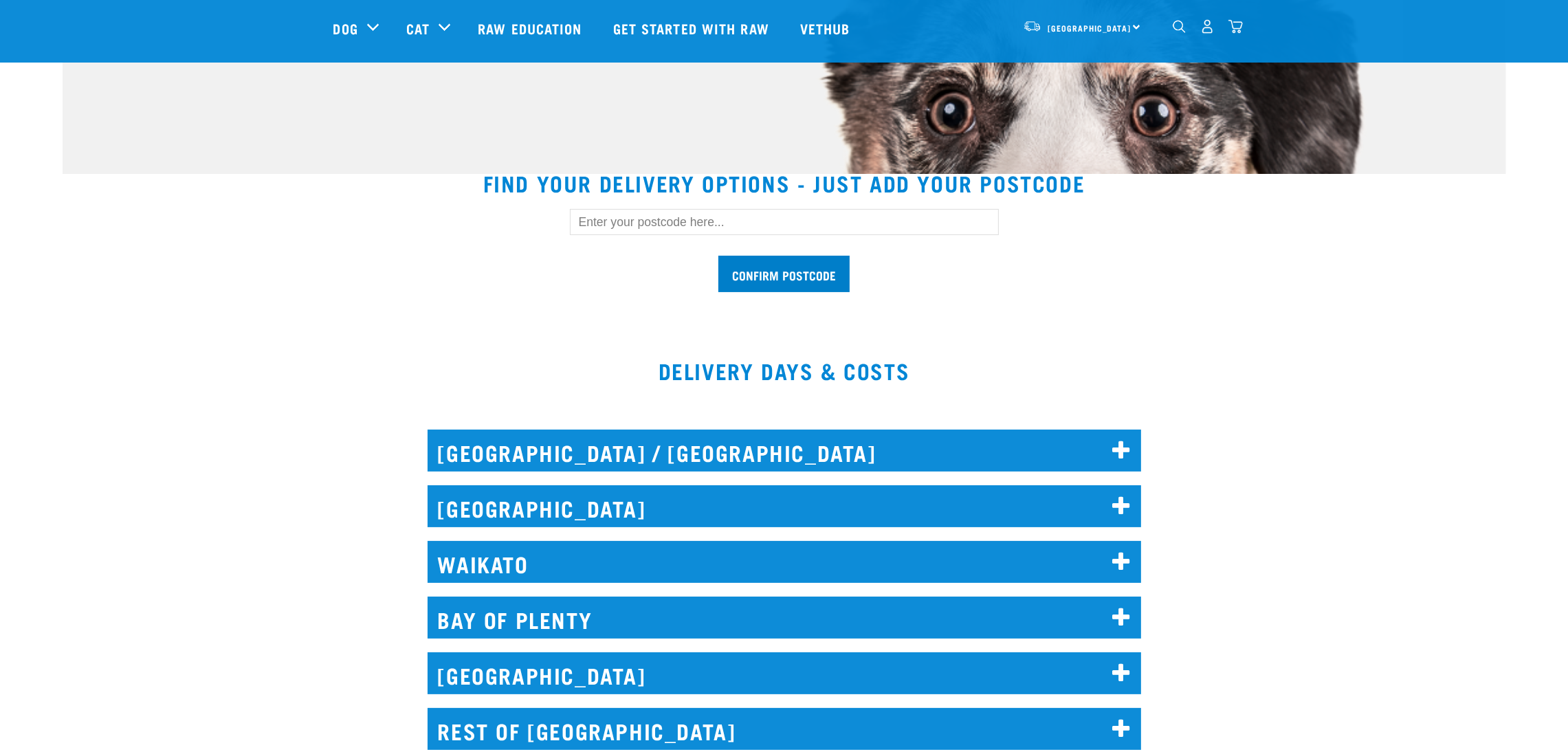
scroll to position [308, 0]
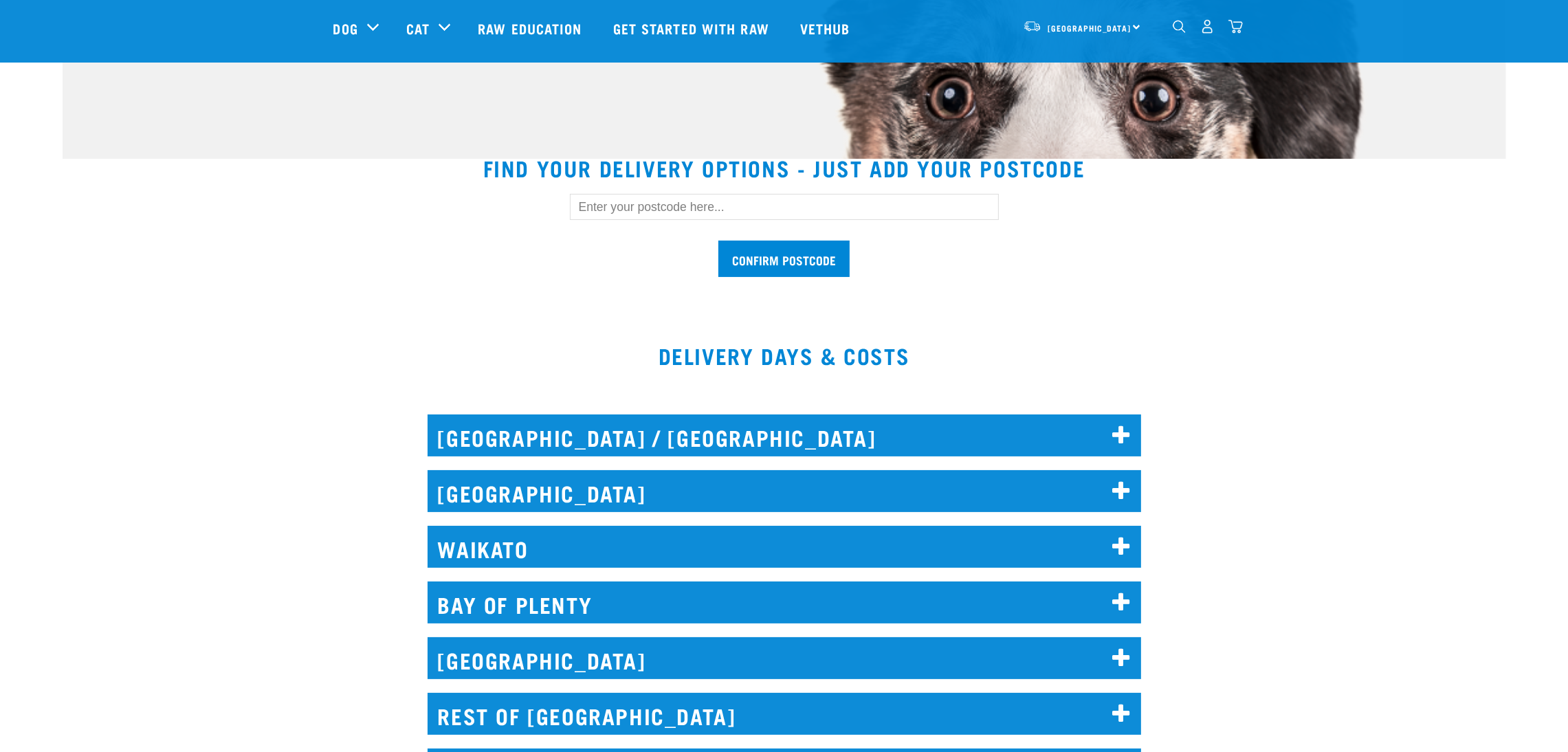
click at [732, 203] on input "text" at bounding box center [784, 206] width 429 height 26
type input "3330"
click at [749, 262] on input "Confirm postcode" at bounding box center [783, 259] width 131 height 37
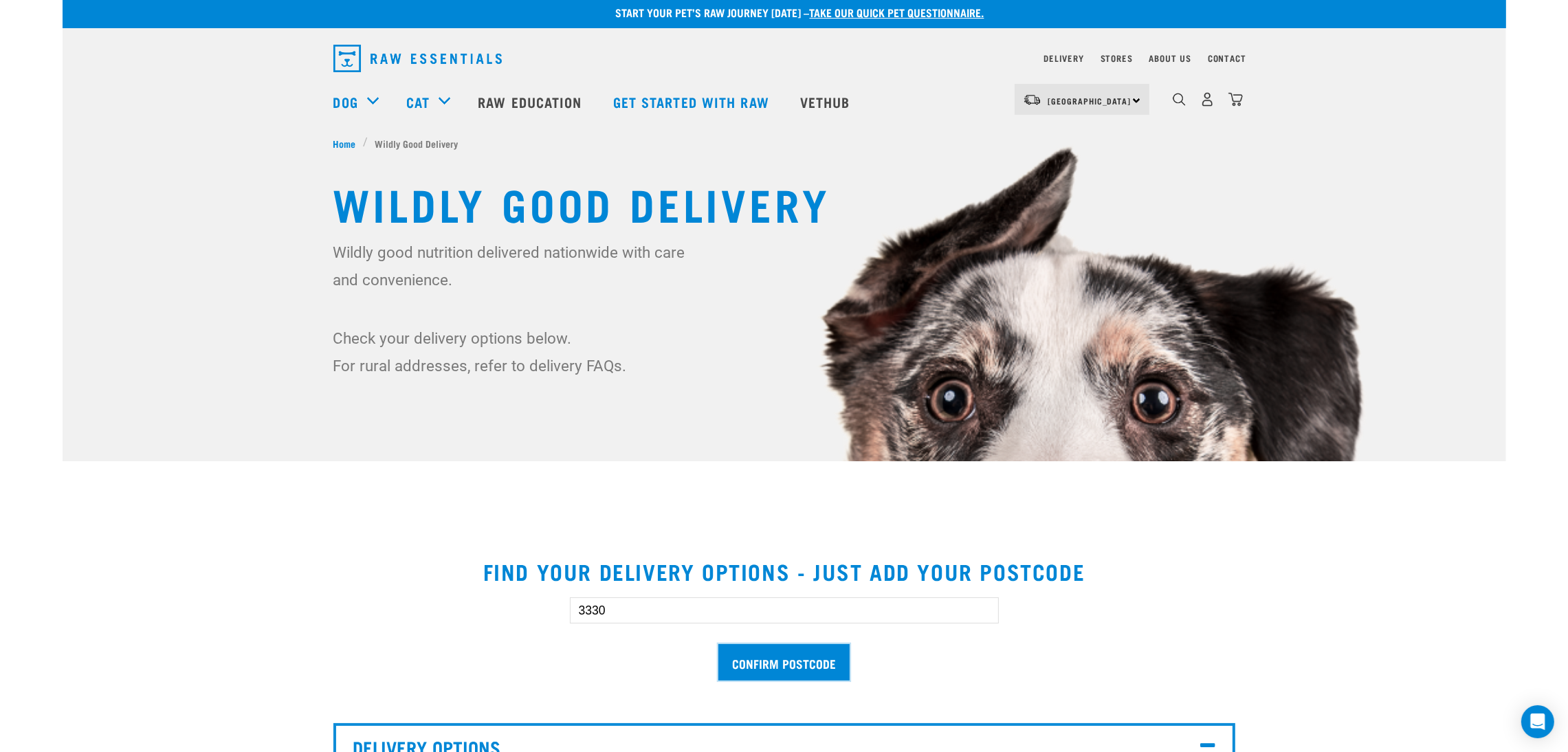
scroll to position [0, 0]
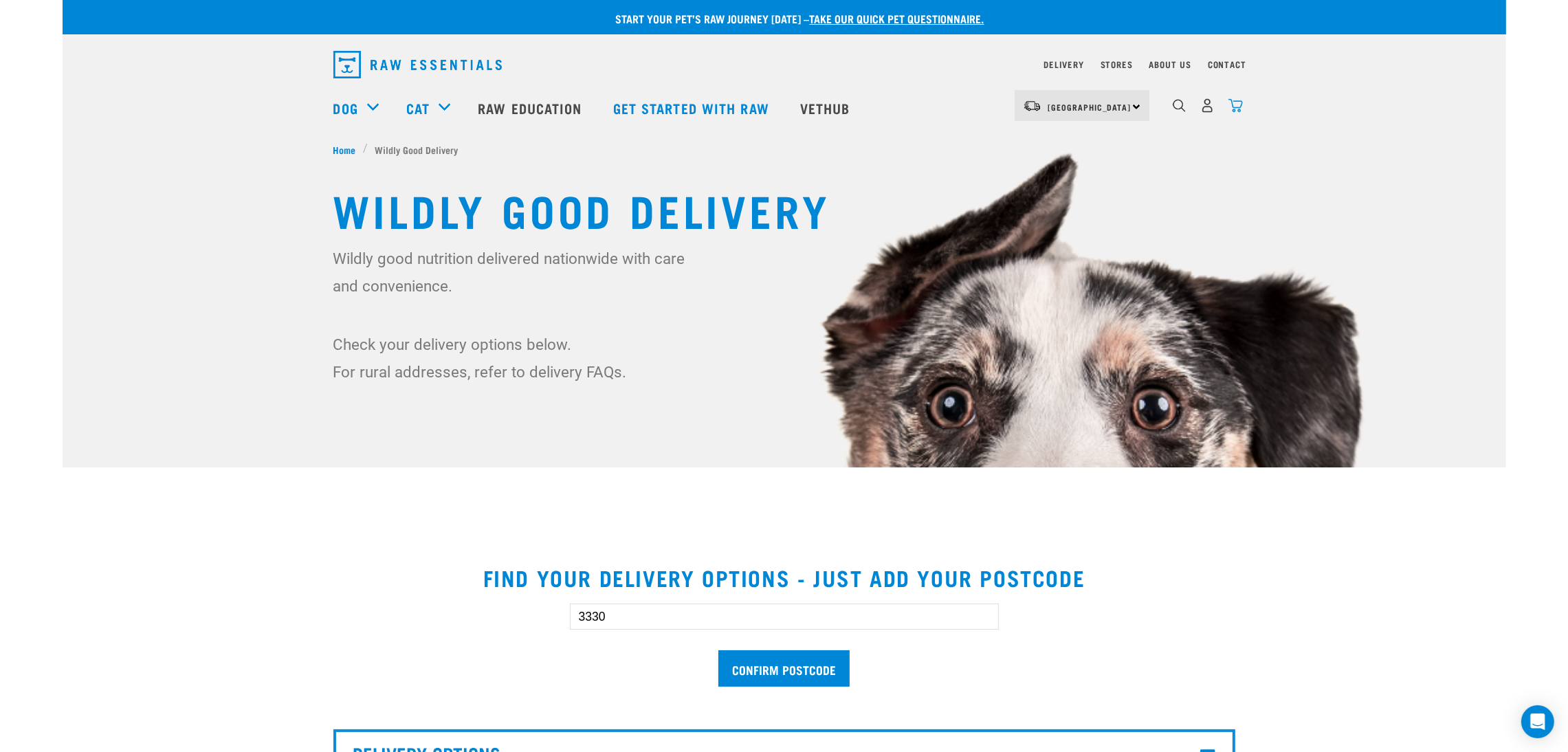
click at [1235, 108] on img "dropdown navigation" at bounding box center [1236, 105] width 15 height 15
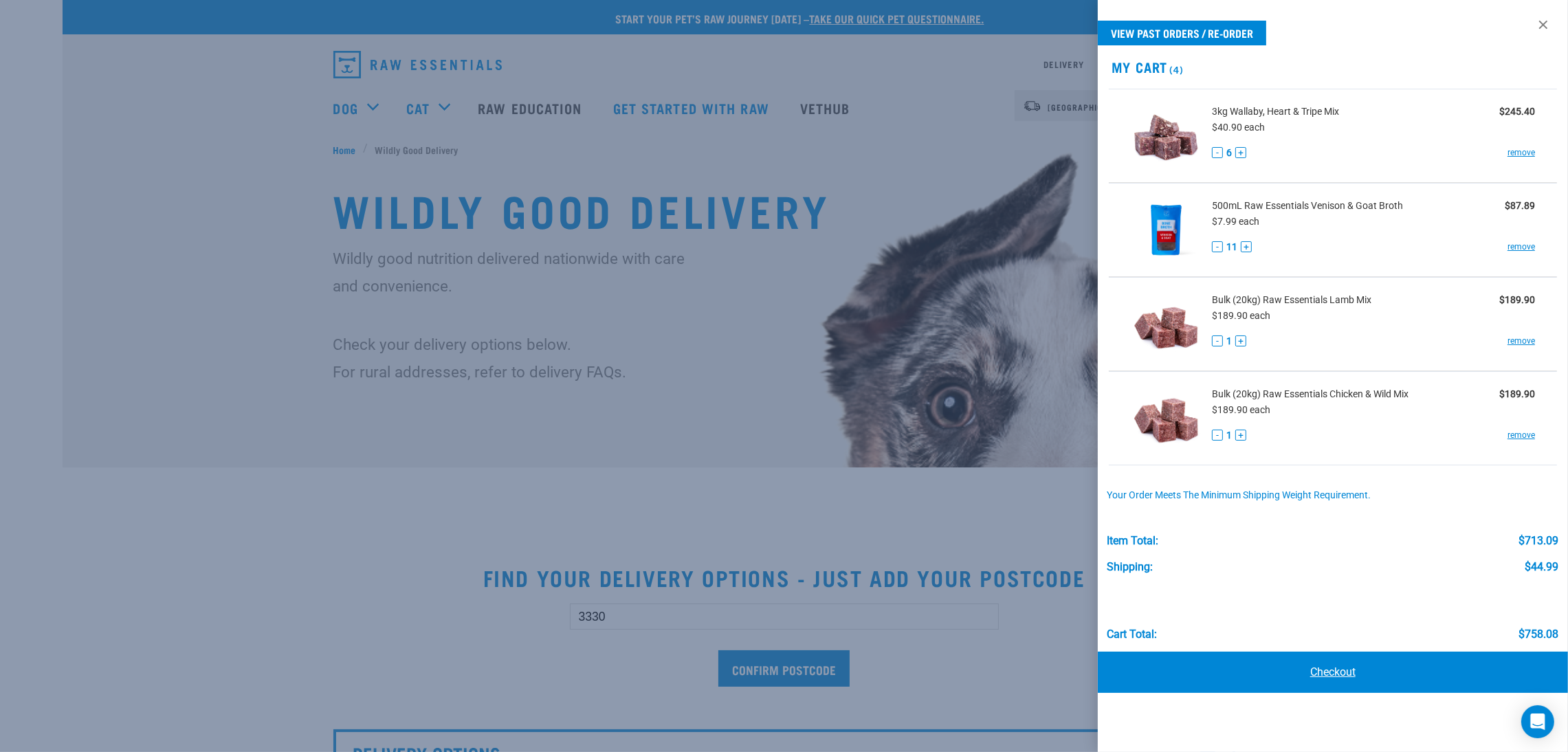
click at [1352, 669] on link "Checkout" at bounding box center [1333, 672] width 470 height 42
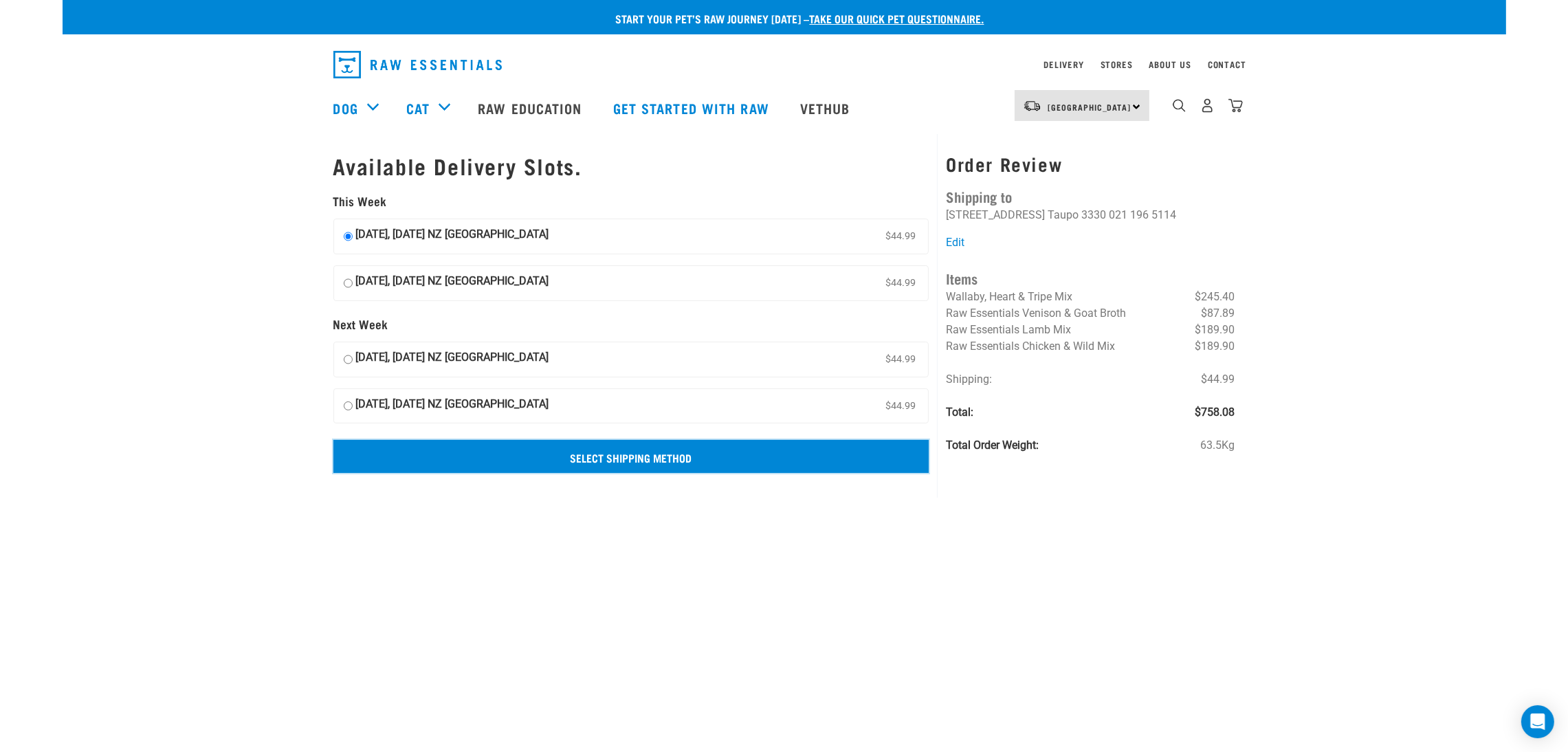
click at [805, 457] on input "Select Shipping Method" at bounding box center [631, 456] width 596 height 33
